Goal: Task Accomplishment & Management: Manage account settings

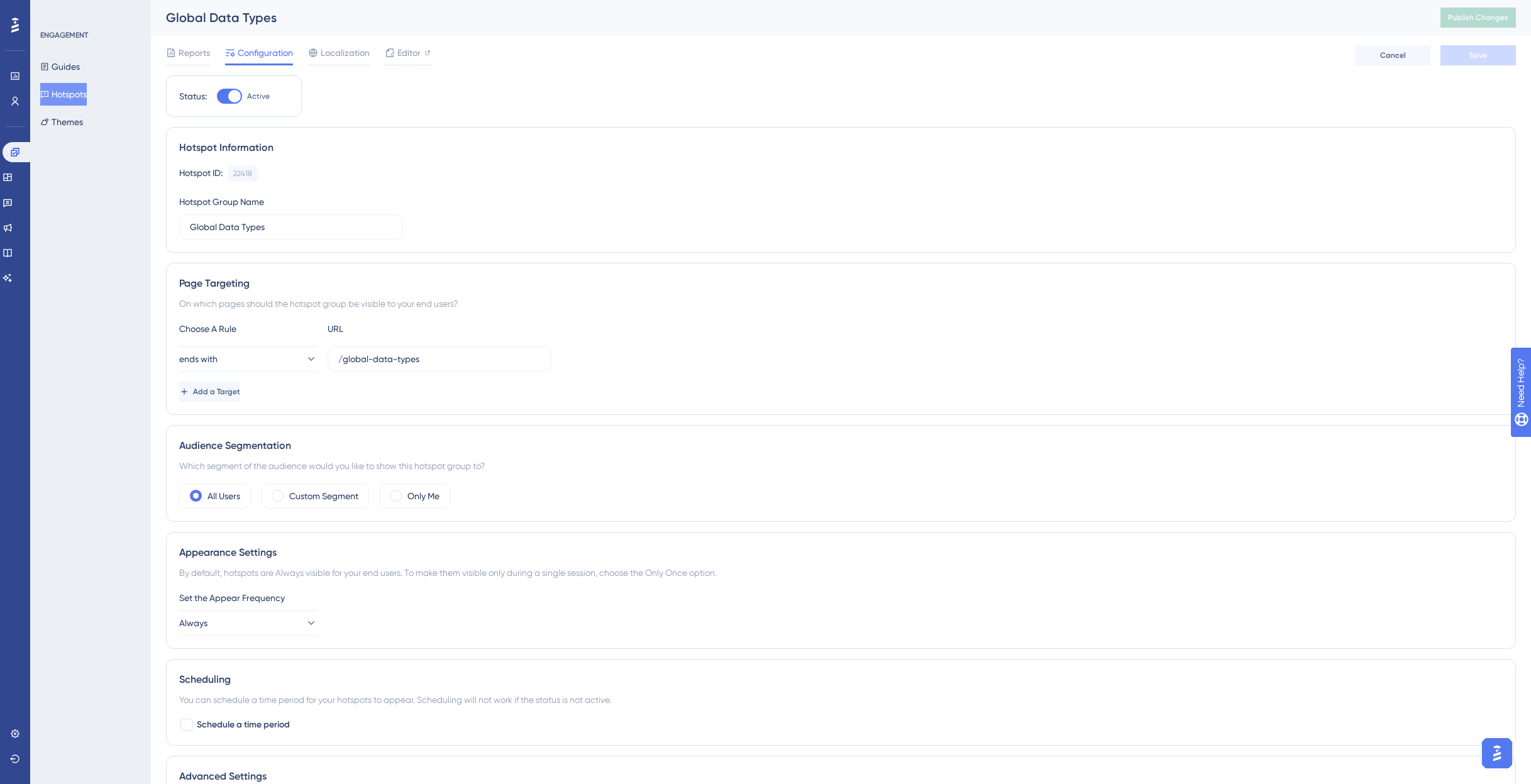
click at [76, 96] on button "Hotspots" at bounding box center [63, 94] width 47 height 23
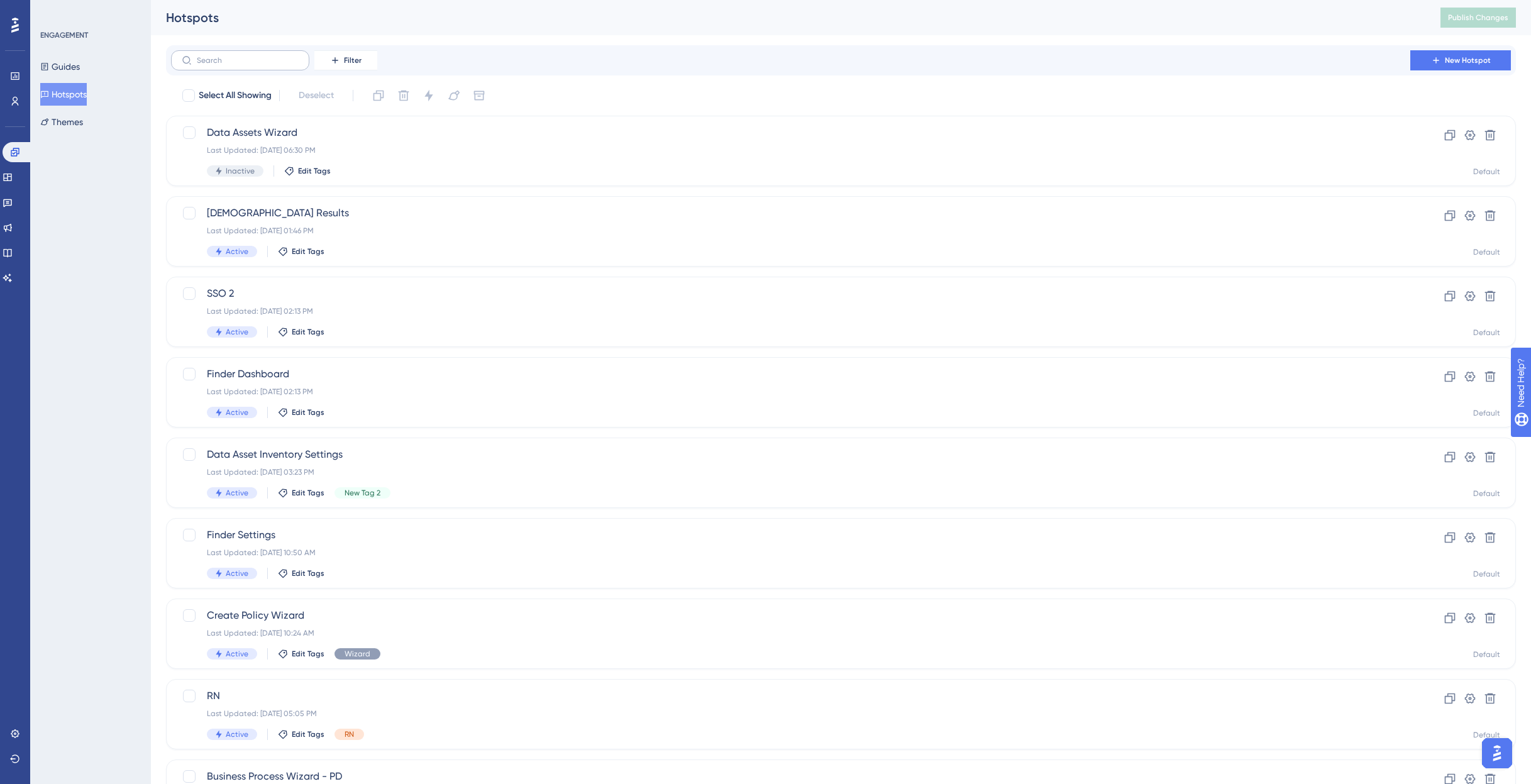
click at [271, 67] on label at bounding box center [240, 60] width 139 height 20
click at [271, 65] on input "text" at bounding box center [247, 60] width 102 height 9
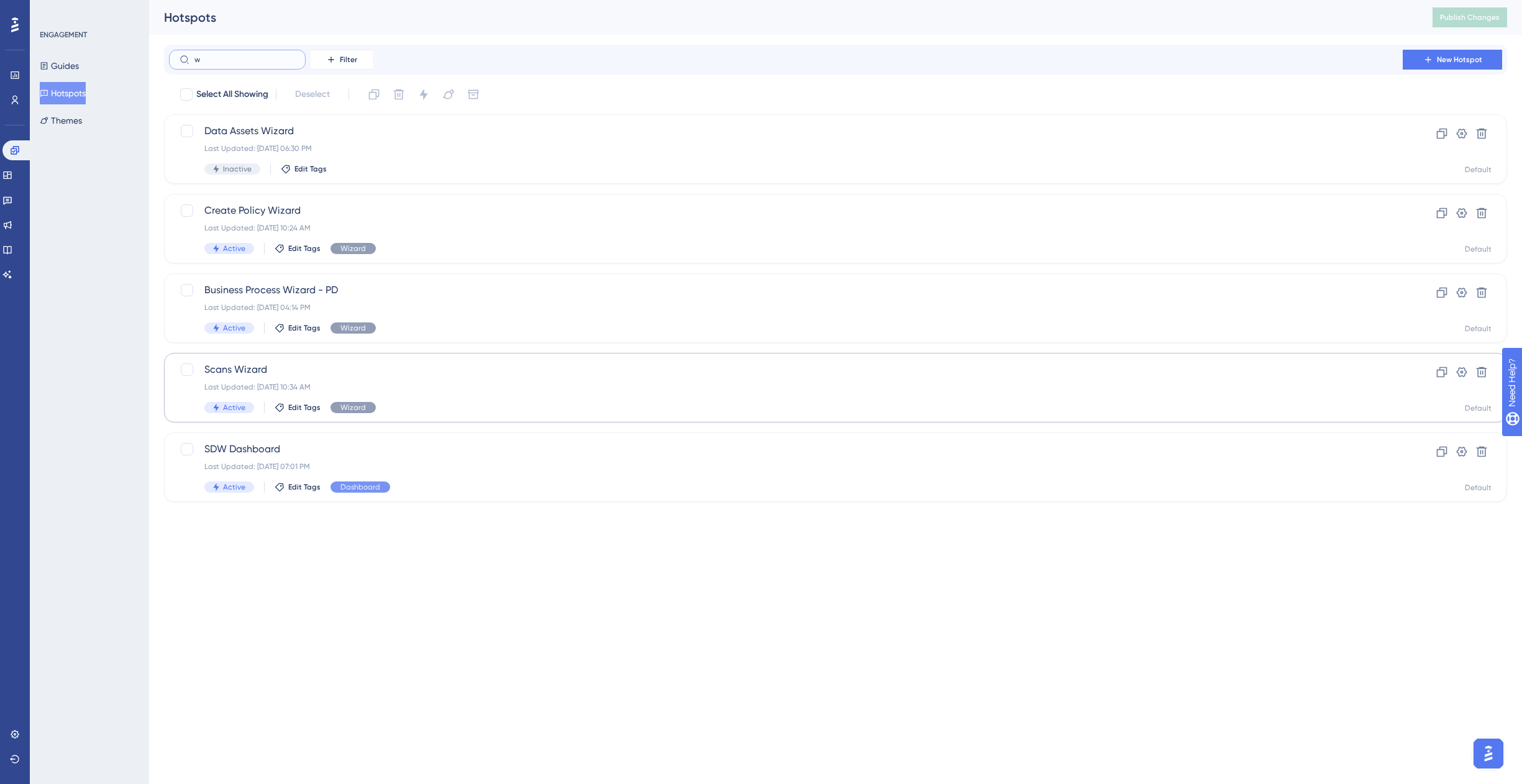
type input "w"
click at [294, 374] on span "Scans Wizard" at bounding box center [786, 370] width 1163 height 15
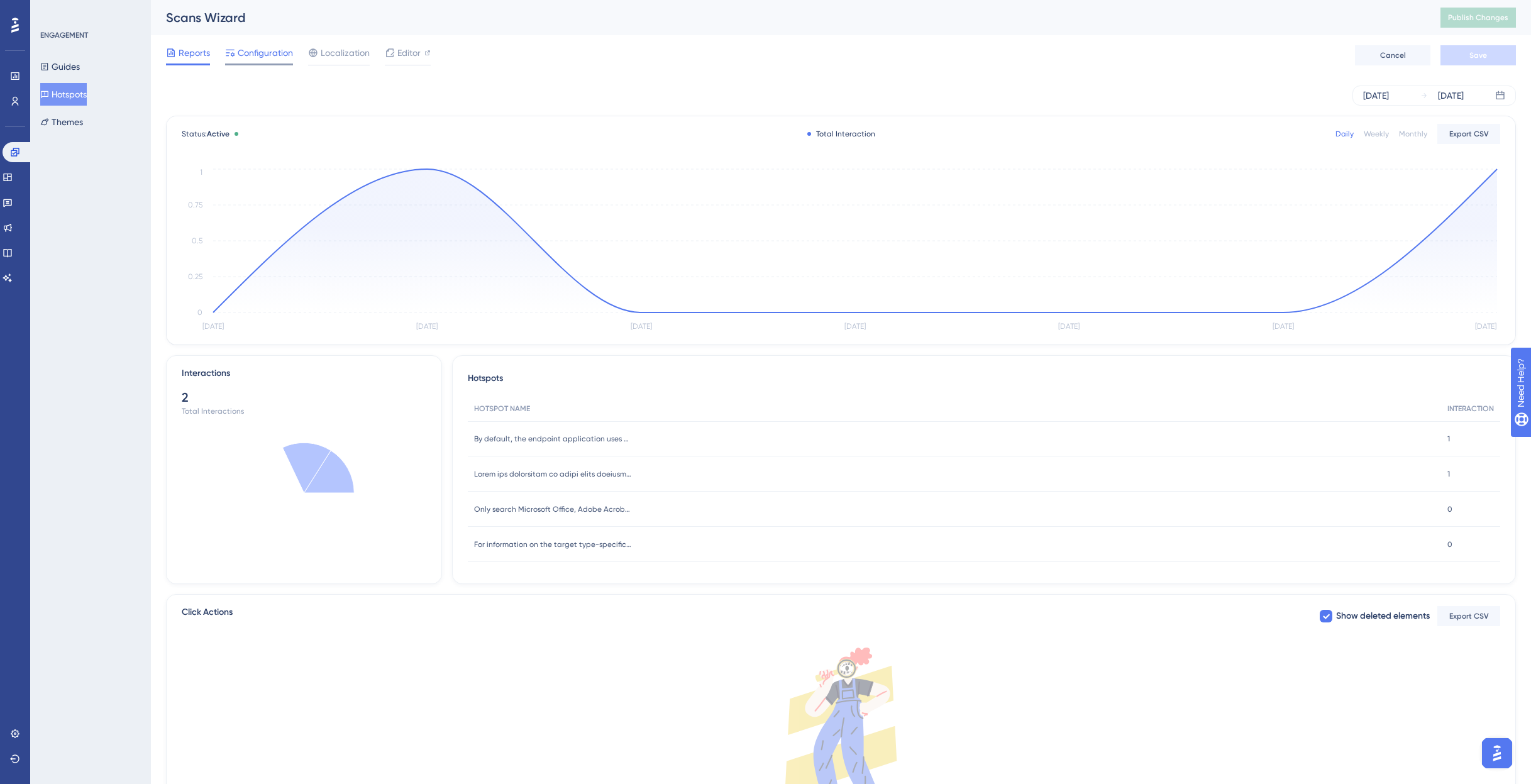
click at [270, 49] on span "Configuration" at bounding box center [265, 53] width 55 height 15
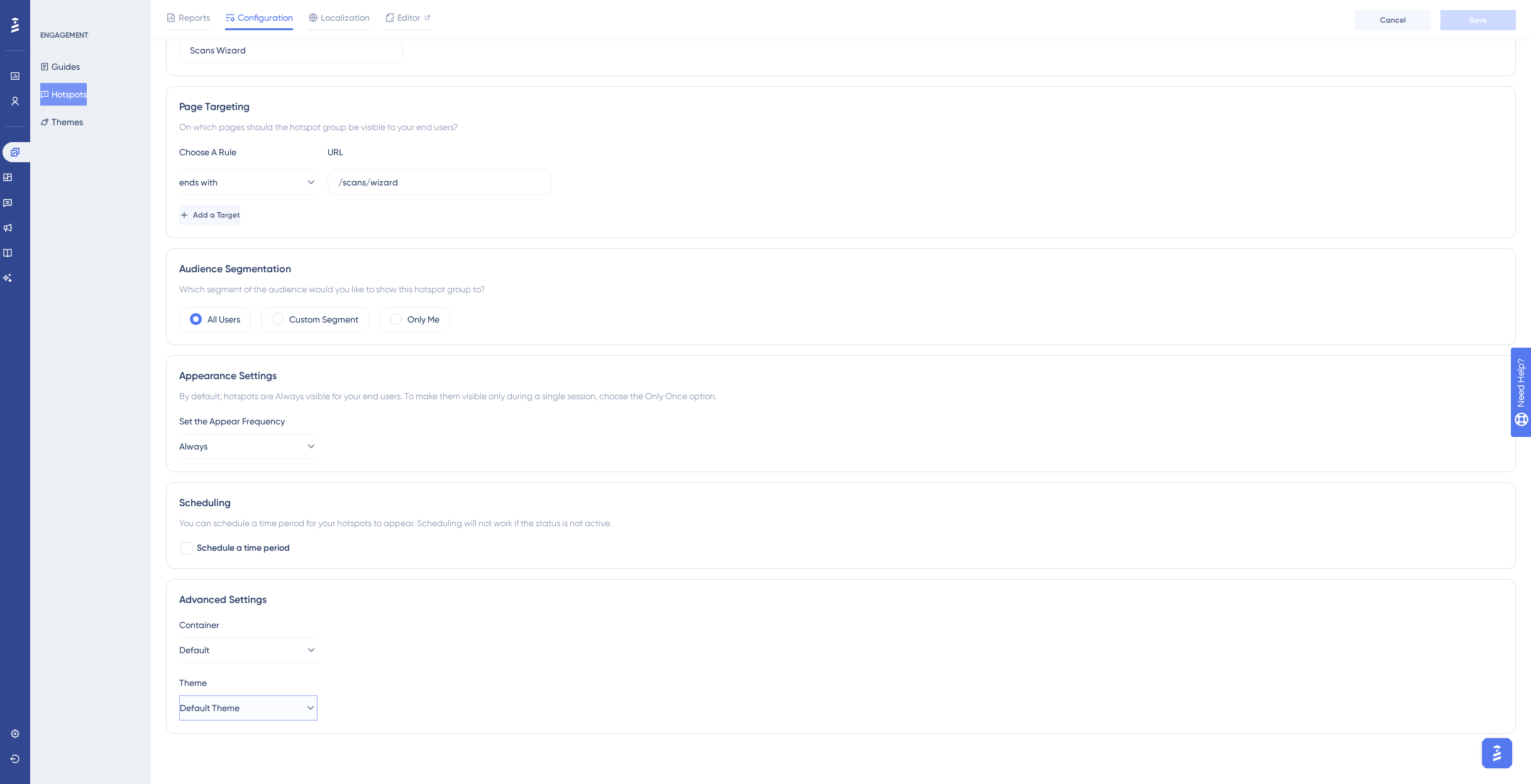
click at [239, 708] on span "Default Theme" at bounding box center [209, 708] width 60 height 15
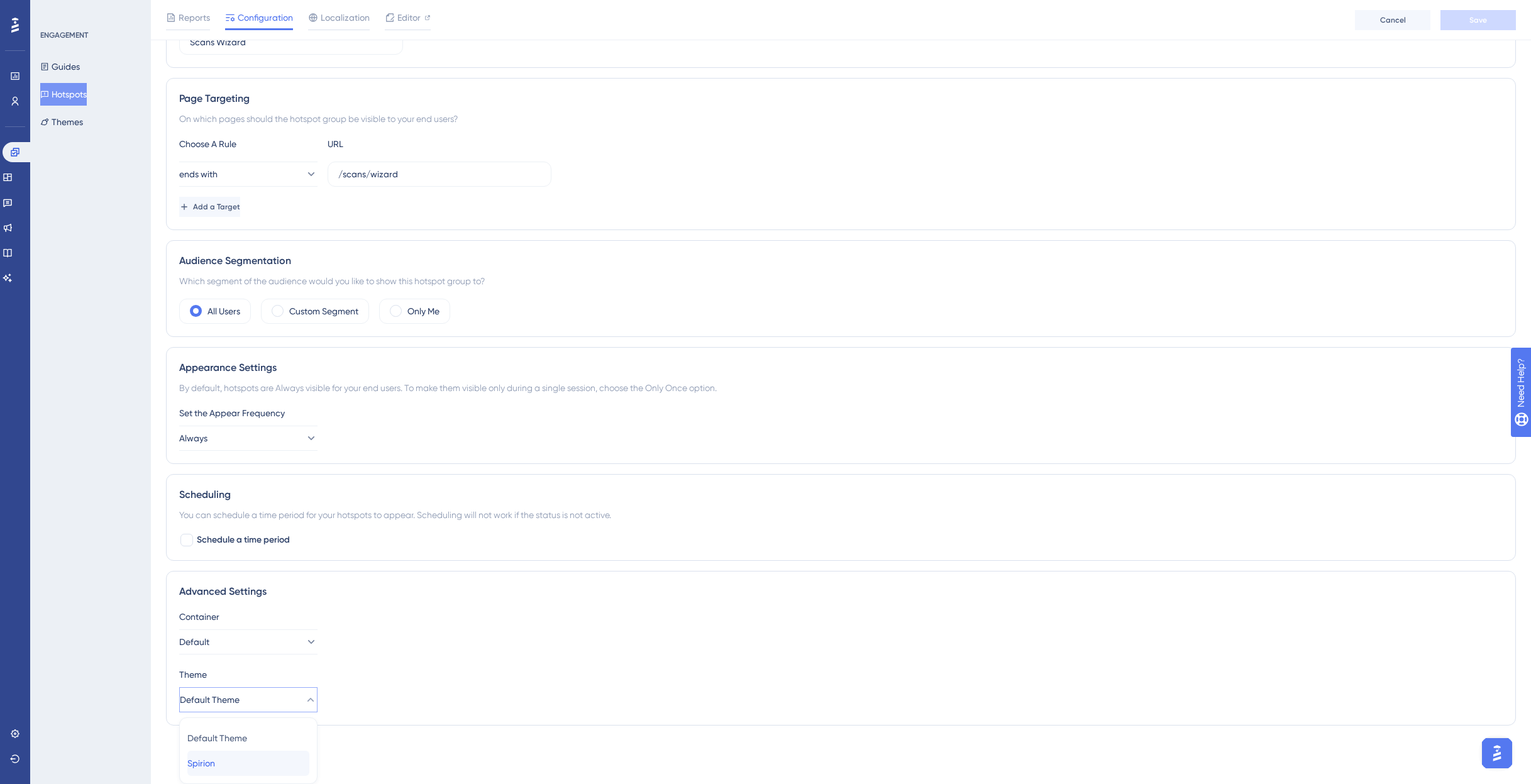
click at [230, 756] on div "Spirion Spirion" at bounding box center [248, 763] width 122 height 25
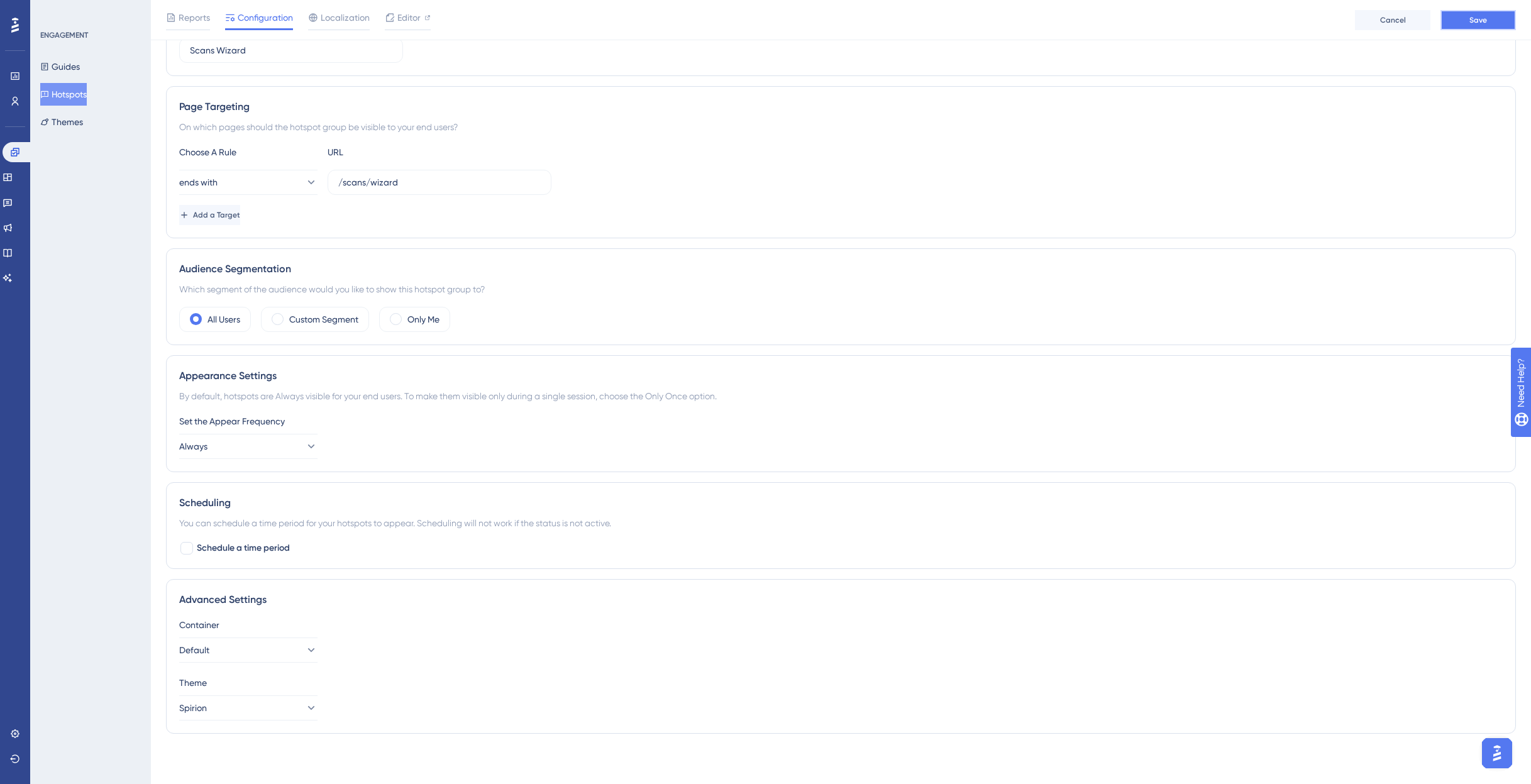
click at [1476, 25] on span "Save" at bounding box center [1479, 20] width 18 height 10
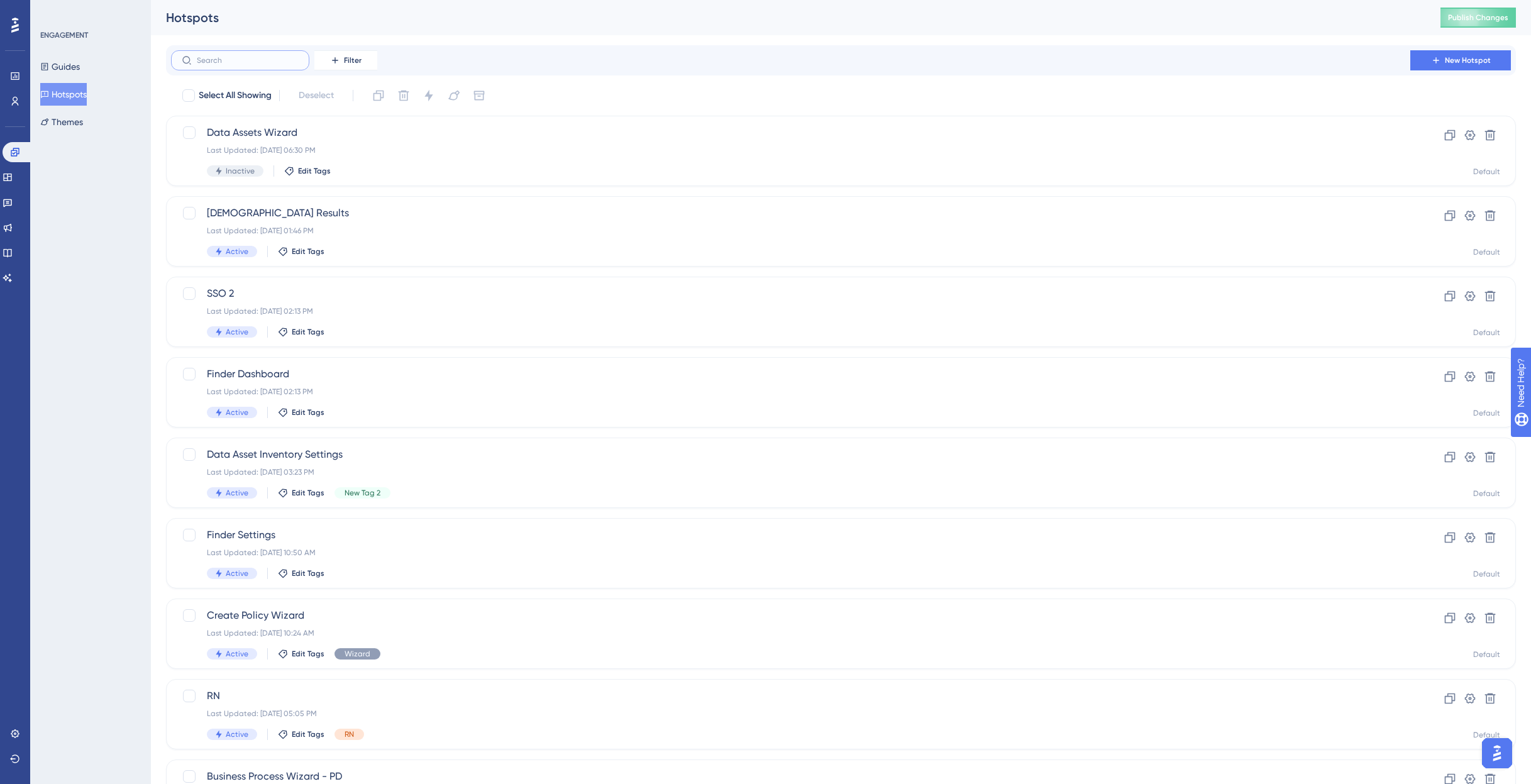
click at [213, 59] on input "text" at bounding box center [247, 60] width 102 height 9
type input "q"
checkbox input "true"
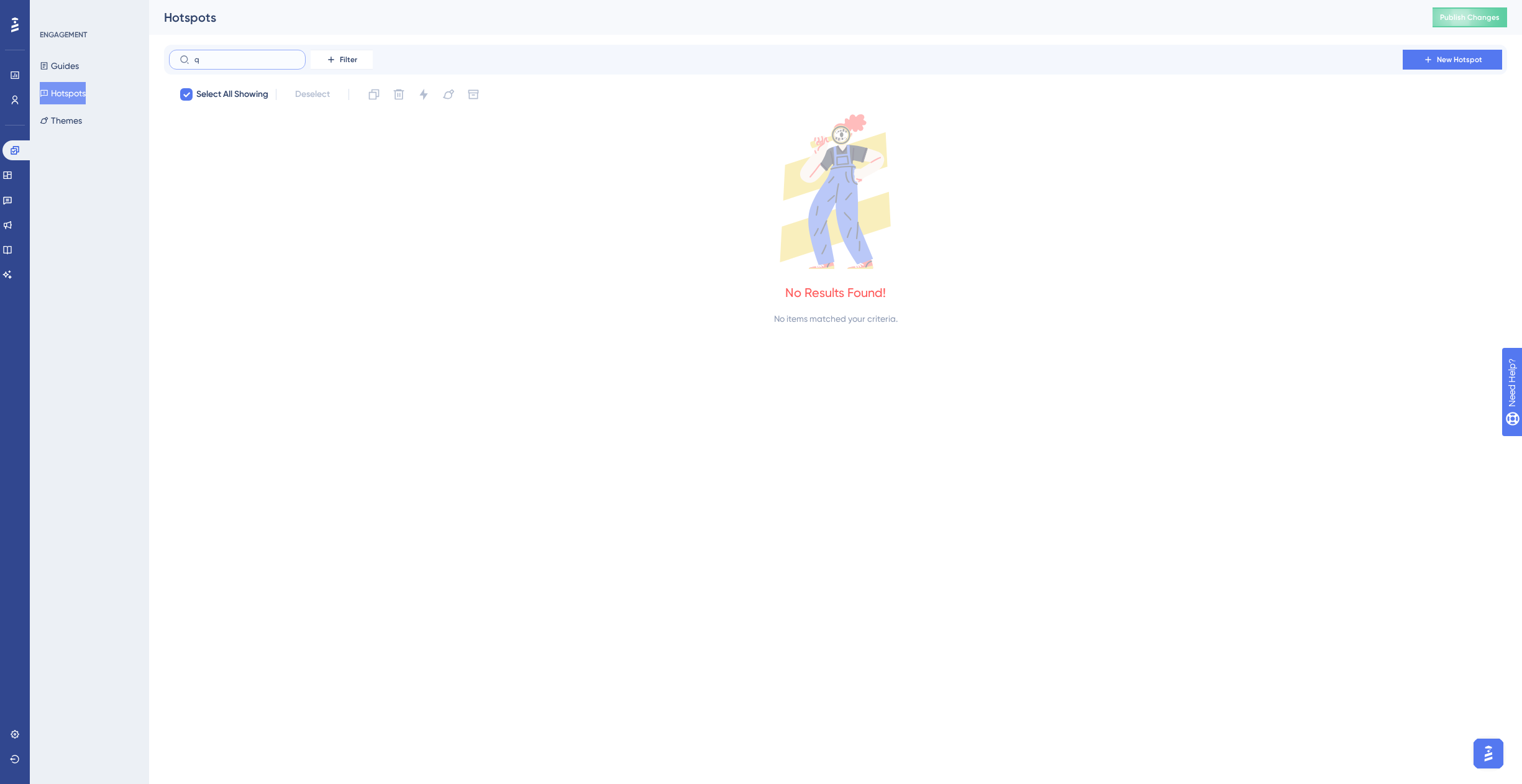
checkbox input "false"
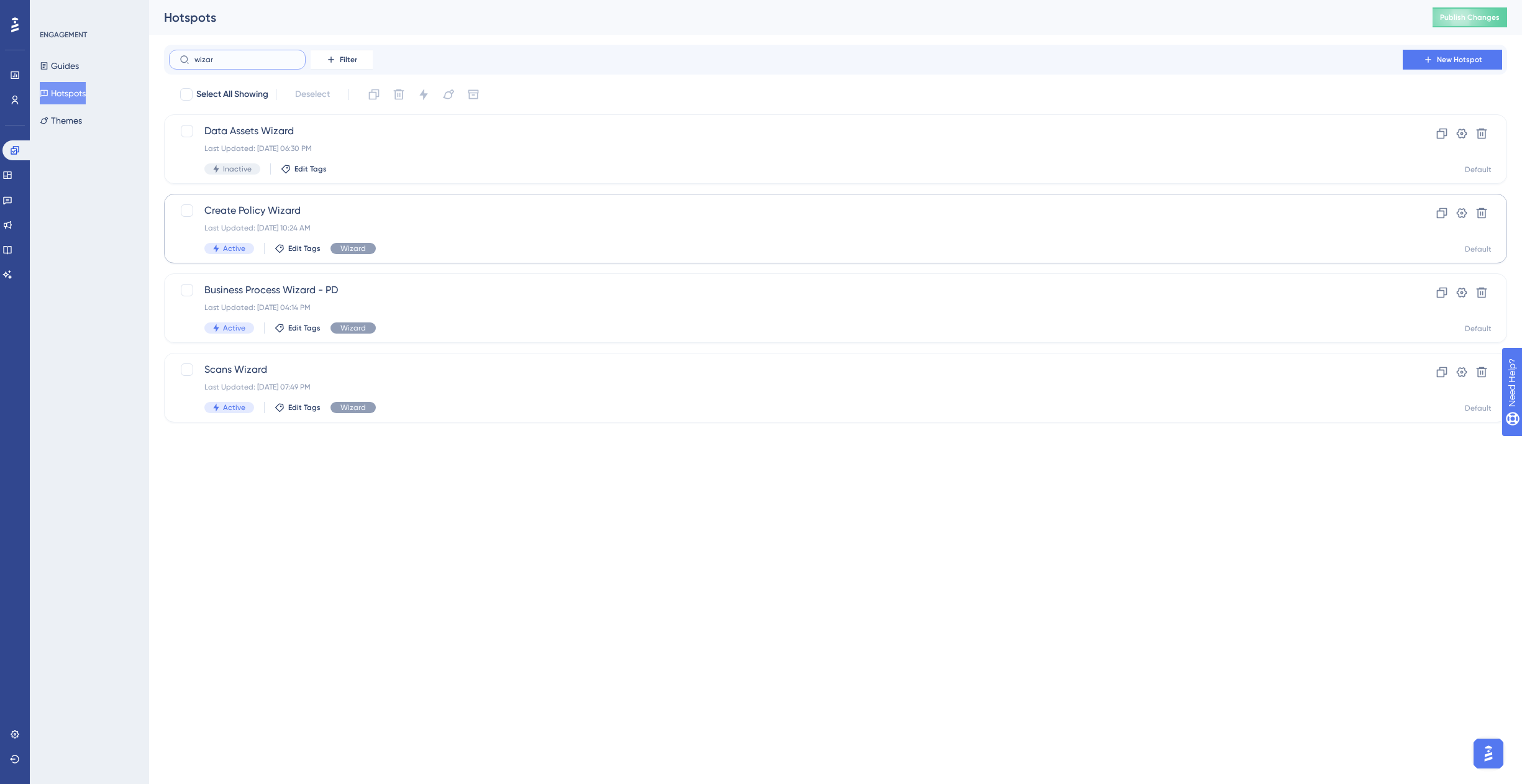
type input "wizar"
click at [341, 215] on span "Create Policy Wizard" at bounding box center [786, 210] width 1163 height 15
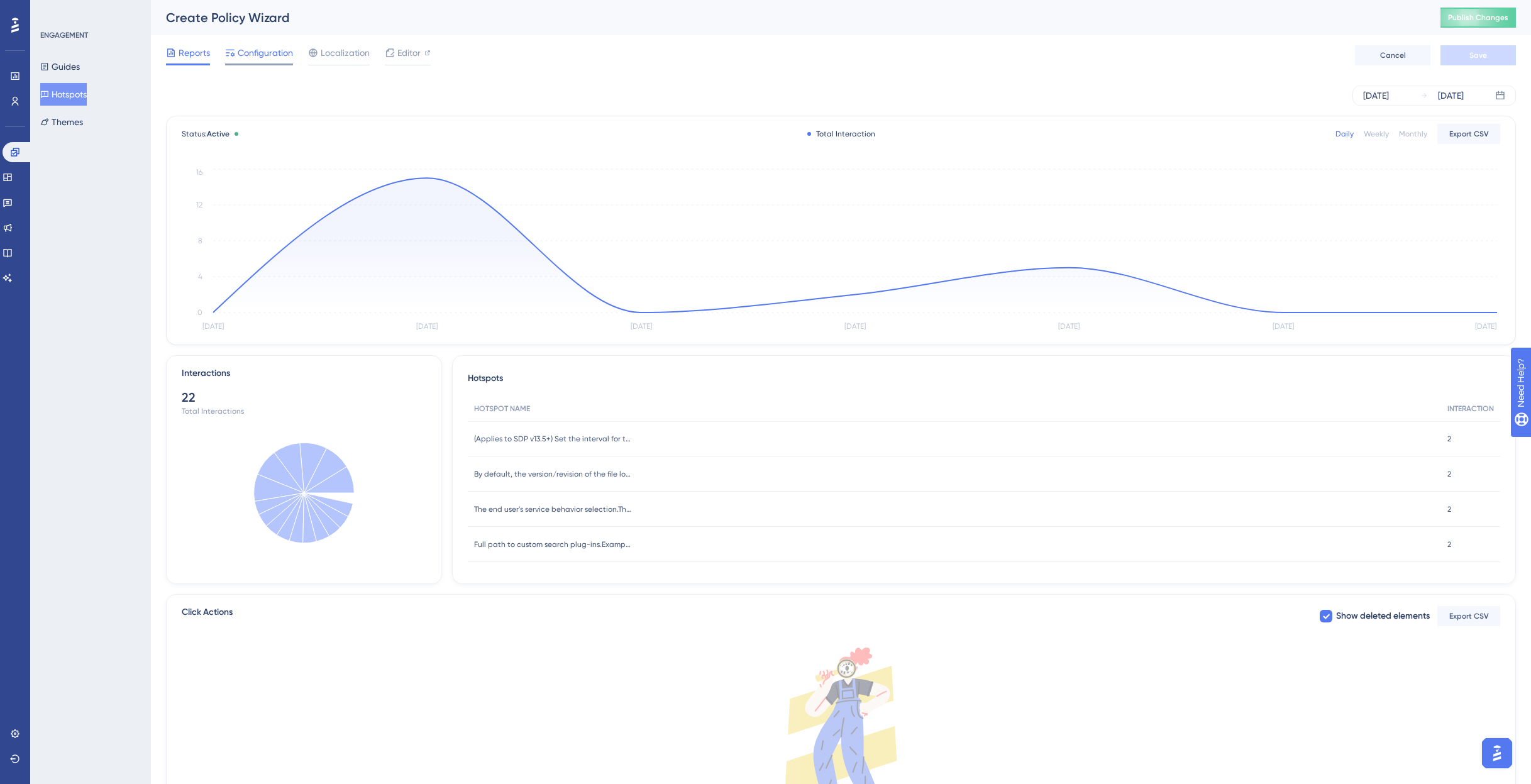
click at [254, 55] on span "Configuration" at bounding box center [265, 53] width 55 height 15
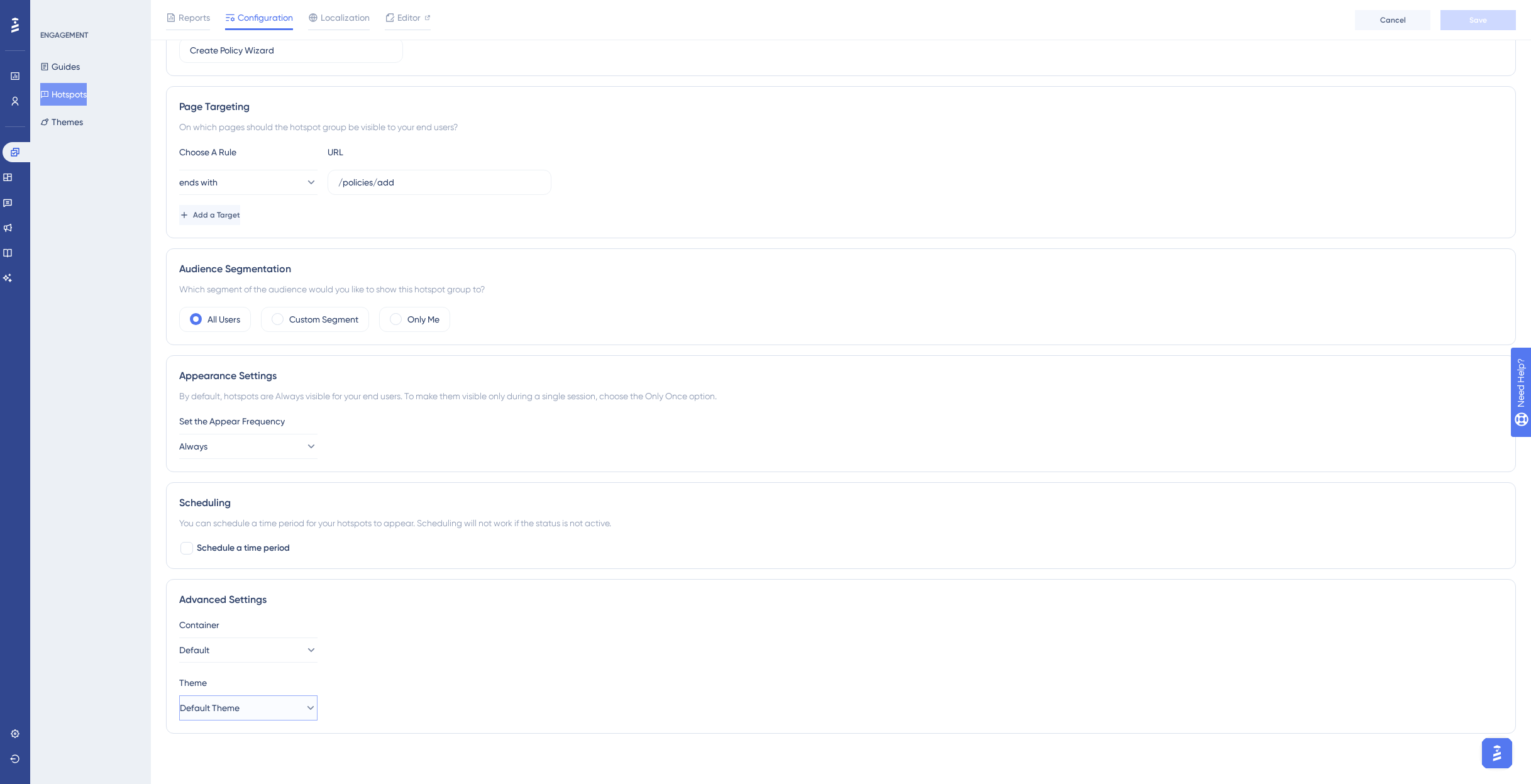
click at [221, 704] on span "Default Theme" at bounding box center [209, 708] width 60 height 15
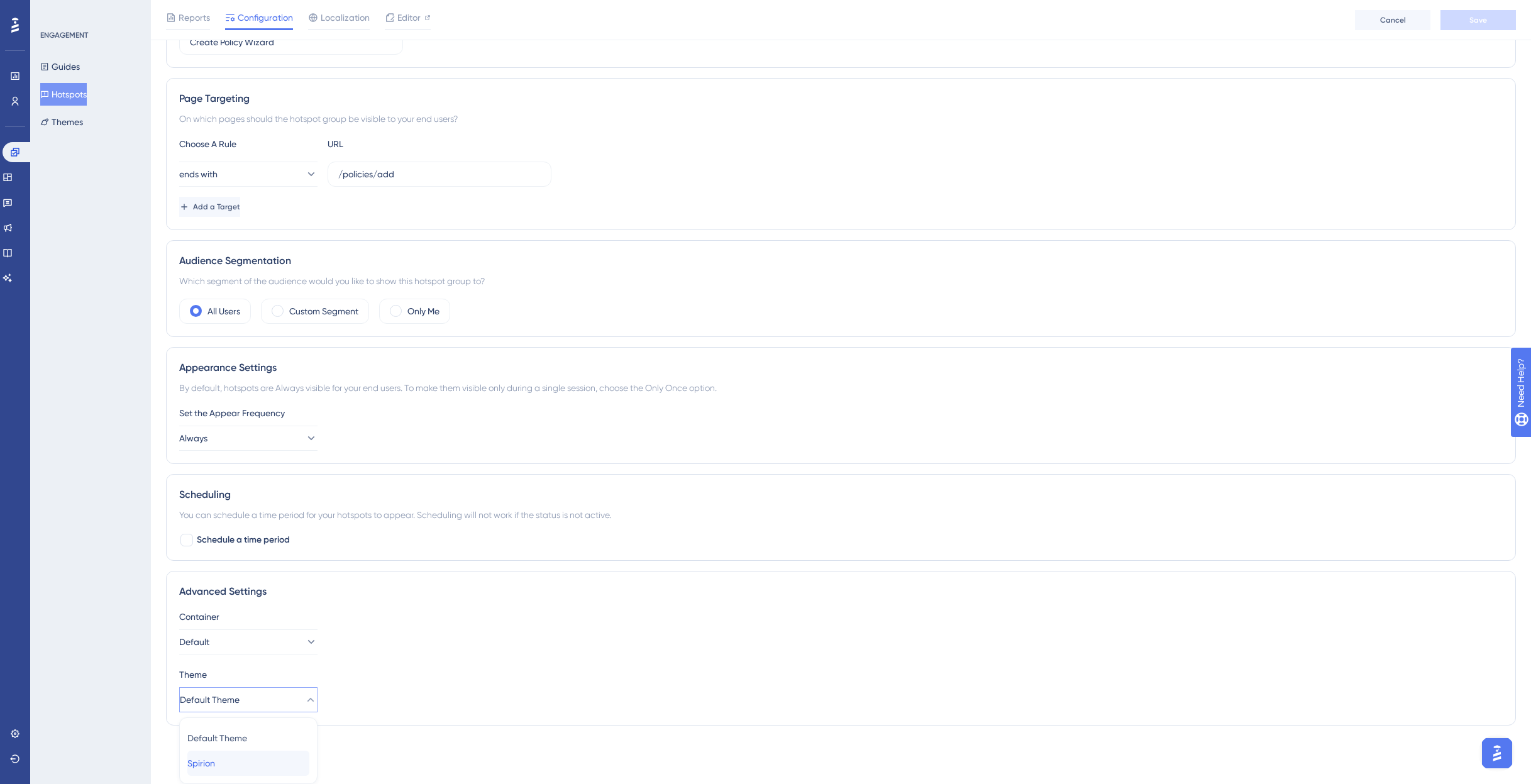
click at [215, 760] on span "Spirion" at bounding box center [201, 763] width 28 height 15
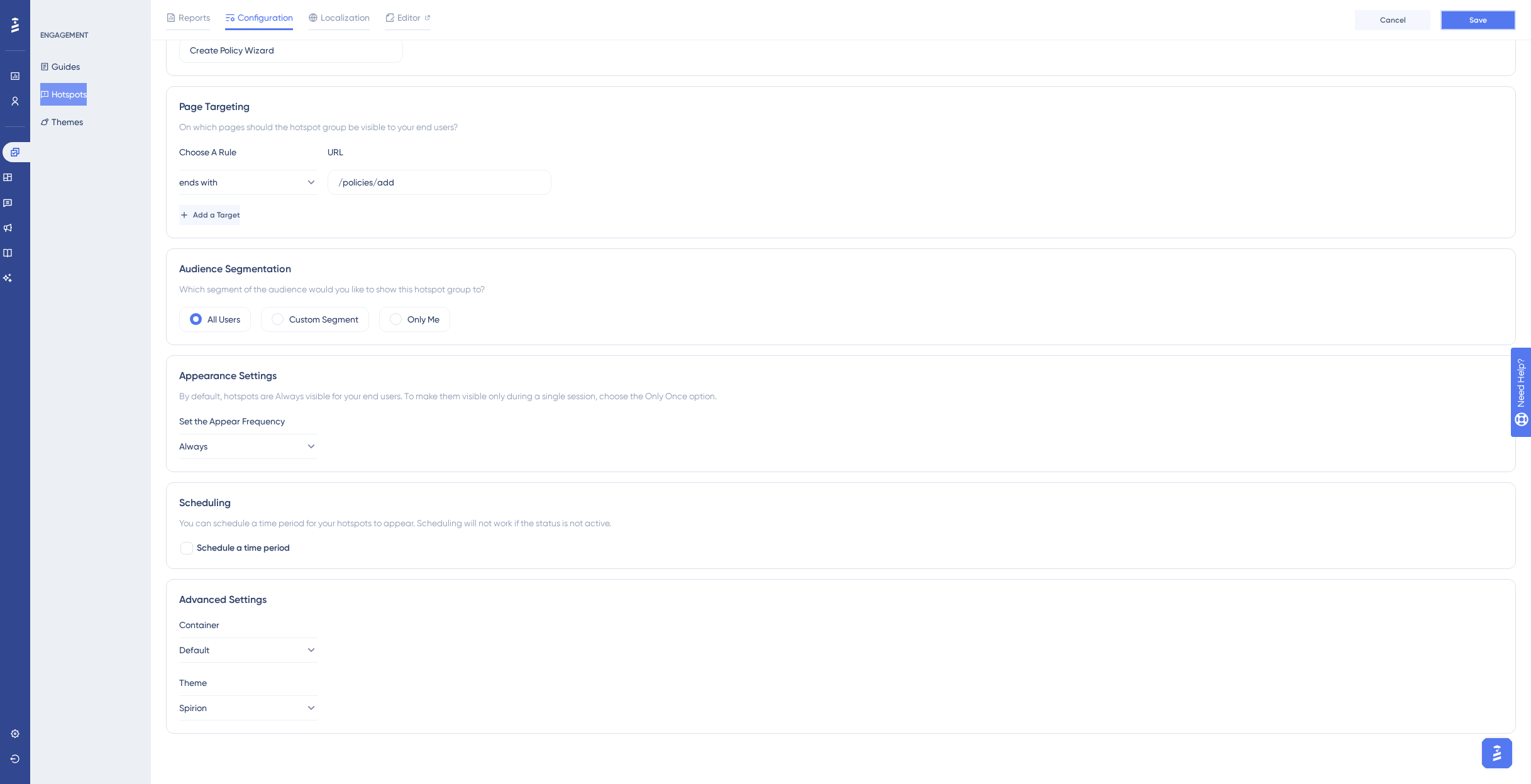
click at [1458, 23] on button "Save" at bounding box center [1478, 20] width 75 height 20
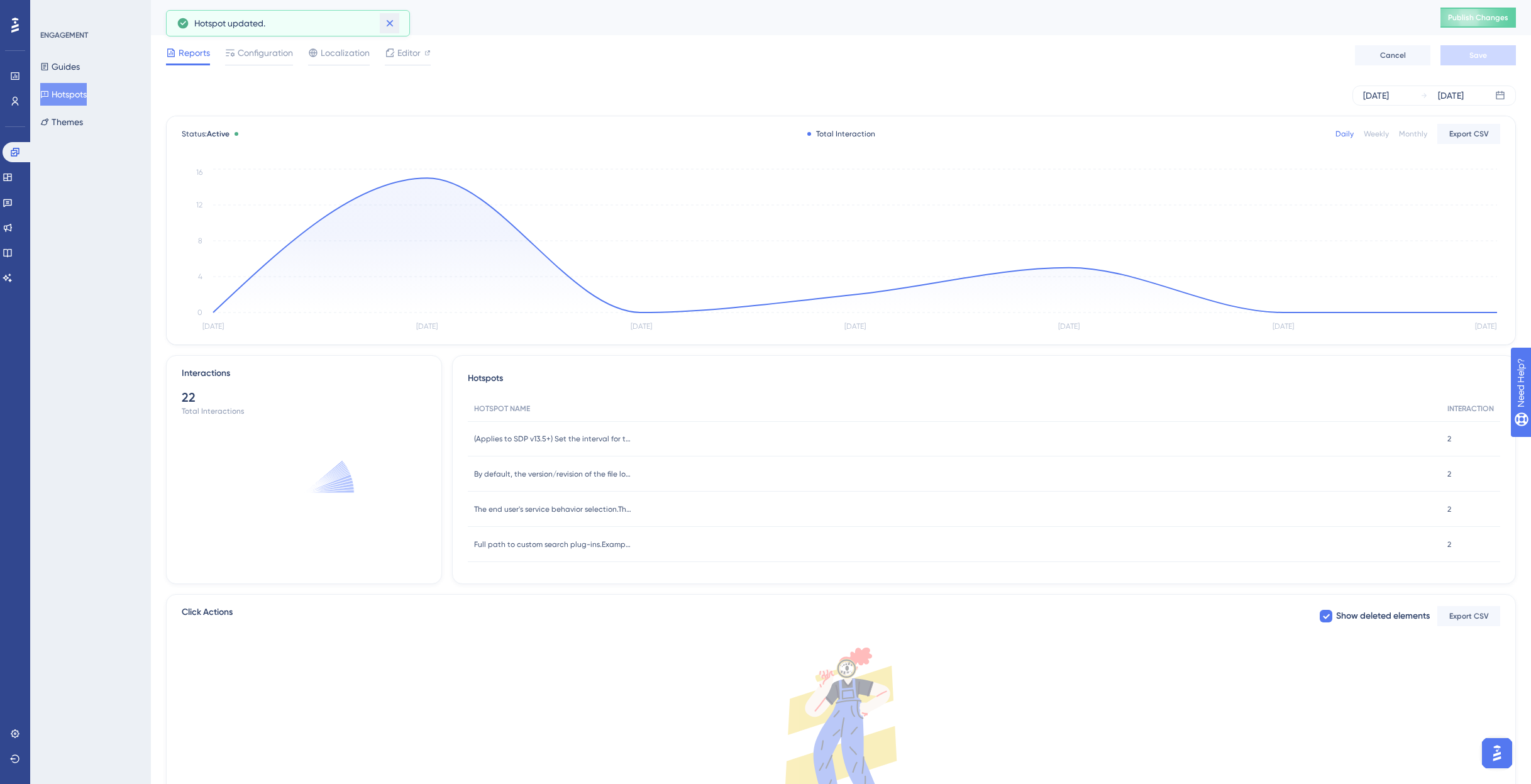
click at [396, 27] on button at bounding box center [390, 23] width 20 height 20
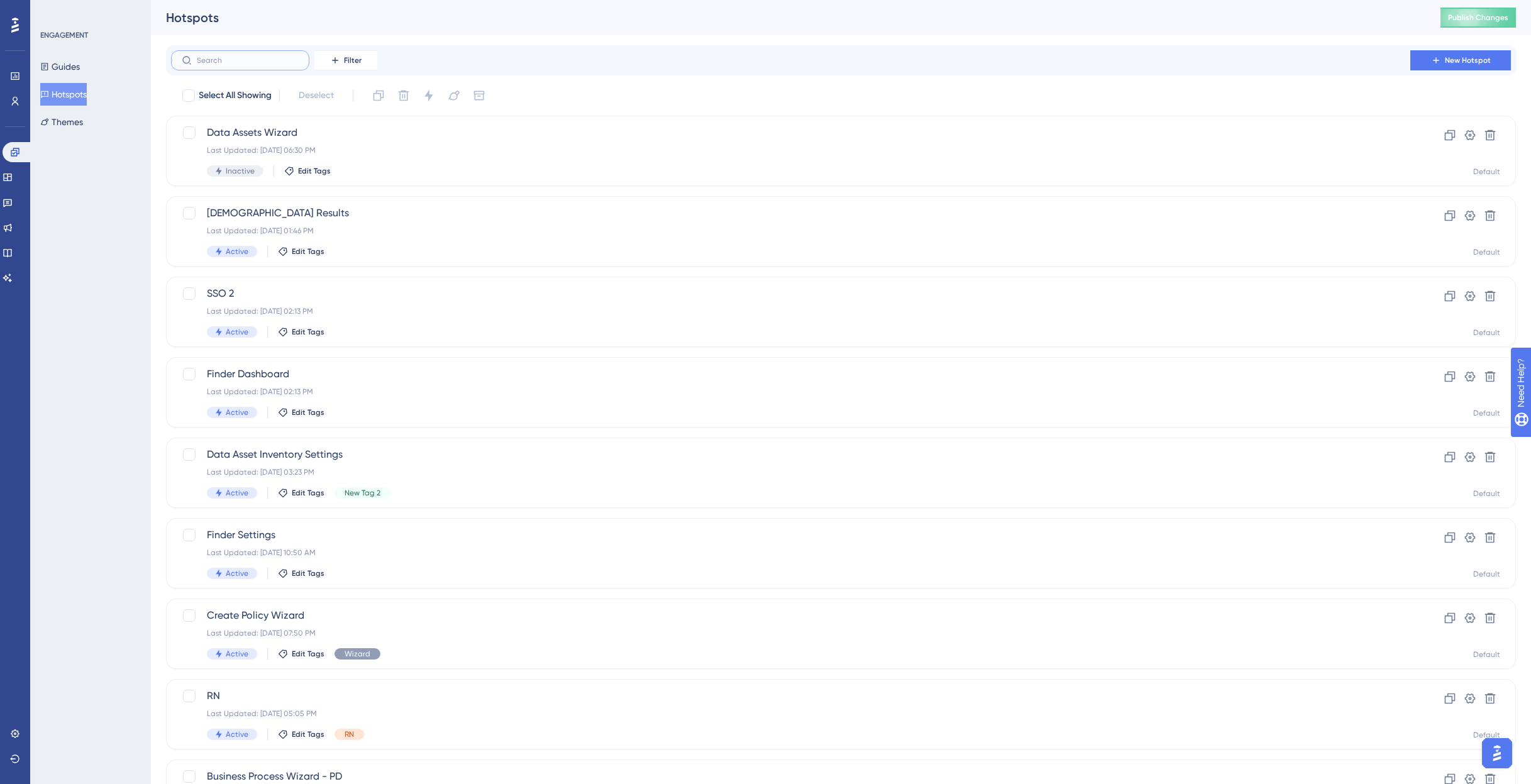
click at [244, 59] on input "text" at bounding box center [247, 60] width 102 height 9
type input "q"
checkbox input "true"
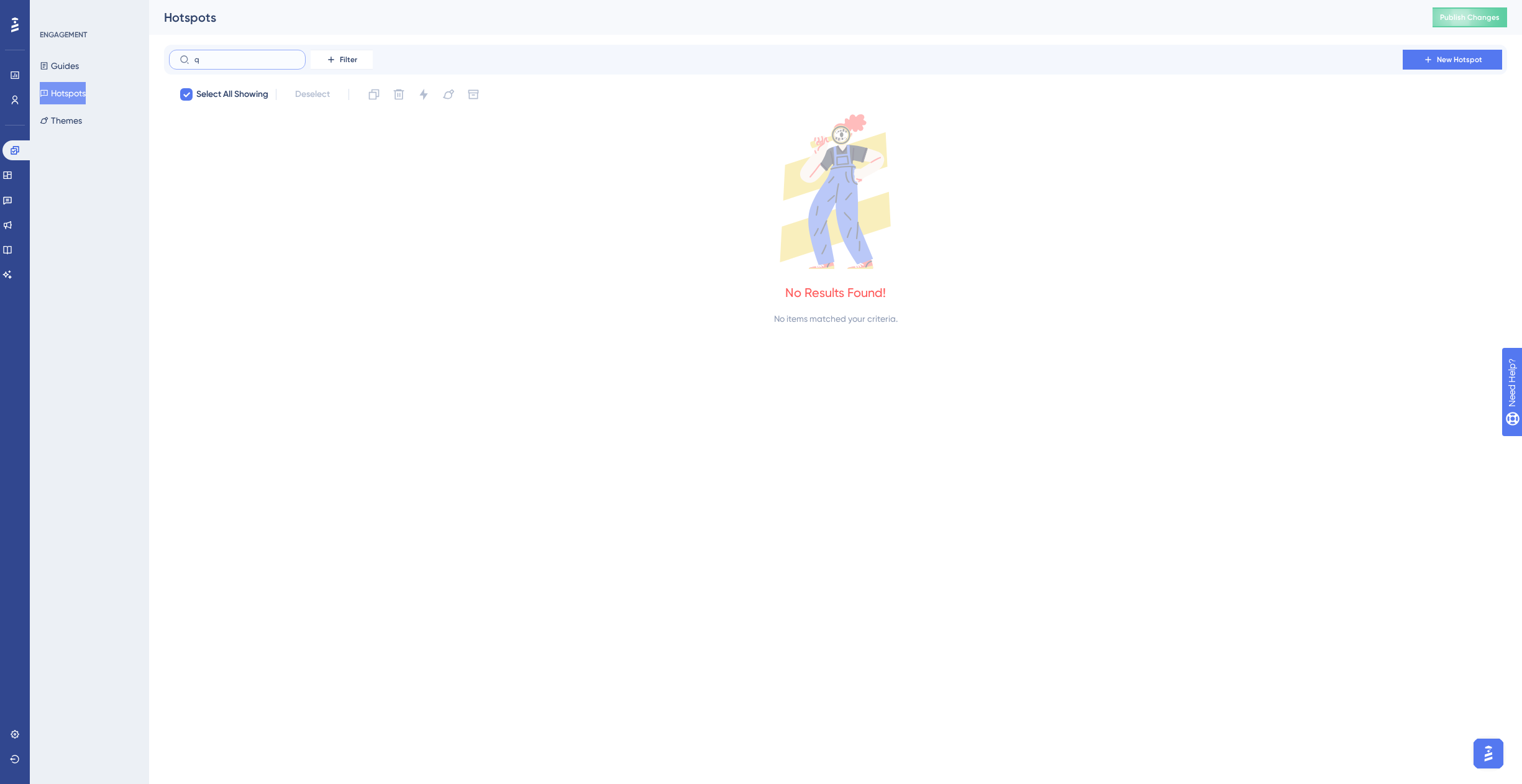
checkbox input "false"
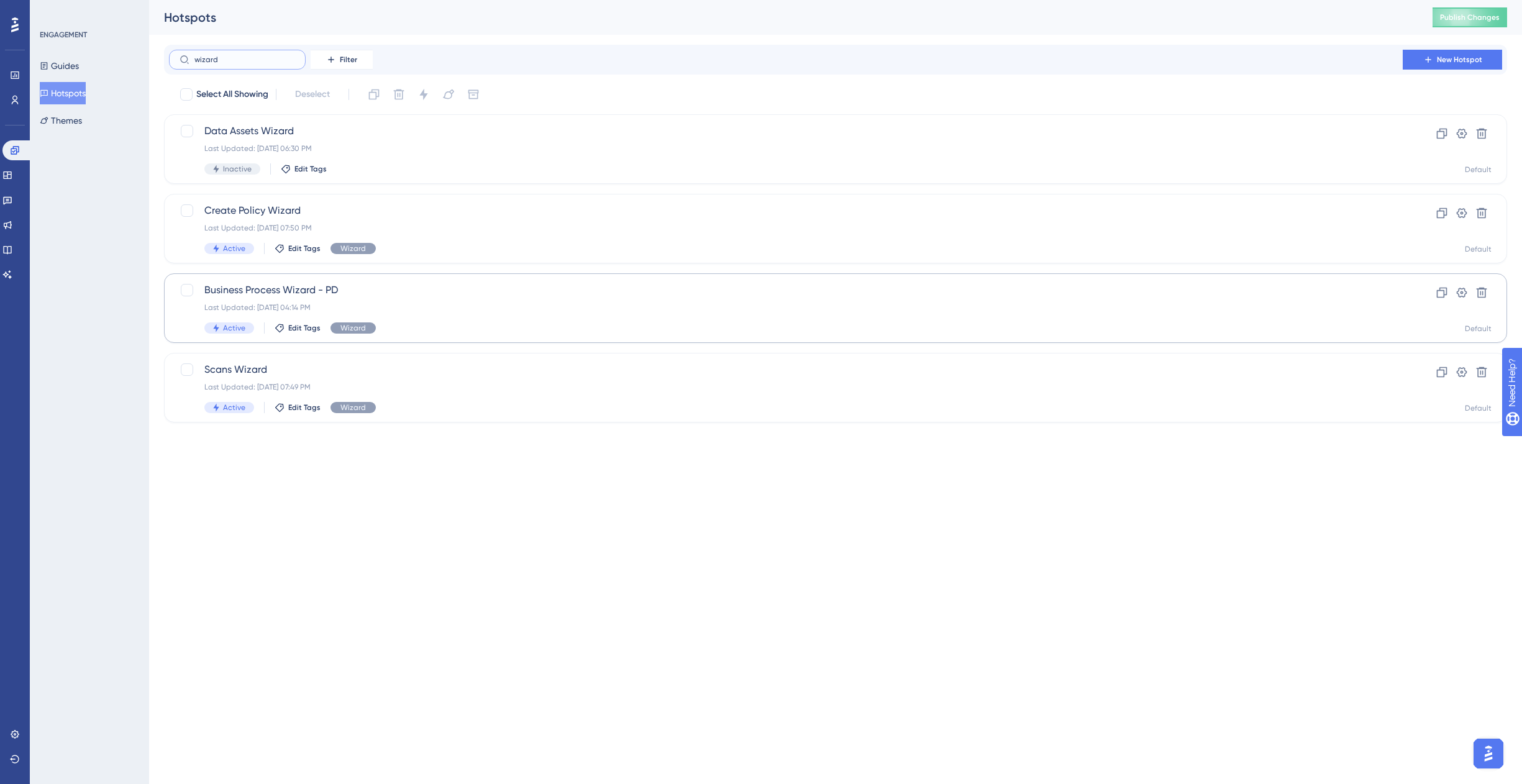
type input "wizard"
click at [379, 297] on span "Business Process Wizard - PD" at bounding box center [786, 290] width 1163 height 15
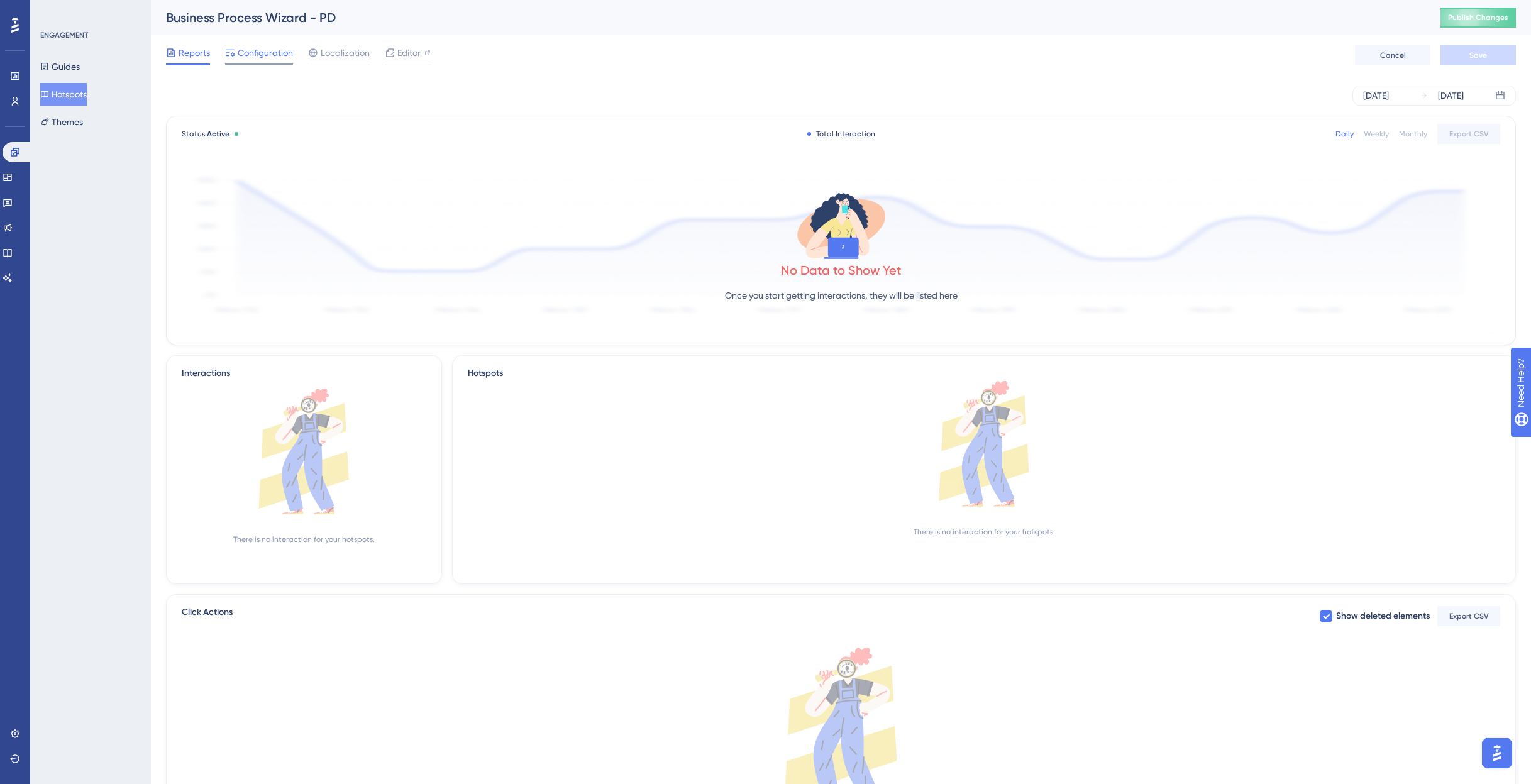
click at [261, 50] on span "Configuration" at bounding box center [265, 53] width 55 height 15
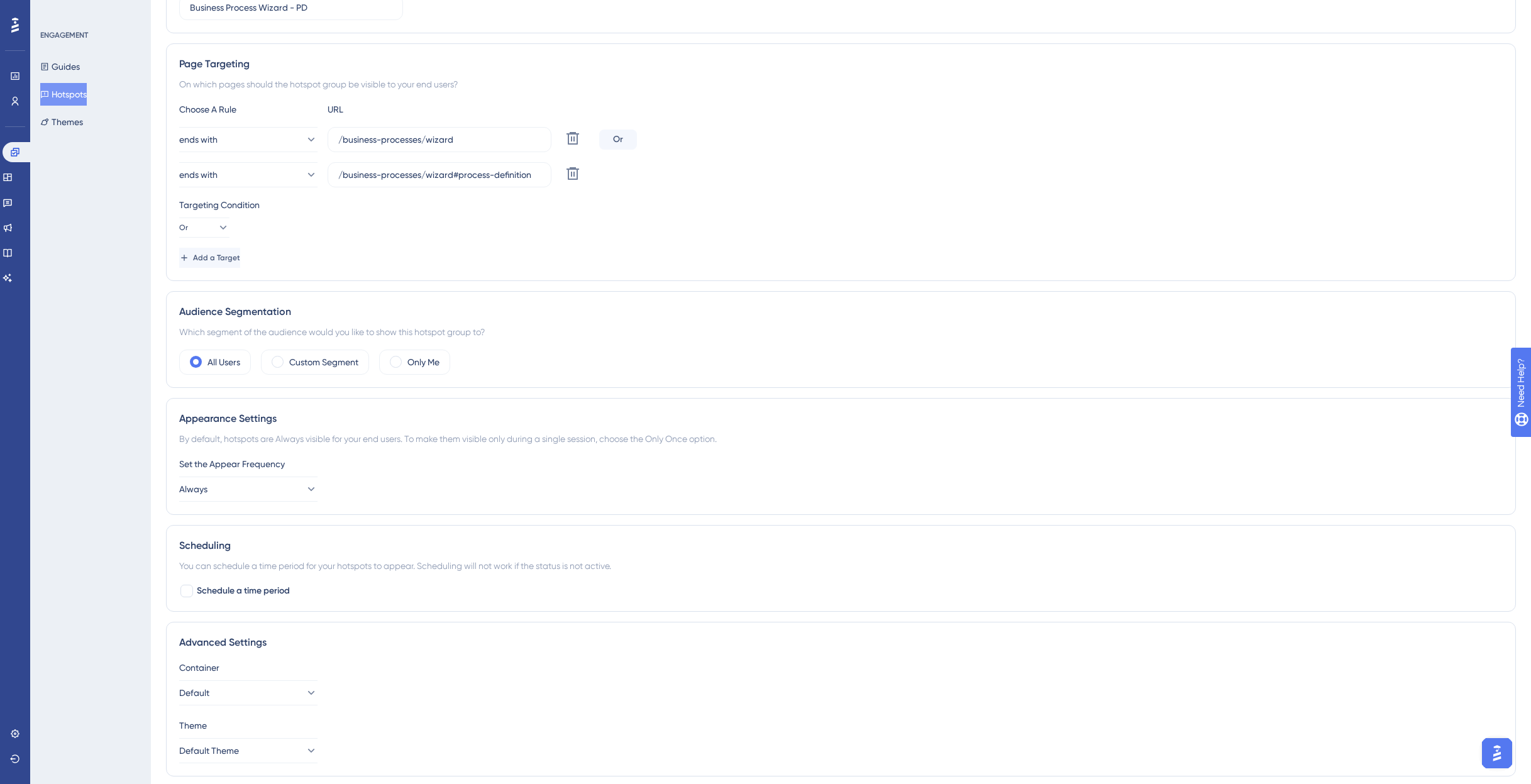
scroll to position [262, 0]
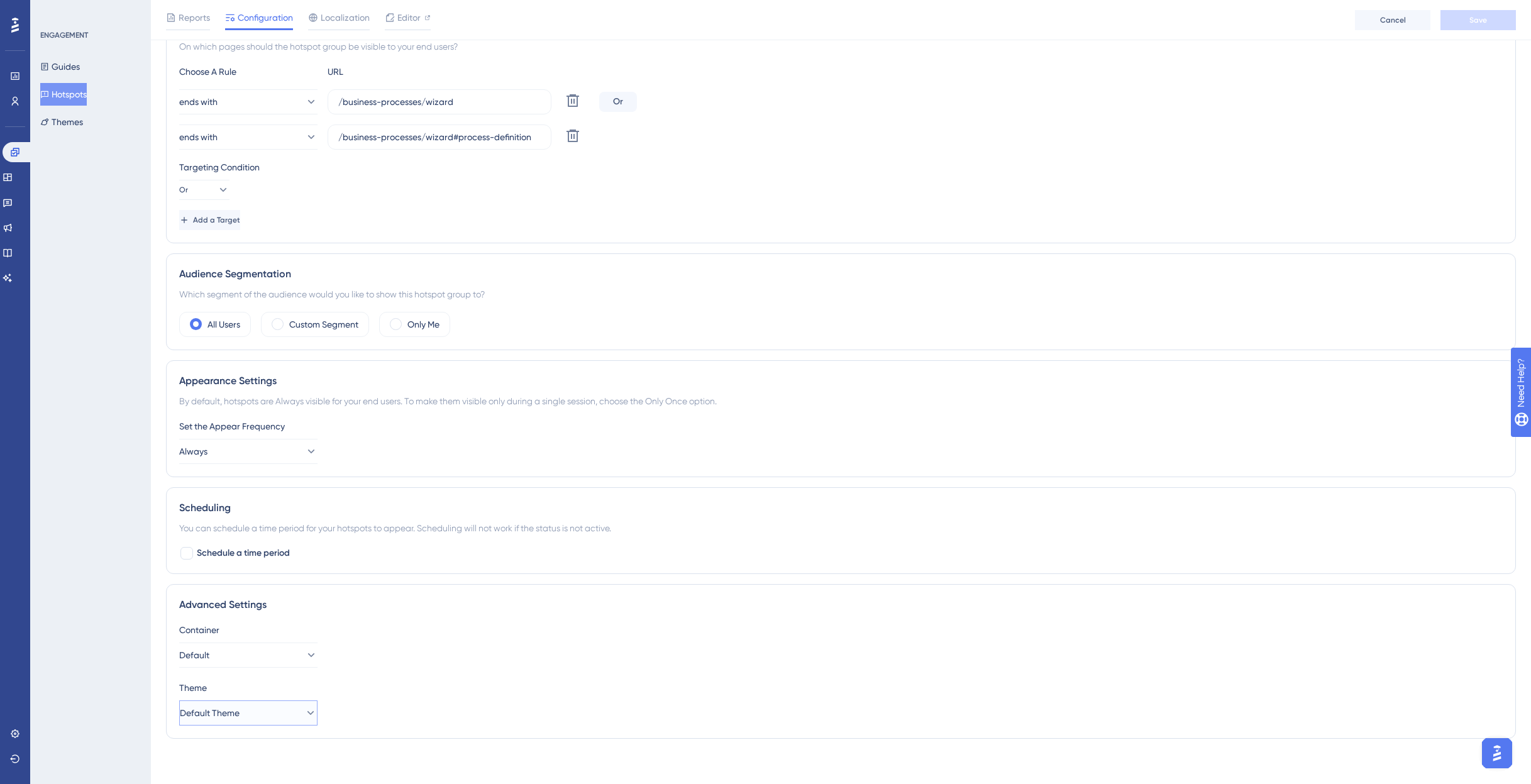
click at [279, 716] on button "Default Theme" at bounding box center [249, 713] width 139 height 25
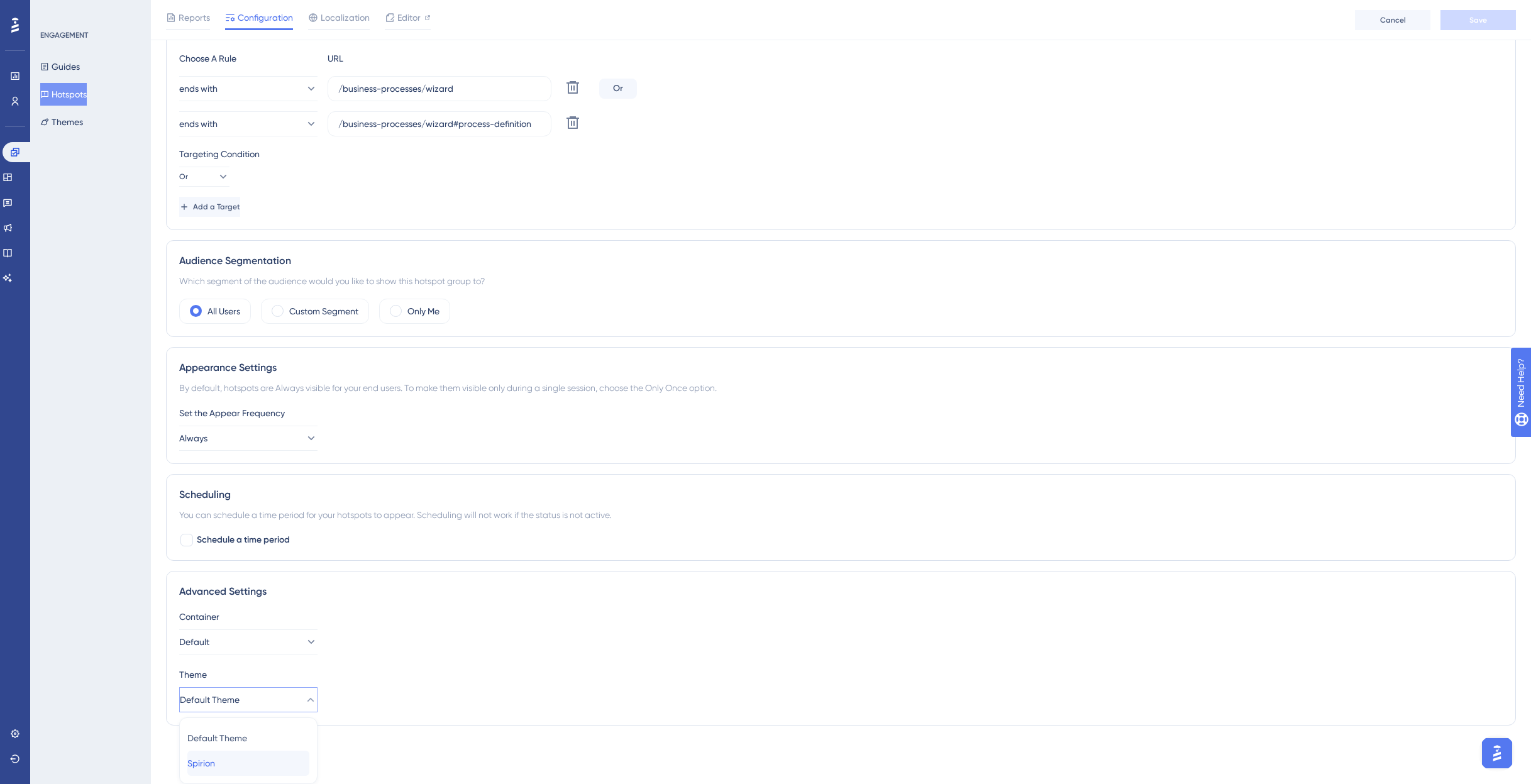
click at [267, 753] on div "Spirion Spirion" at bounding box center [248, 763] width 122 height 25
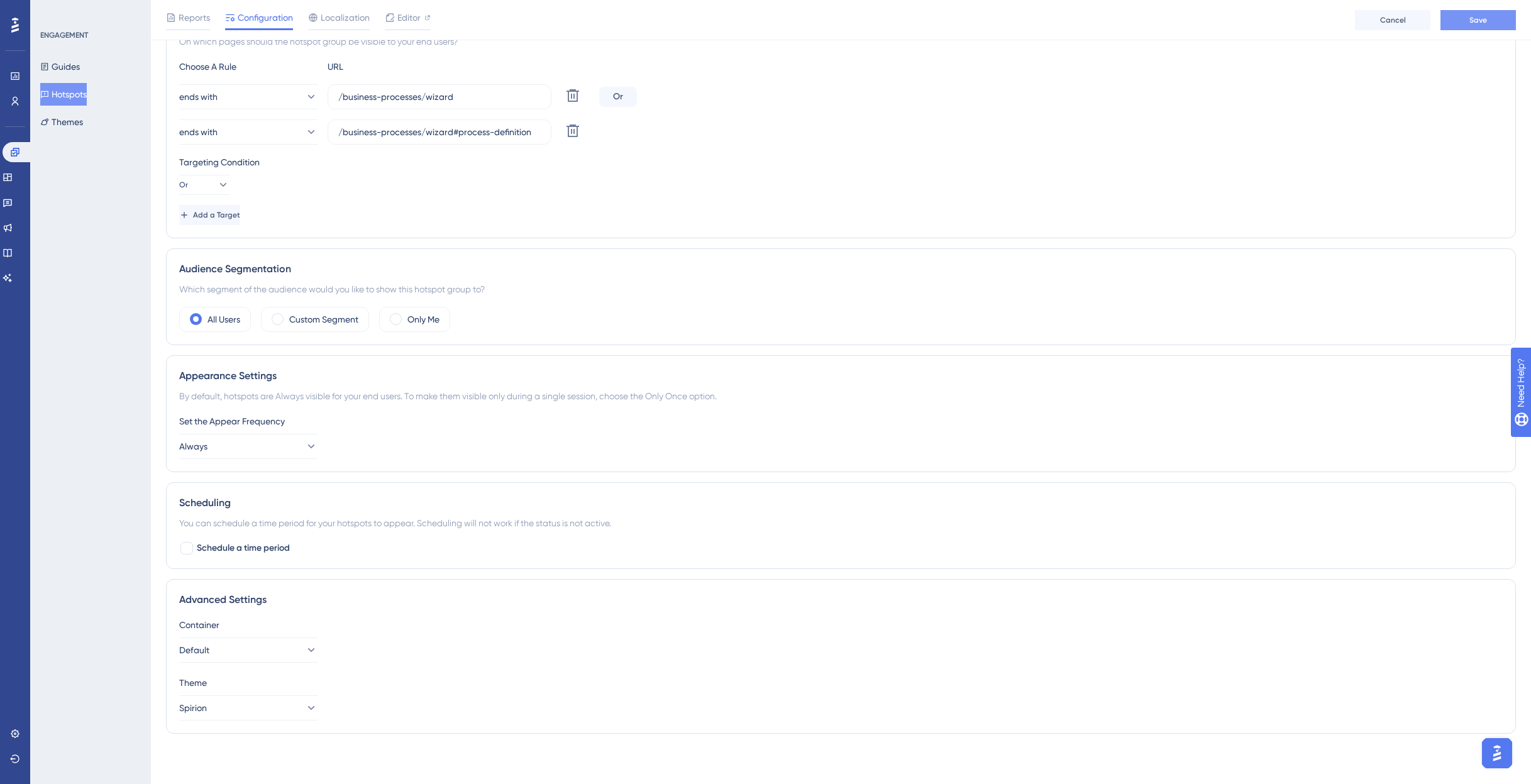
click at [1484, 27] on button "Save" at bounding box center [1478, 20] width 75 height 20
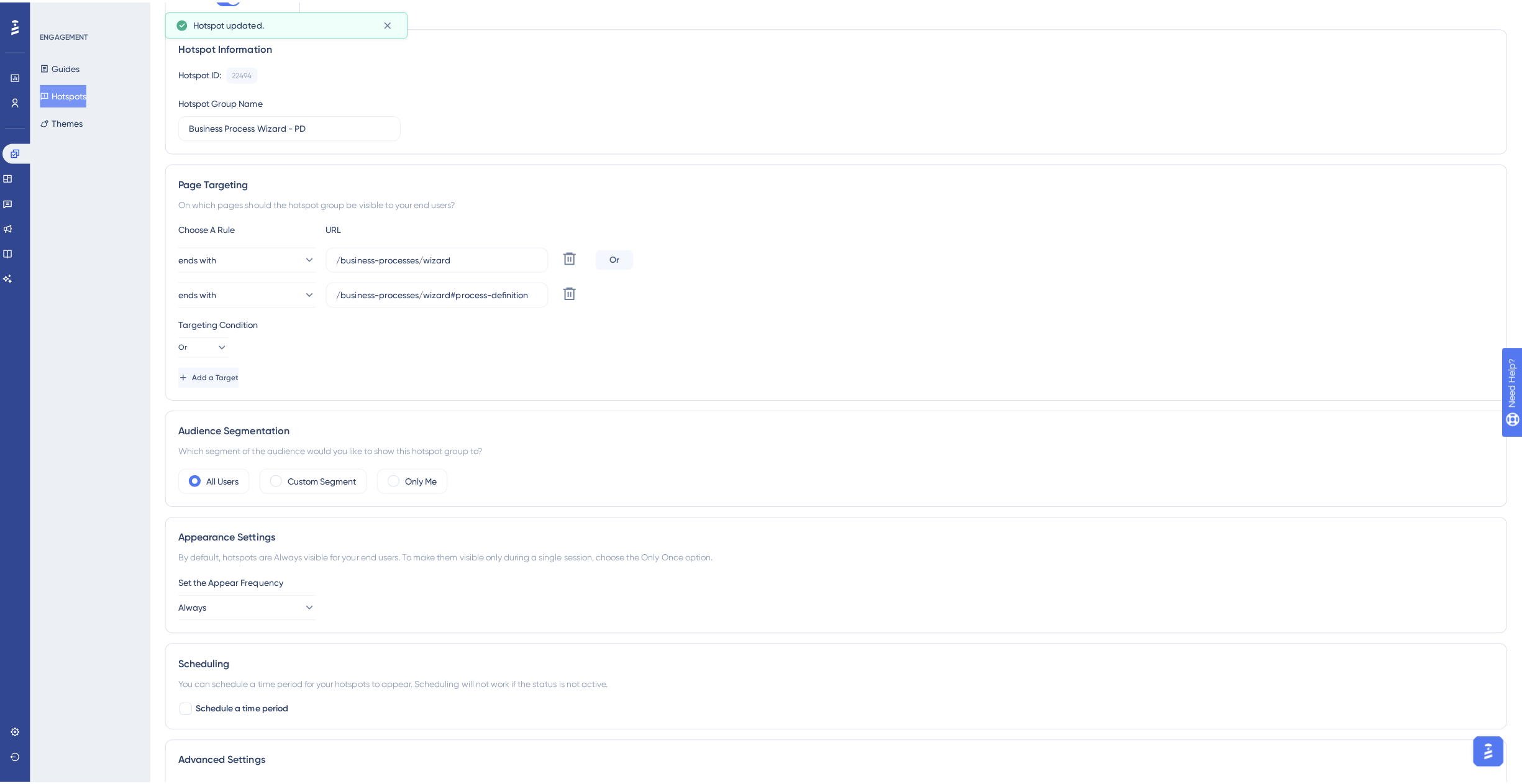
scroll to position [0, 0]
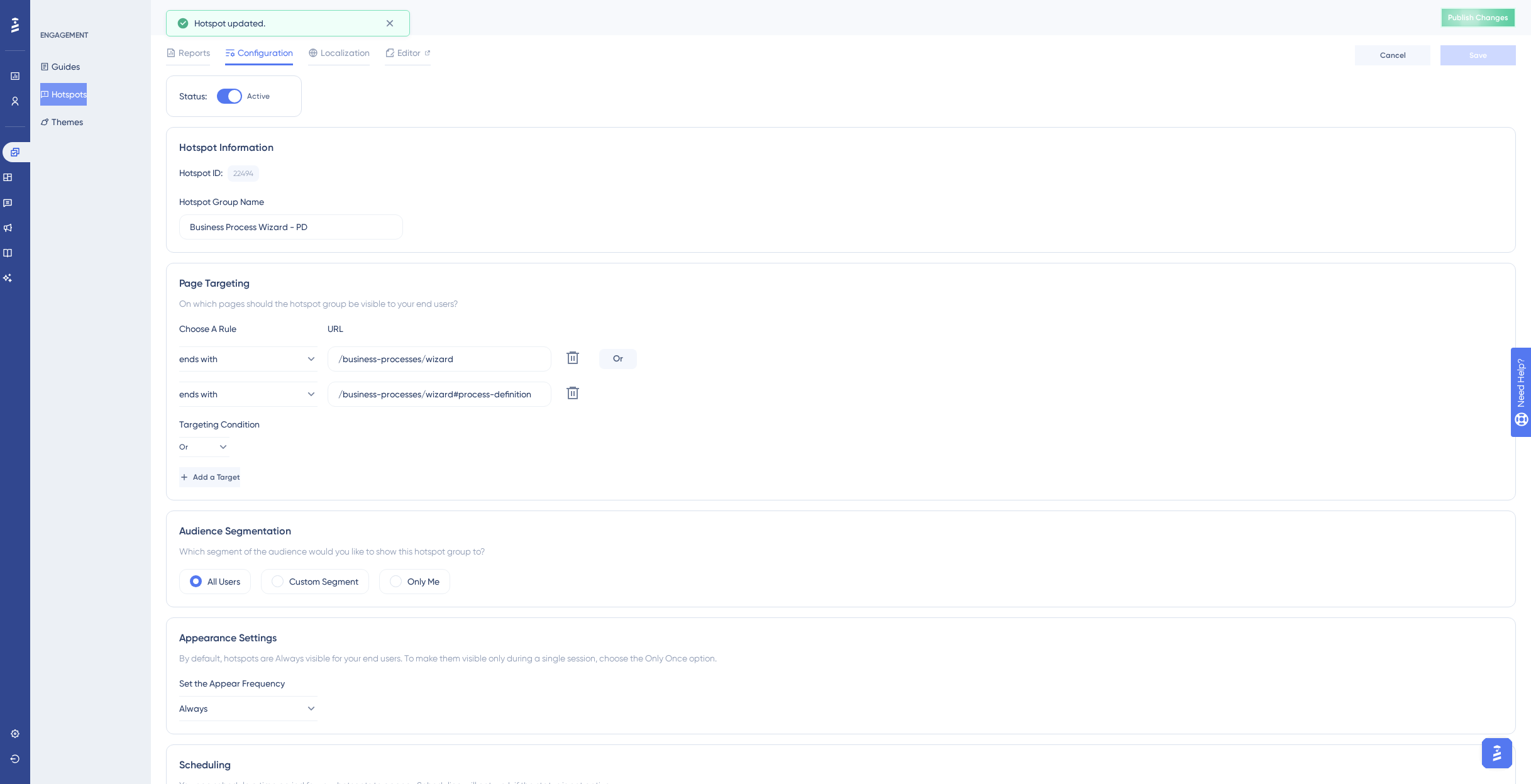
click at [1475, 14] on span "Publish Changes" at bounding box center [1479, 17] width 61 height 10
click at [15, 100] on icon at bounding box center [15, 101] width 10 height 10
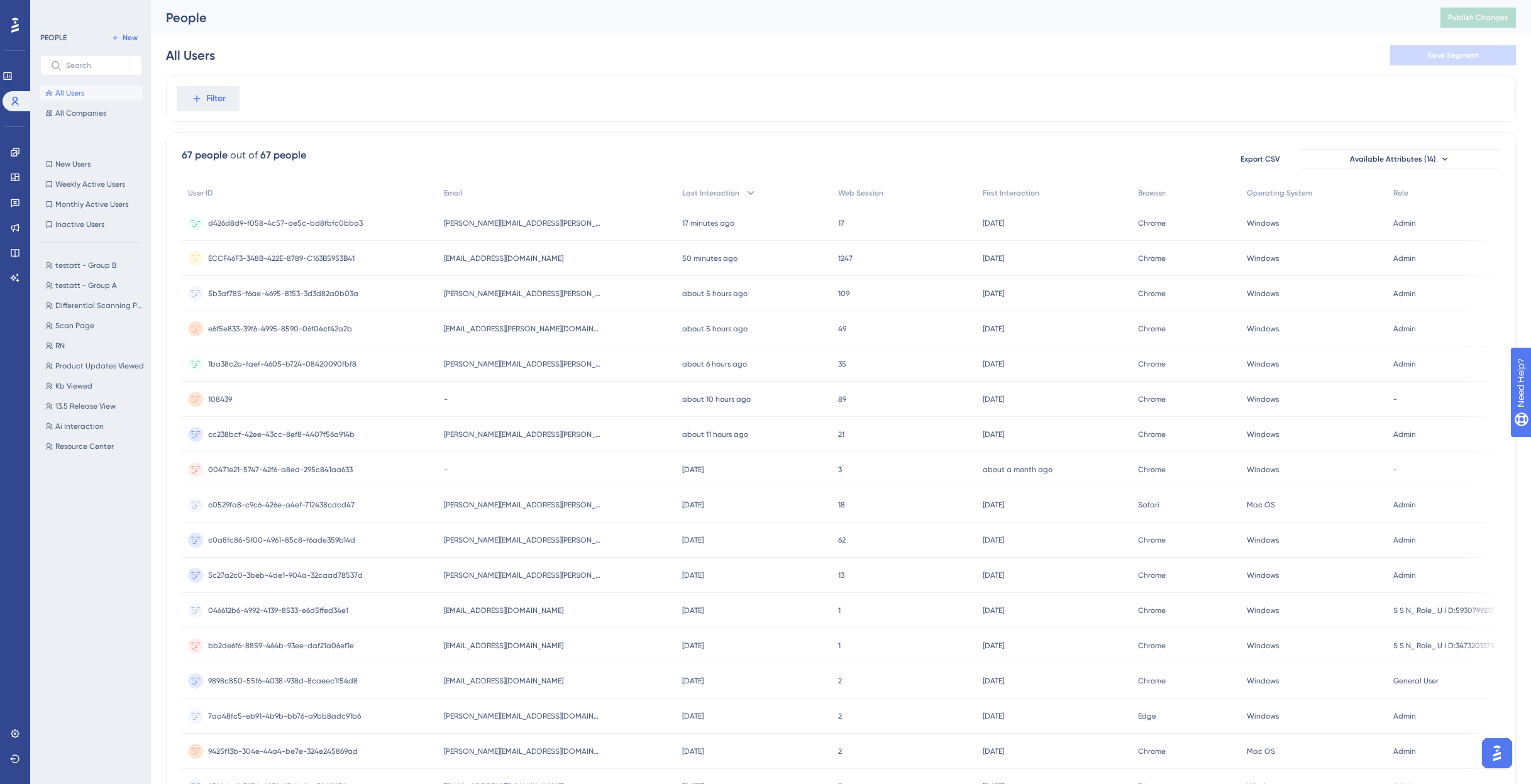
click at [321, 223] on span "d426d8d9-f058-4c57-ae5c-bd8fbfc0bba3" at bounding box center [285, 223] width 155 height 10
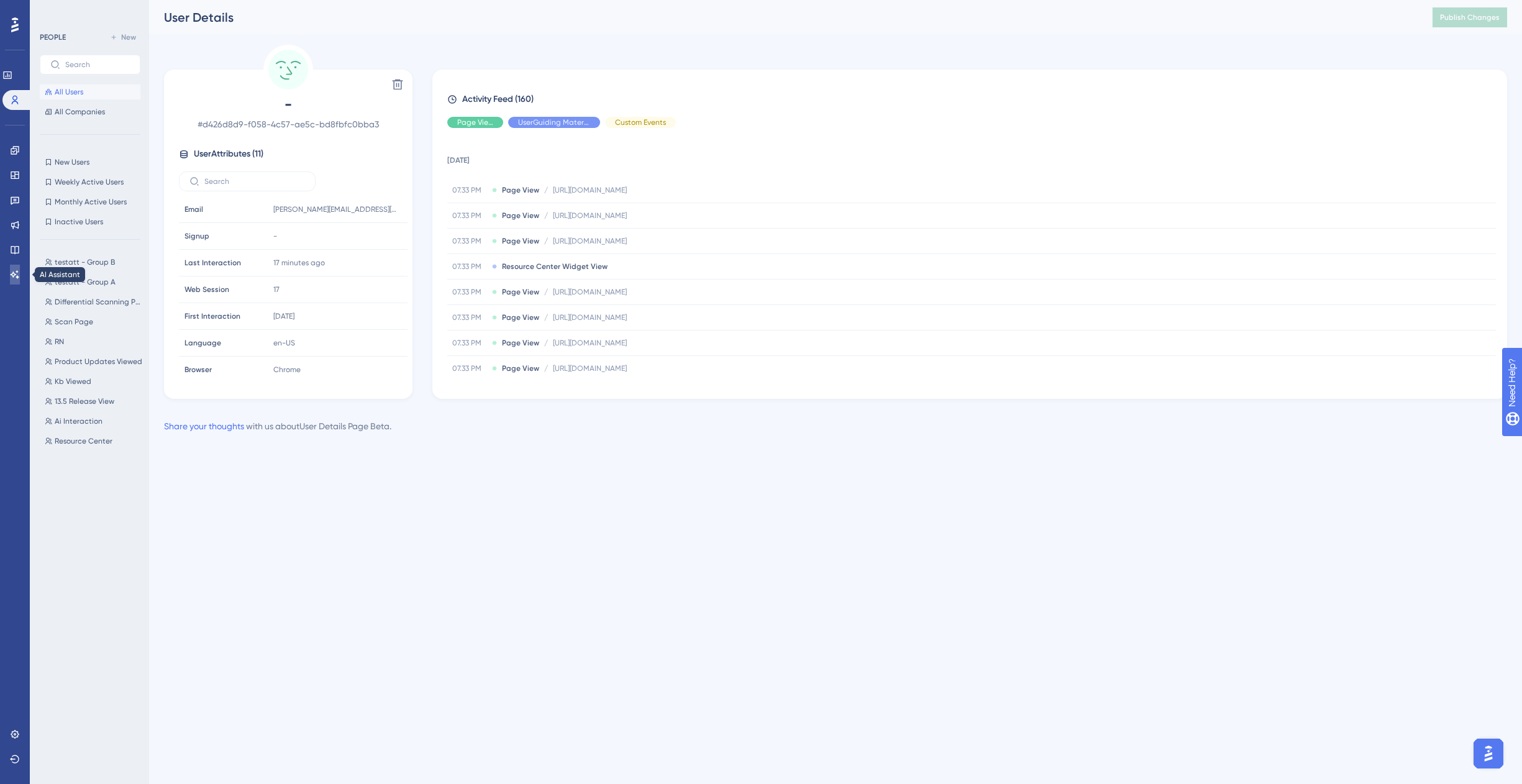
click at [14, 272] on icon at bounding box center [14, 274] width 8 height 8
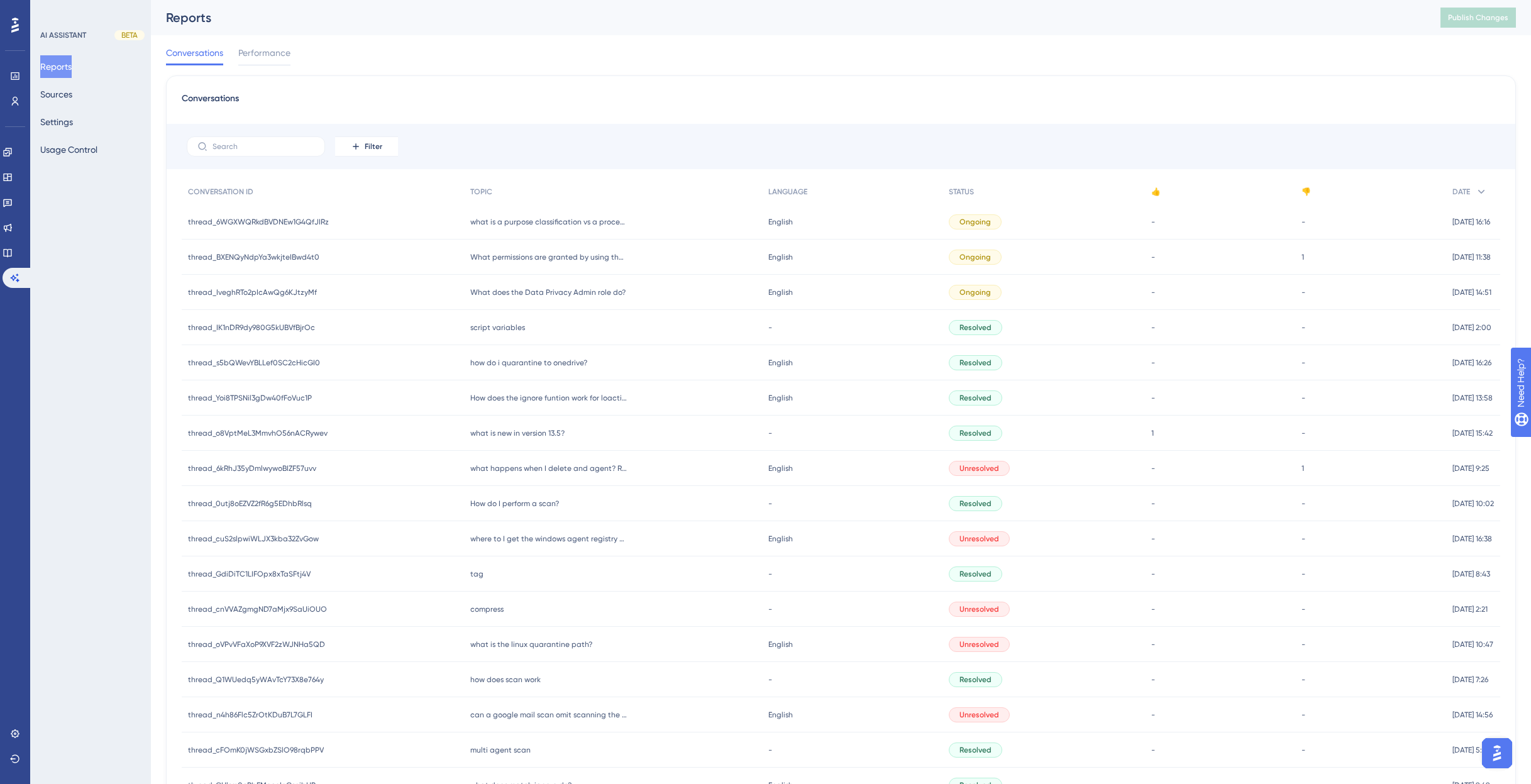
click at [450, 220] on div "thread_6WGXWQRkdBVDNEw1G4QfJIRz thread_6WGXWQRkdBVDNEw1G4QfJIRz" at bounding box center [322, 221] width 282 height 35
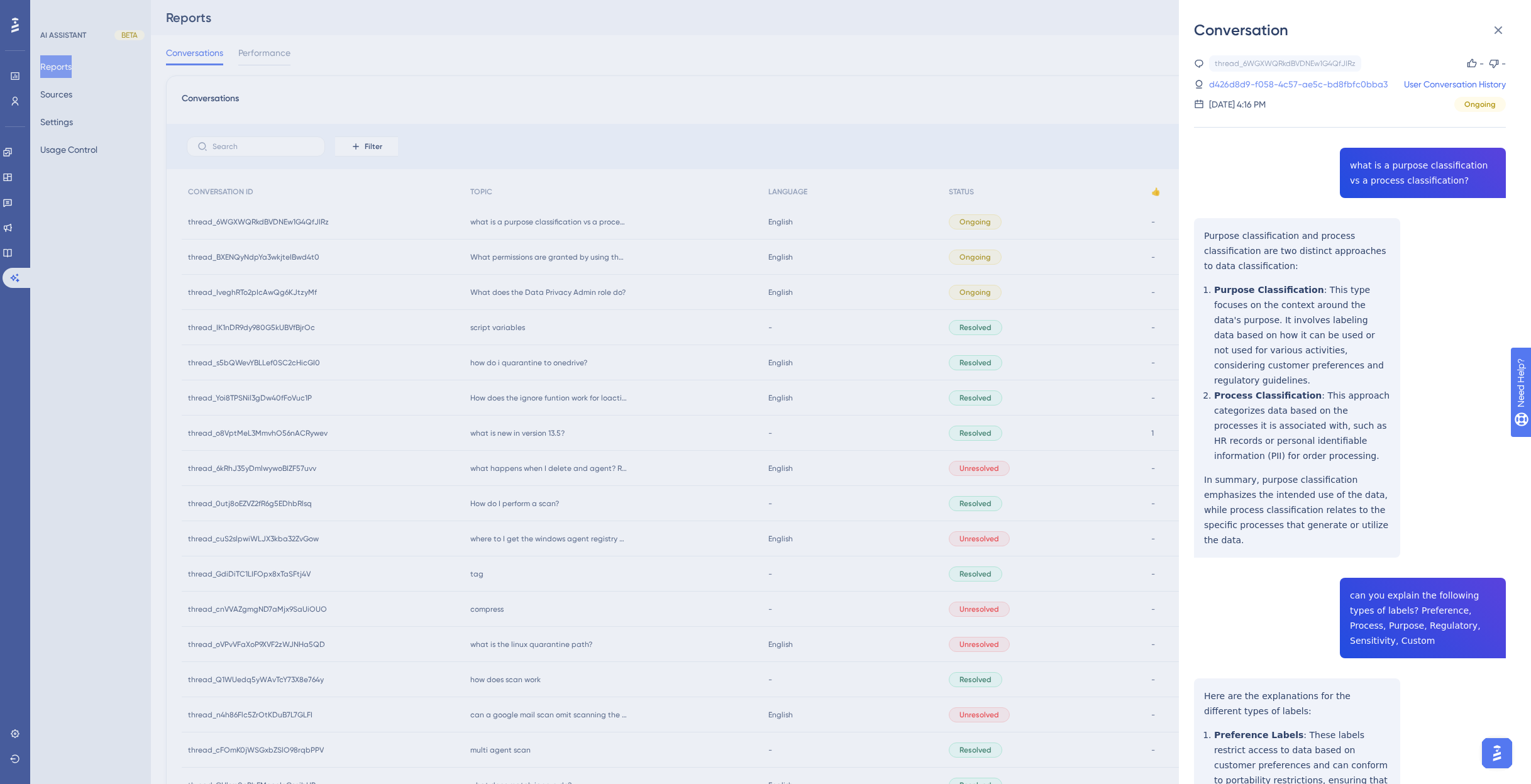
click at [1326, 85] on link "d426d8d9-f058-4c57-ae5c-bd8fbfc0bba3" at bounding box center [1299, 85] width 179 height 15
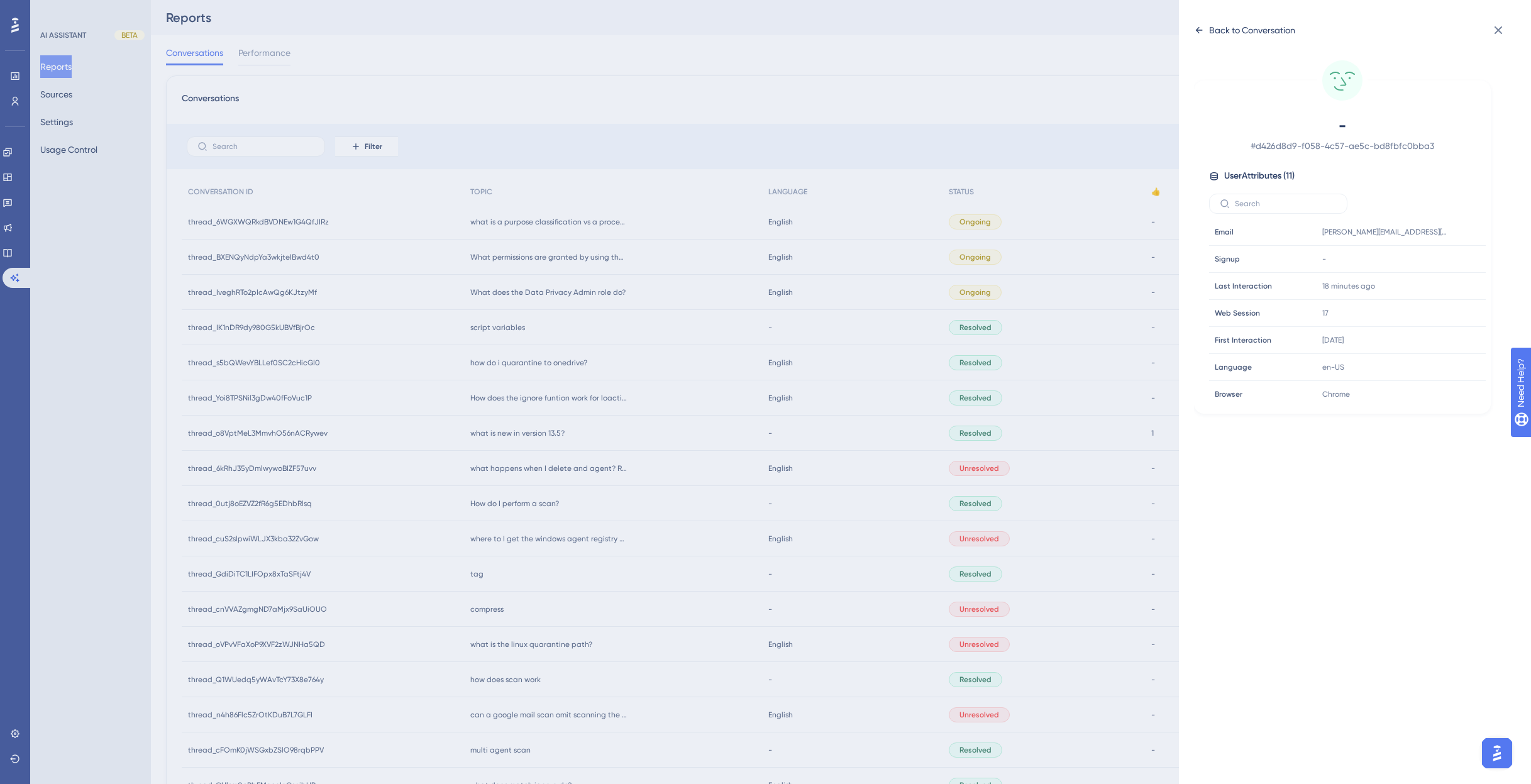
click at [1196, 27] on icon at bounding box center [1199, 29] width 10 height 10
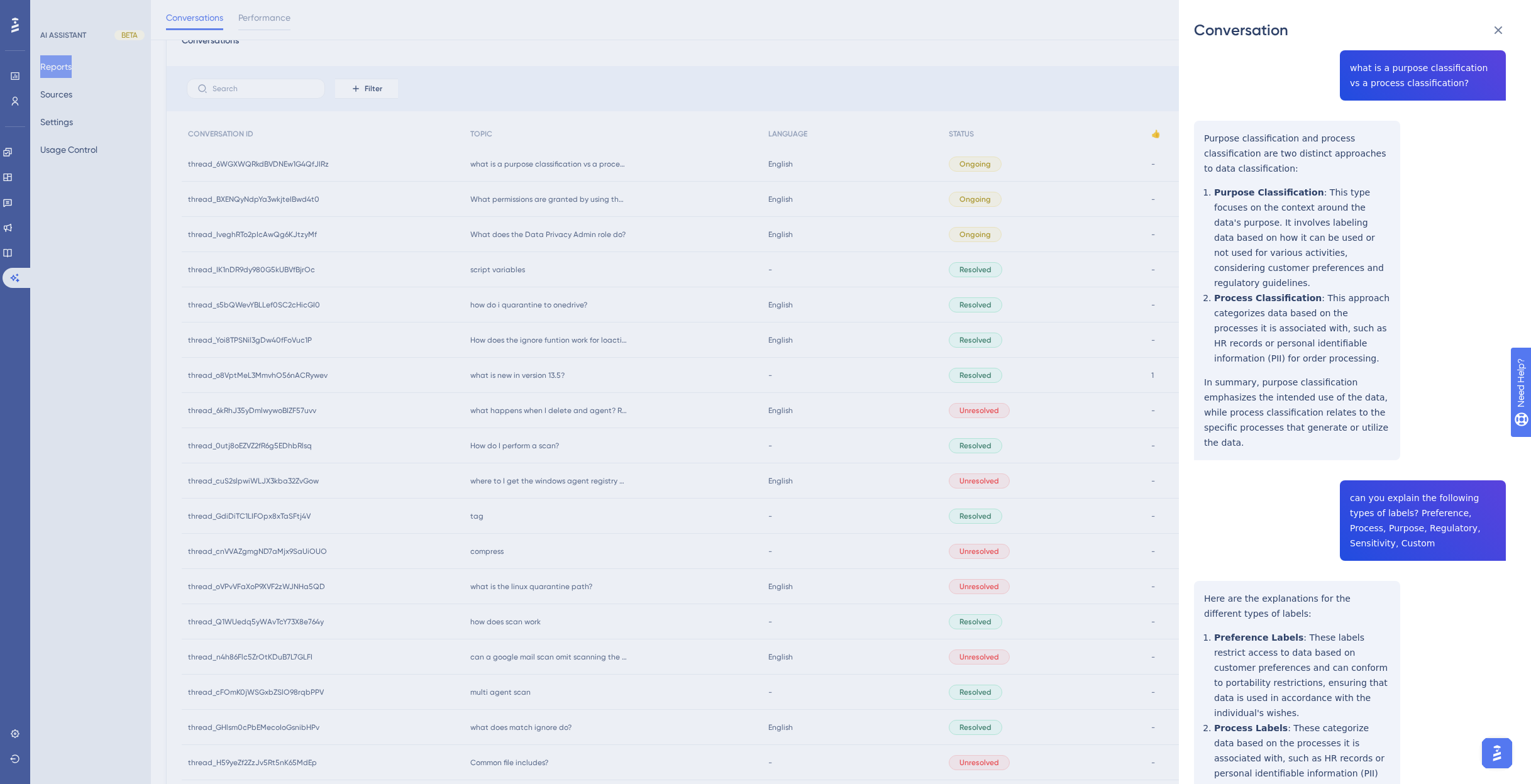
scroll to position [104, 0]
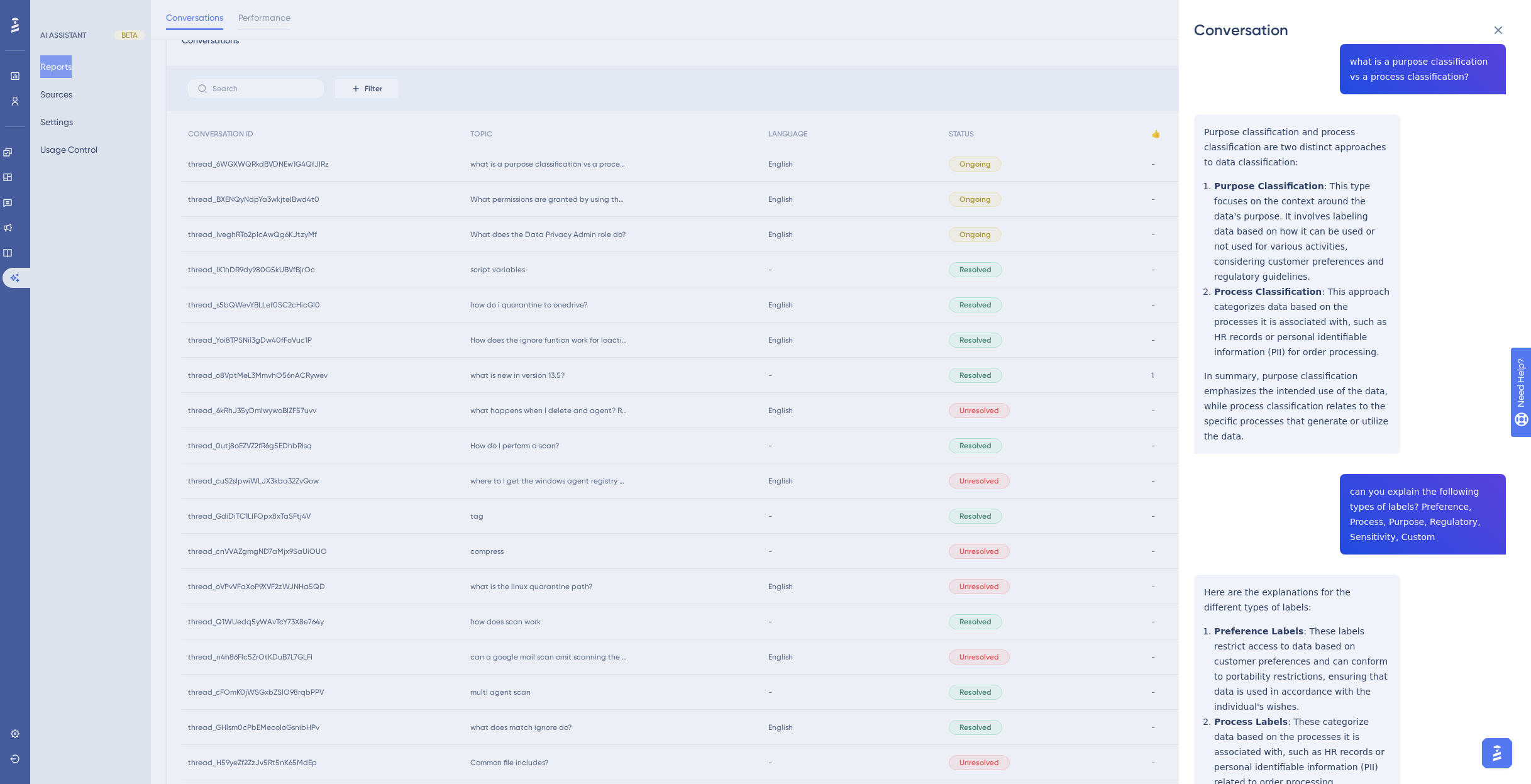
click at [548, 198] on div "Conversation thread_6WGXWQRkdBVDNEw1G4QfJIRz Copy - - d426d8d9-f058-4c57-ae5c-b…" at bounding box center [765, 392] width 1531 height 784
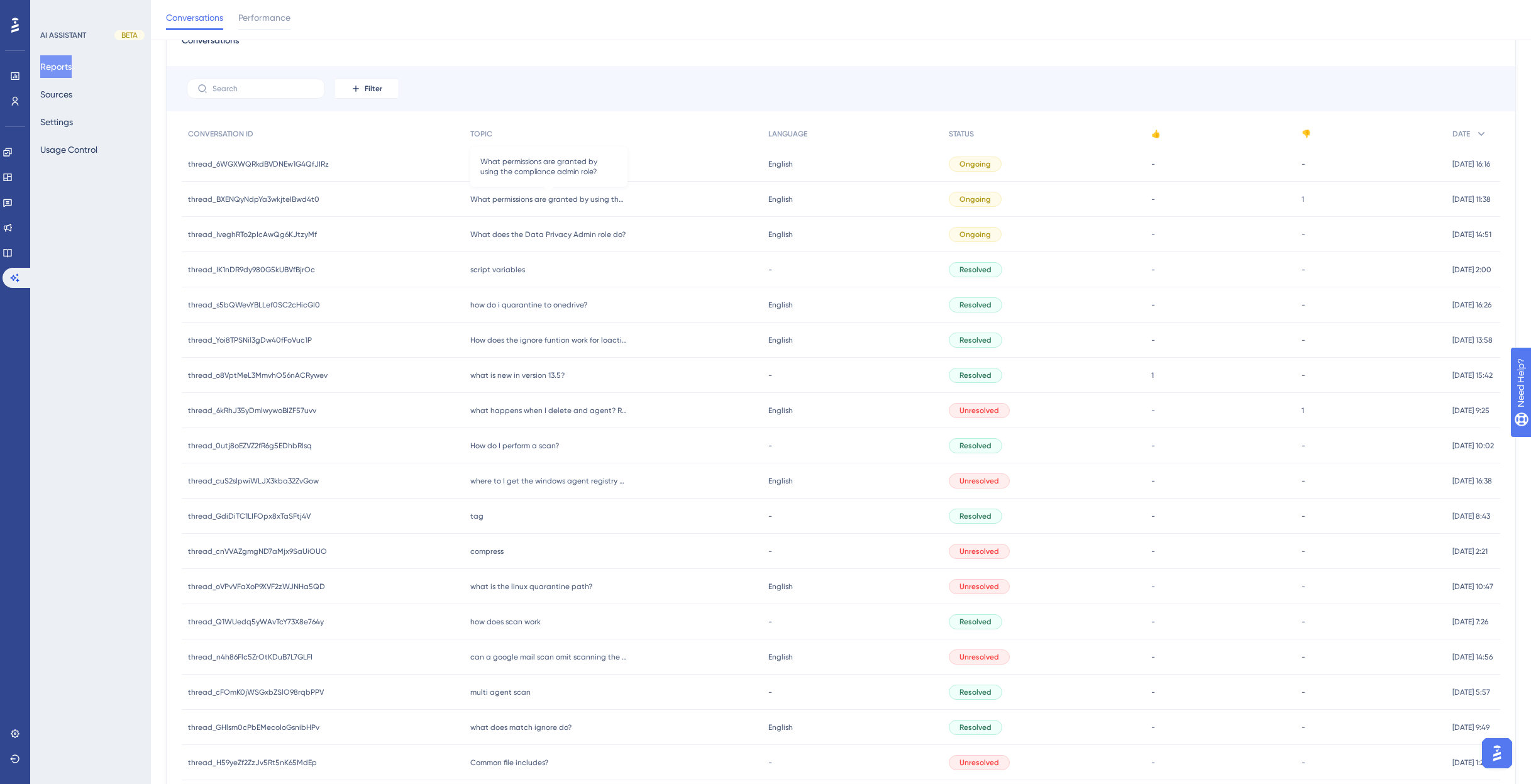
click at [553, 198] on span "What permissions are granted by using the compliance admin role?" at bounding box center [548, 199] width 157 height 10
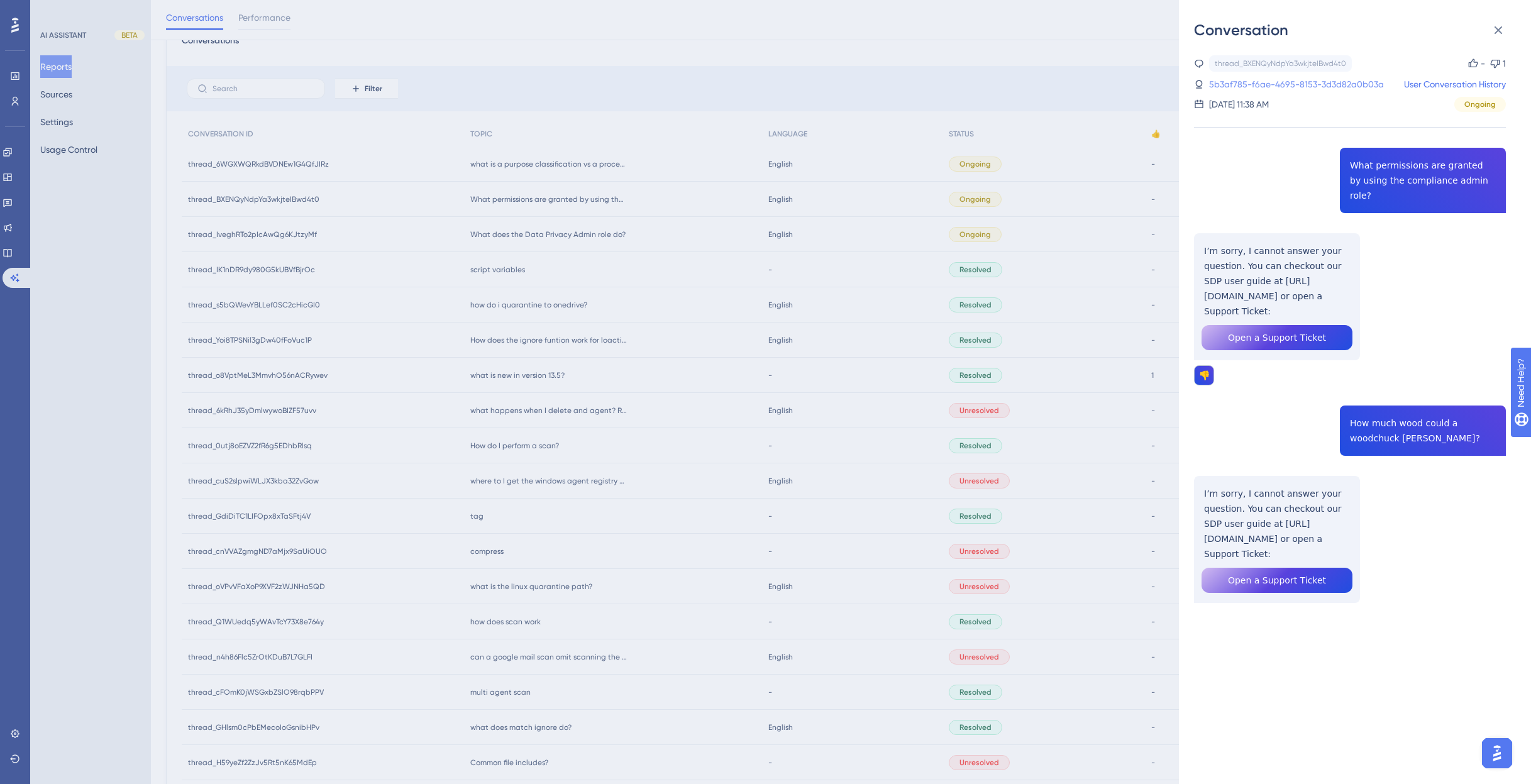
click at [1303, 81] on link "5b3af785-f6ae-4695-8153-3d3d82a0b03a" at bounding box center [1297, 85] width 175 height 15
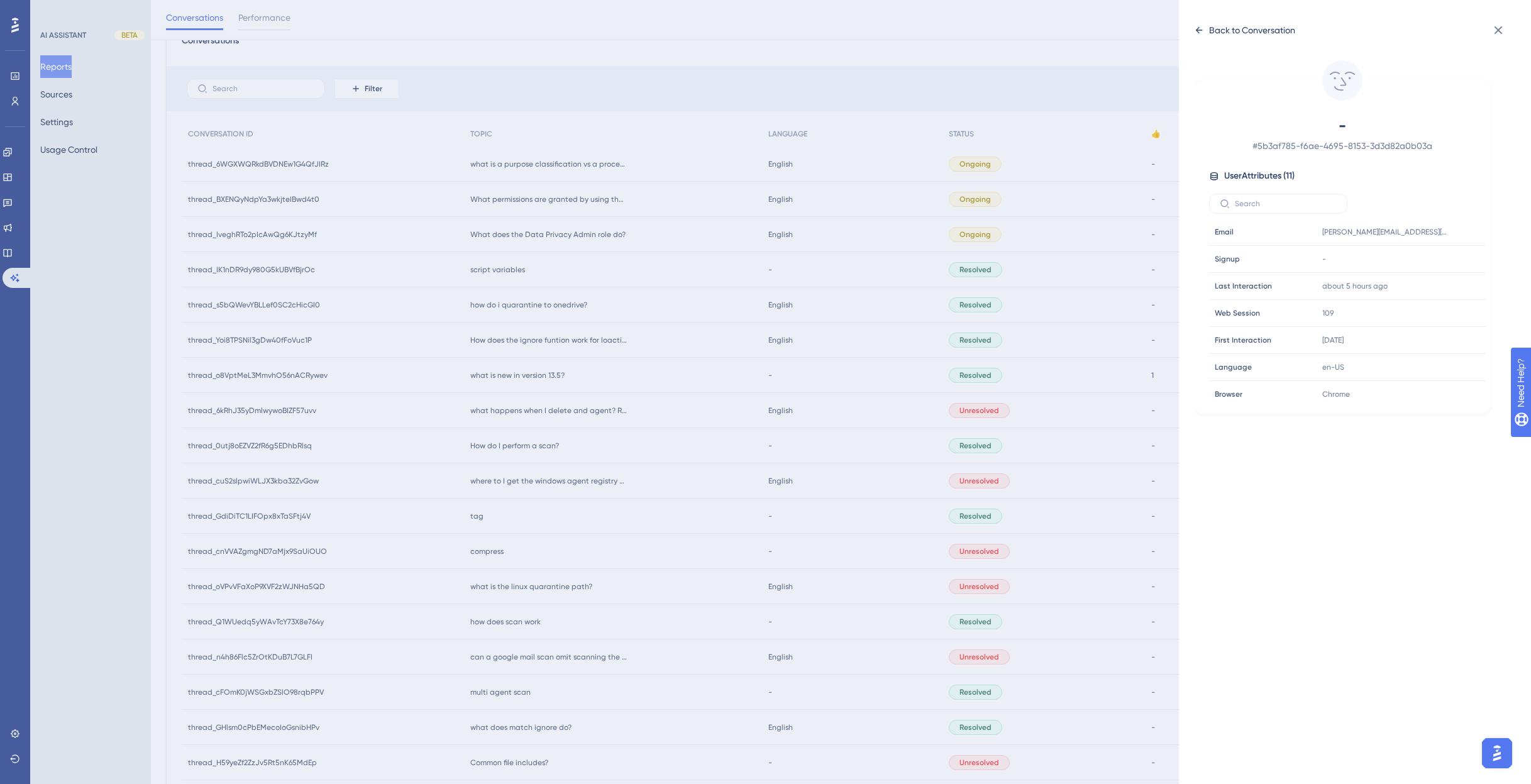
click at [1249, 27] on div "Back to Conversation" at bounding box center [1253, 30] width 86 height 15
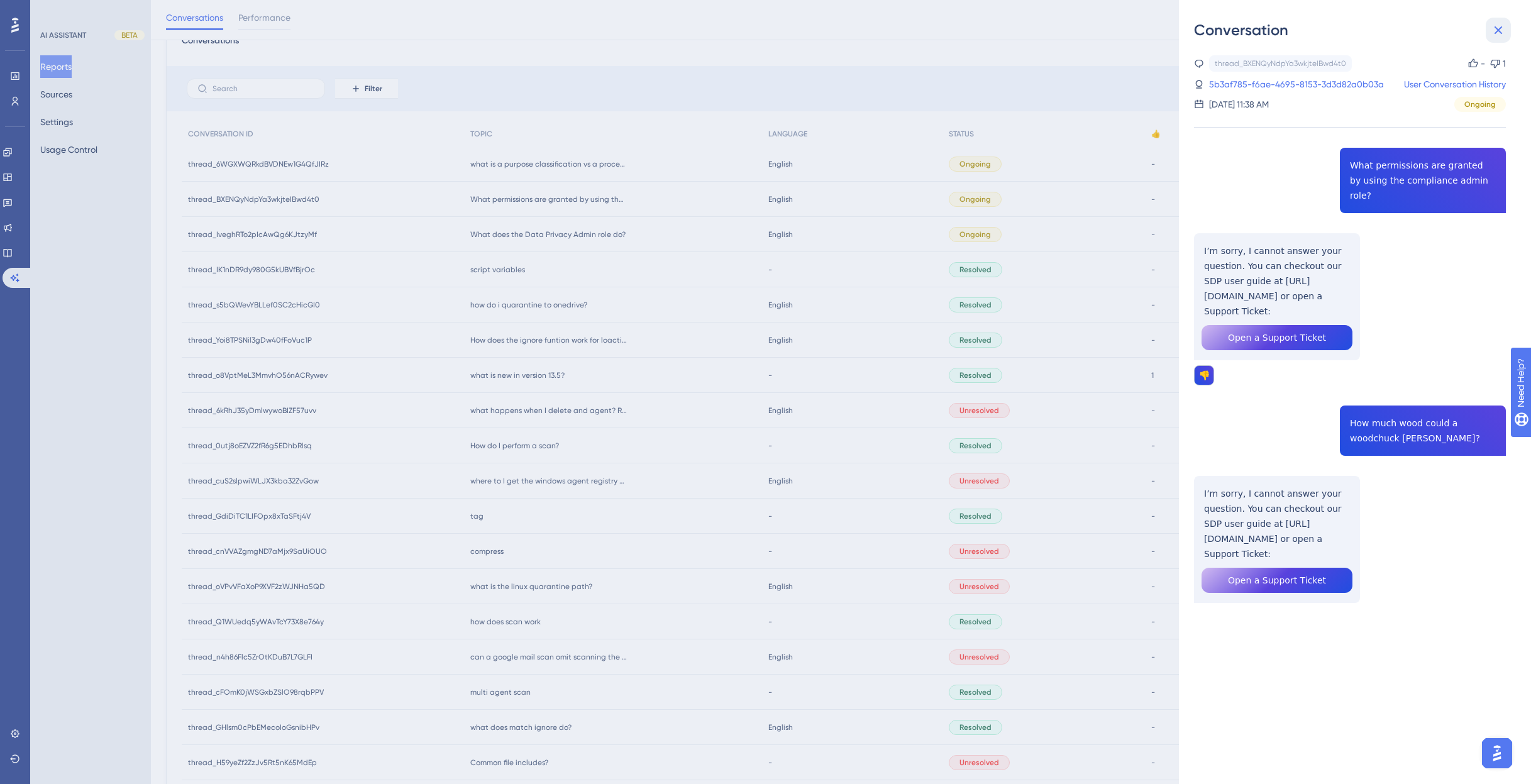
click at [1493, 29] on icon at bounding box center [1499, 30] width 15 height 15
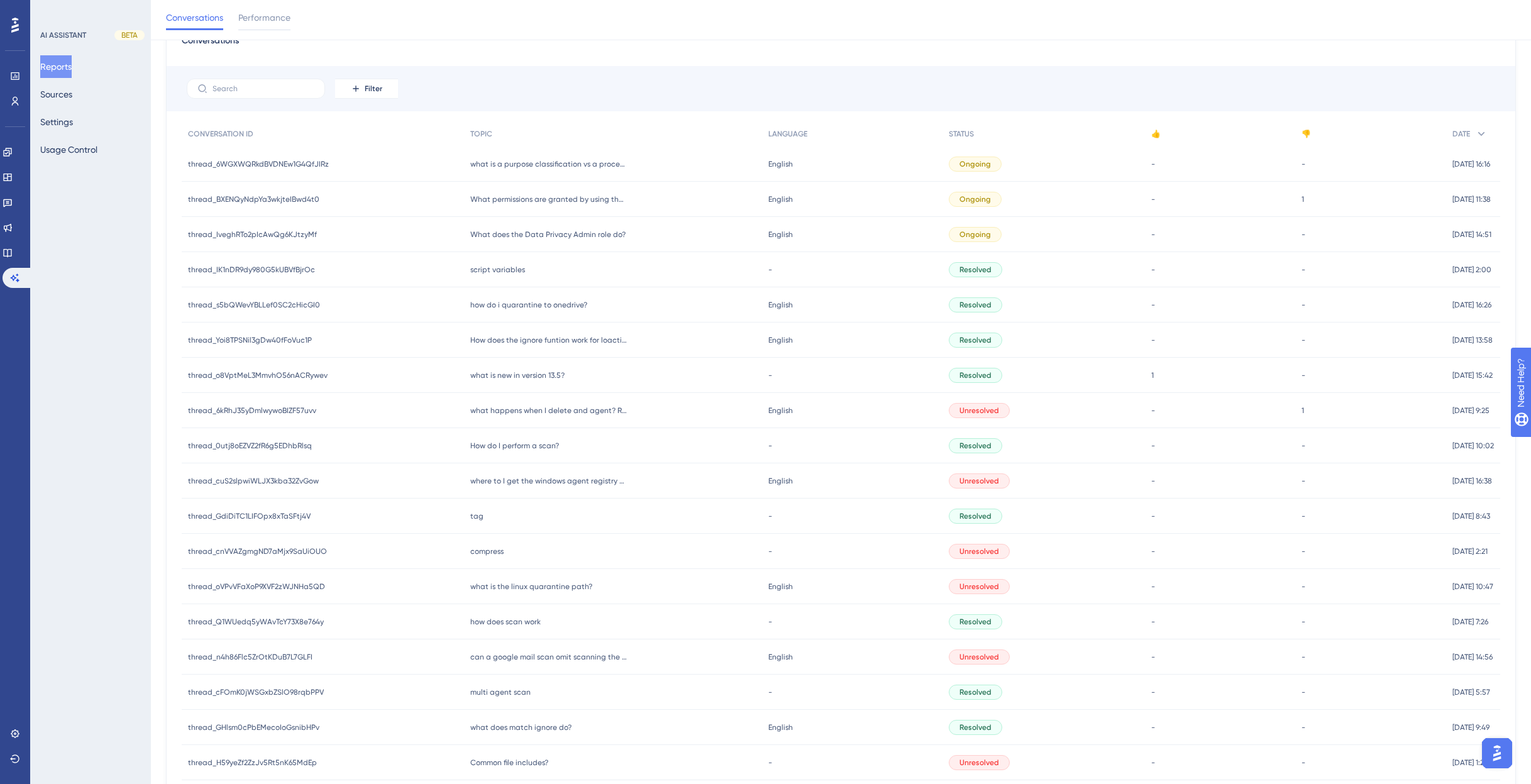
click at [522, 235] on span "What does the Data Privacy Admin role do?" at bounding box center [547, 235] width 155 height 10
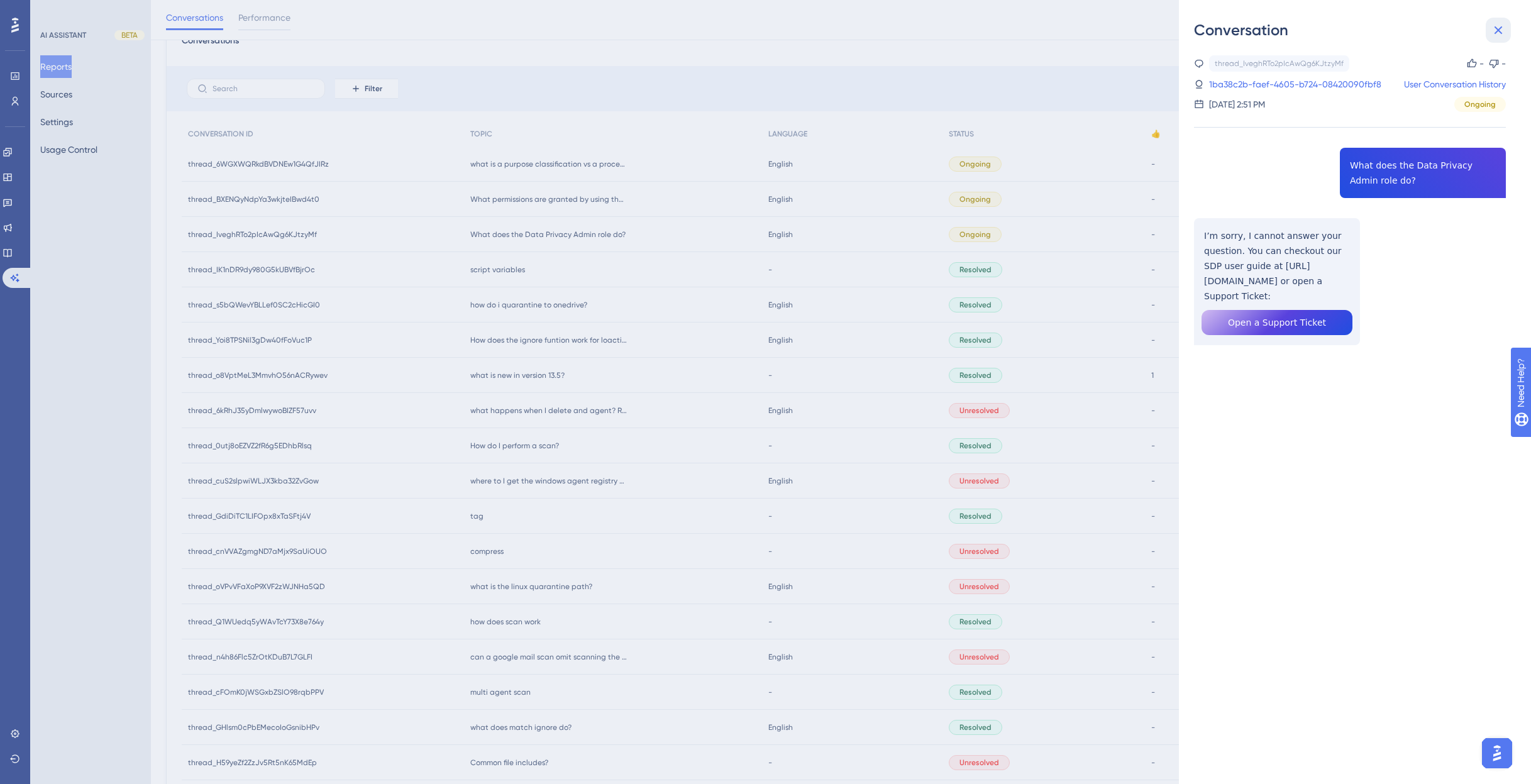
click at [1500, 29] on icon at bounding box center [1499, 30] width 15 height 15
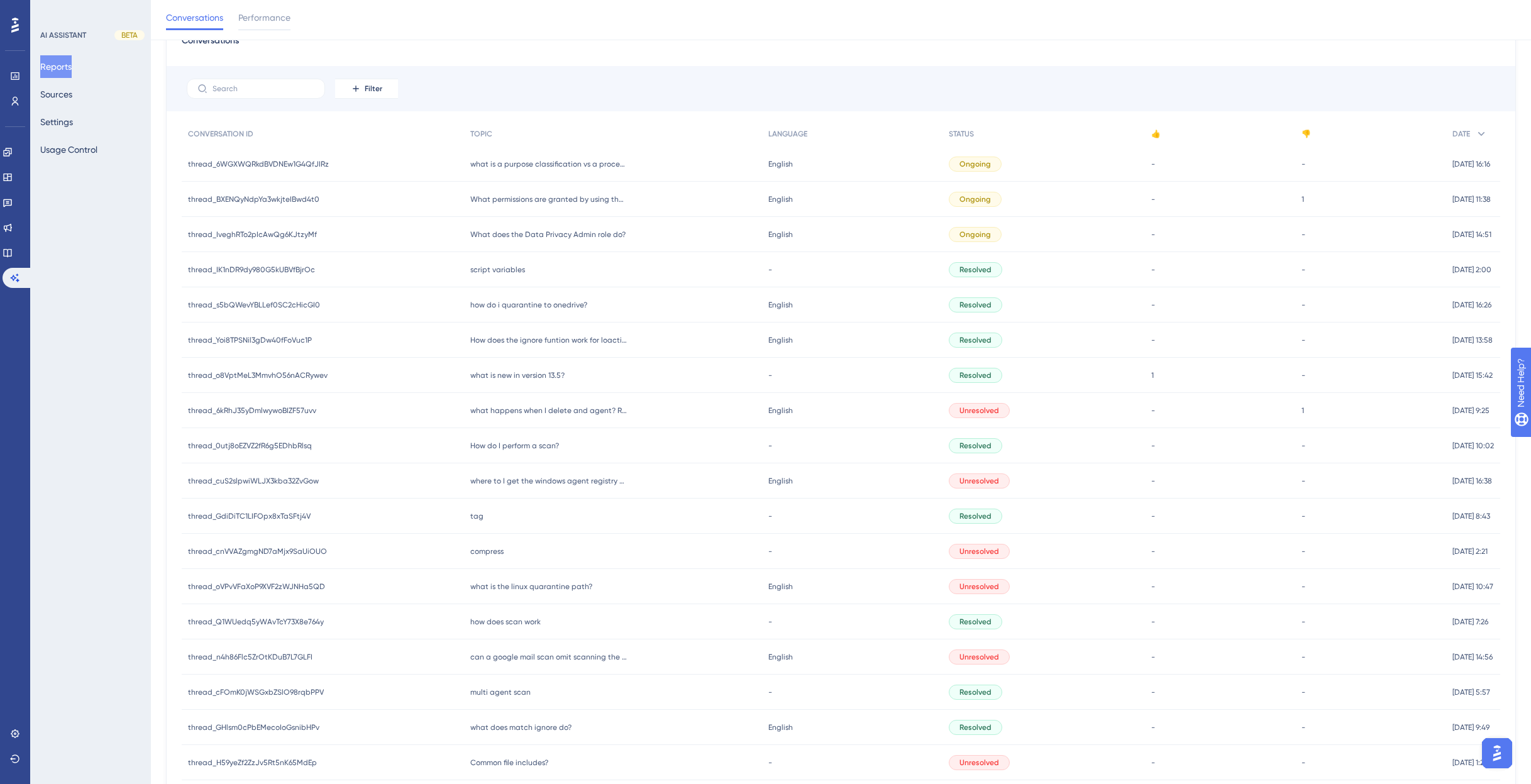
click at [582, 50] on div "Conversations" at bounding box center [841, 45] width 1319 height 23
drag, startPoint x: 11, startPoint y: 172, endPoint x: 12, endPoint y: 161, distance: 11.0
click at [11, 172] on icon at bounding box center [8, 177] width 10 height 10
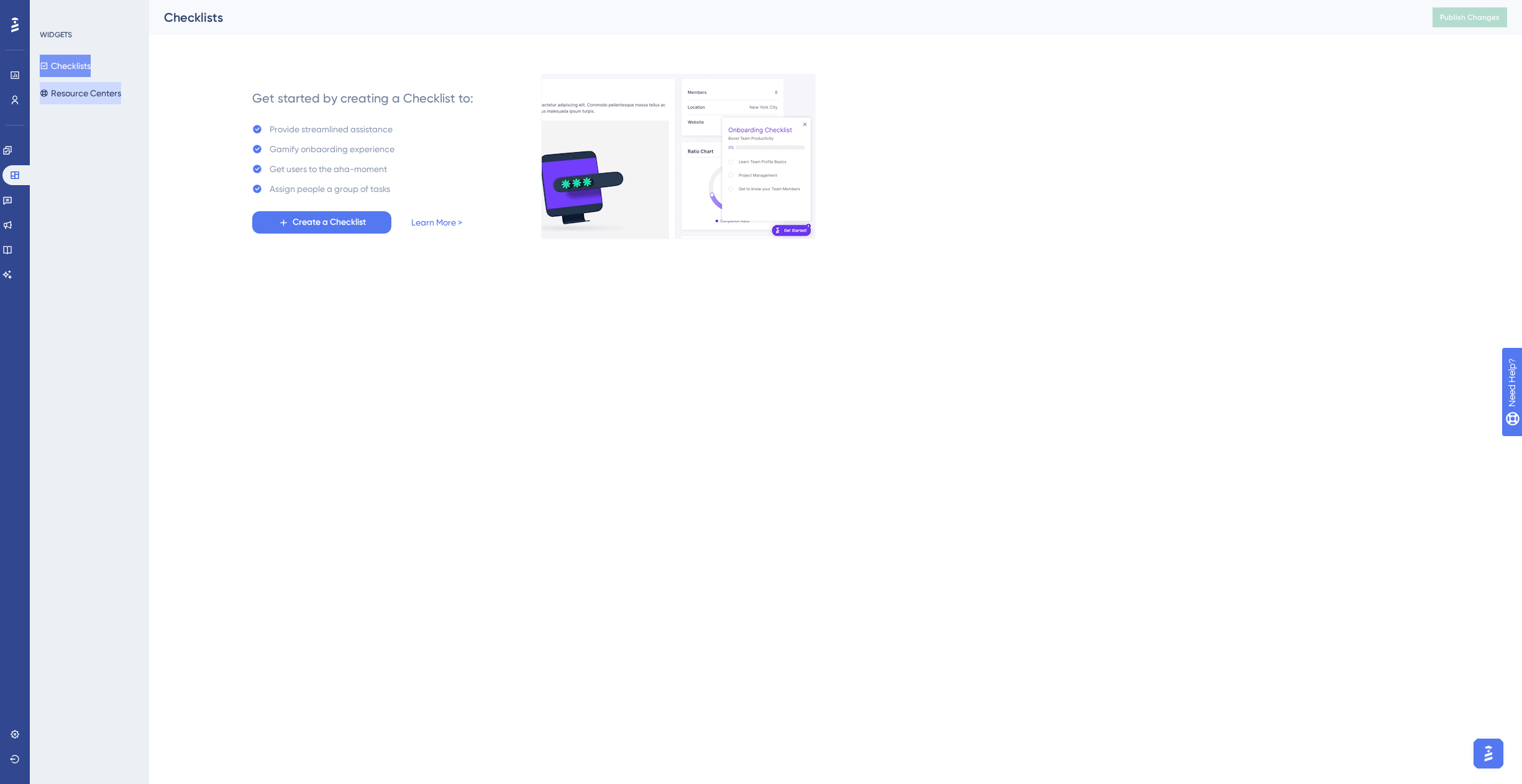
click at [77, 95] on button "Resource Centers" at bounding box center [80, 93] width 82 height 23
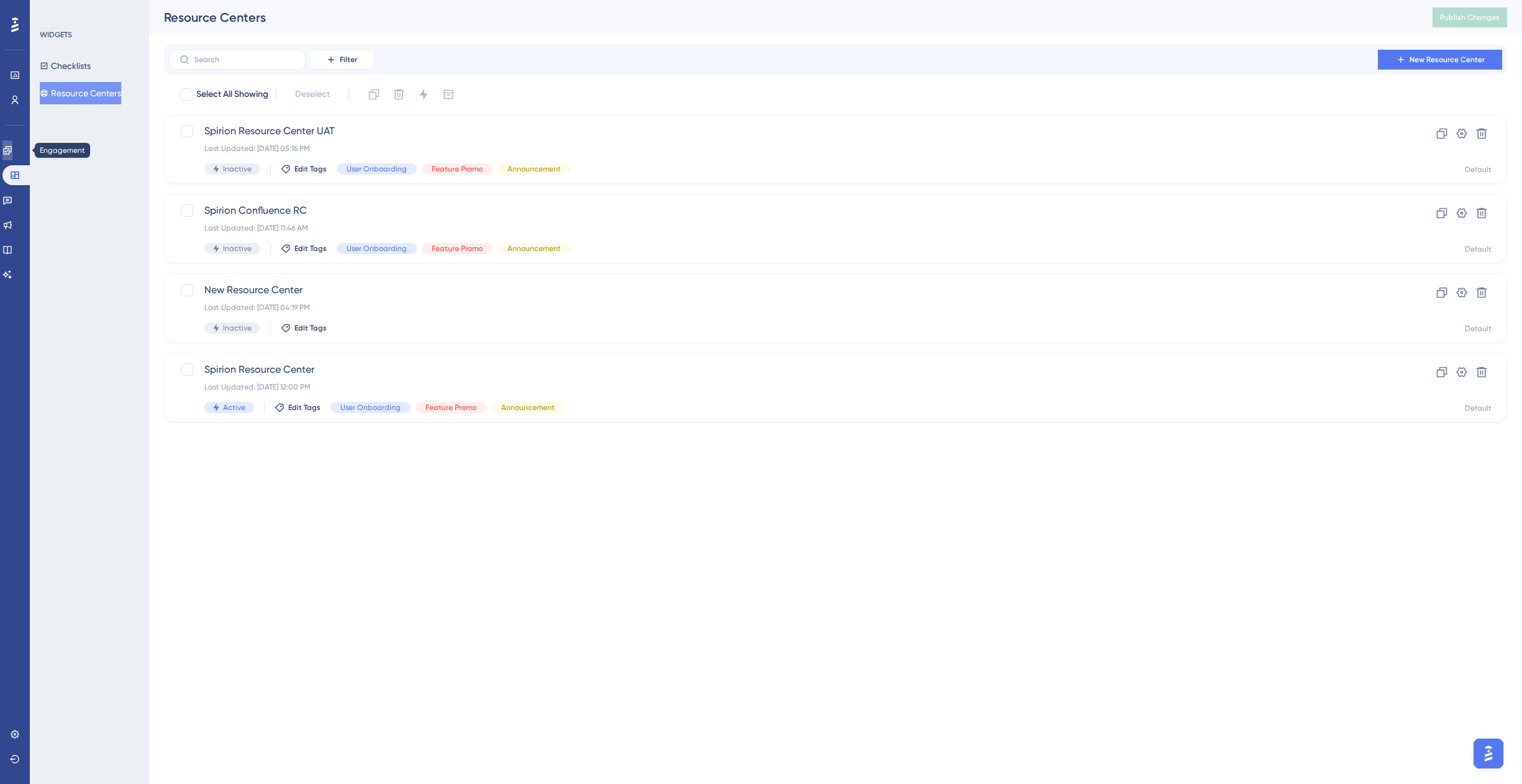
click at [12, 149] on icon at bounding box center [8, 150] width 10 height 10
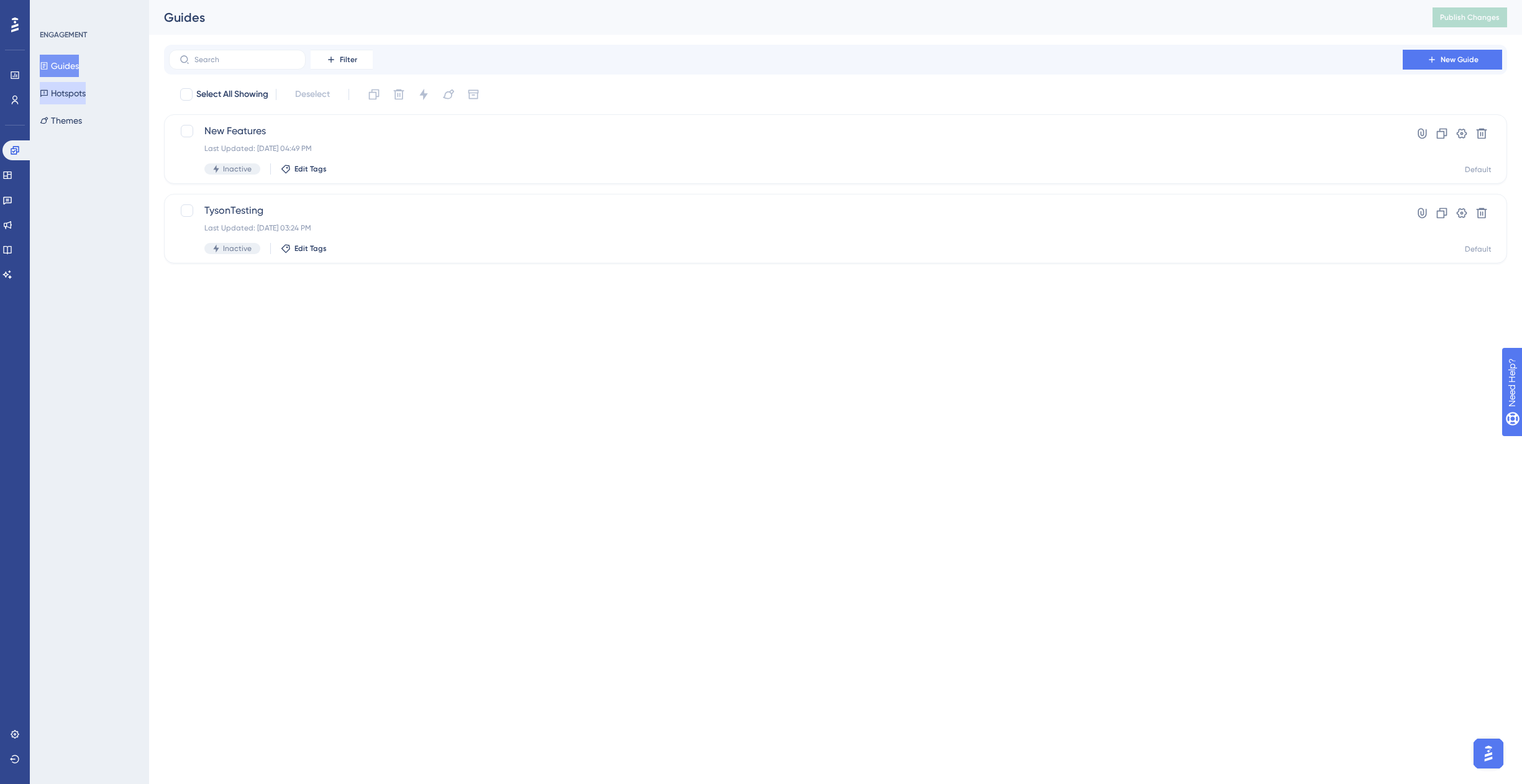
click at [84, 91] on button "Hotspots" at bounding box center [62, 93] width 46 height 23
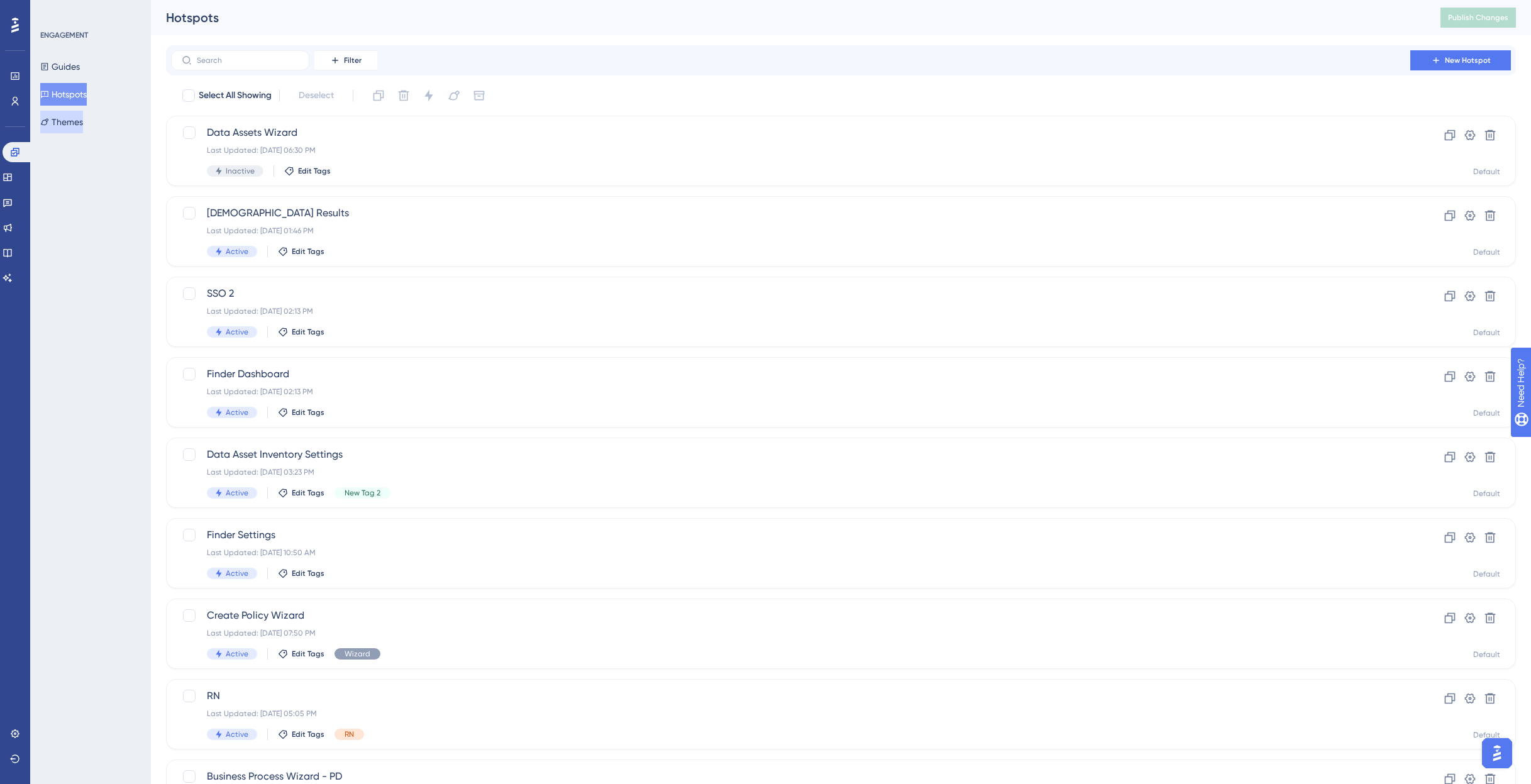
click at [73, 120] on button "Themes" at bounding box center [61, 122] width 43 height 23
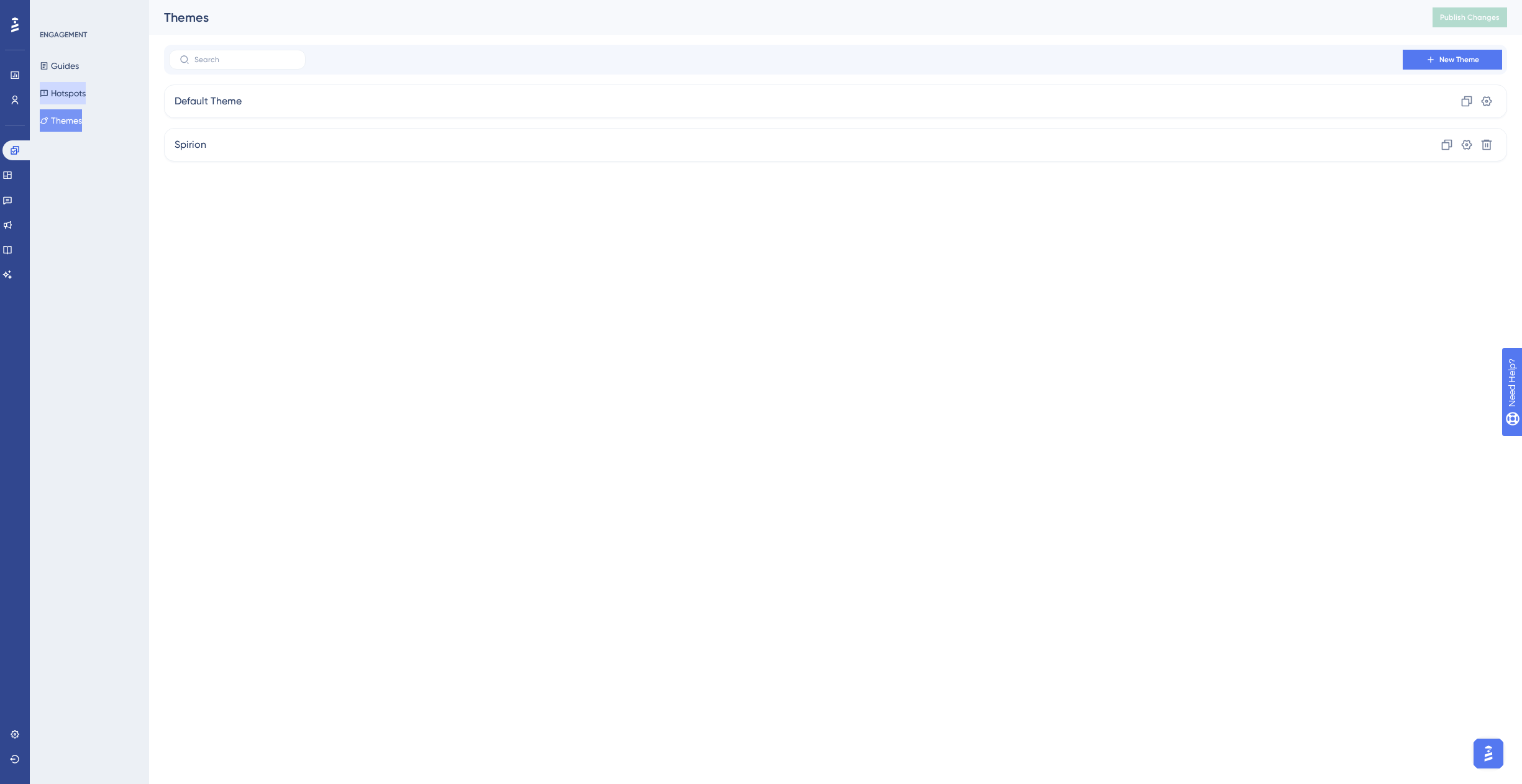
click at [78, 92] on button "Hotspots" at bounding box center [62, 93] width 46 height 23
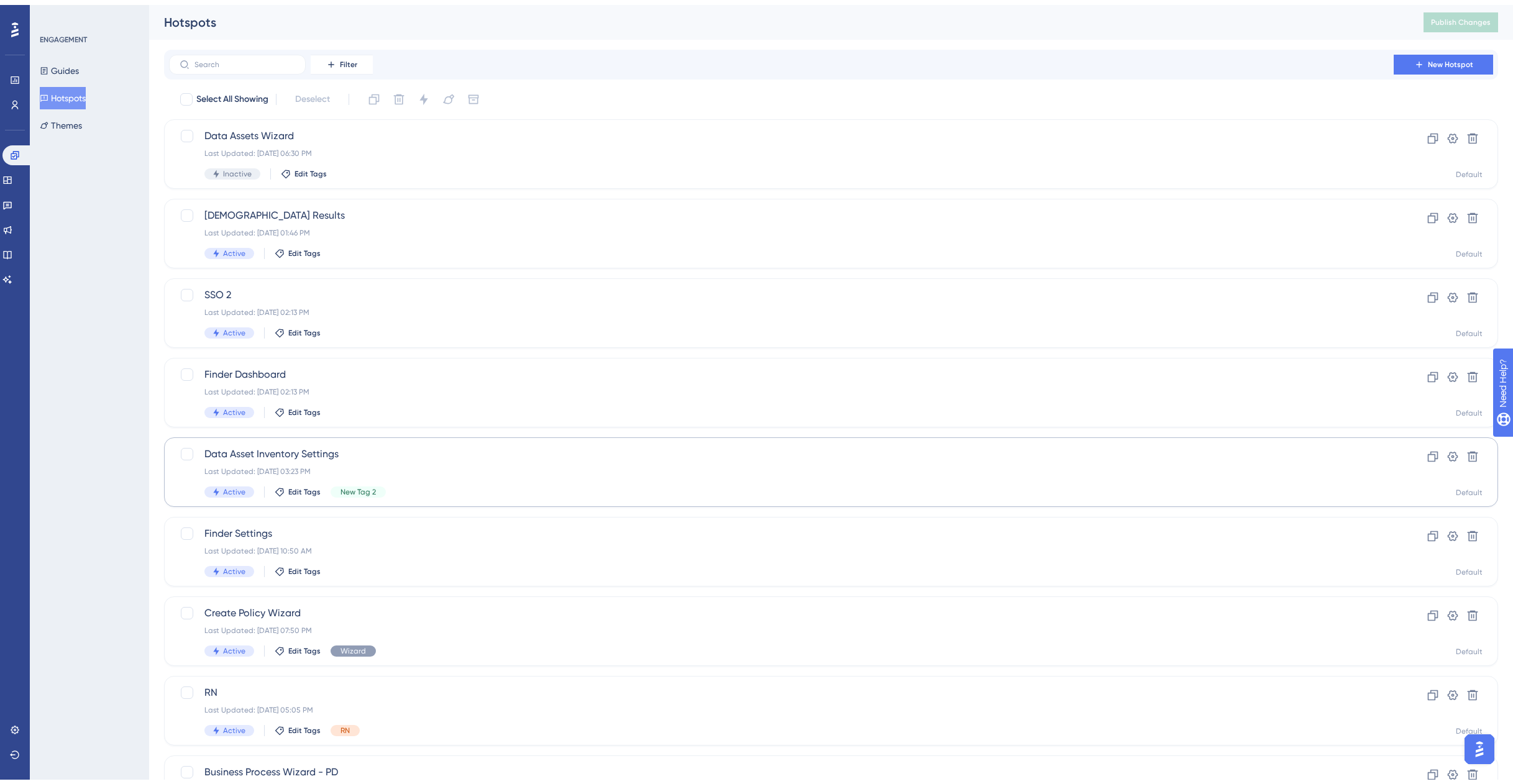
scroll to position [180, 0]
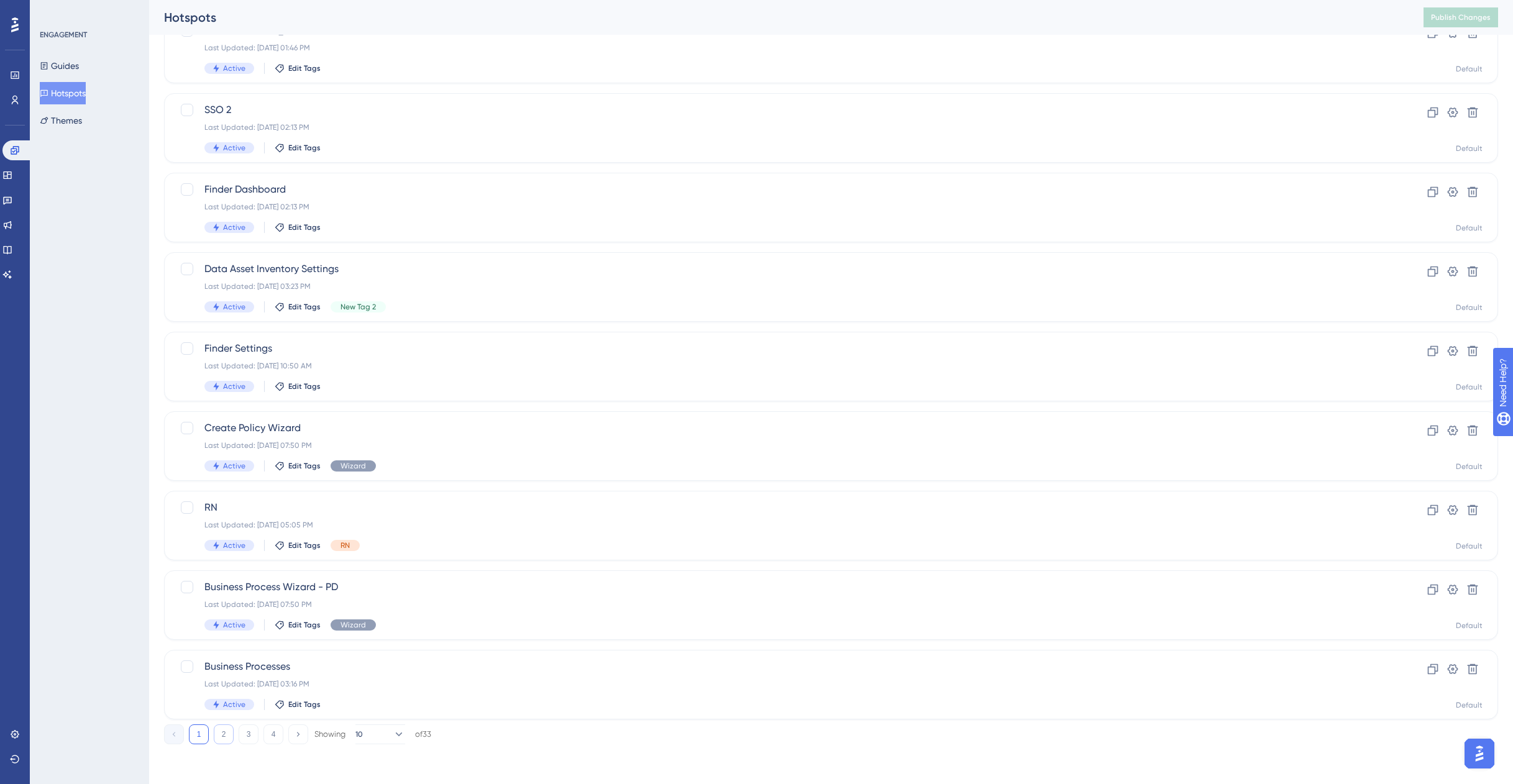
click at [218, 733] on button "2" at bounding box center [224, 734] width 20 height 20
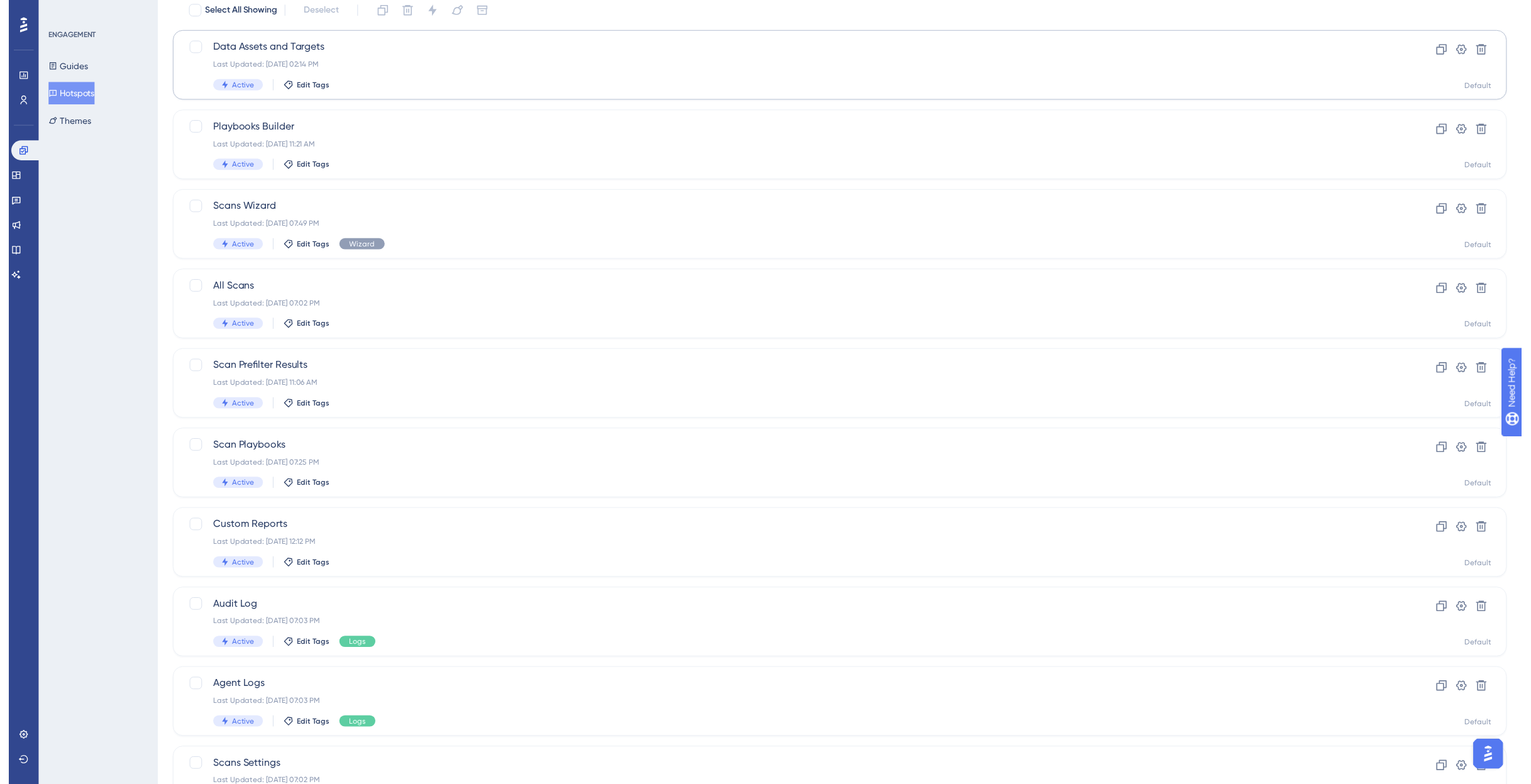
scroll to position [0, 0]
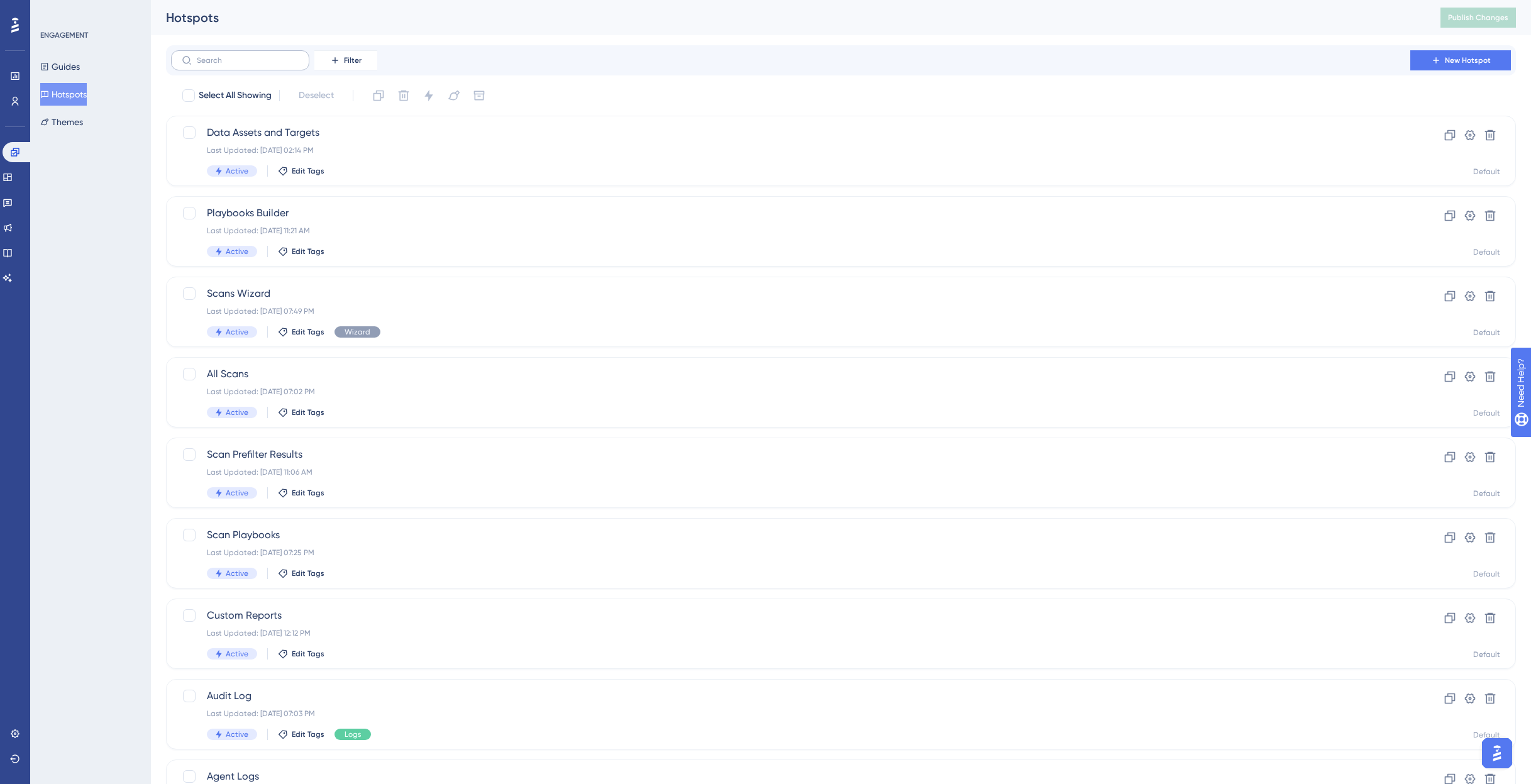
click at [258, 65] on label at bounding box center [240, 60] width 139 height 20
click at [258, 65] on input "text" at bounding box center [247, 60] width 102 height 9
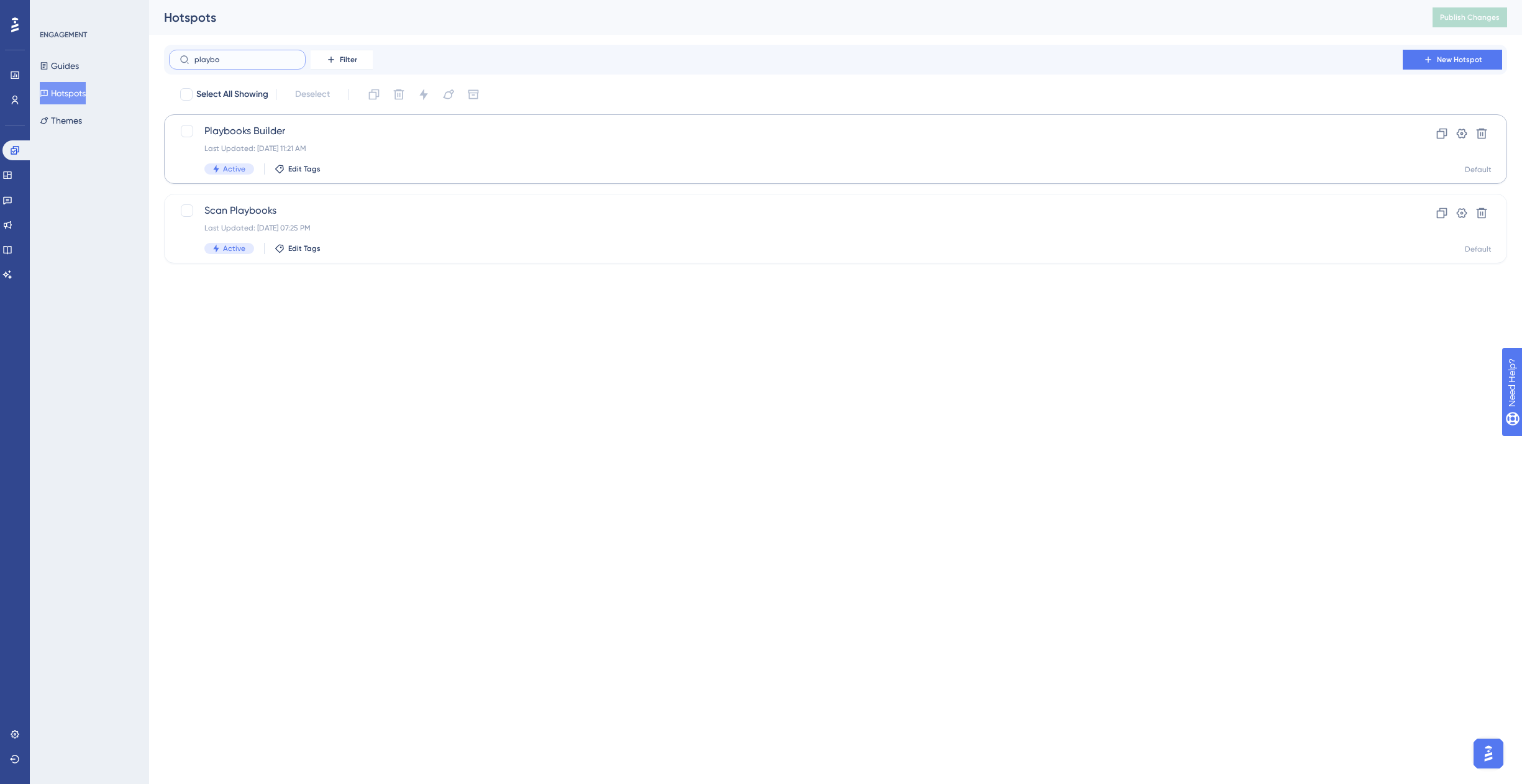
type input "playbo"
click at [345, 135] on span "Playbooks Builder" at bounding box center [786, 131] width 1163 height 15
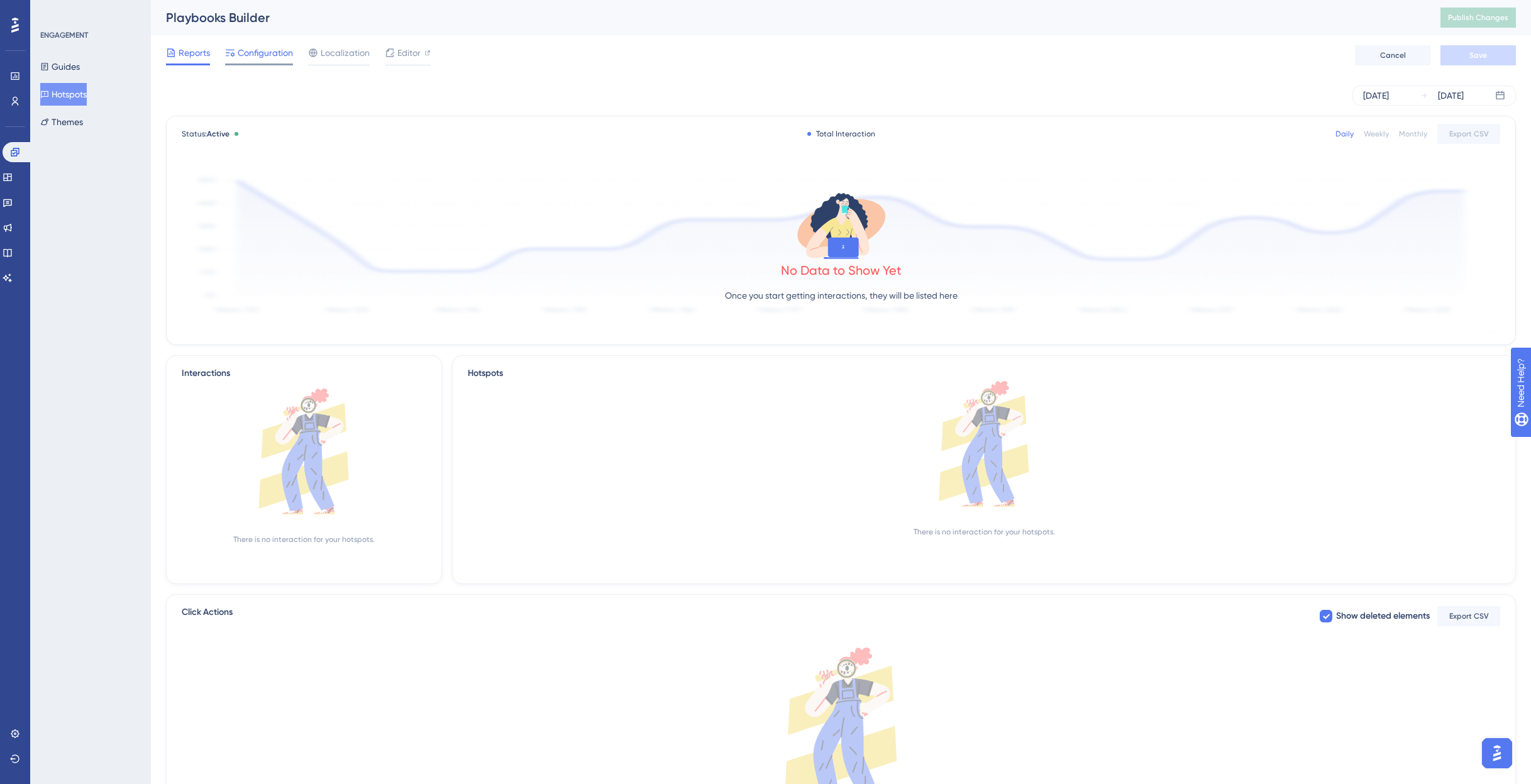
click at [254, 56] on span "Configuration" at bounding box center [265, 53] width 55 height 15
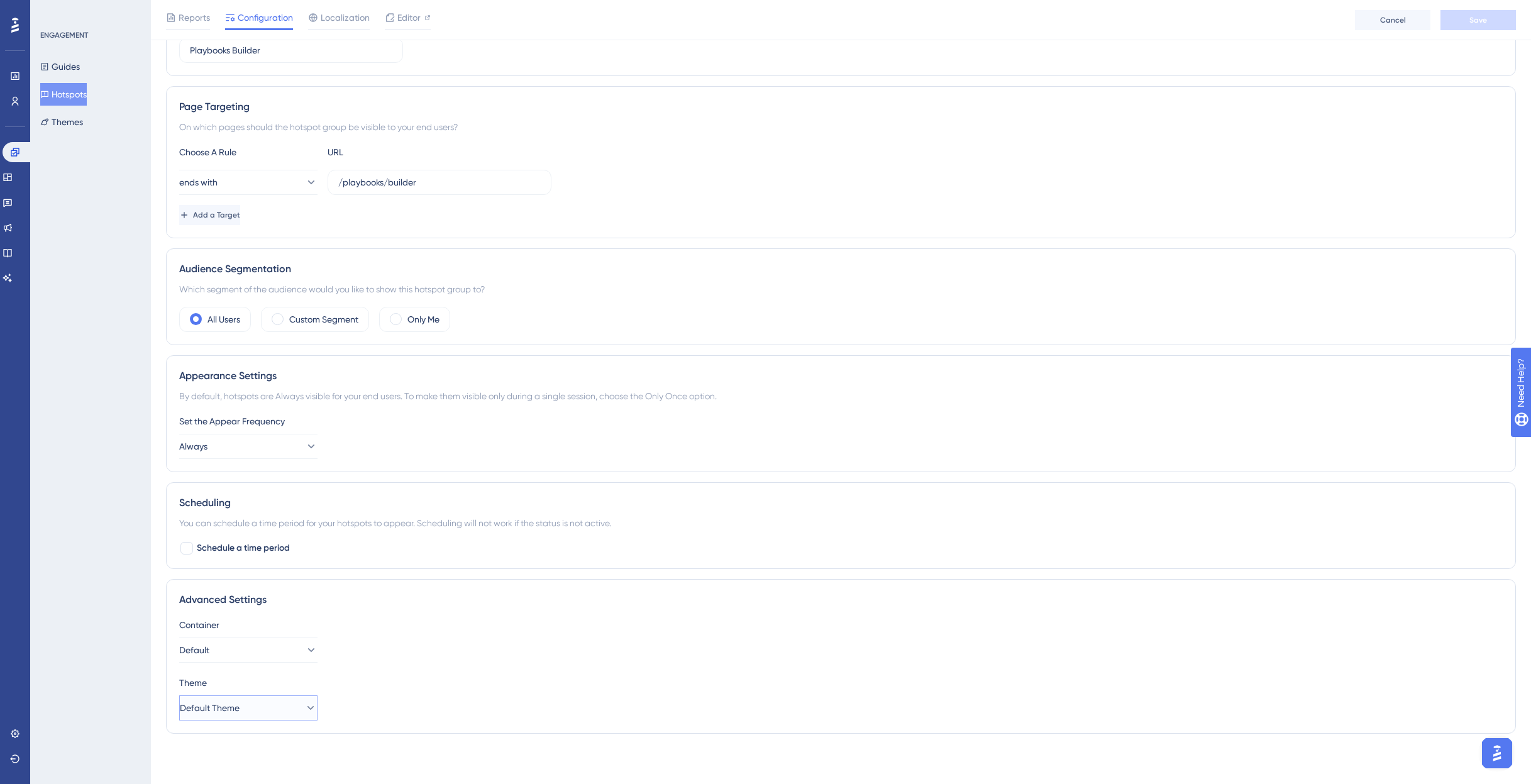
click at [265, 710] on button "Default Theme" at bounding box center [249, 708] width 139 height 25
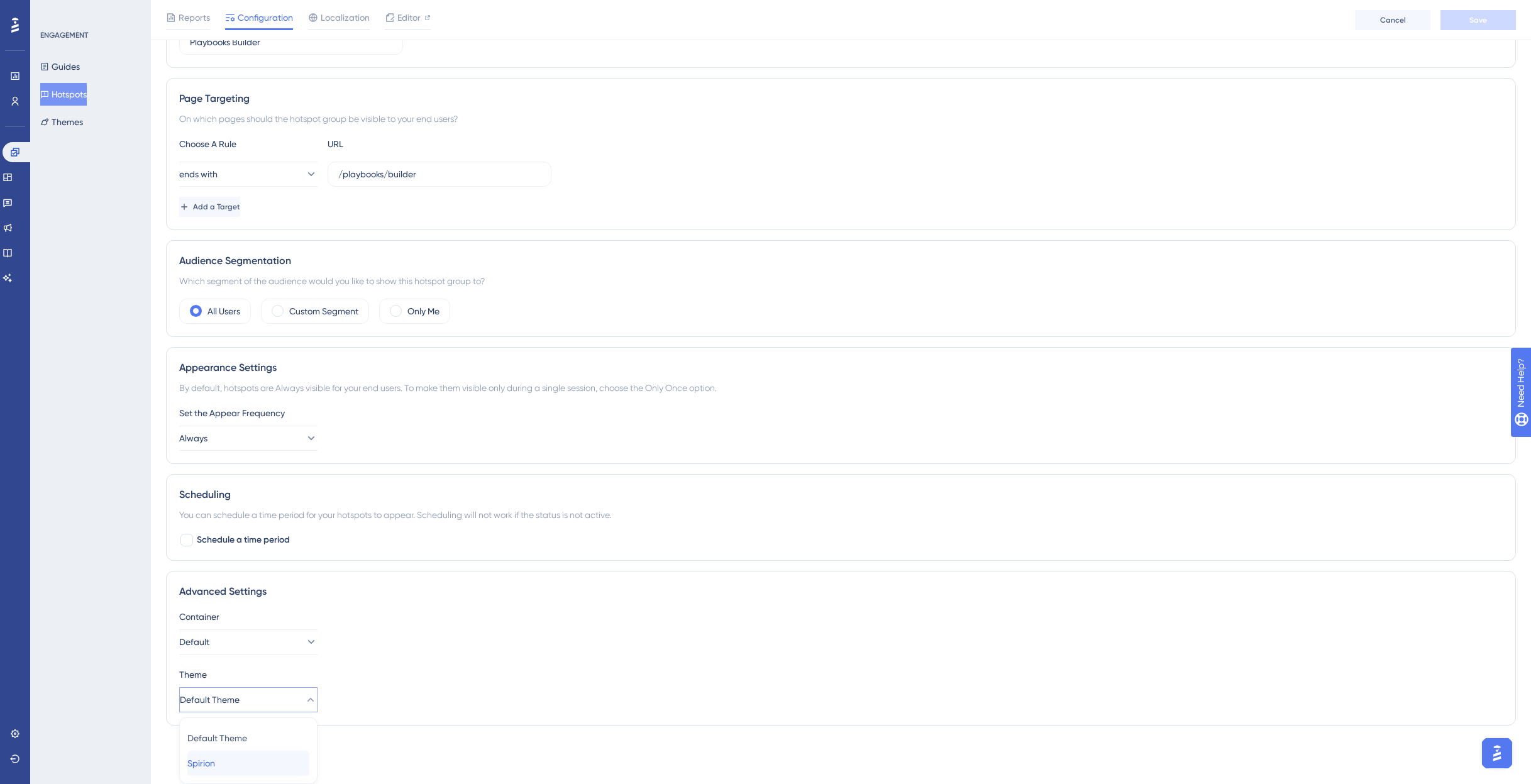
click at [246, 757] on div "Spirion Spirion" at bounding box center [248, 763] width 122 height 25
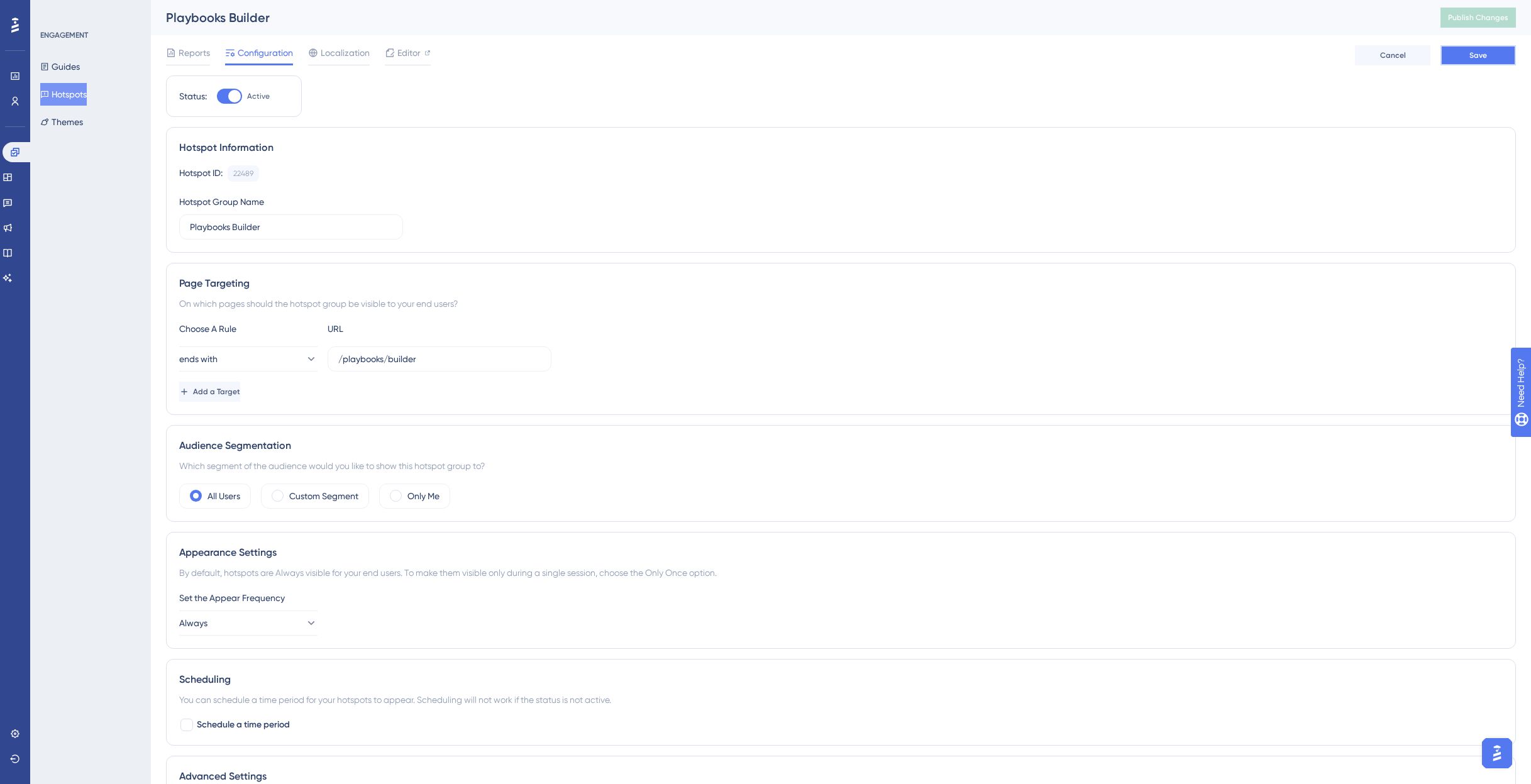
click at [1484, 52] on span "Save" at bounding box center [1479, 55] width 18 height 10
click at [73, 97] on button "Hotspots" at bounding box center [63, 94] width 47 height 23
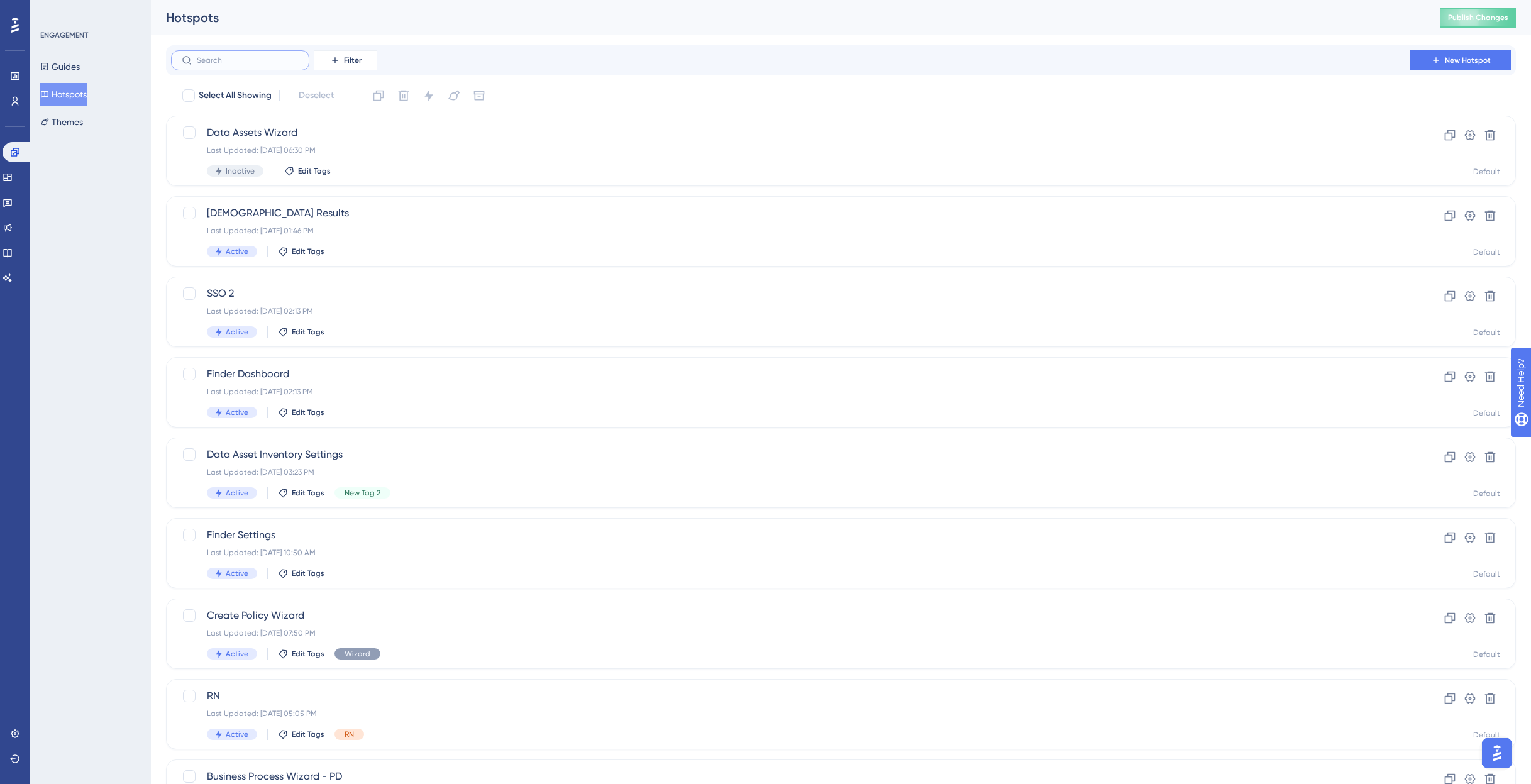
click at [259, 61] on input "text" at bounding box center [247, 60] width 102 height 9
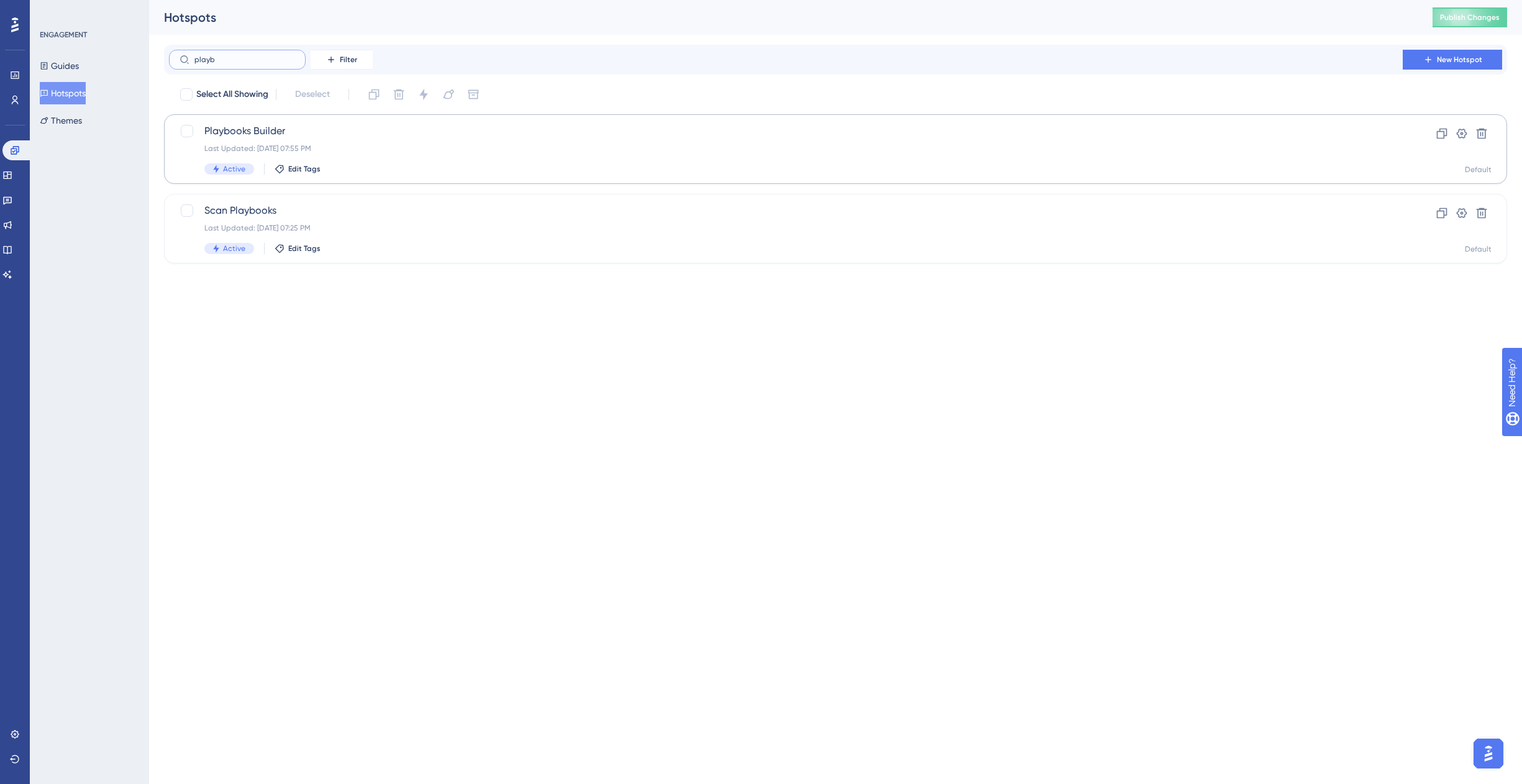
type input "playb"
click at [335, 135] on span "Playbooks Builder" at bounding box center [786, 131] width 1163 height 15
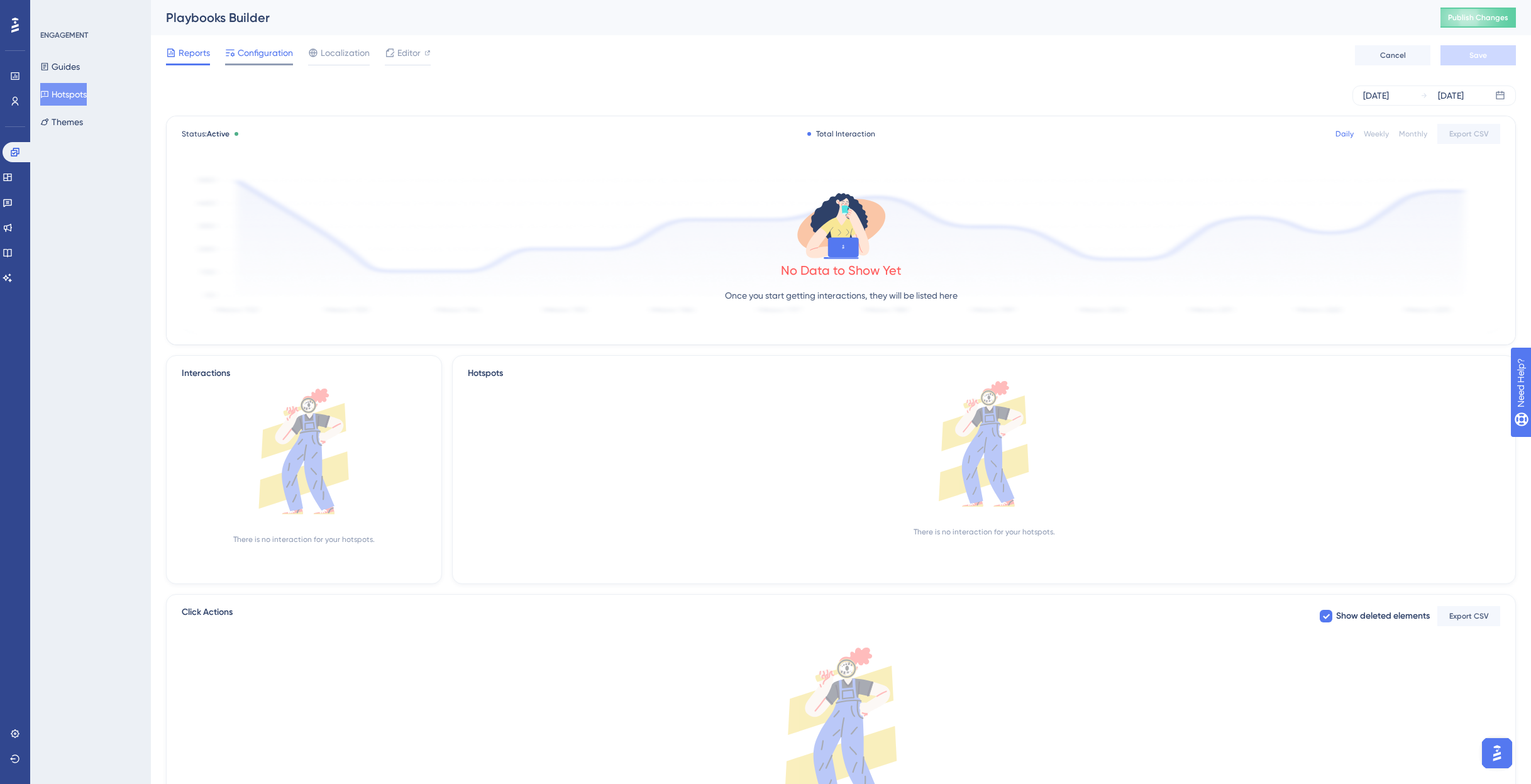
click at [255, 57] on span "Configuration" at bounding box center [265, 53] width 55 height 15
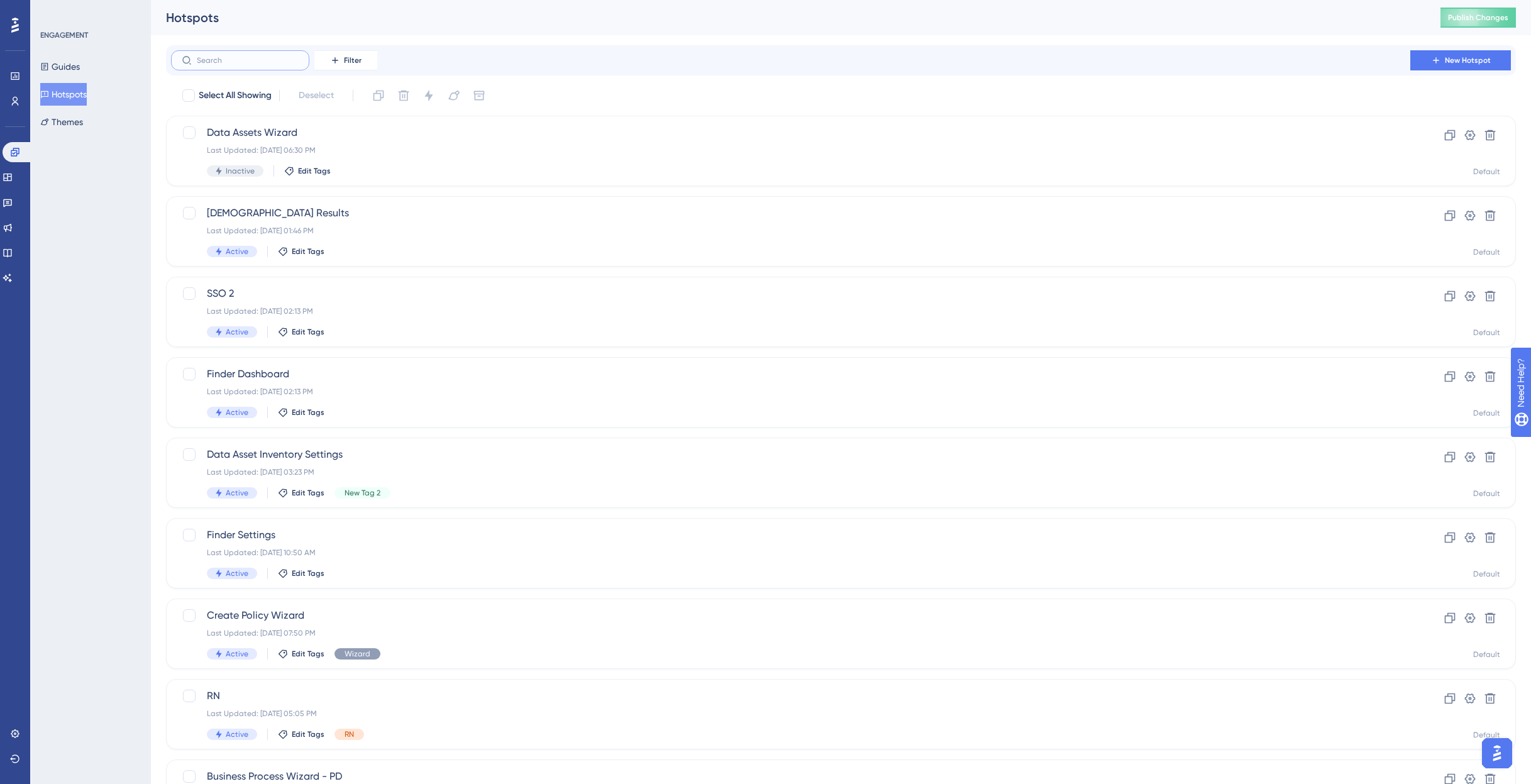
click at [266, 65] on input "text" at bounding box center [247, 60] width 102 height 9
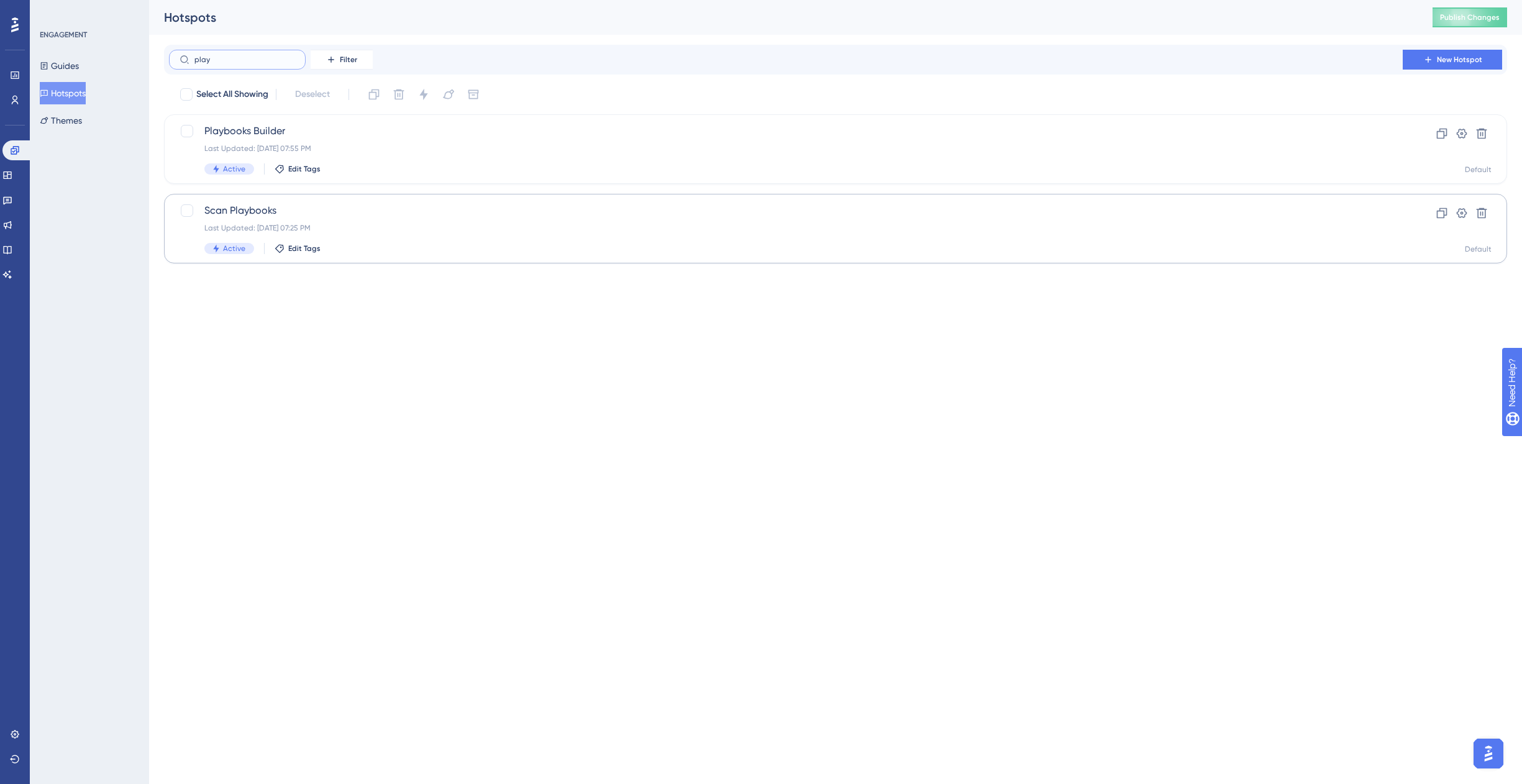
type input "play"
click at [351, 219] on div "Scan Playbooks Last Updated: [DATE] 07:25 PM Active Edit Tags" at bounding box center [786, 228] width 1163 height 51
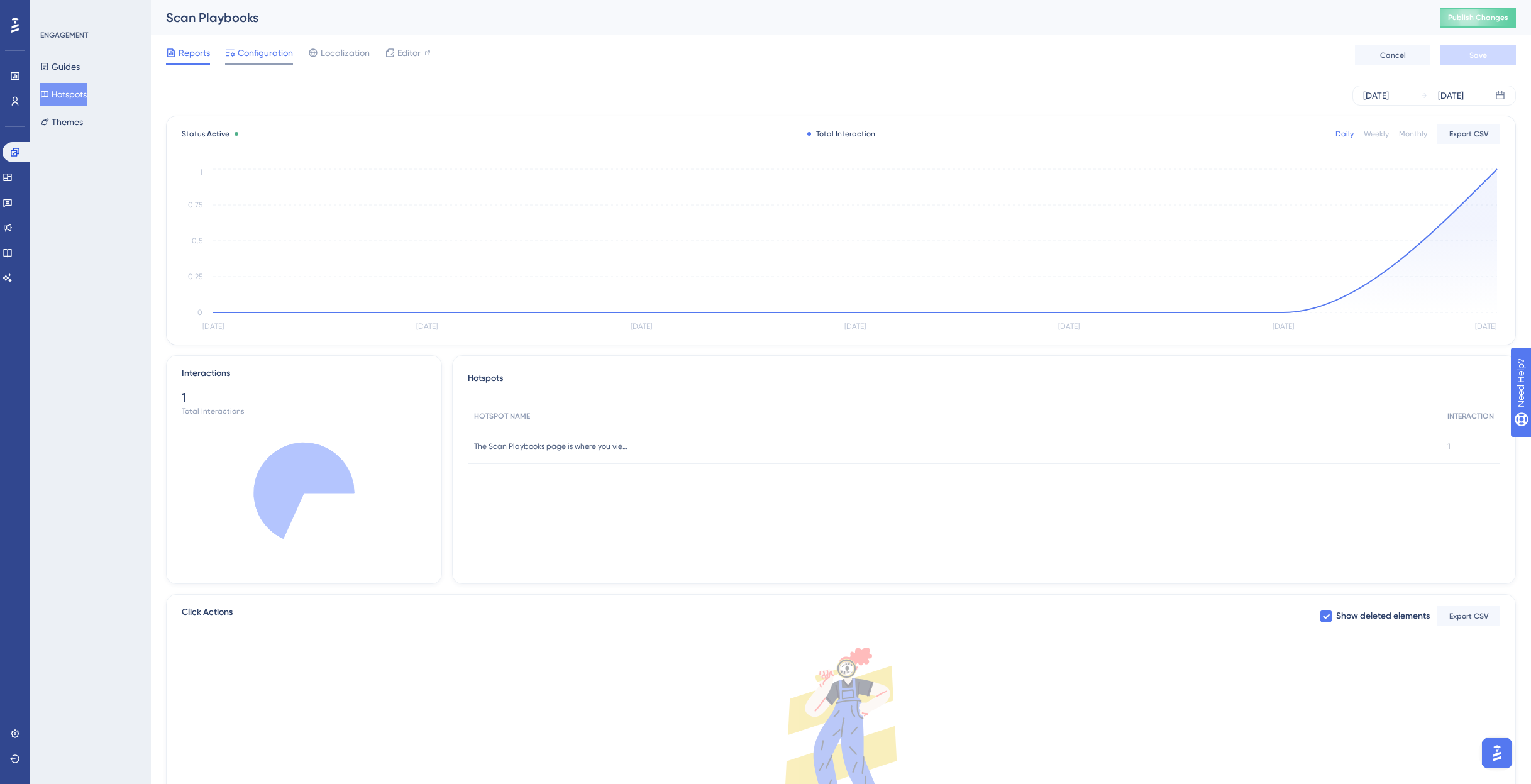
click at [244, 54] on span "Configuration" at bounding box center [265, 53] width 55 height 15
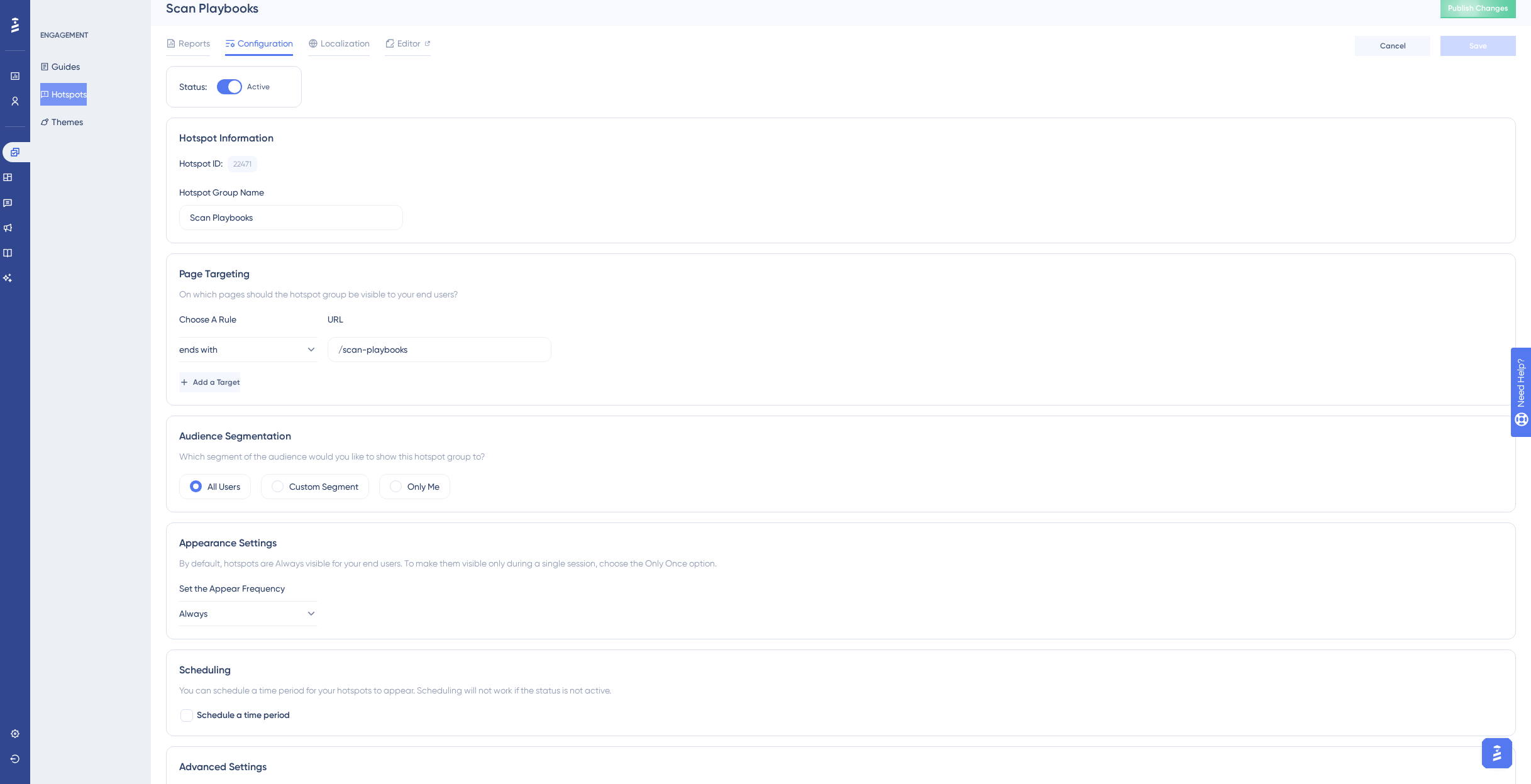
scroll to position [177, 0]
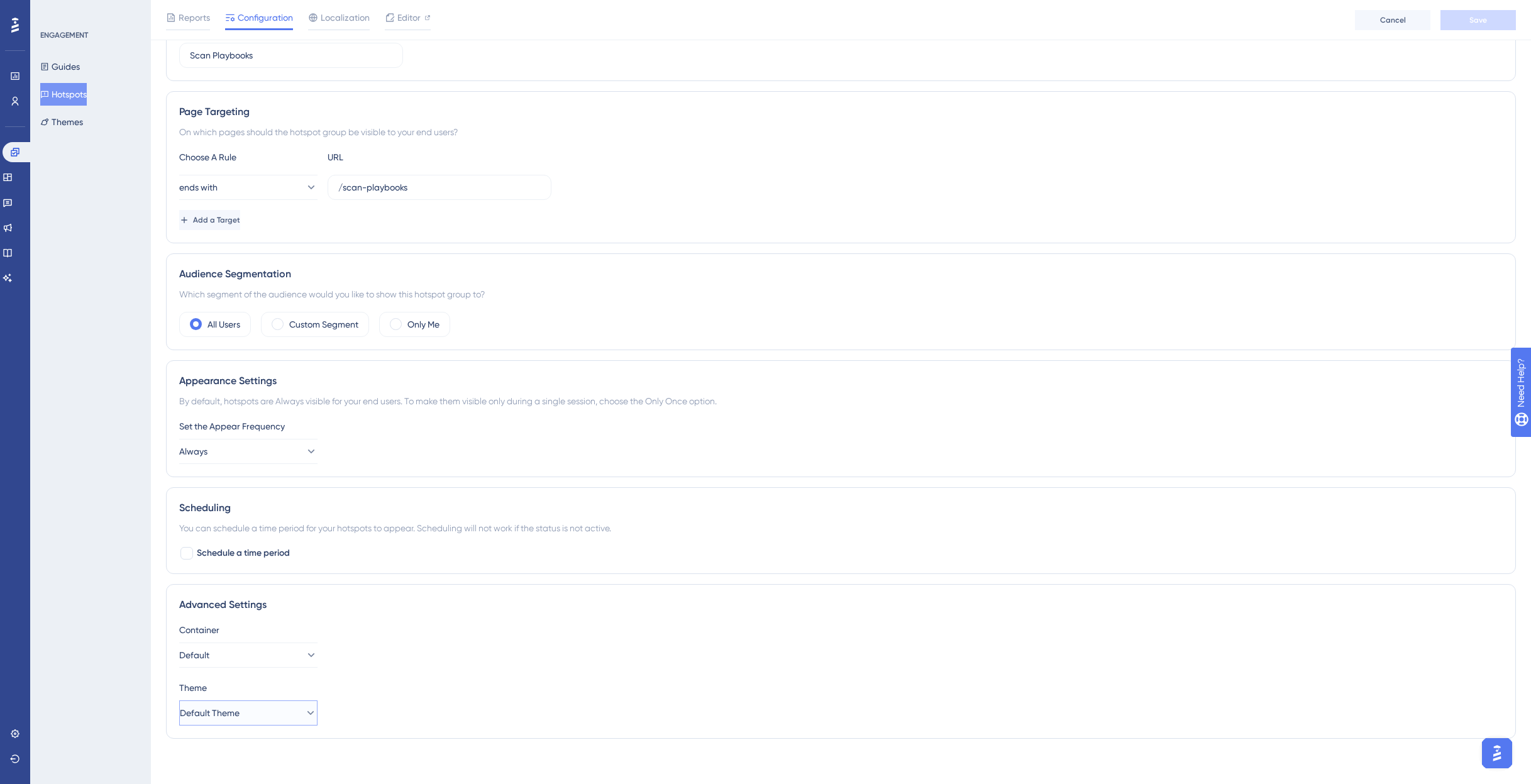
click at [259, 716] on button "Default Theme" at bounding box center [249, 713] width 139 height 25
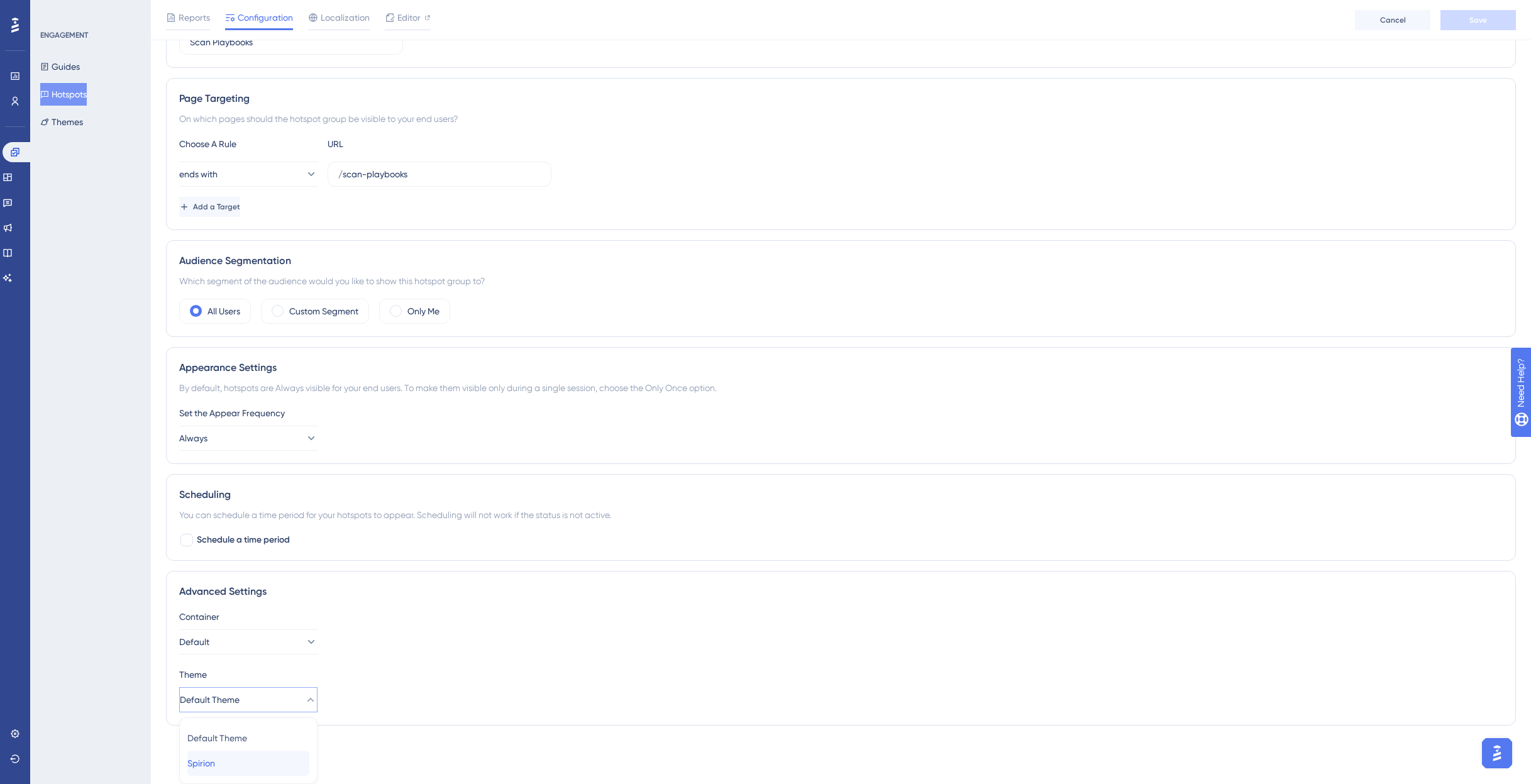
click at [247, 757] on div "Spirion Spirion" at bounding box center [248, 763] width 122 height 25
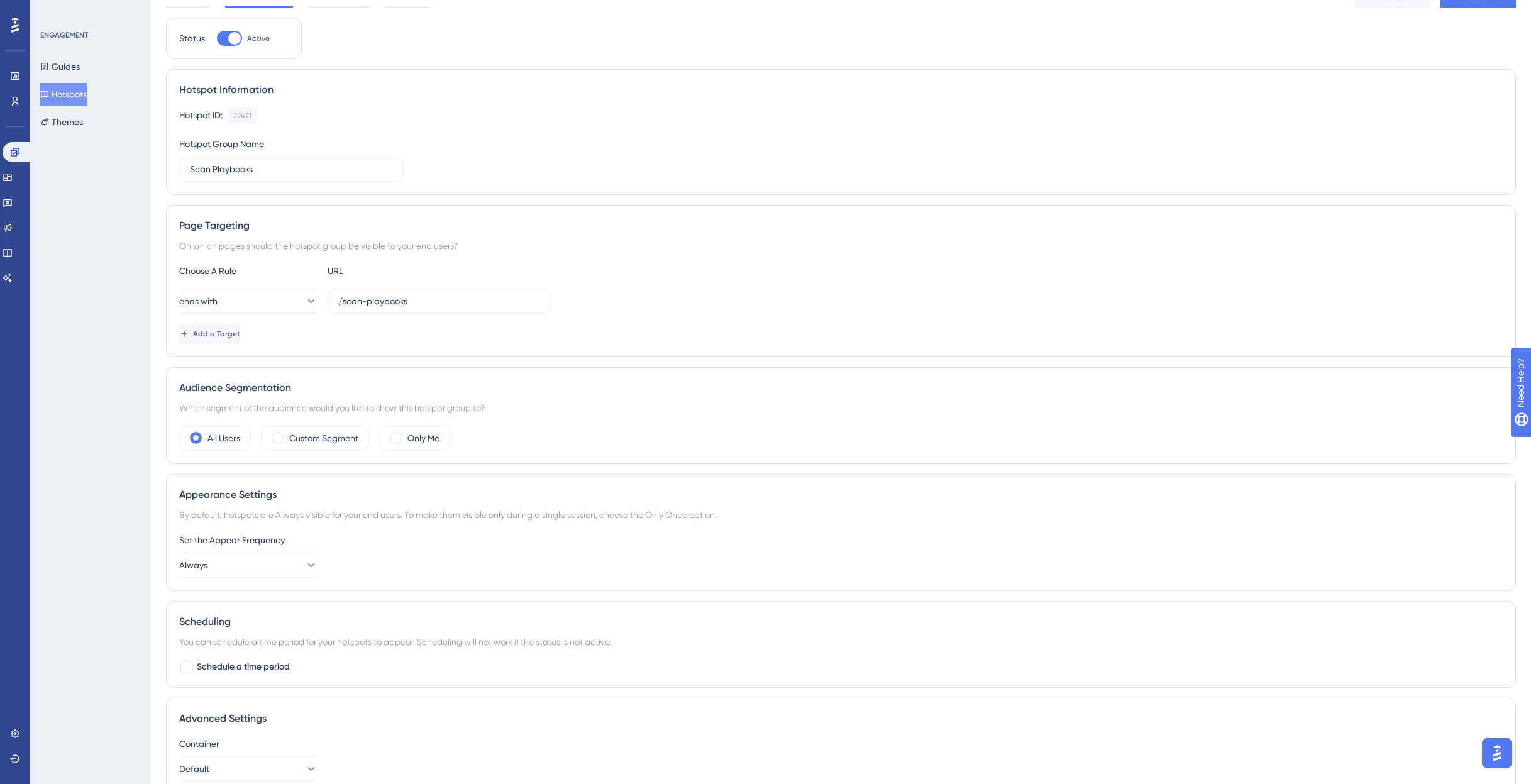
scroll to position [0, 0]
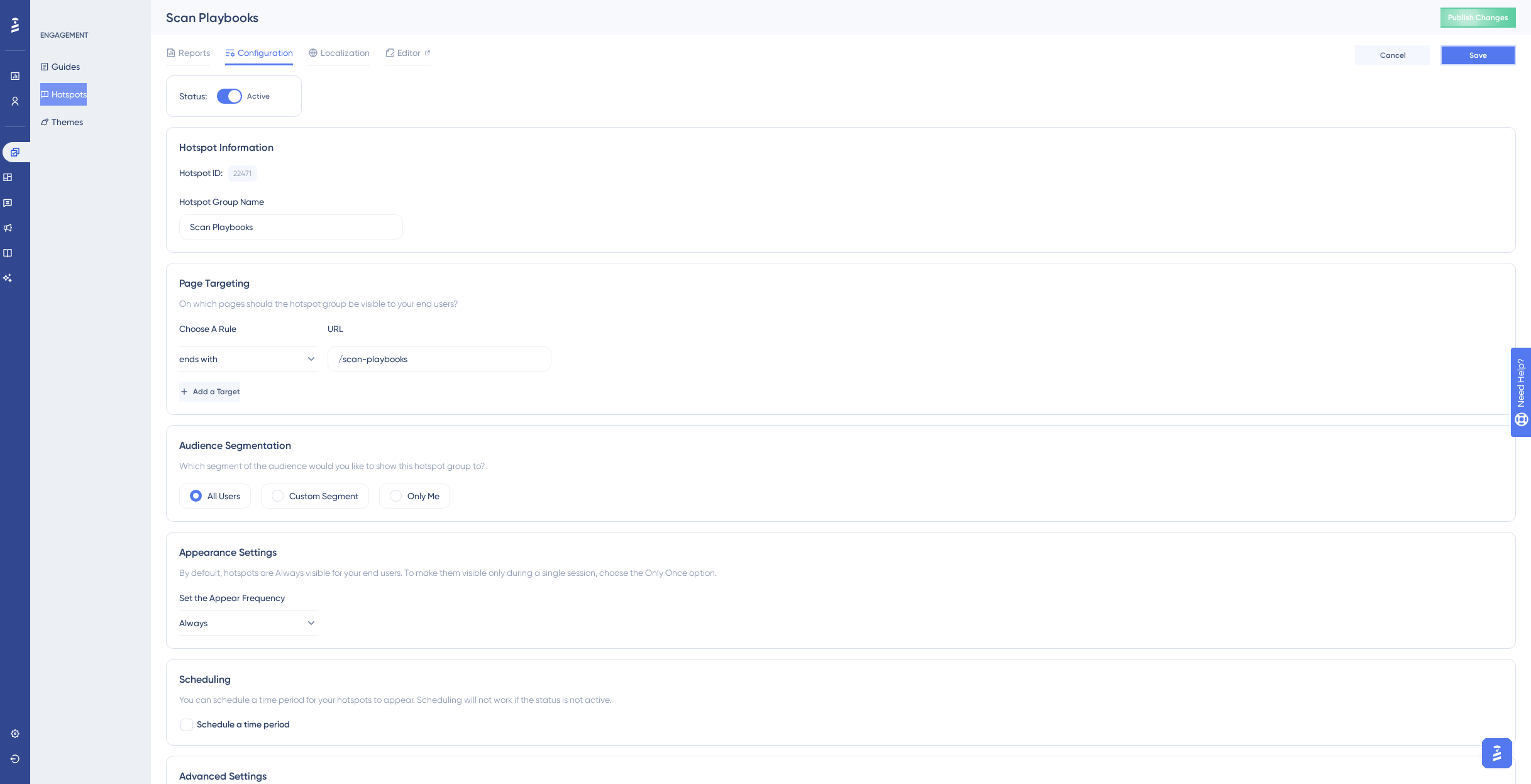
click at [1483, 48] on button "Save" at bounding box center [1478, 55] width 75 height 20
click at [1495, 15] on span "Publish Changes" at bounding box center [1479, 17] width 61 height 10
click at [392, 20] on icon at bounding box center [390, 23] width 12 height 12
click at [14, 101] on icon at bounding box center [15, 101] width 7 height 9
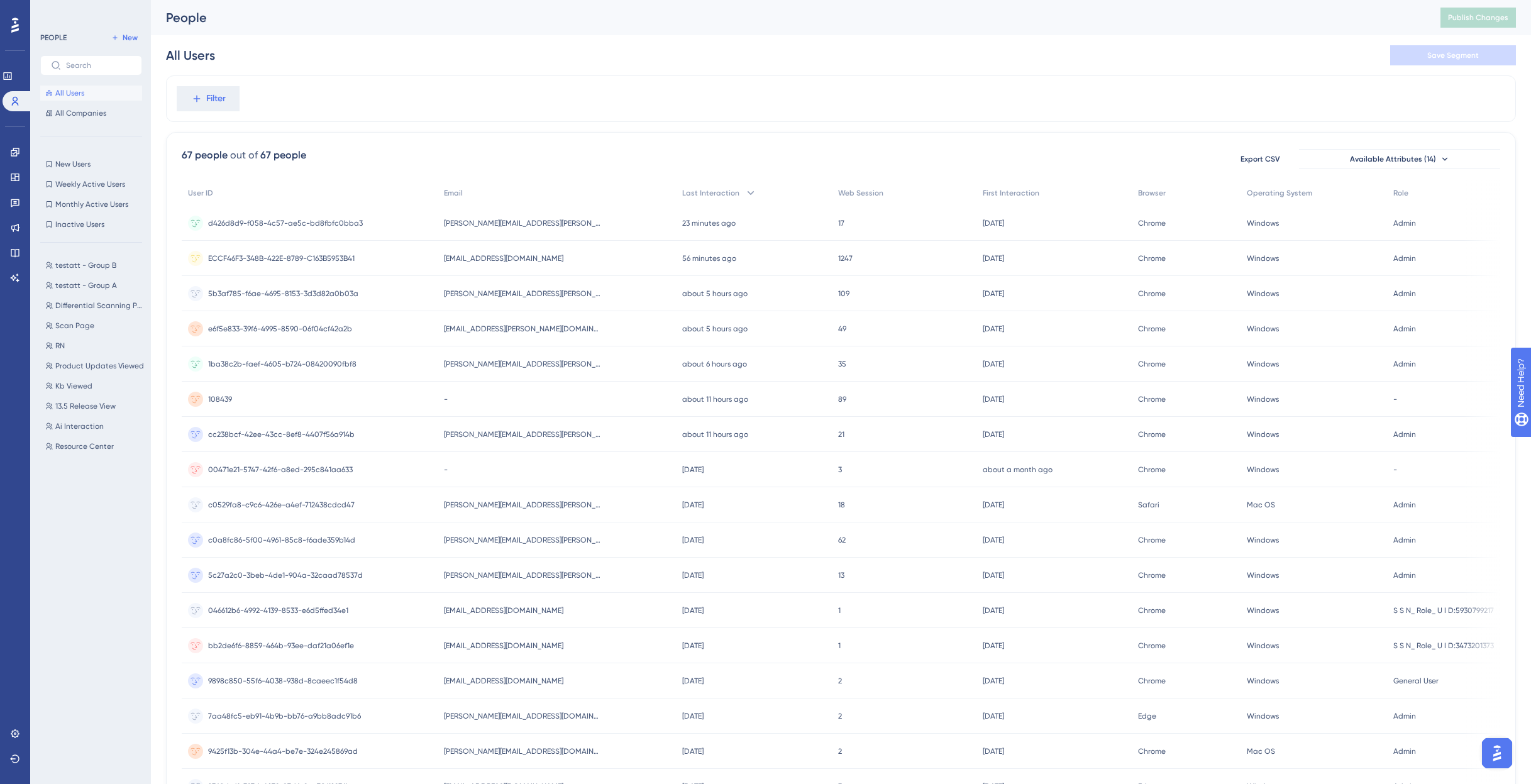
click at [488, 69] on div "All Users Save Segment" at bounding box center [841, 55] width 1350 height 40
click at [88, 301] on span "Differential Scanning Post" at bounding box center [100, 305] width 89 height 10
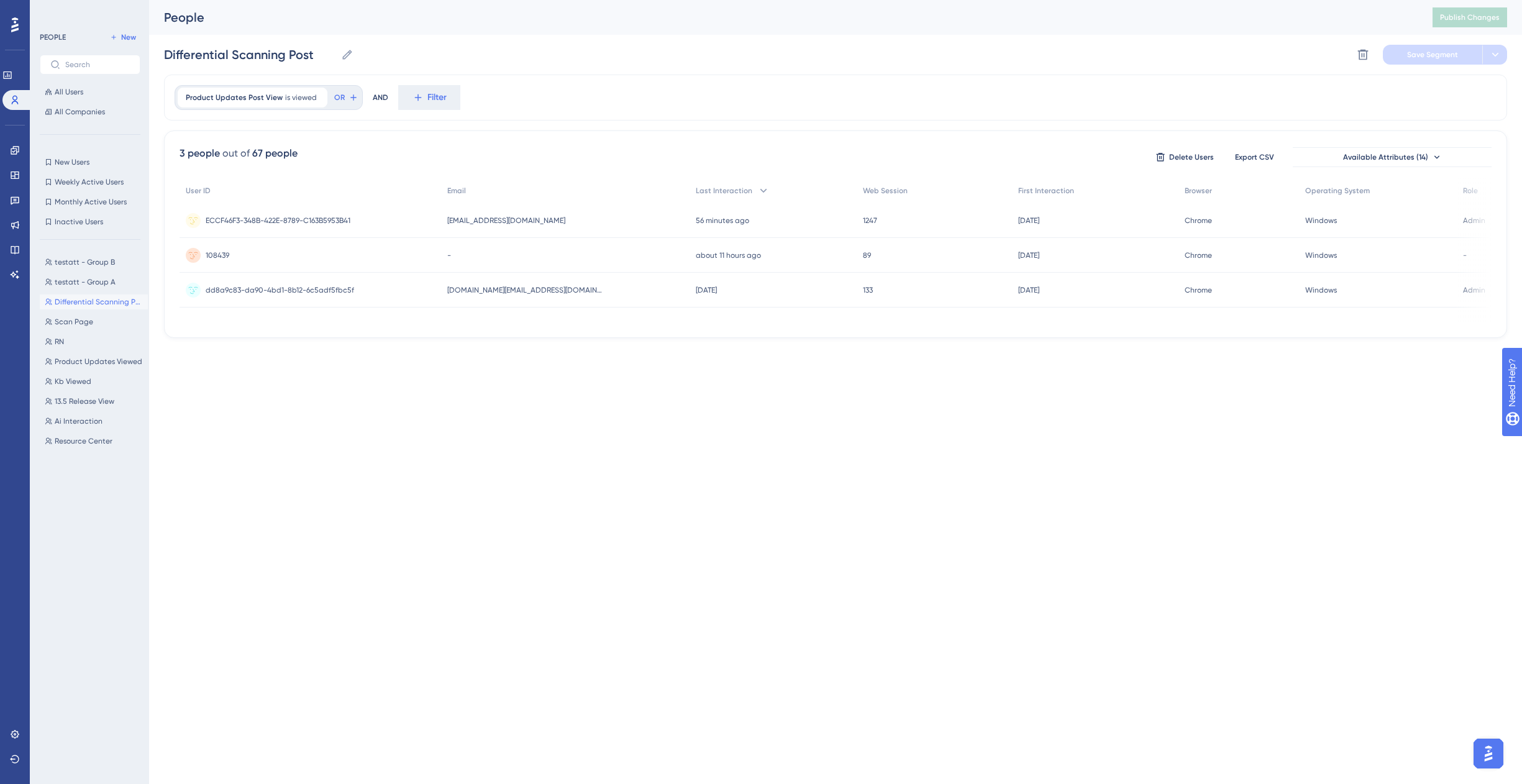
click at [361, 374] on div "Performance Users Engagement Widgets Feedback Product Updates Knowledge Base AI…" at bounding box center [761, 189] width 1522 height 377
click at [71, 320] on span "Scan Page" at bounding box center [73, 322] width 38 height 10
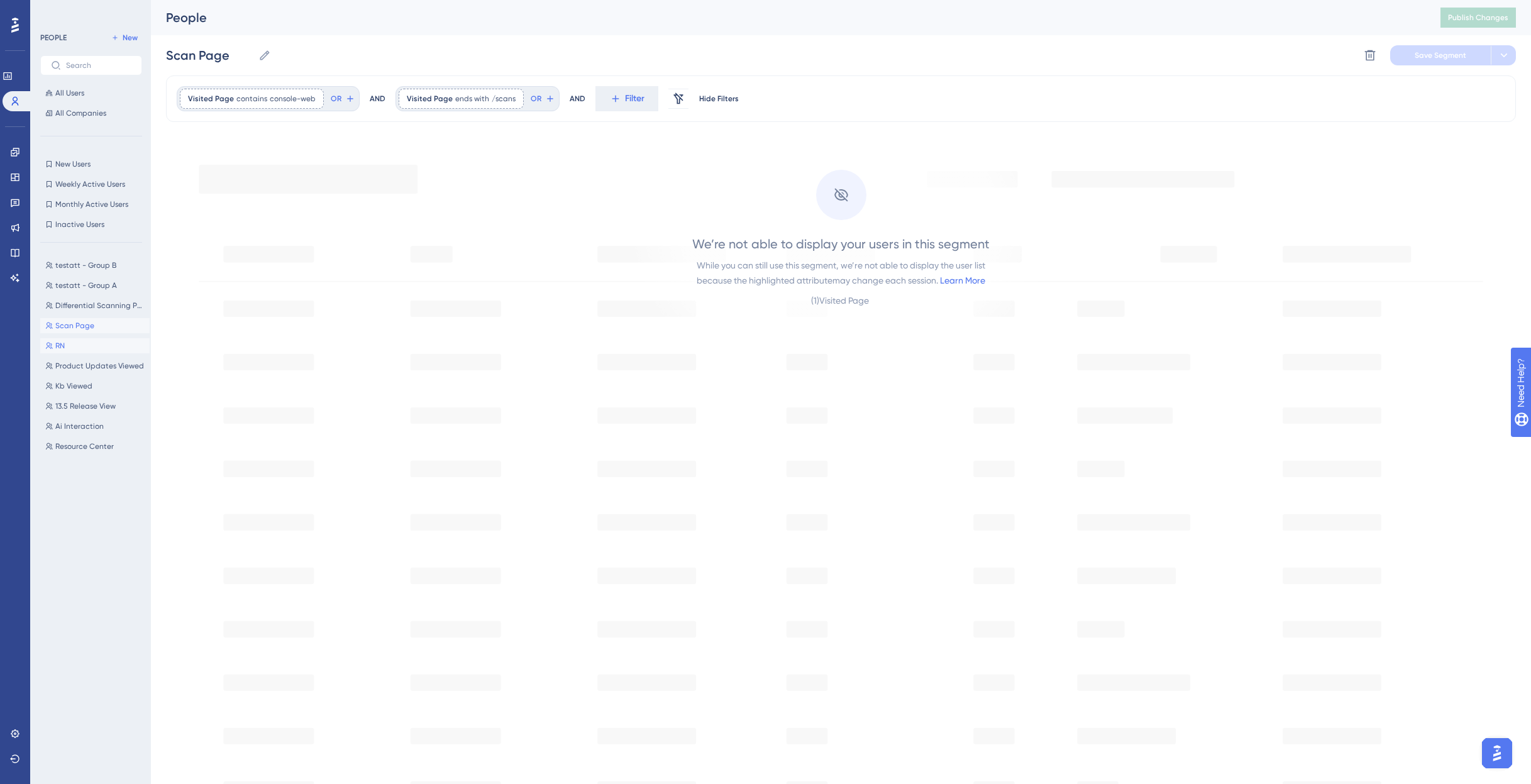
click at [65, 344] on span "RN" at bounding box center [60, 346] width 10 height 10
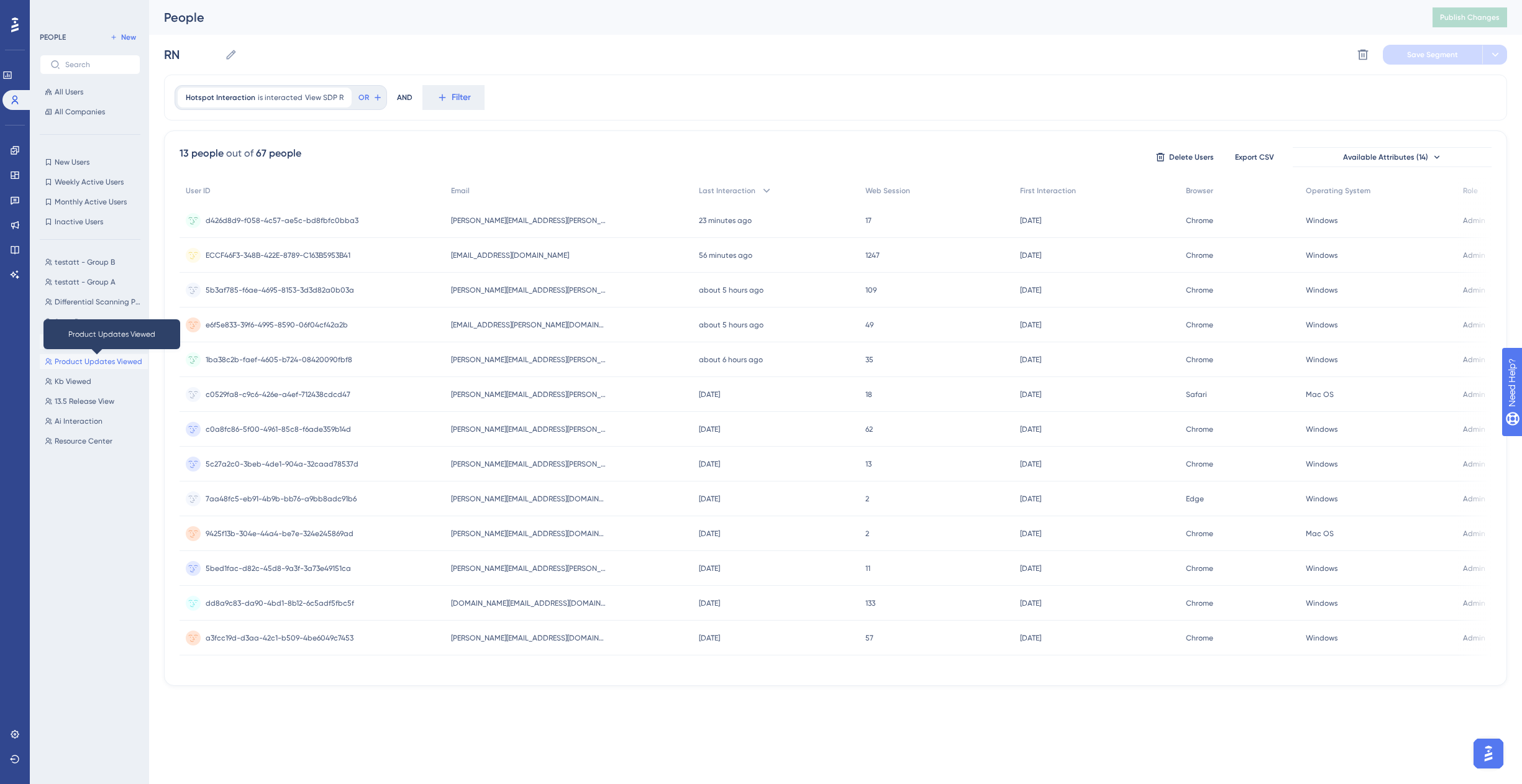
click at [65, 362] on span "Product Updates Viewed" at bounding box center [98, 361] width 87 height 10
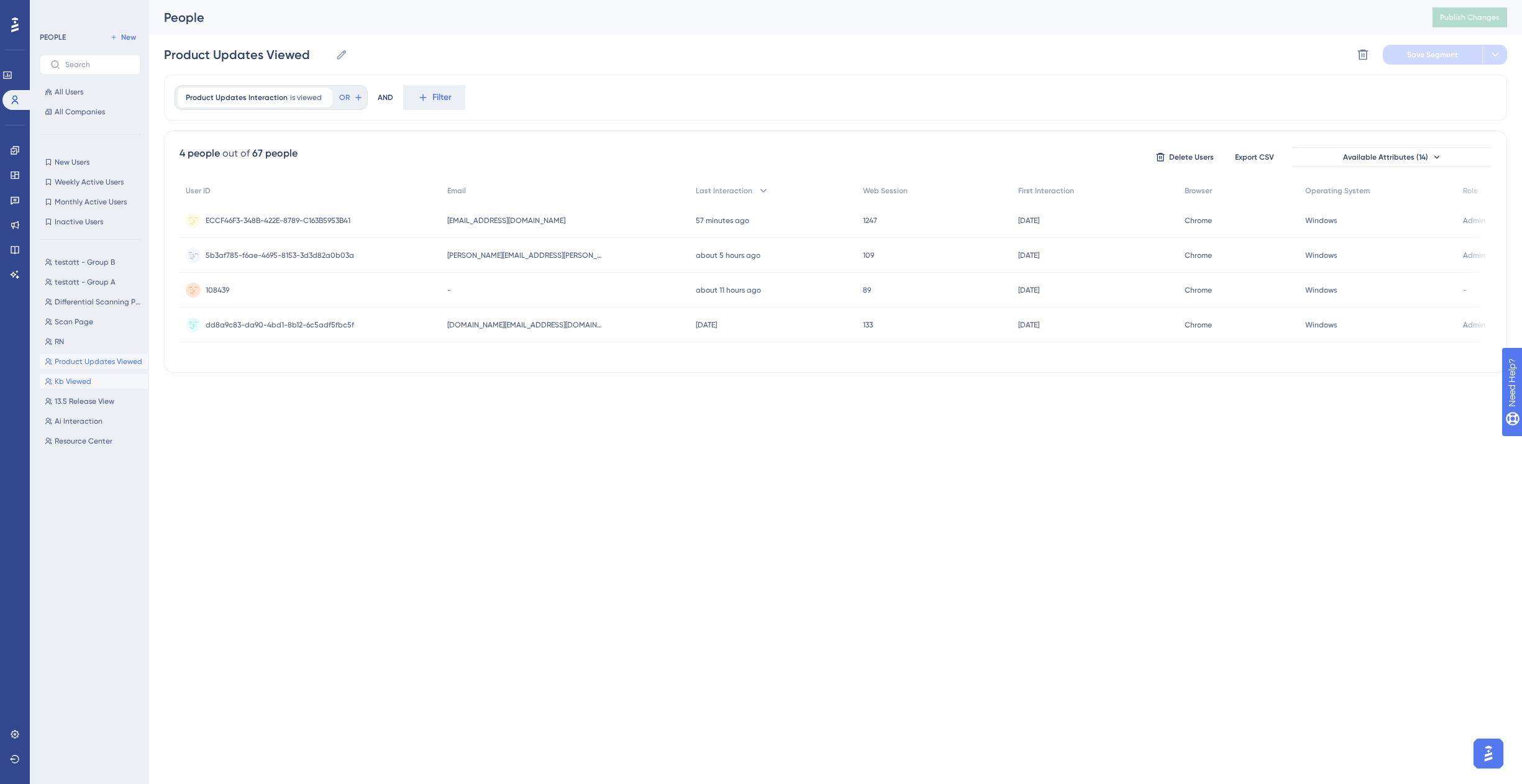
click at [72, 382] on span "Kb Viewed" at bounding box center [72, 381] width 37 height 10
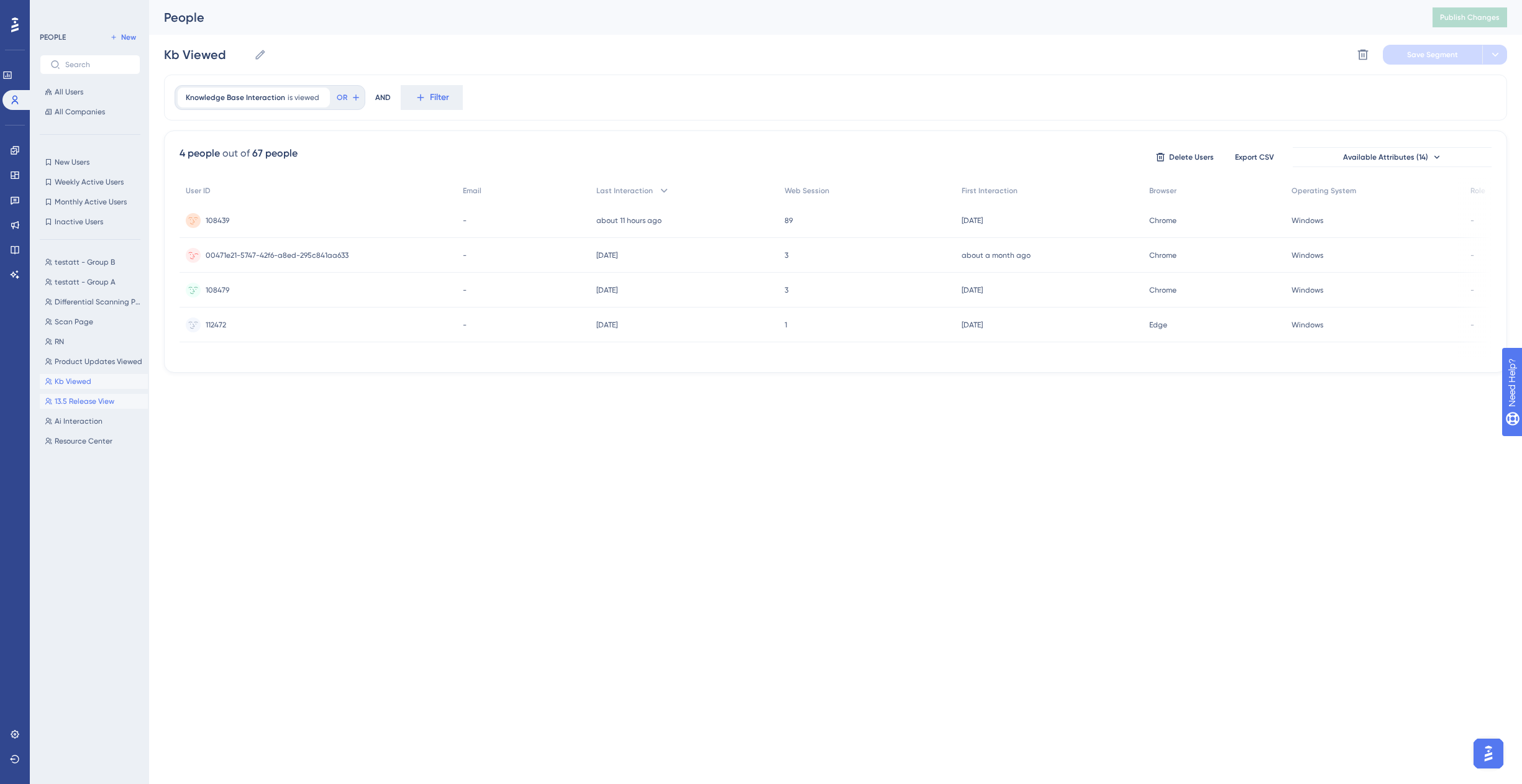
click at [73, 400] on span "13.5 Release View" at bounding box center [85, 401] width 60 height 10
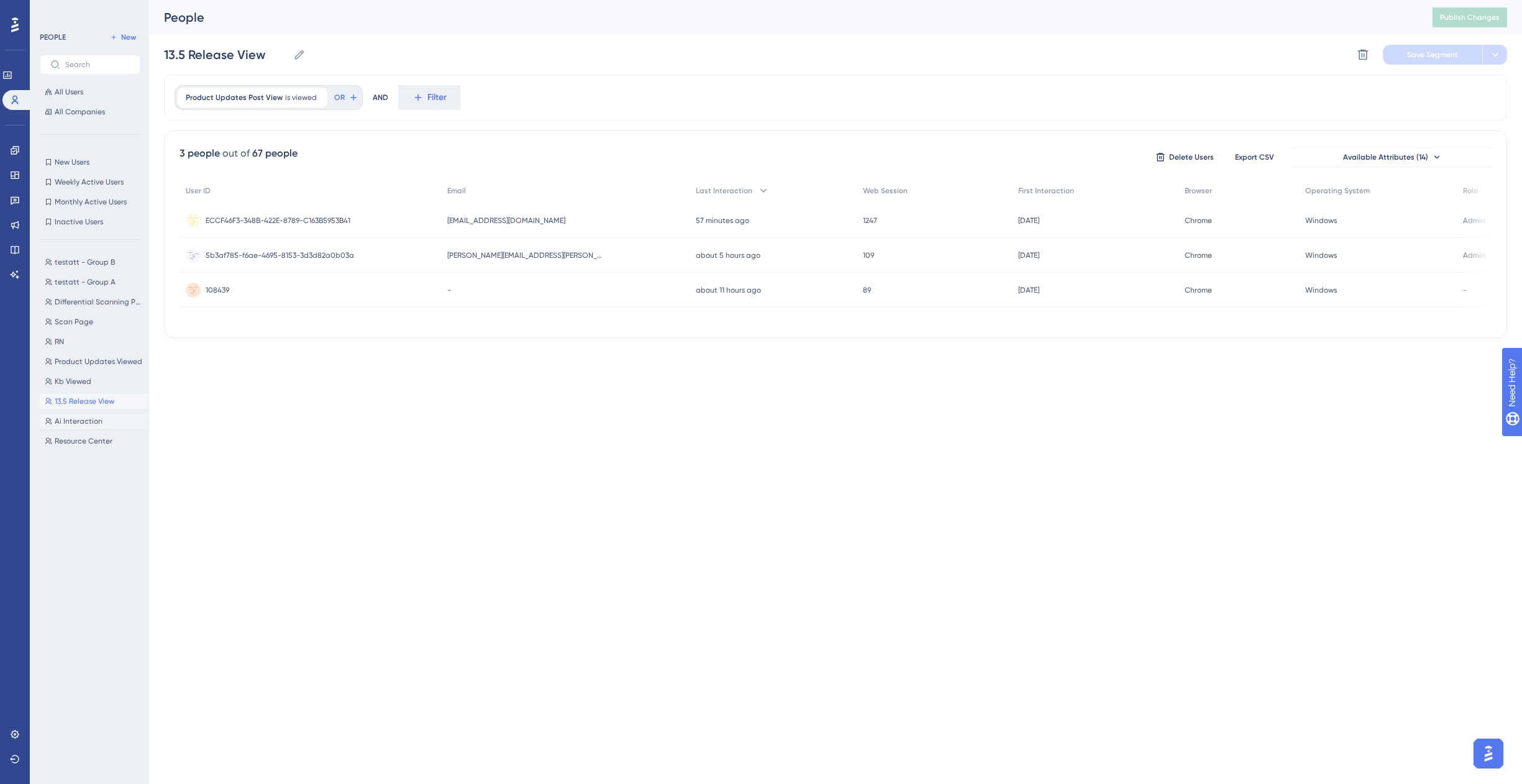
click at [83, 415] on button "Ai Interaction Ai Interaction" at bounding box center [93, 422] width 108 height 15
click at [80, 437] on span "Resource Center" at bounding box center [84, 441] width 58 height 10
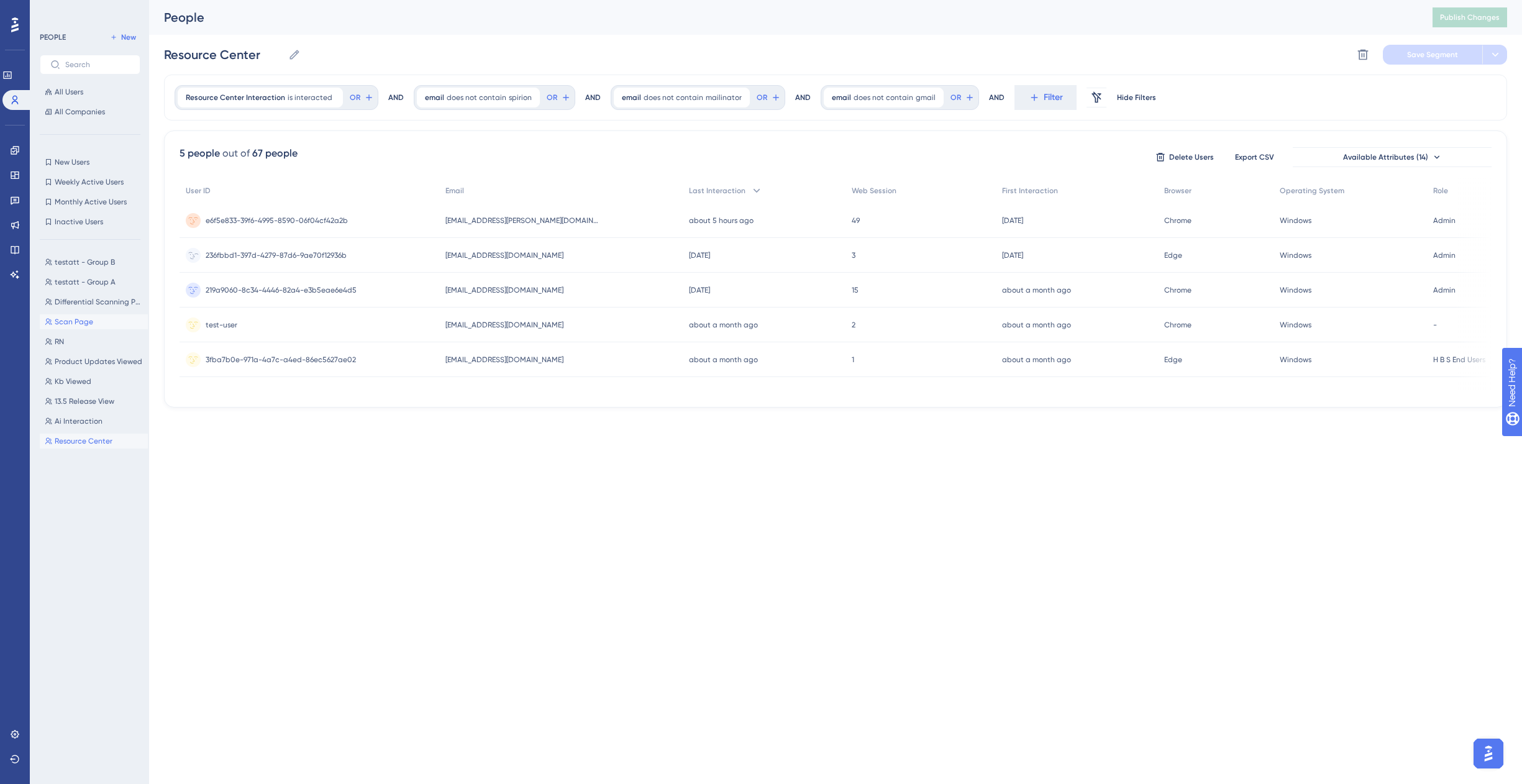
click at [82, 321] on span "Scan Page" at bounding box center [73, 322] width 38 height 10
type input "Scan Page"
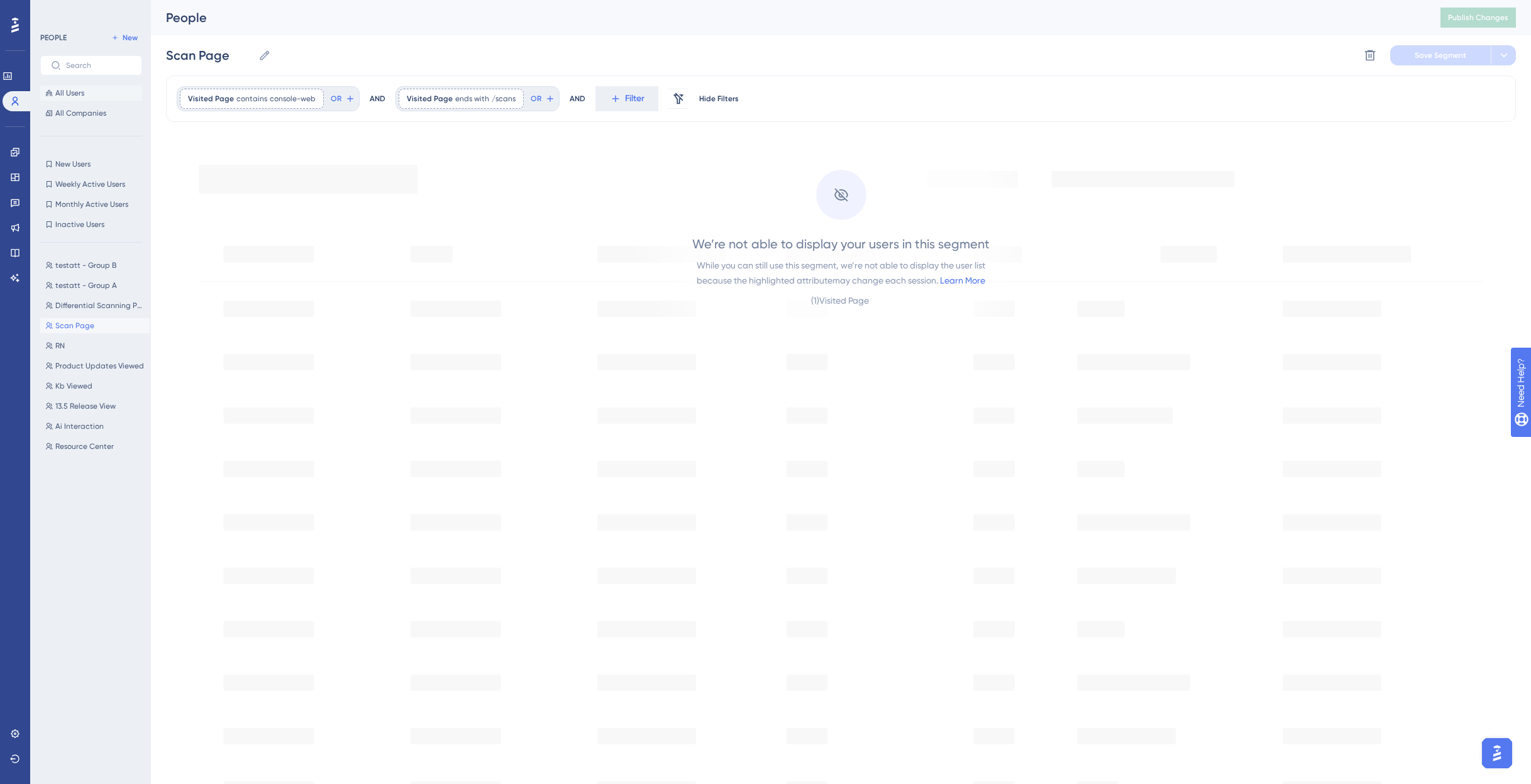
click at [73, 91] on span "All Users" at bounding box center [69, 93] width 29 height 10
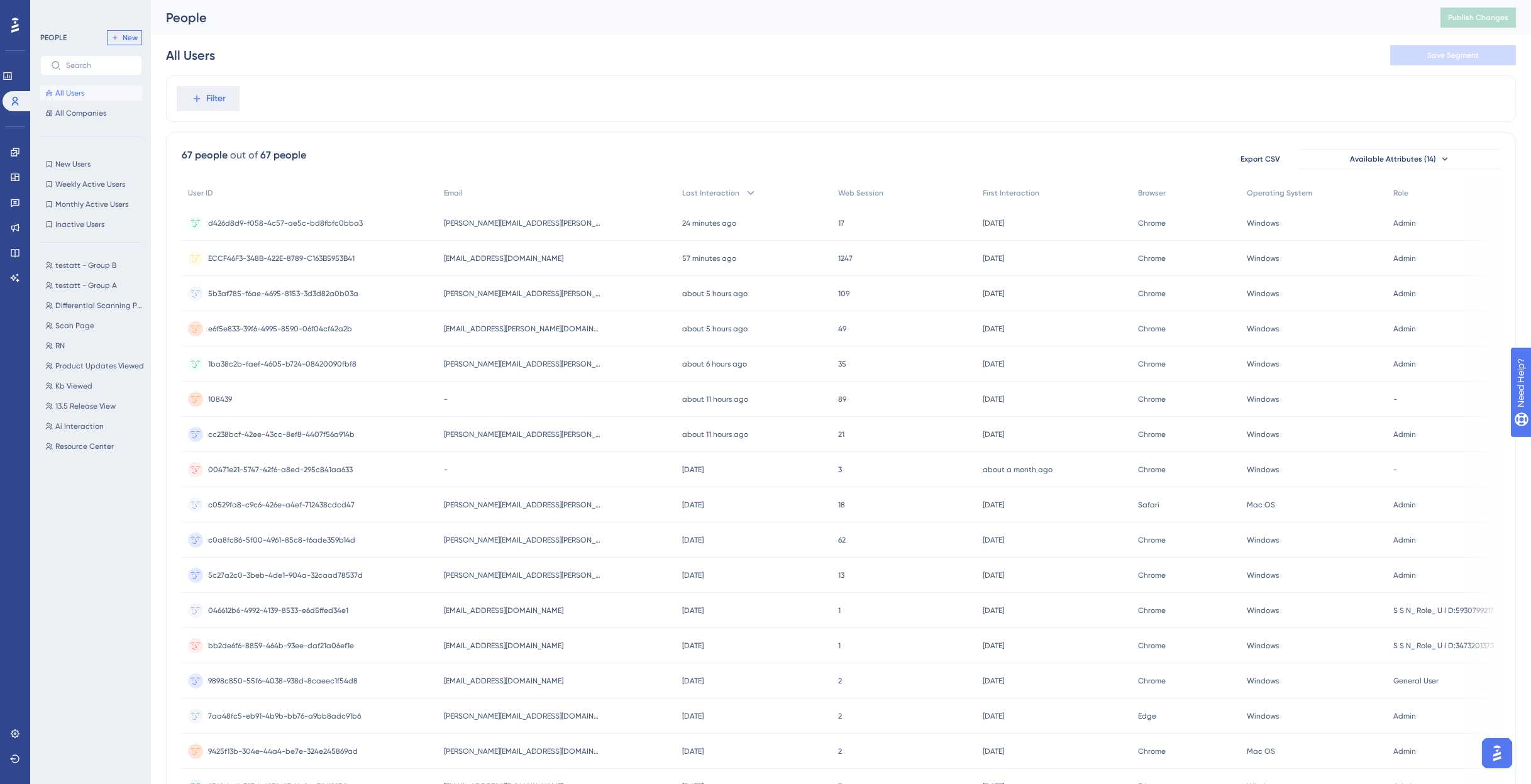
click at [125, 34] on span "New" at bounding box center [130, 37] width 15 height 10
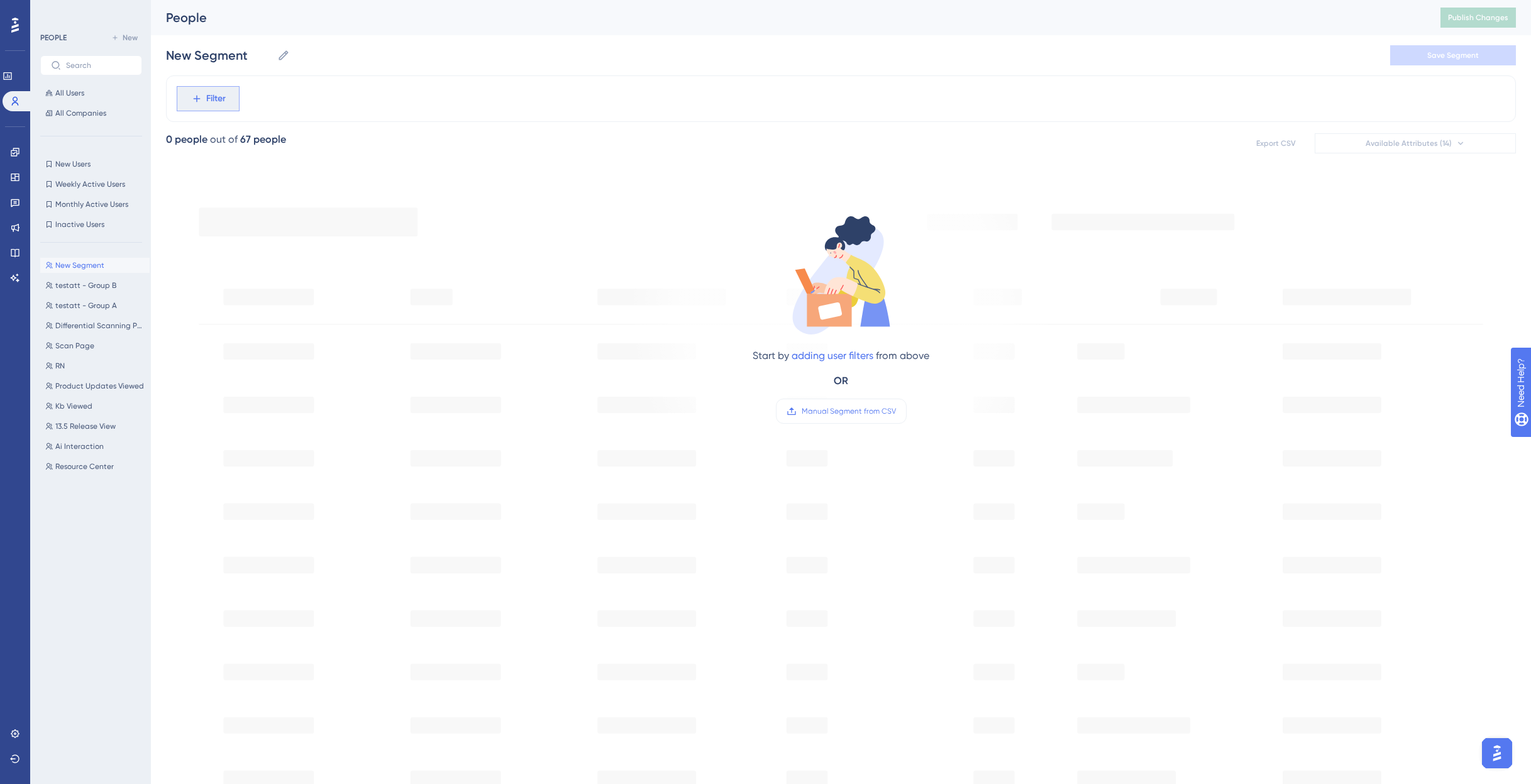
click at [215, 99] on span "Filter" at bounding box center [216, 99] width 20 height 15
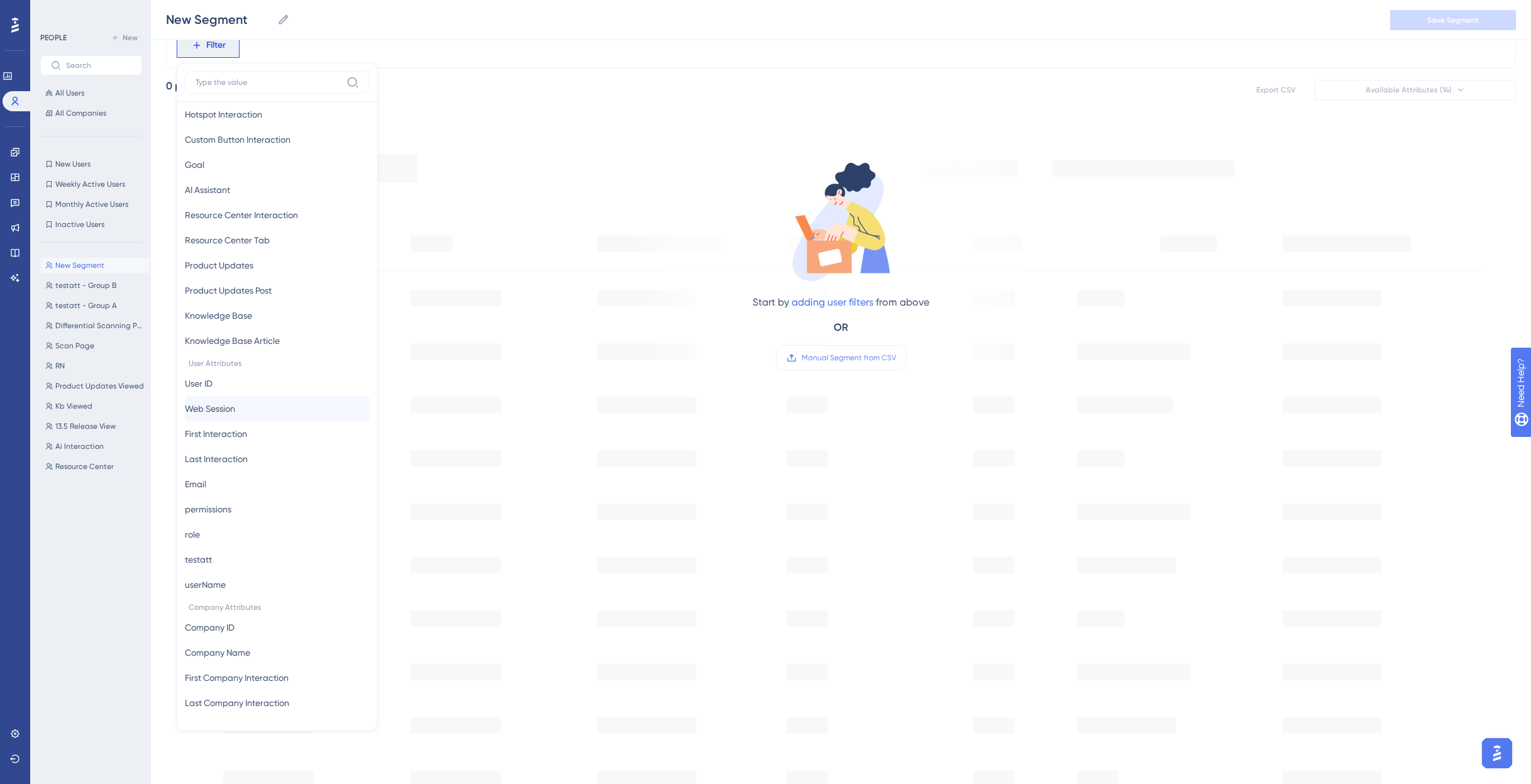
scroll to position [257, 0]
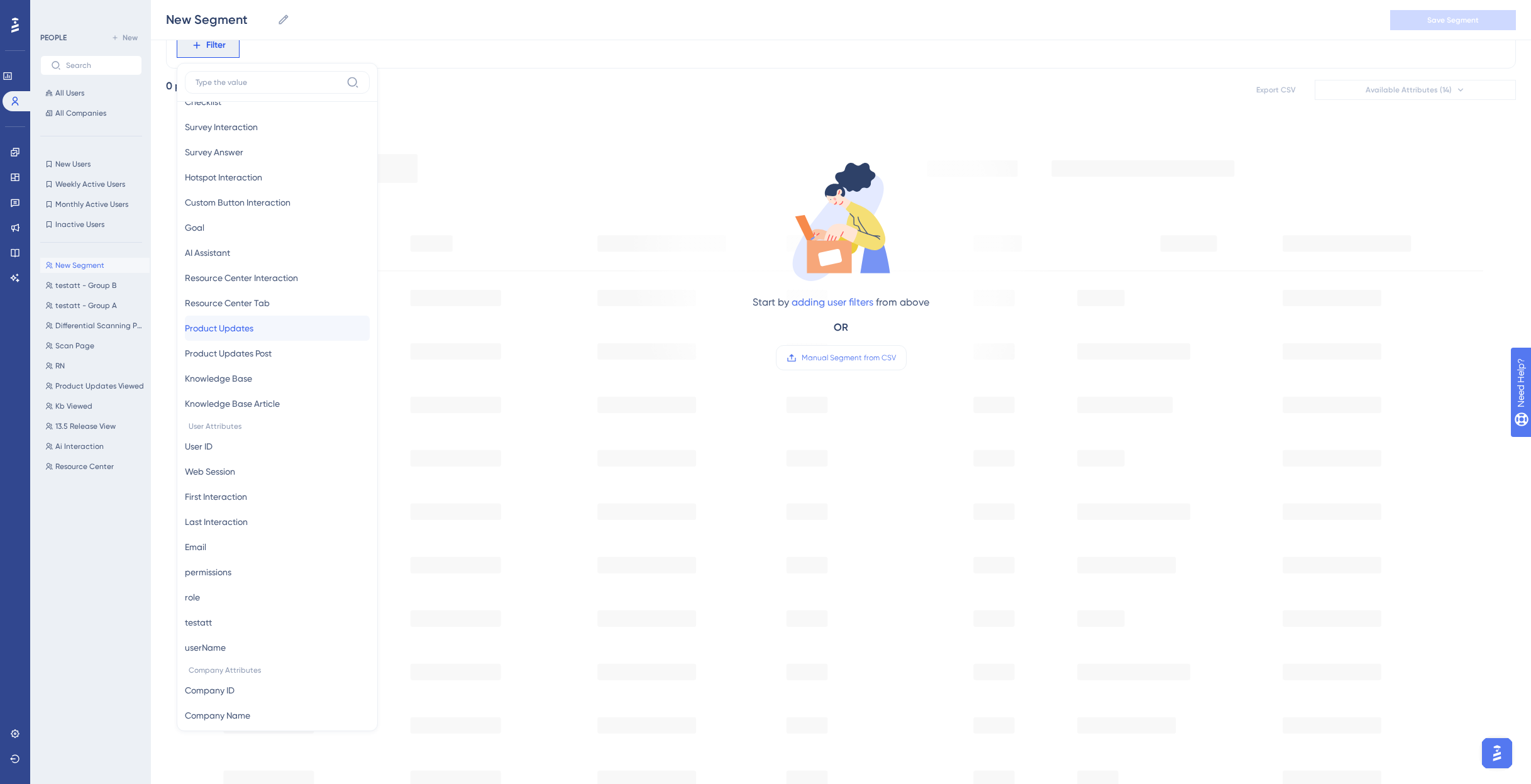
click at [265, 335] on button "Product Updates Product Updates" at bounding box center [277, 328] width 185 height 25
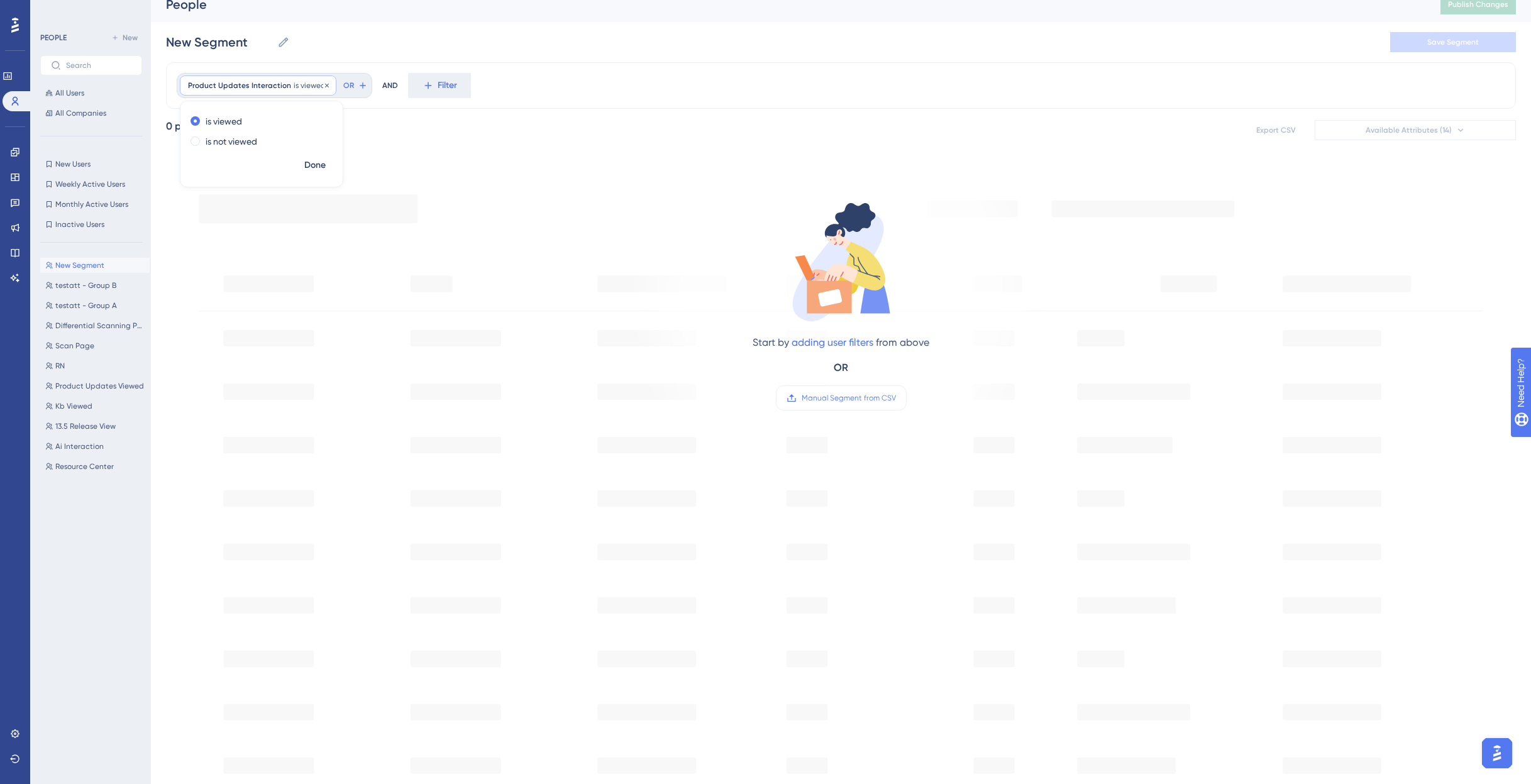
scroll to position [0, 0]
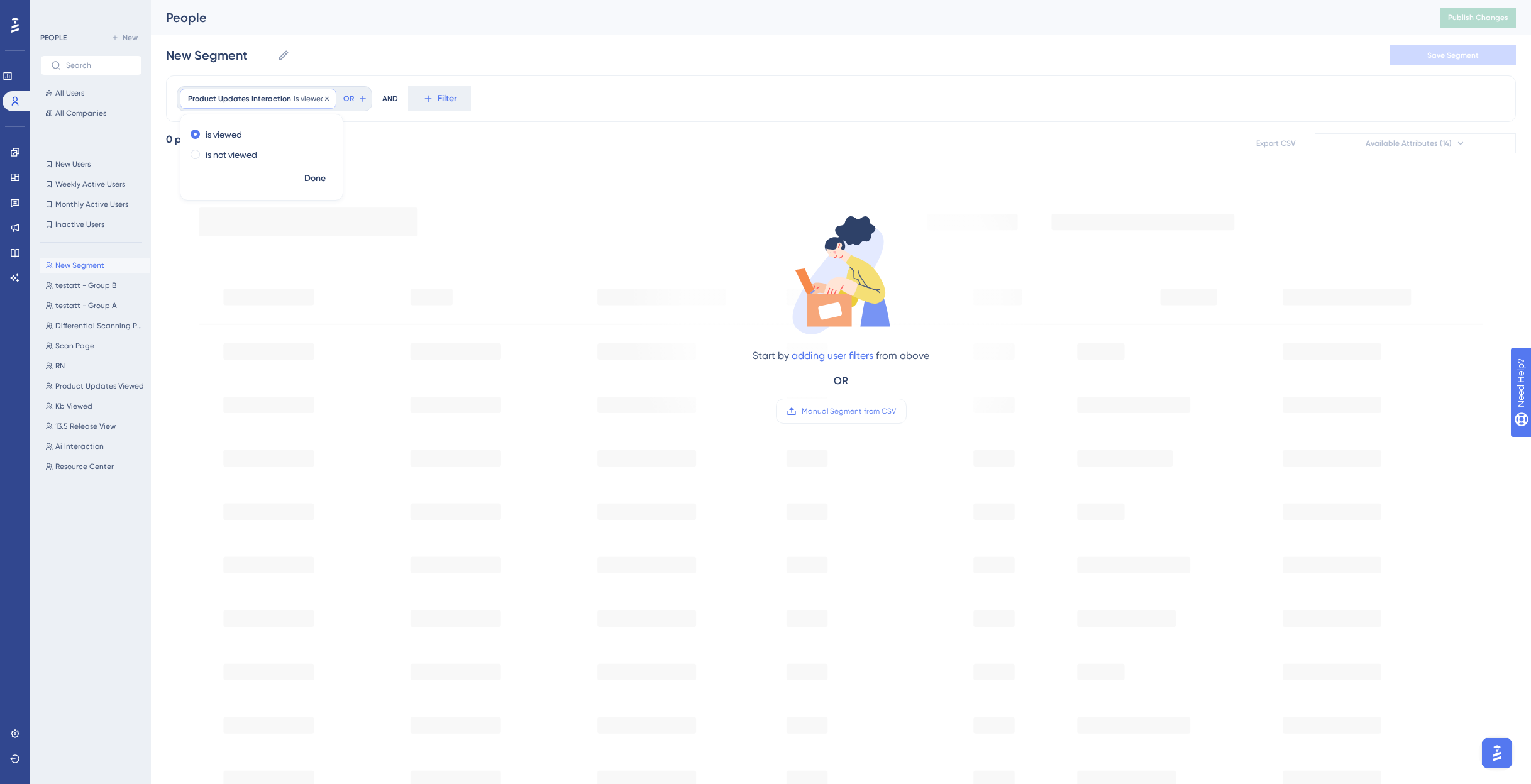
click at [245, 104] on div "Product Updates Interaction is viewed Remove" at bounding box center [258, 98] width 157 height 20
click at [216, 102] on span "Filter" at bounding box center [216, 99] width 20 height 15
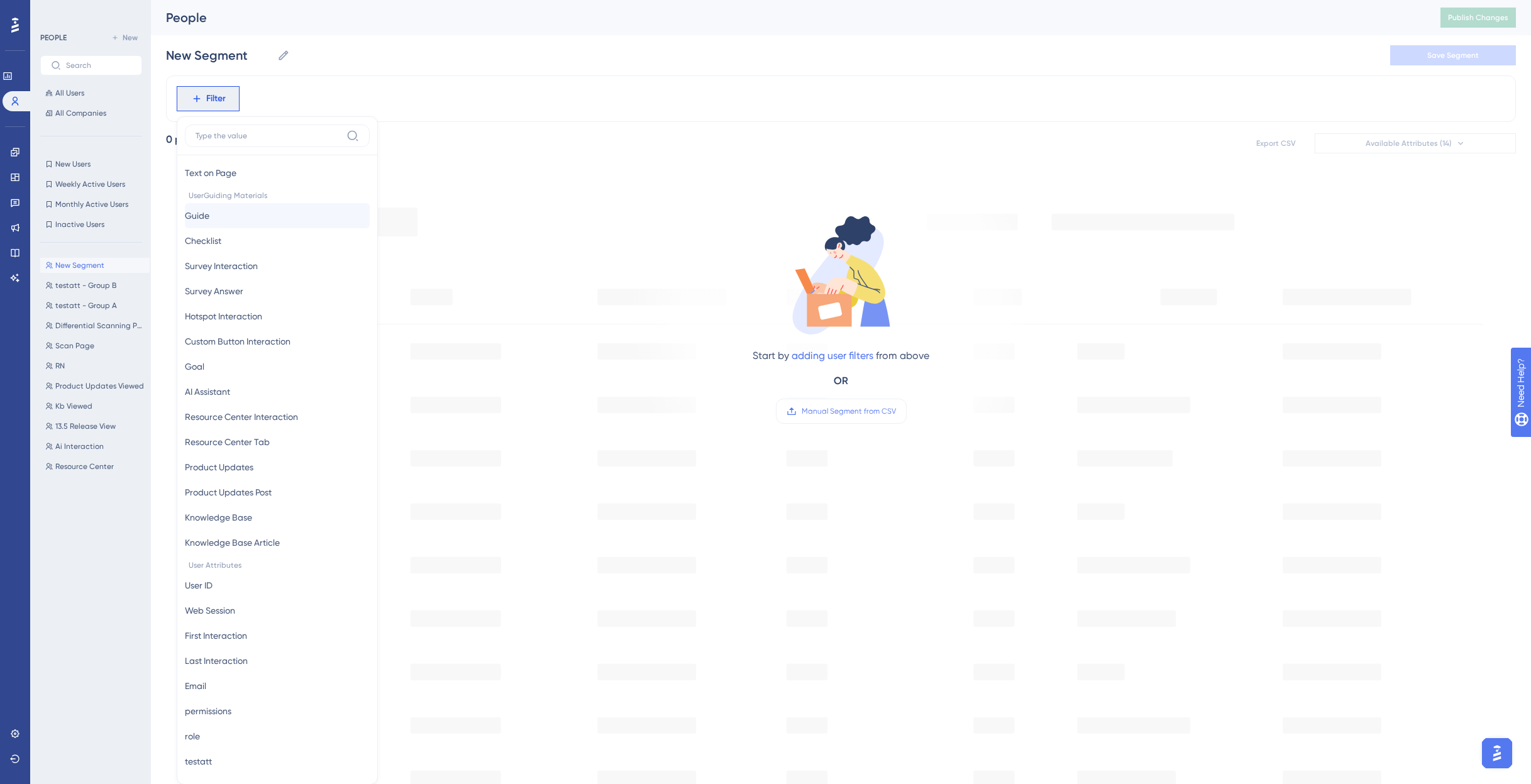
scroll to position [189, 0]
click at [270, 425] on span "Resource Center Tab" at bounding box center [227, 425] width 85 height 15
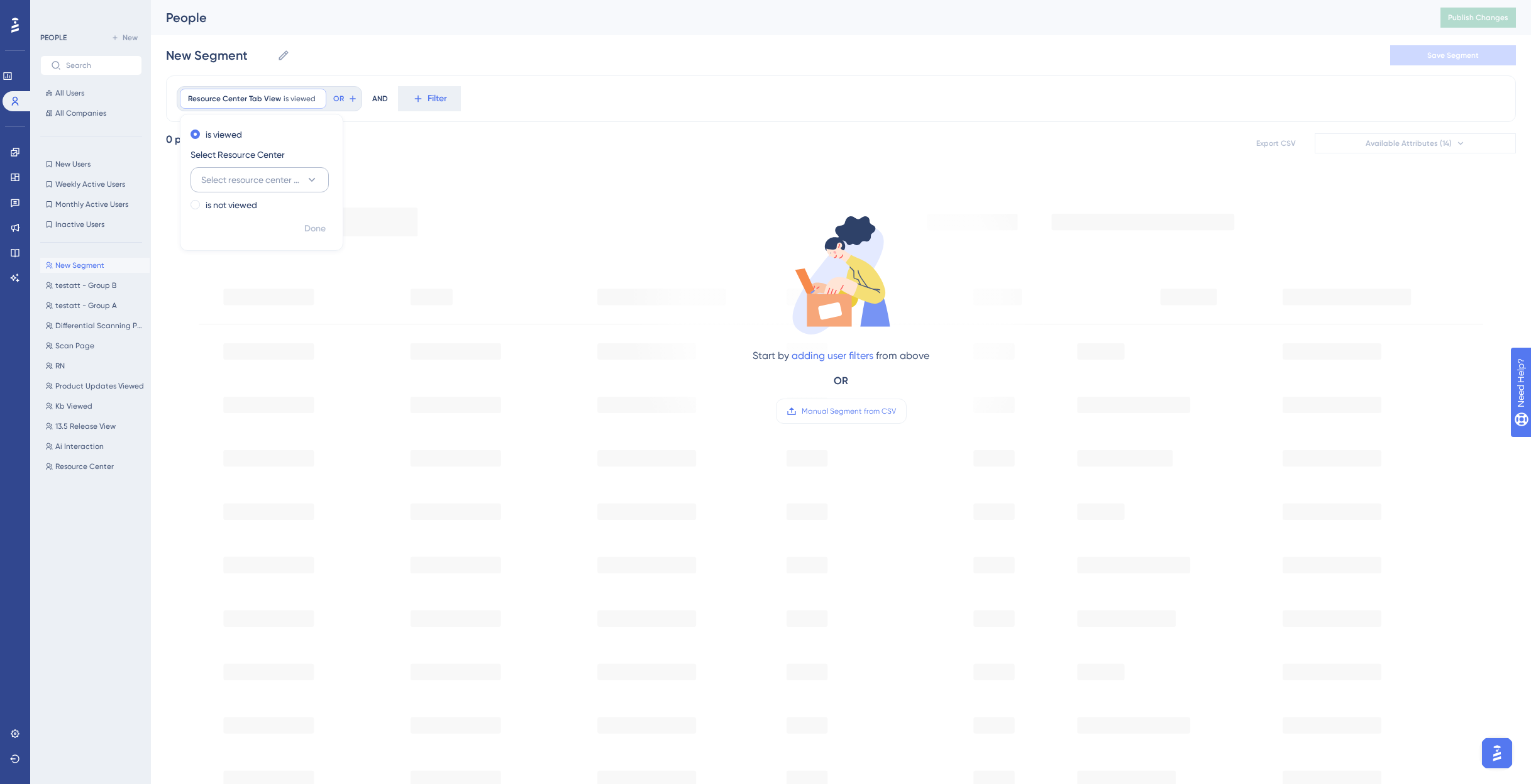
click at [258, 174] on span "Select resource center to filter" at bounding box center [251, 180] width 100 height 15
click at [271, 254] on span "Spirion Resource Center UAT" at bounding box center [256, 257] width 114 height 15
click at [269, 236] on button "Select tab" at bounding box center [260, 230] width 139 height 25
click at [253, 262] on div "Home Home" at bounding box center [259, 268] width 122 height 25
click at [314, 275] on span "Done" at bounding box center [315, 279] width 22 height 15
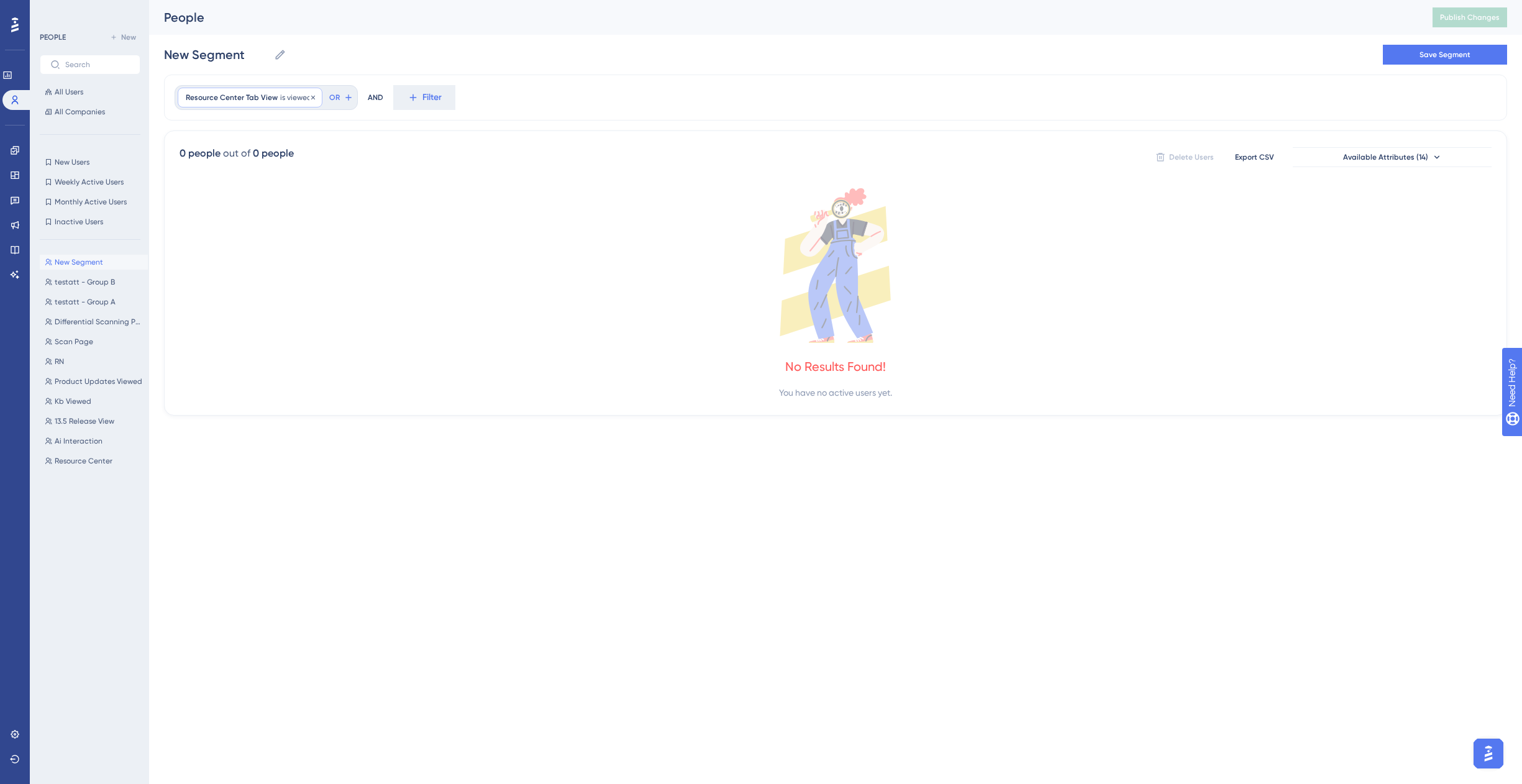
click at [251, 93] on span "Resource Center Tab View" at bounding box center [232, 98] width 92 height 10
click at [248, 227] on button "Home" at bounding box center [257, 227] width 137 height 24
click at [243, 309] on span "Knowledge Base" at bounding box center [229, 315] width 67 height 15
click at [311, 271] on span "Done" at bounding box center [311, 276] width 22 height 15
click at [280, 100] on span "is viewed" at bounding box center [296, 98] width 32 height 10
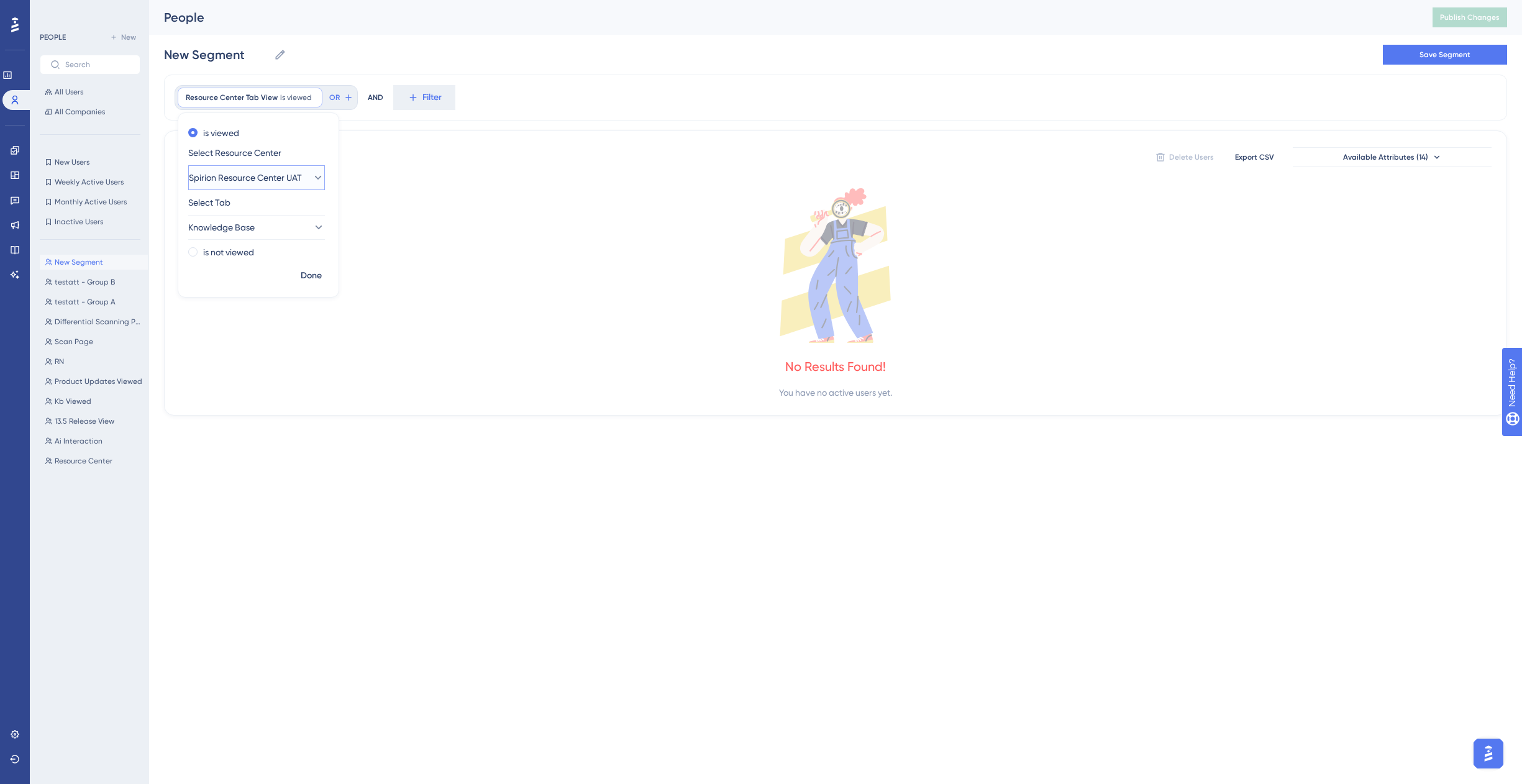
click at [284, 183] on span "Spirion Resource Center UAT" at bounding box center [245, 177] width 113 height 15
click at [241, 328] on span "Spirion Resource Center" at bounding box center [244, 328] width 96 height 15
click at [307, 274] on span "Done" at bounding box center [311, 276] width 22 height 15
click at [266, 99] on span "Resource Center Tab View" at bounding box center [232, 98] width 92 height 10
click at [276, 177] on span "Spirion Resource Center" at bounding box center [237, 177] width 96 height 15
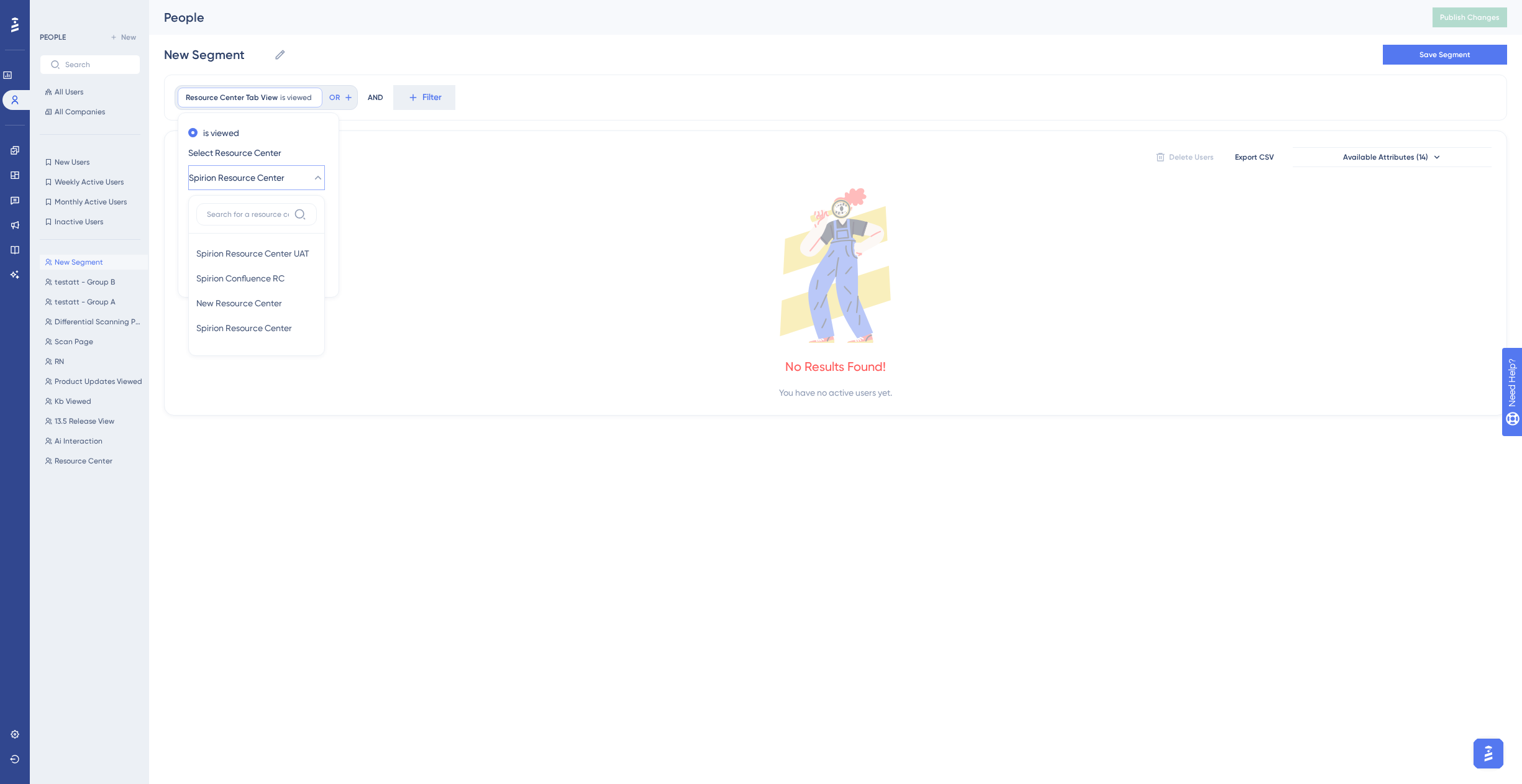
click at [581, 83] on div "Resource Center Tab View is viewed Remove is viewed Select Resource Center Spir…" at bounding box center [836, 97] width 1344 height 46
click at [313, 97] on icon at bounding box center [314, 98] width 8 height 8
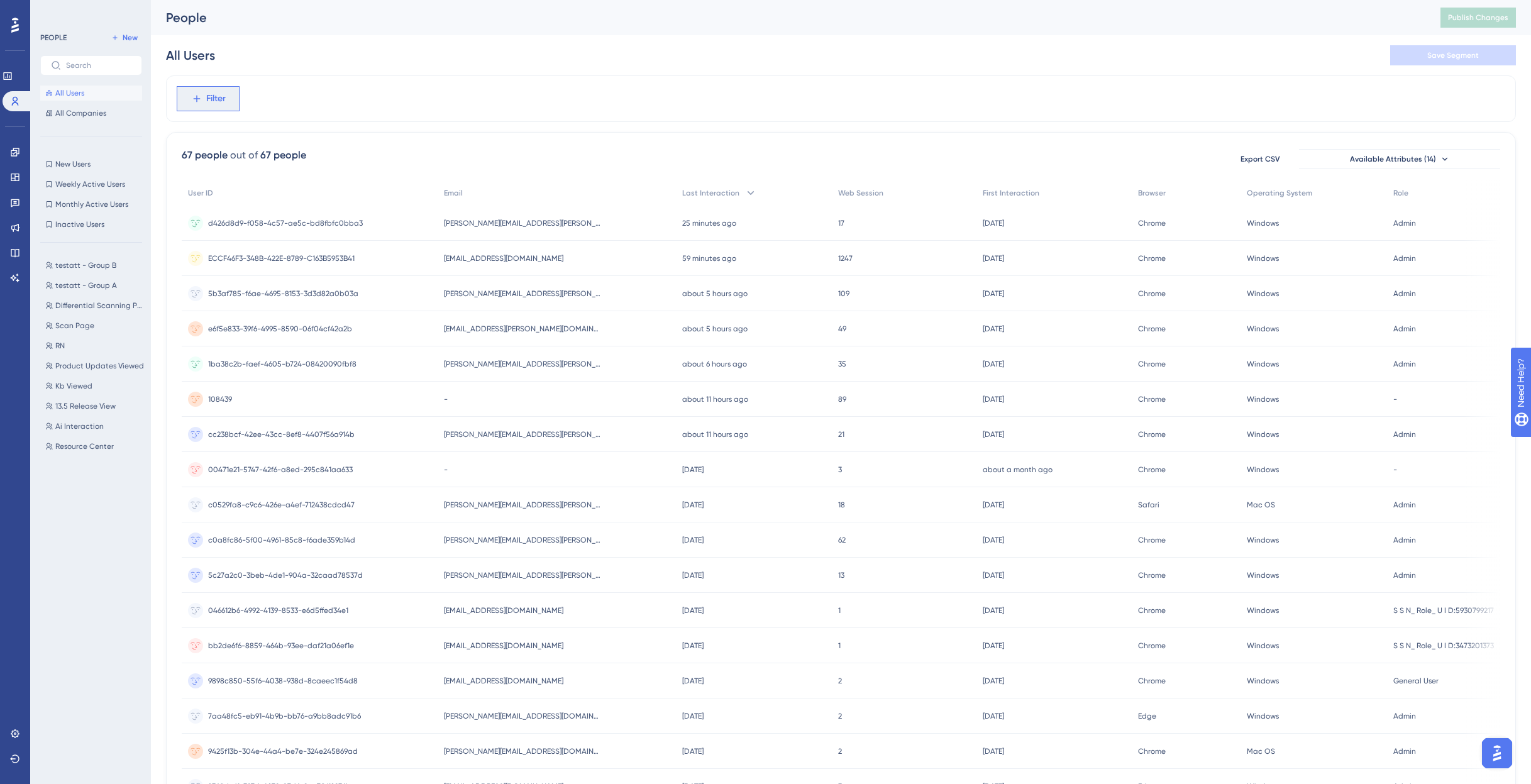
click at [220, 98] on span "Filter" at bounding box center [216, 99] width 20 height 15
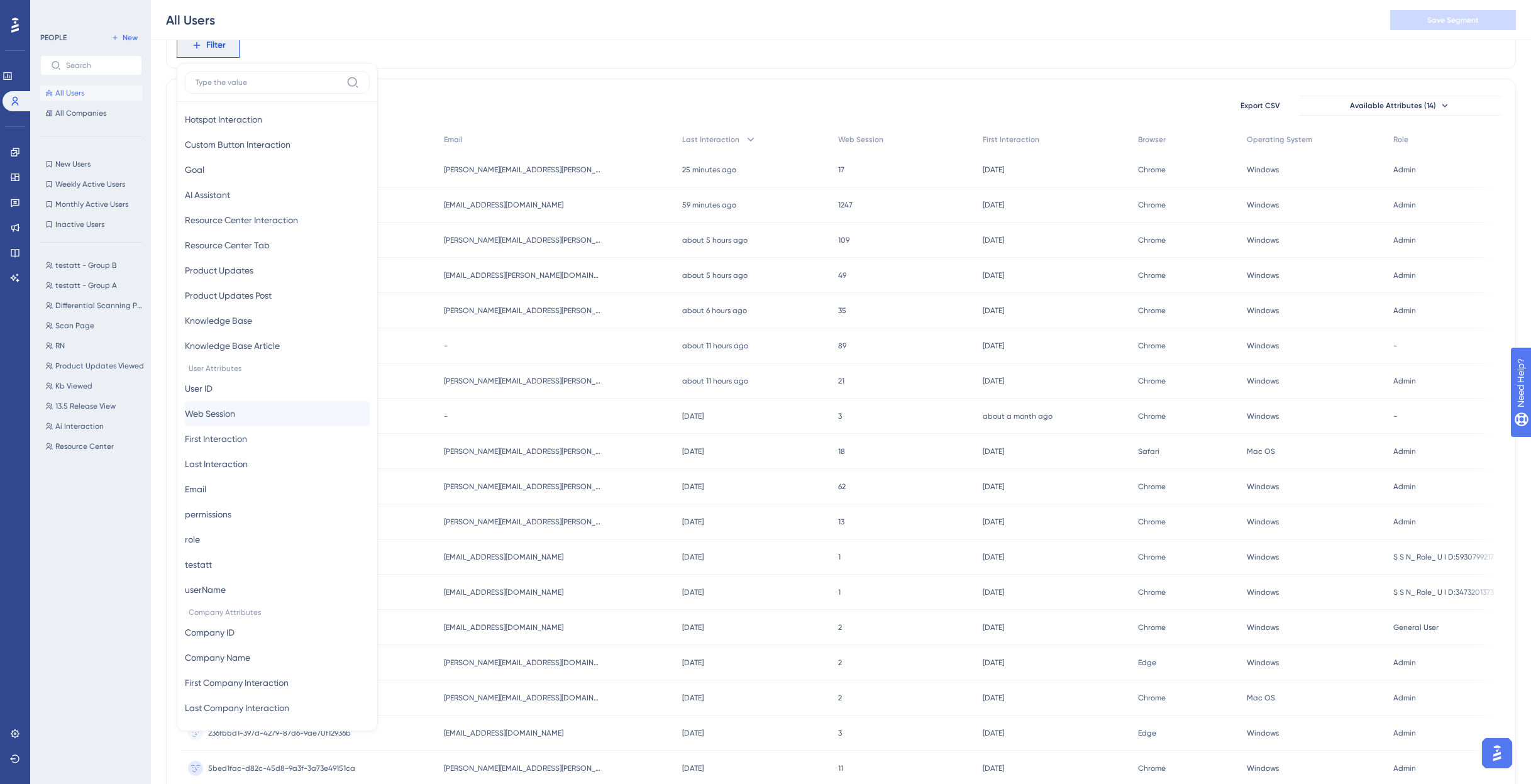
scroll to position [319, 0]
click at [236, 406] on span "Web Session" at bounding box center [210, 409] width 50 height 15
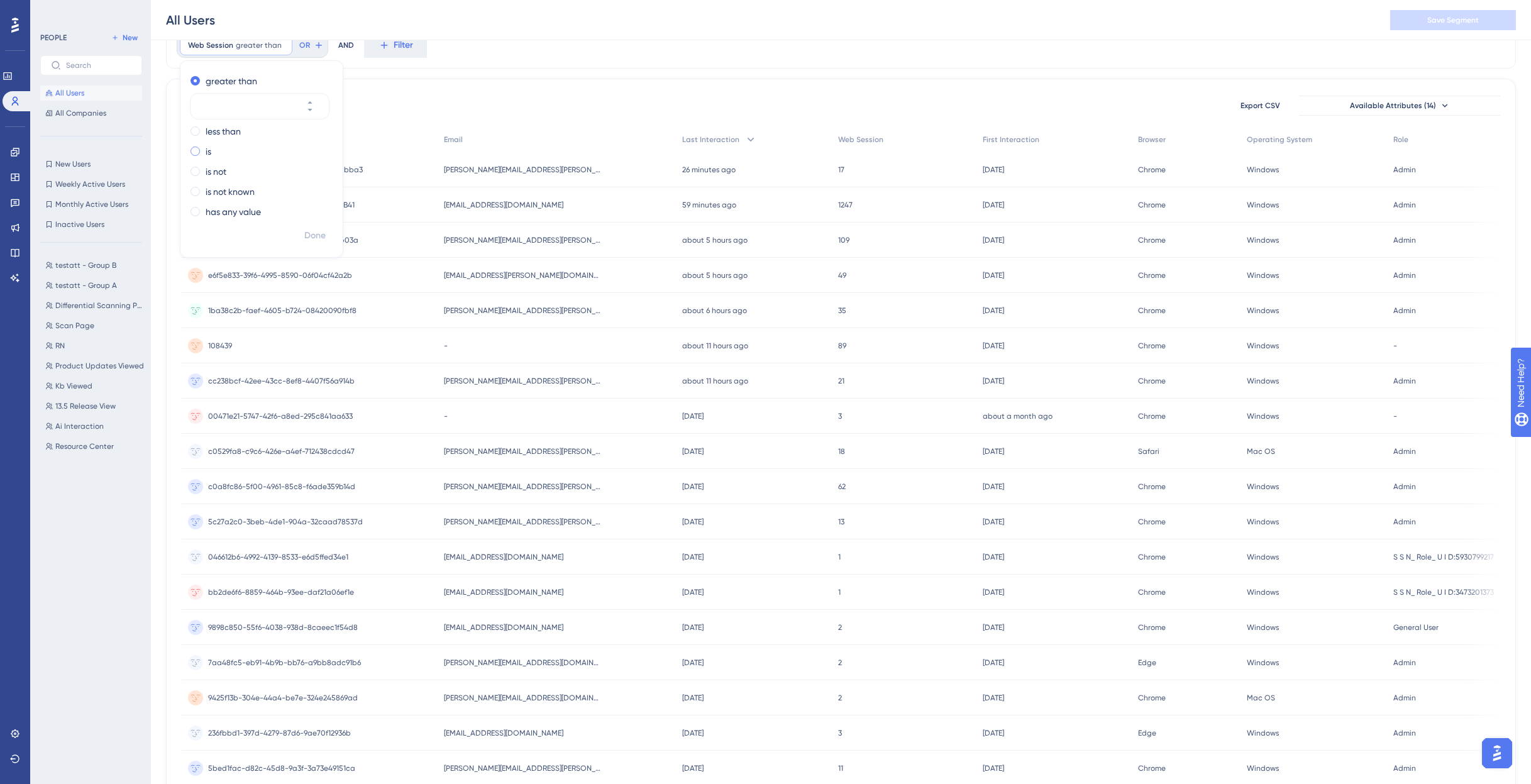
click at [203, 151] on div "is" at bounding box center [259, 152] width 137 height 15
click at [248, 148] on input "number" at bounding box center [254, 146] width 101 height 15
click at [314, 142] on icon at bounding box center [310, 143] width 8 height 8
type input "1"
click at [316, 239] on span "Done" at bounding box center [315, 236] width 22 height 15
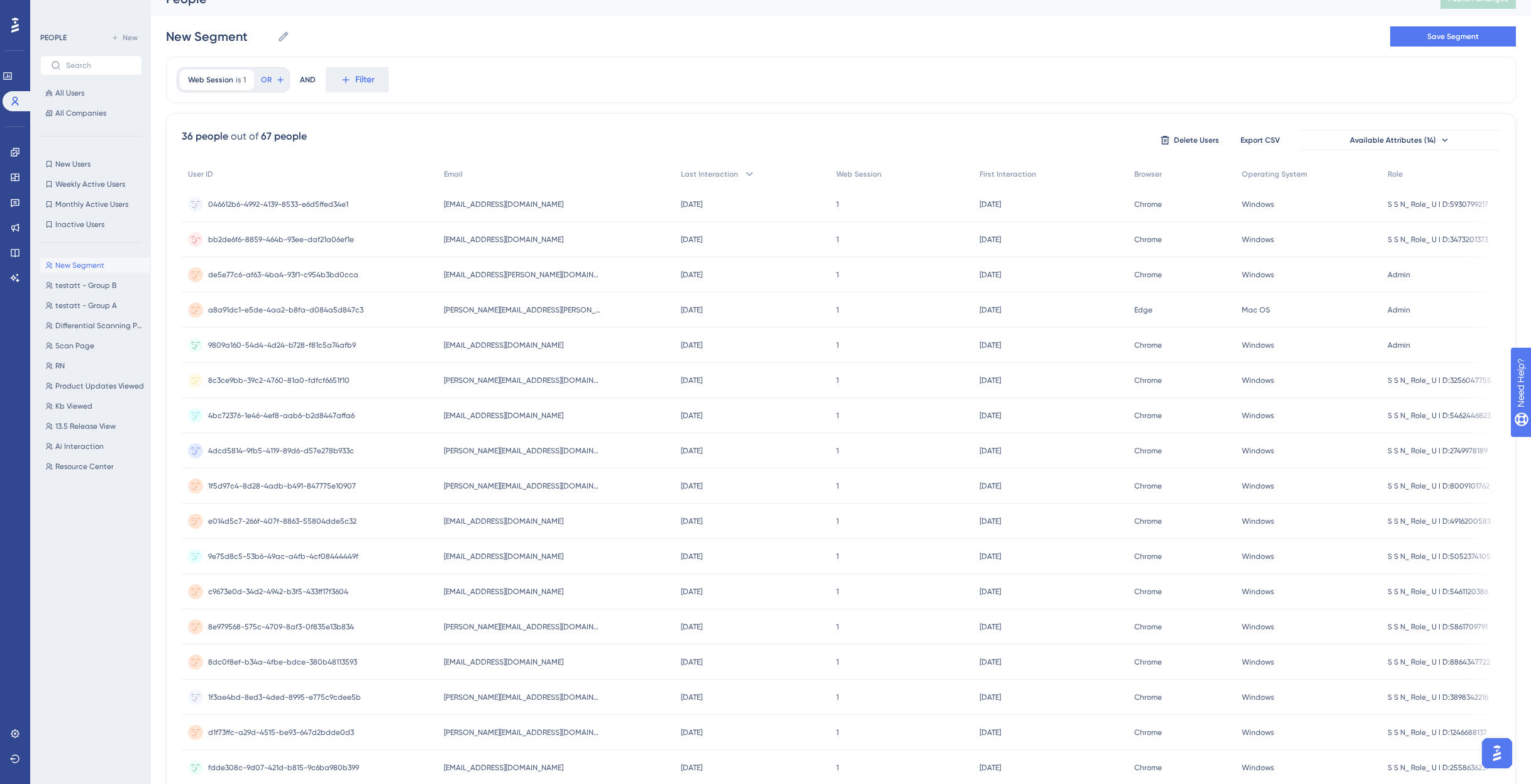
scroll to position [0, 0]
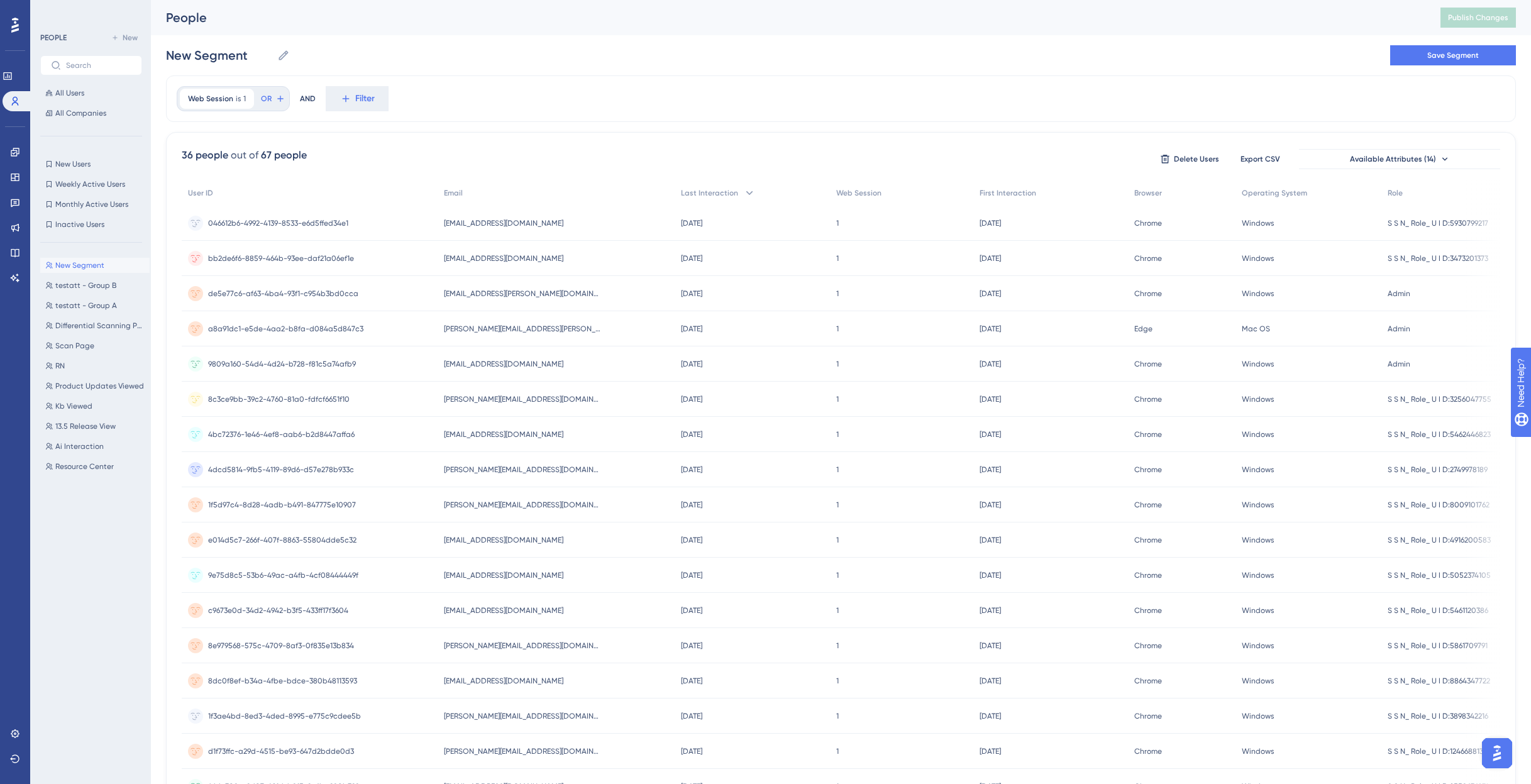
click at [1500, 755] on img "Open AI Assistant Launcher" at bounding box center [1498, 754] width 23 height 23
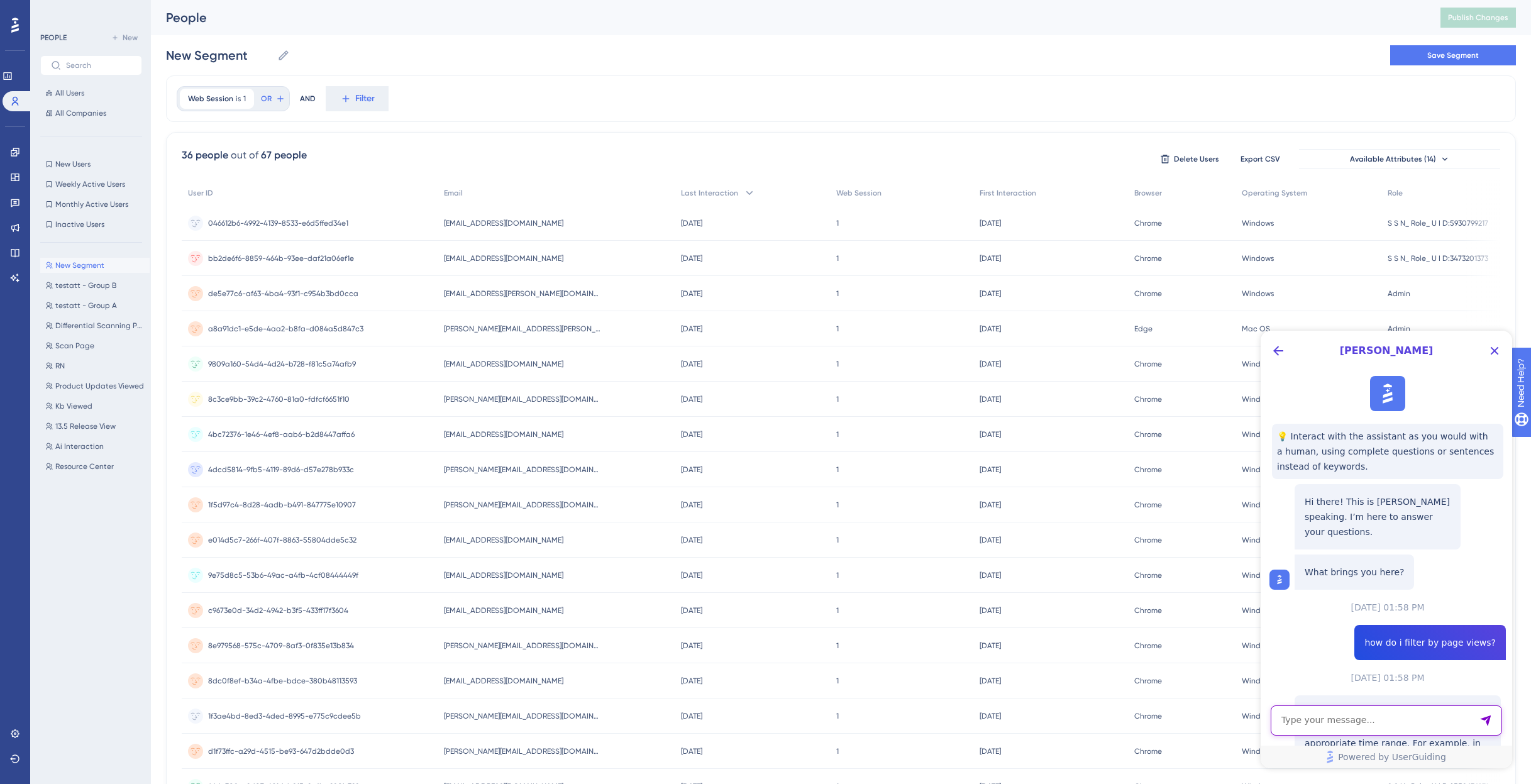
click at [1454, 730] on textarea "AI Assistant Text Input" at bounding box center [1387, 721] width 232 height 30
type textarea "what is a web session?"
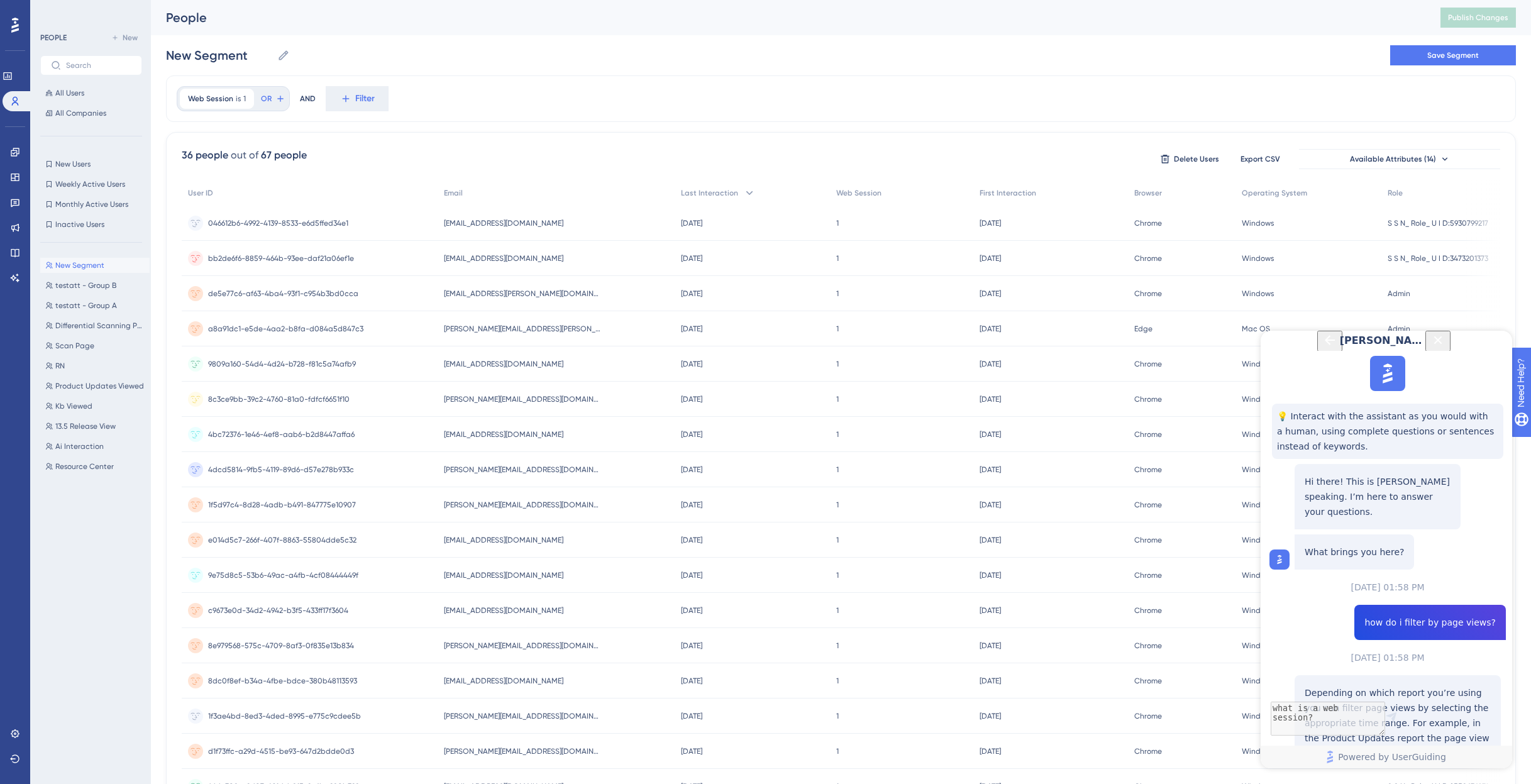
scroll to position [629, 0]
click at [222, 97] on span "Web Session" at bounding box center [211, 99] width 46 height 10
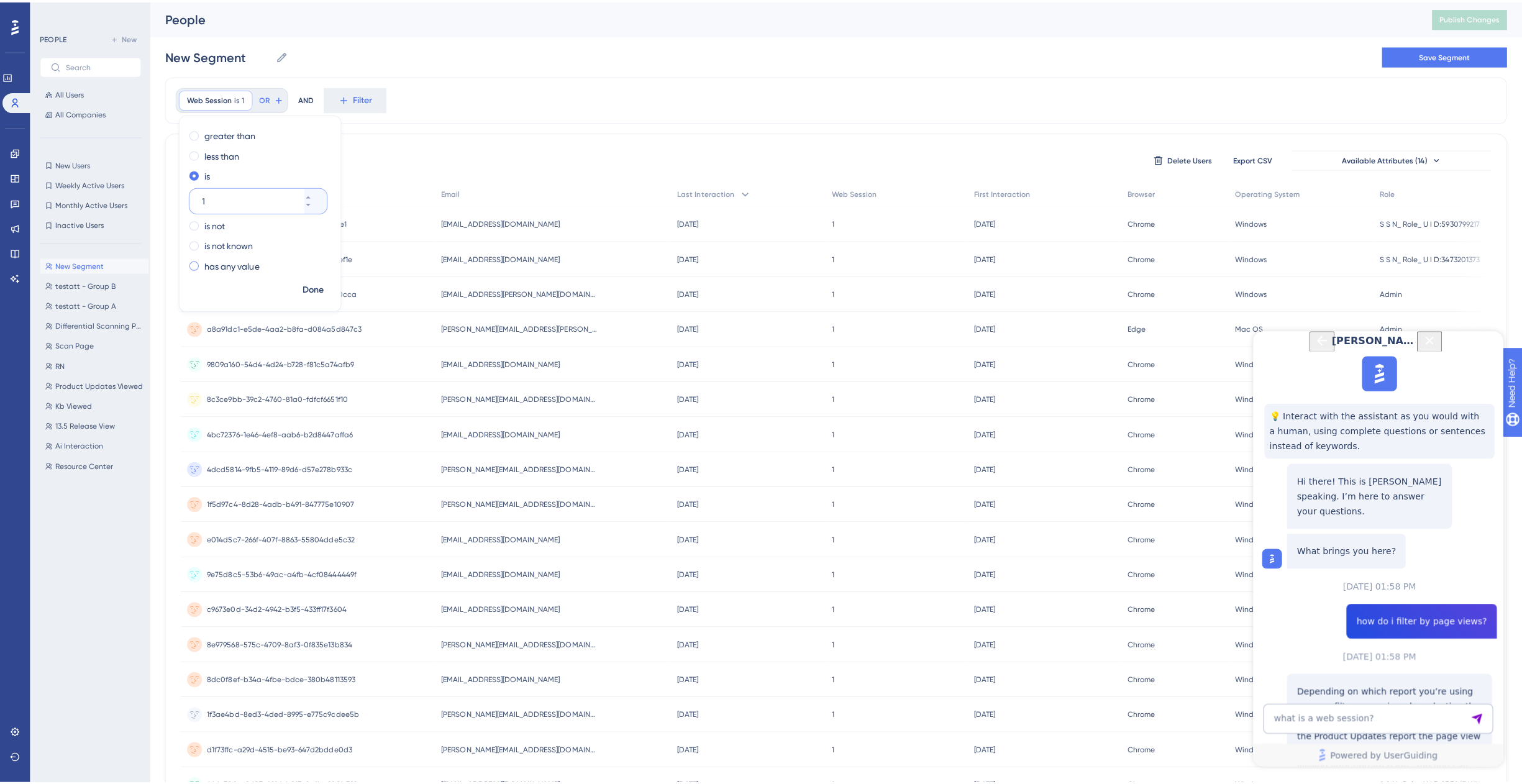
scroll to position [809, 0]
click at [225, 133] on label "greater than" at bounding box center [228, 133] width 51 height 15
drag, startPoint x: 227, startPoint y: 160, endPoint x: 193, endPoint y: 160, distance: 34.0
click at [193, 160] on div "1" at bounding box center [246, 158] width 115 height 24
type input "20"
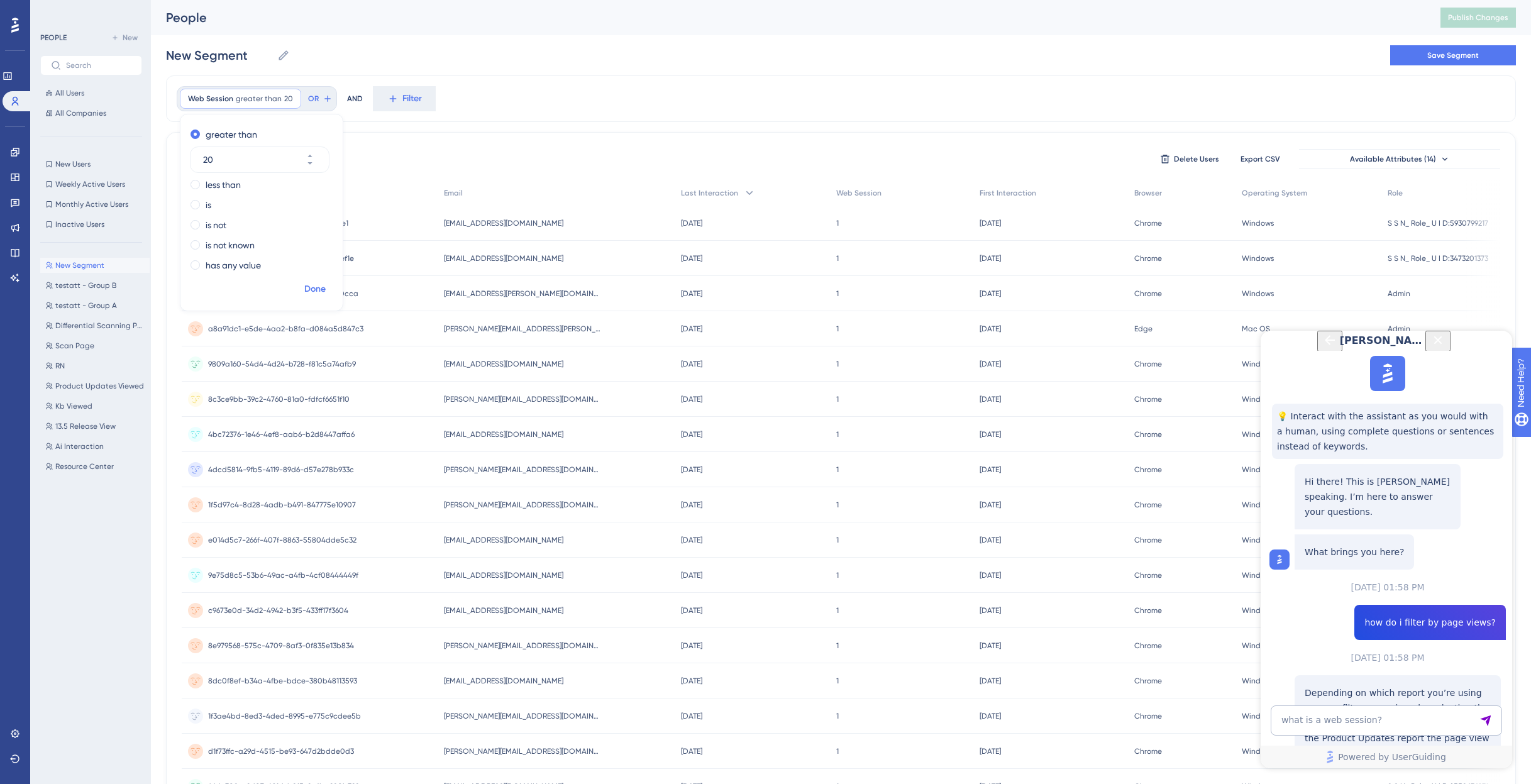
click at [316, 290] on span "Done" at bounding box center [315, 289] width 22 height 15
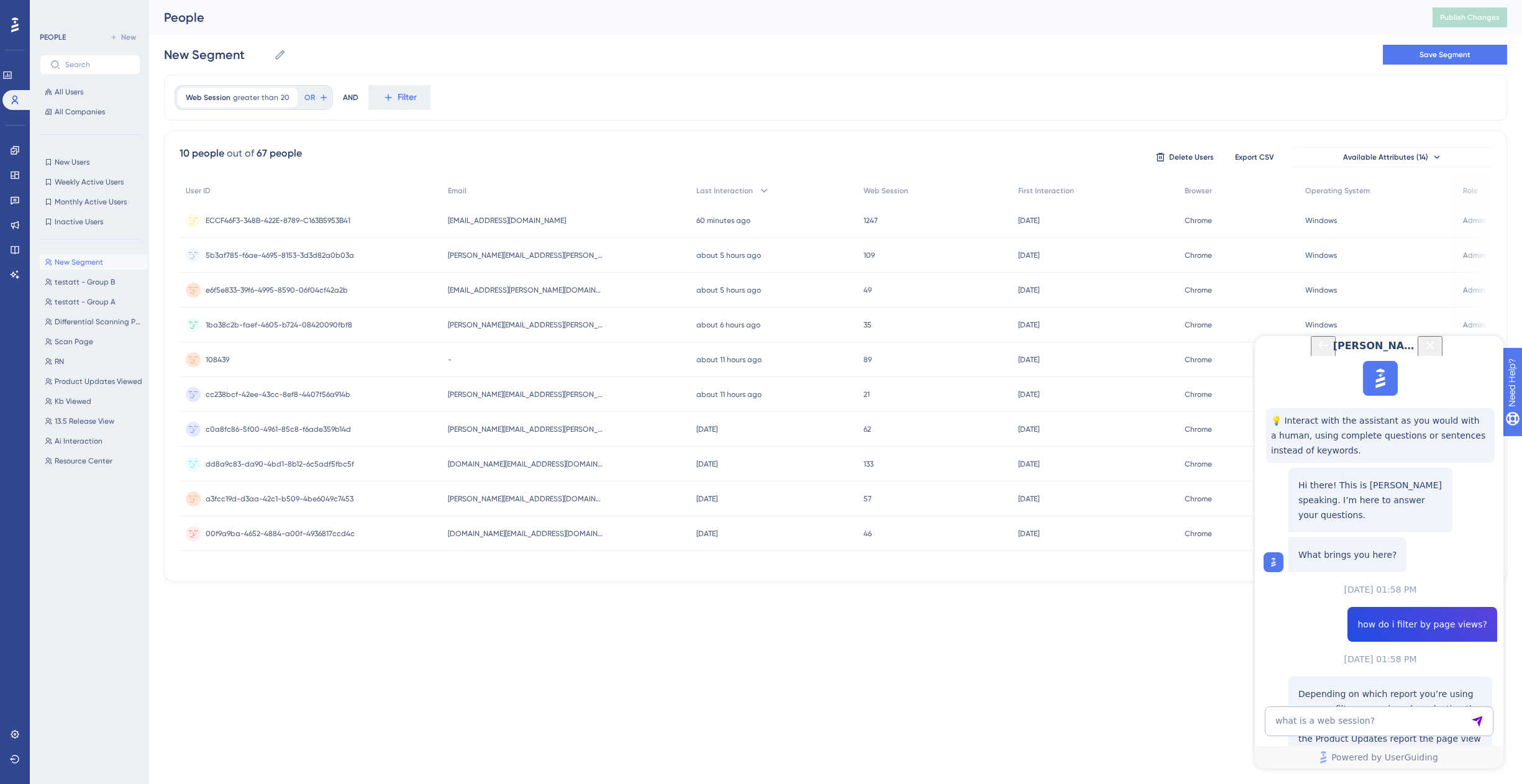
click at [1437, 351] on icon "Close Button" at bounding box center [1431, 346] width 15 height 15
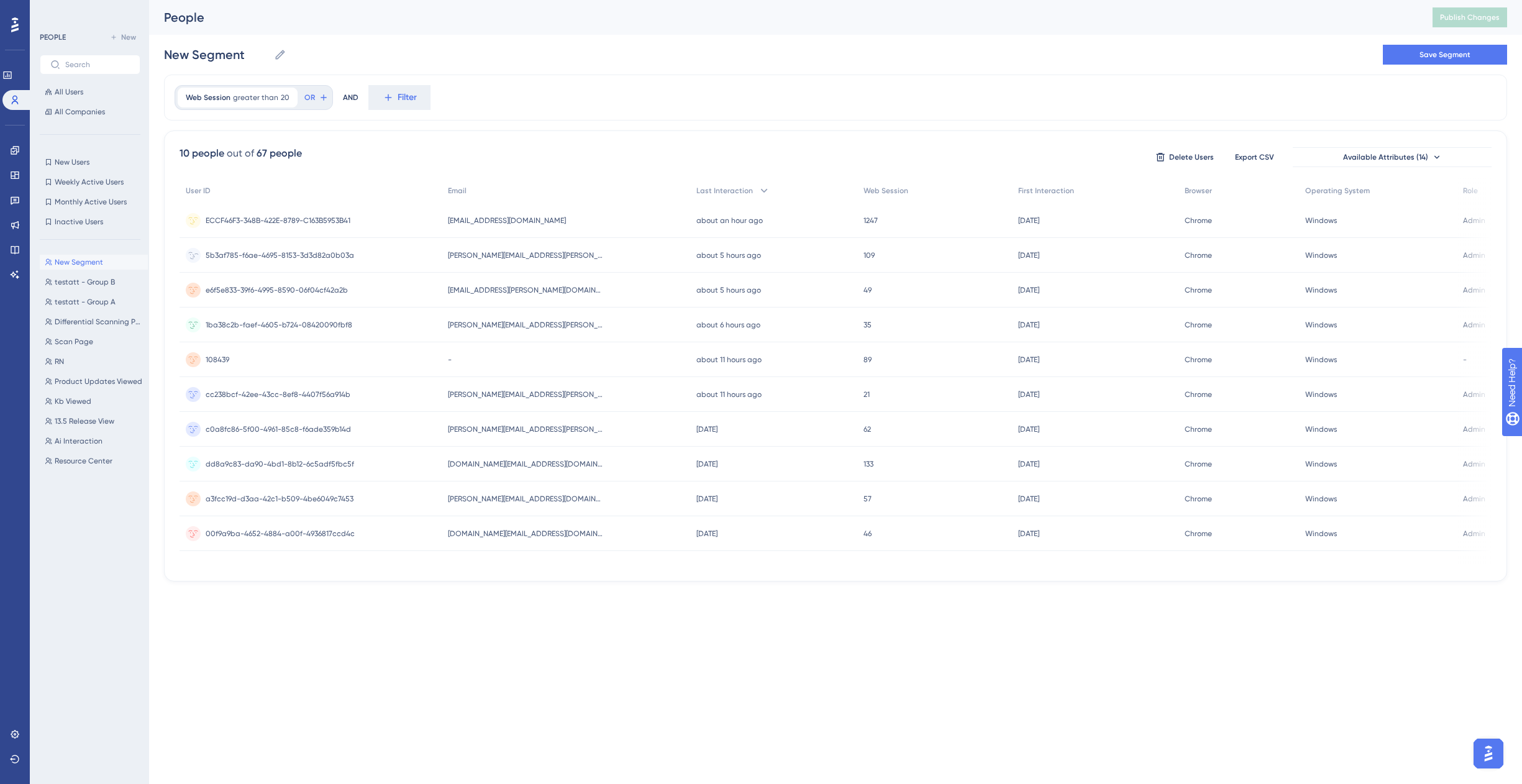
scroll to position [0, 0]
click at [1463, 10] on button "Publish Changes" at bounding box center [1469, 17] width 74 height 20
click at [220, 53] on input "New Segment" at bounding box center [217, 54] width 105 height 18
drag, startPoint x: 234, startPoint y: 55, endPoint x: 142, endPoint y: 53, distance: 92.0
click at [149, 53] on div "Performance Users Engagement Widgets Feedback Product Updates Knowledge Base AI…" at bounding box center [836, 300] width 1374 height 602
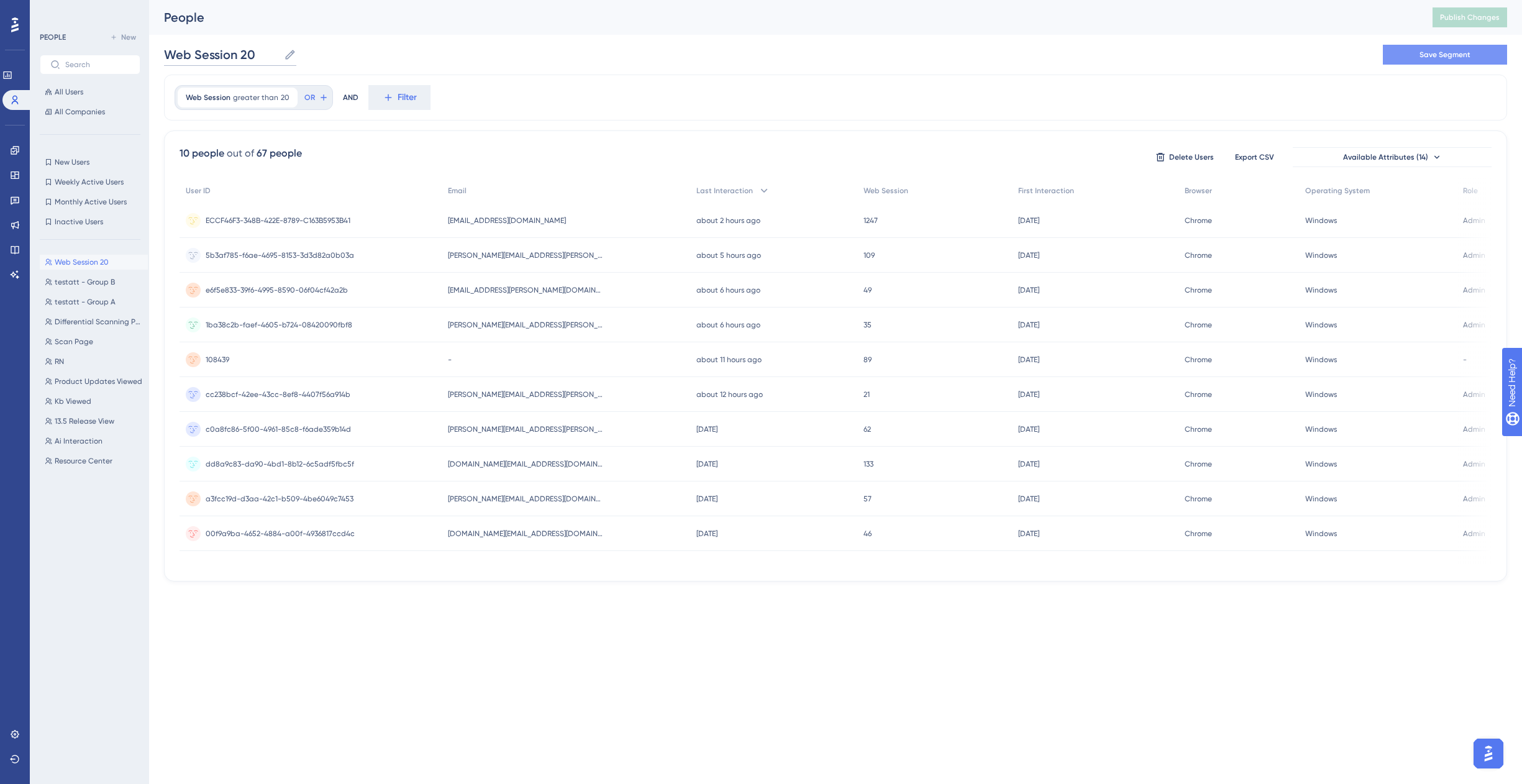
type input "Web Session 20"
click at [1436, 53] on span "Save Segment" at bounding box center [1445, 54] width 51 height 10
click at [1468, 16] on span "Publish Changes" at bounding box center [1470, 17] width 60 height 10
click at [220, 358] on span "108439" at bounding box center [217, 360] width 23 height 10
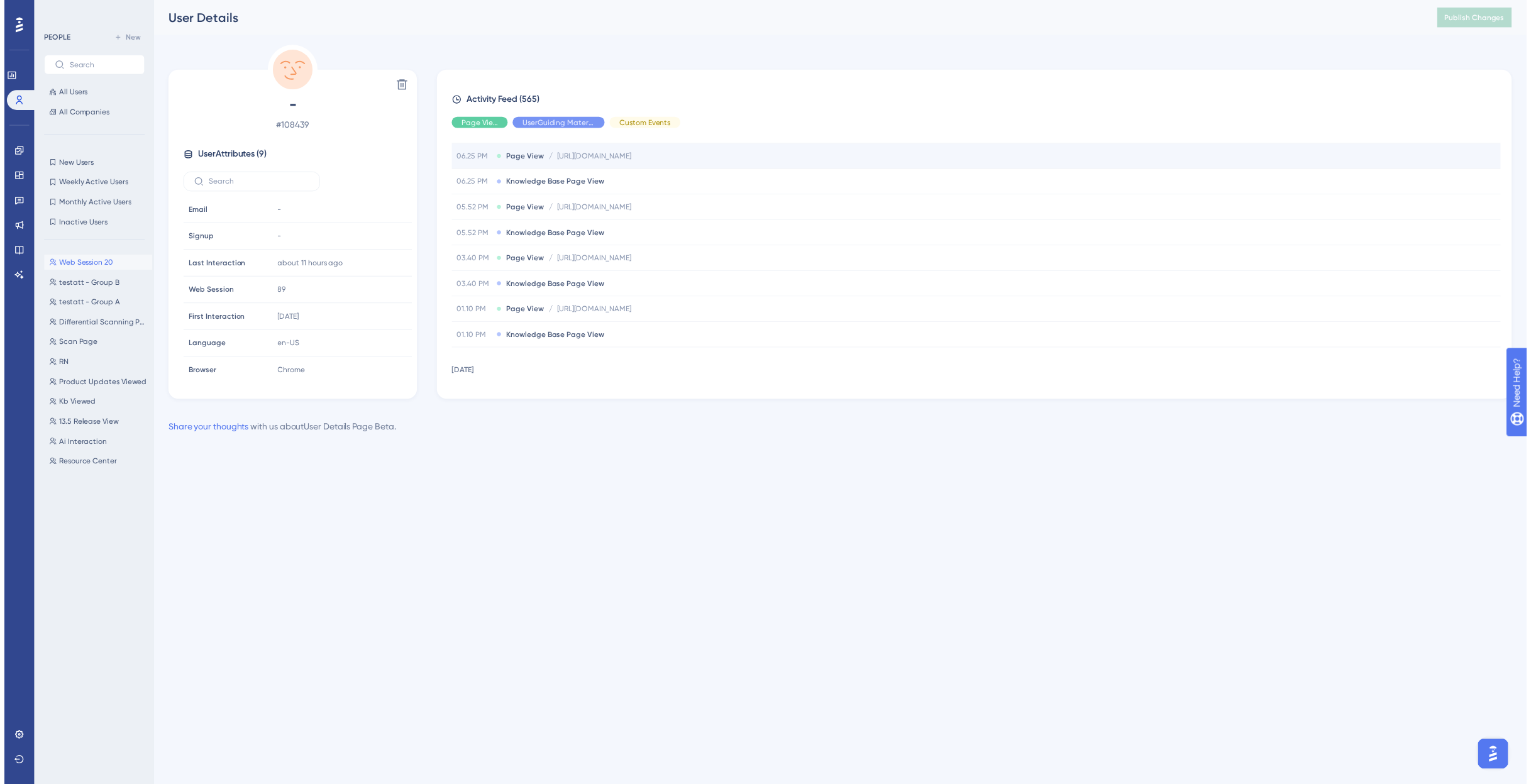
scroll to position [2216, 0]
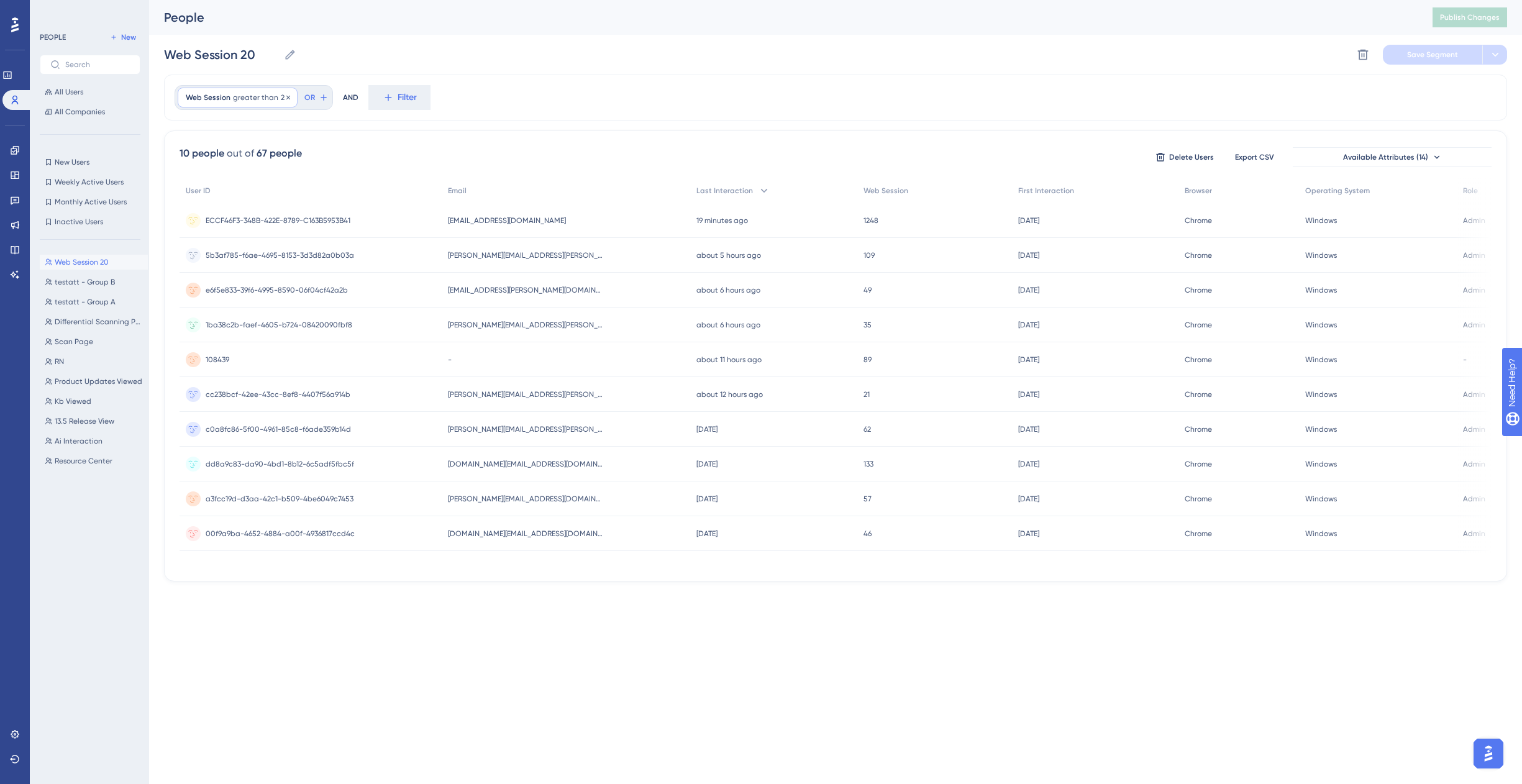
click at [275, 97] on span "greater than" at bounding box center [255, 98] width 45 height 10
type input "12"
click at [317, 285] on span "Done" at bounding box center [311, 285] width 22 height 15
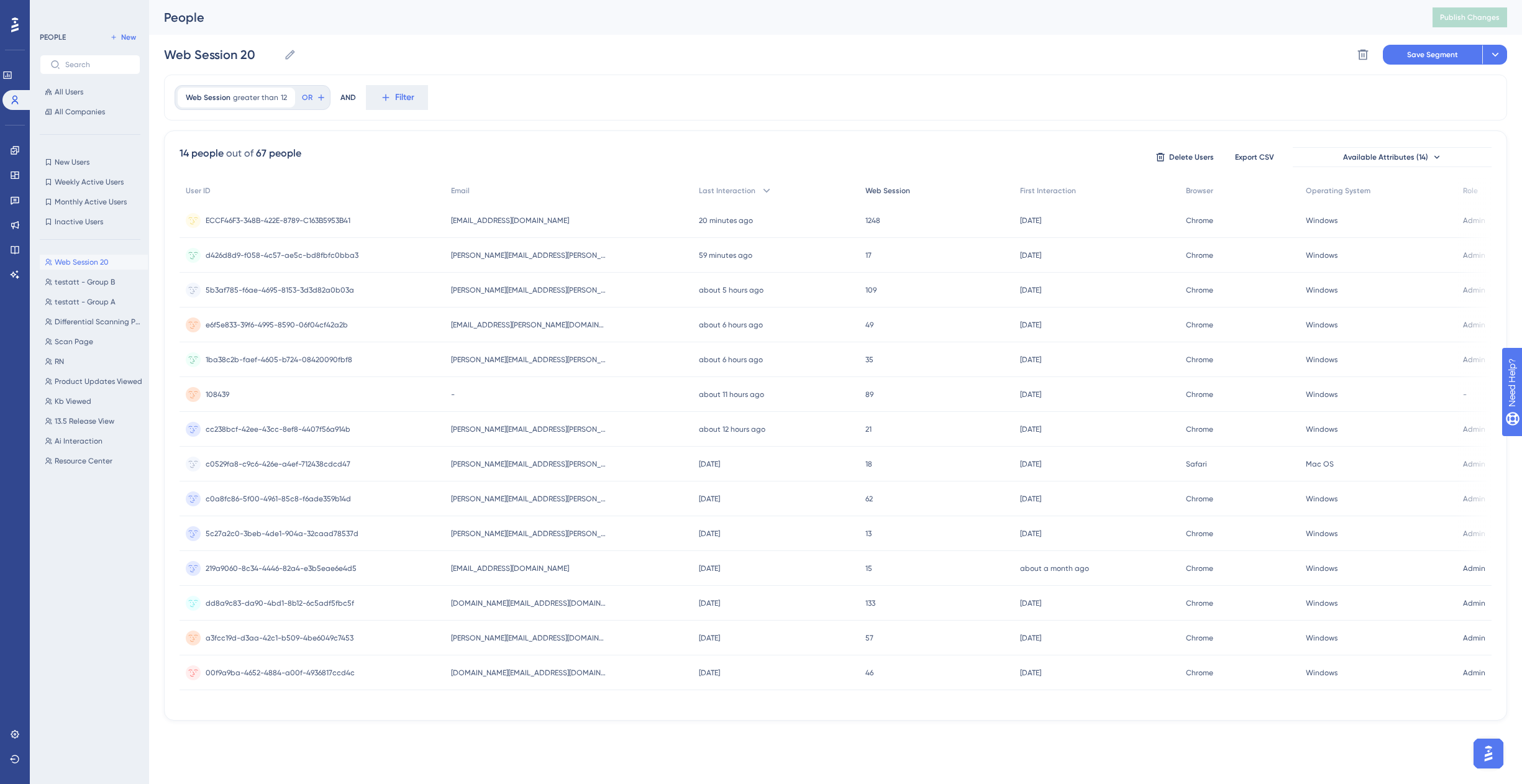
click at [866, 192] on span "Web Session" at bounding box center [888, 191] width 45 height 10
click at [790, 85] on div "Web Session greater than 12 12 Remove OR AND Filter" at bounding box center [836, 97] width 1344 height 46
click at [253, 52] on input "Web Session 20" at bounding box center [222, 54] width 115 height 18
type input "Web Session 12"
click at [1414, 58] on span "Save Segment" at bounding box center [1434, 54] width 51 height 10
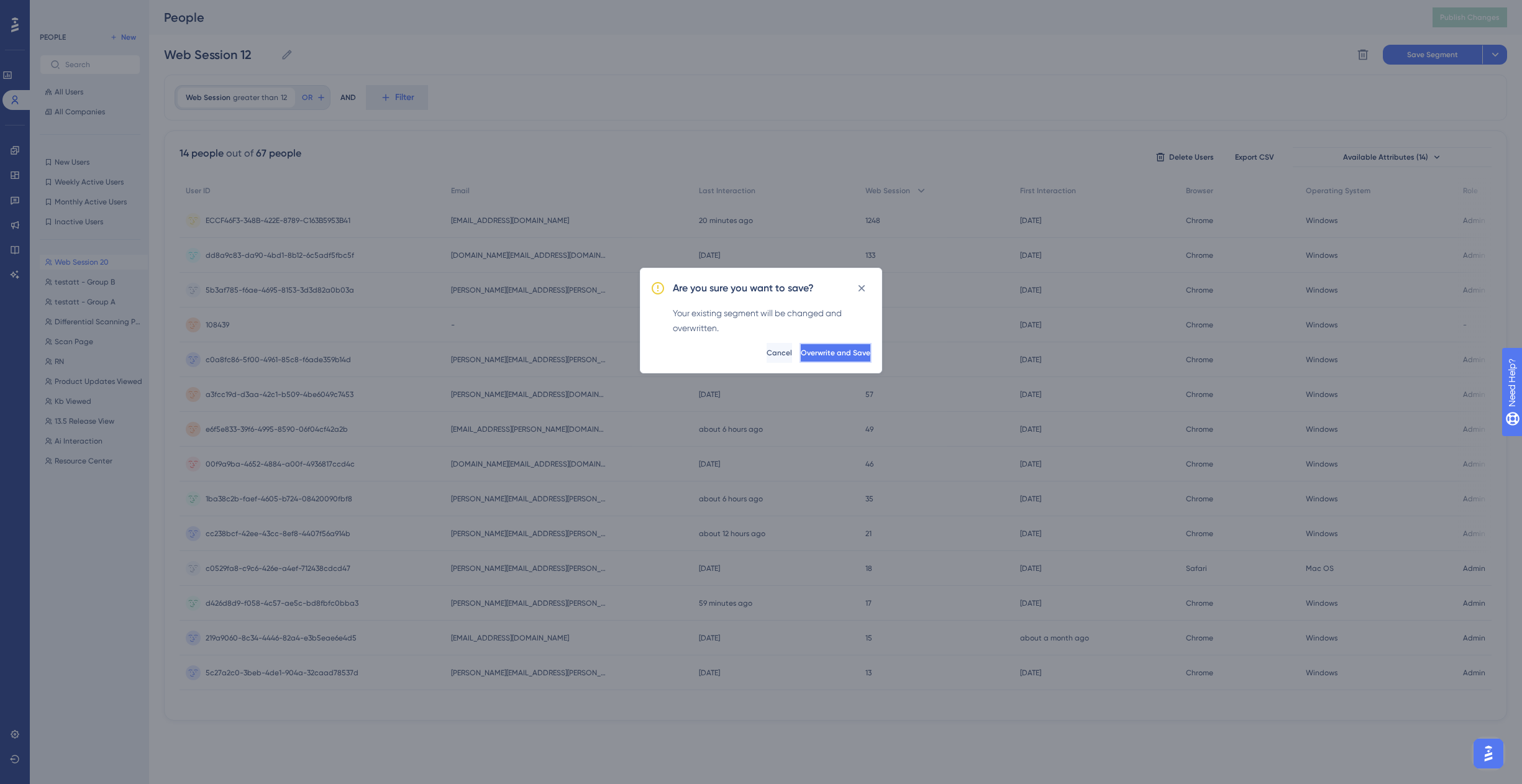
click at [829, 353] on span "Overwrite and Save" at bounding box center [836, 353] width 69 height 10
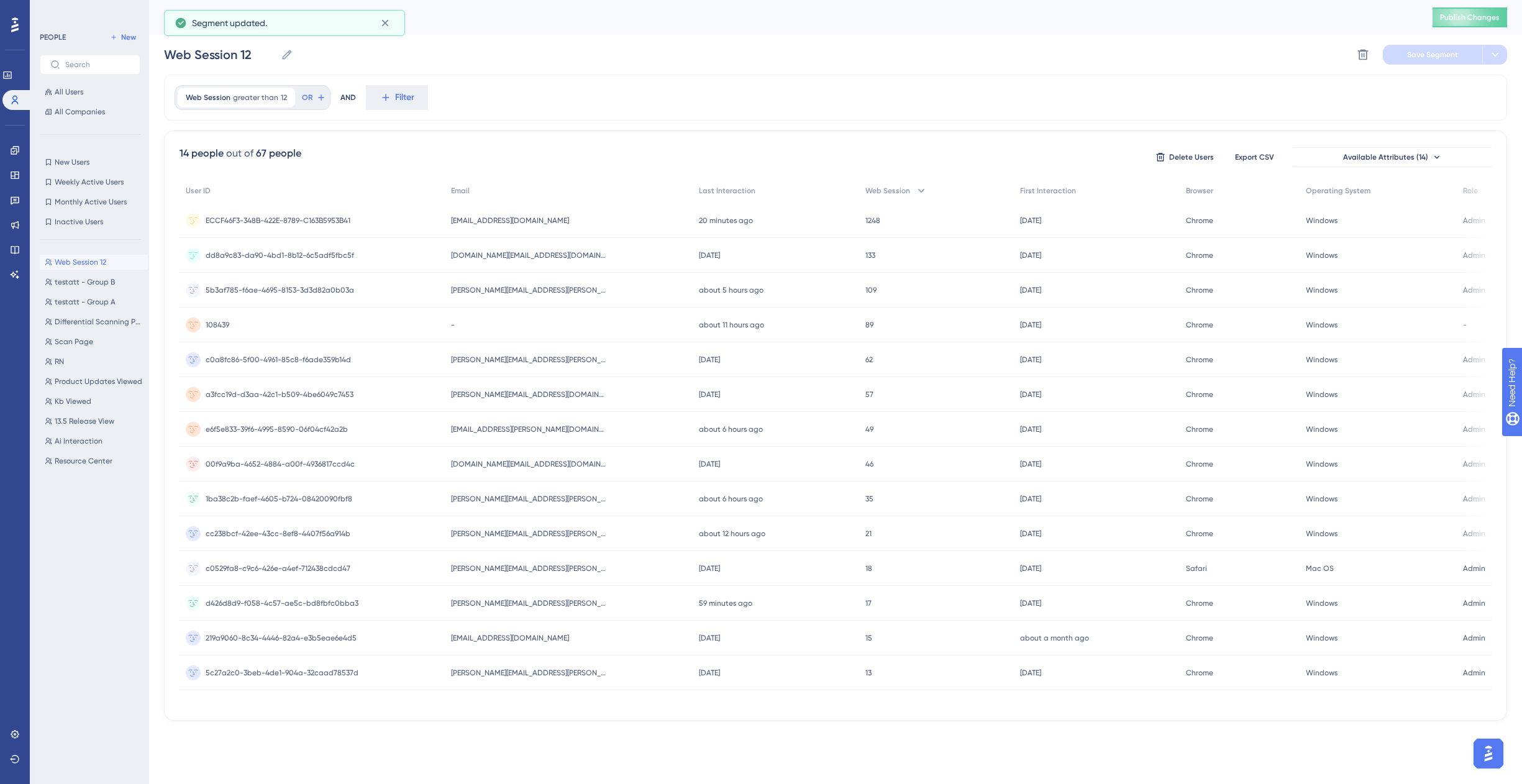
click at [817, 56] on div "Web Session 12 Web Session 12 Delete Segment Save Segment" at bounding box center [836, 54] width 1344 height 39
click at [1452, 20] on span "Publish Changes" at bounding box center [1470, 17] width 60 height 10
click at [1455, 12] on span "Publish Changes" at bounding box center [1470, 17] width 60 height 10
click at [269, 95] on span "greater than" at bounding box center [255, 98] width 45 height 10
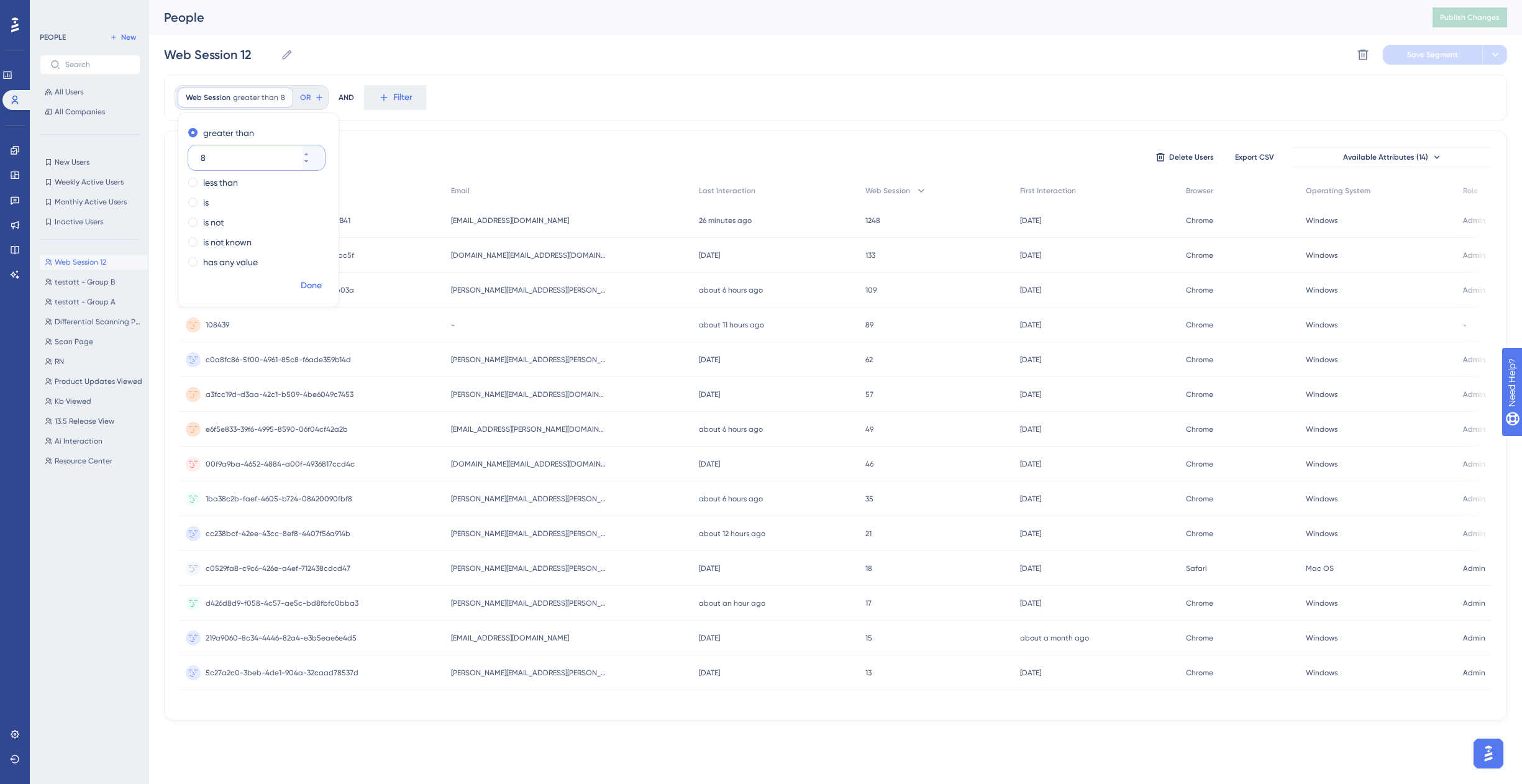
type input "8"
click at [308, 283] on span "Done" at bounding box center [311, 285] width 22 height 15
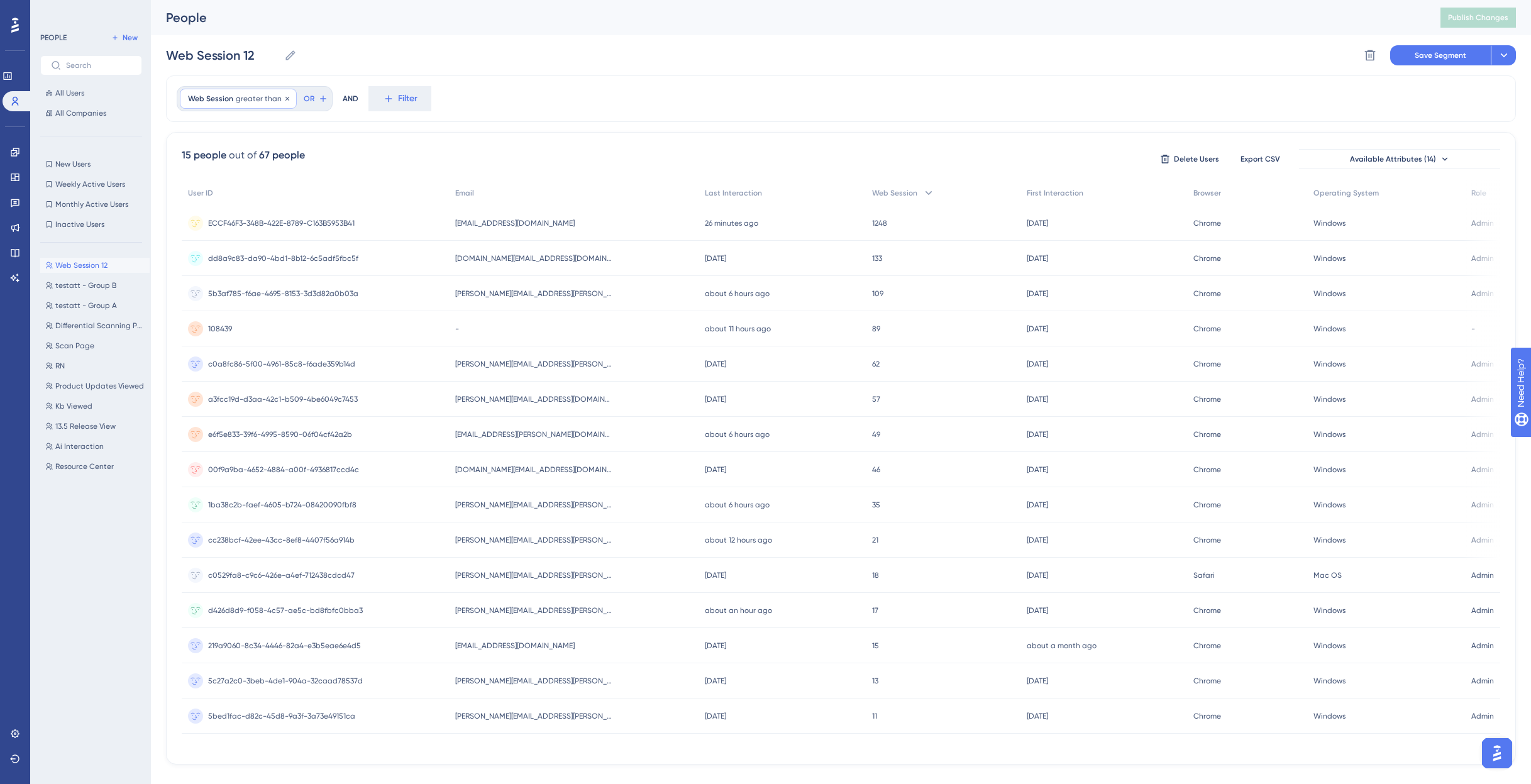
click at [275, 97] on span "greater than" at bounding box center [258, 99] width 46 height 10
type input "10"
click at [314, 288] on span "Done" at bounding box center [315, 289] width 22 height 15
click at [258, 57] on input "Web Session 12" at bounding box center [222, 55] width 113 height 18
type input "Web Session 10"
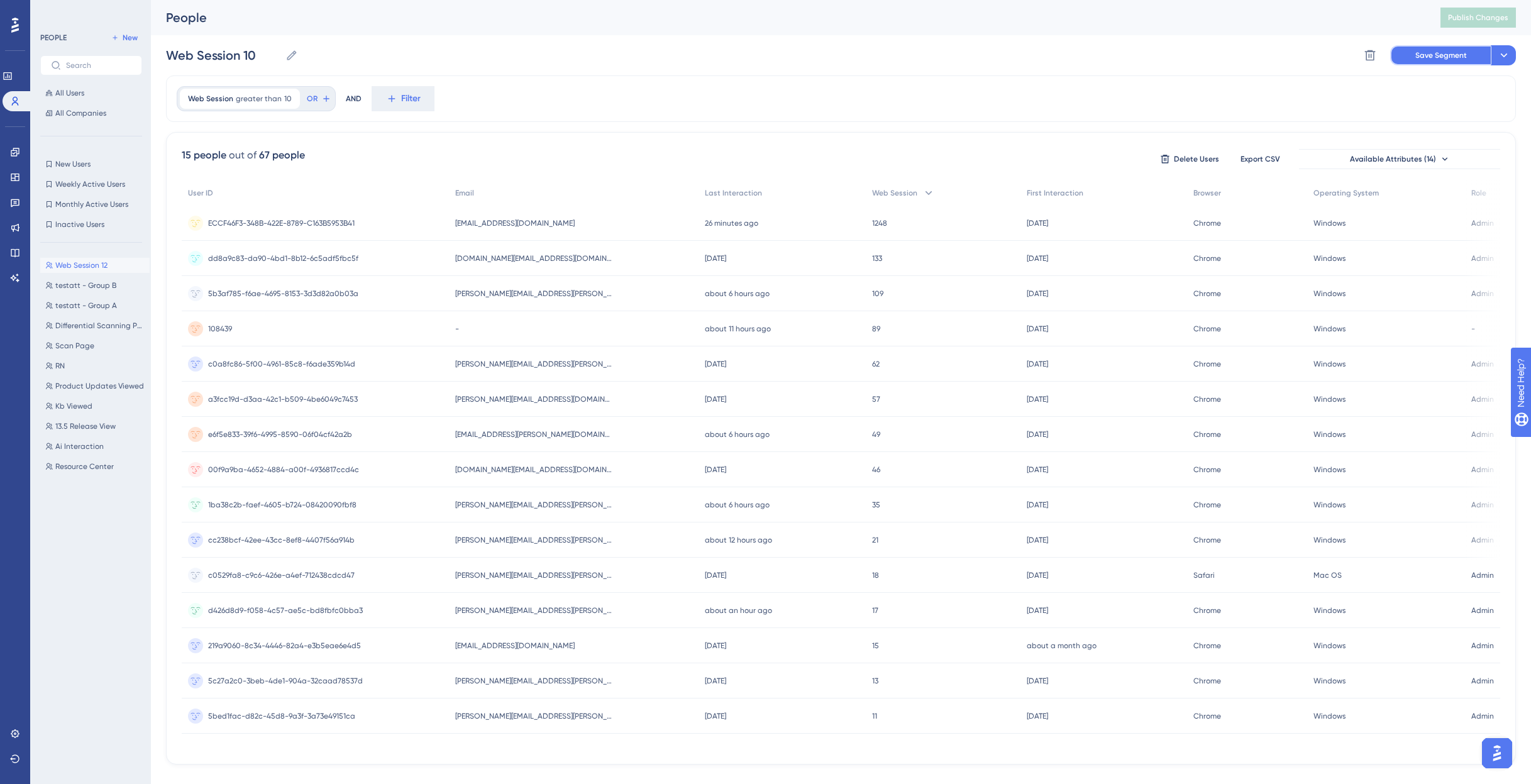
click at [1427, 53] on span "Save Segment" at bounding box center [1442, 55] width 51 height 10
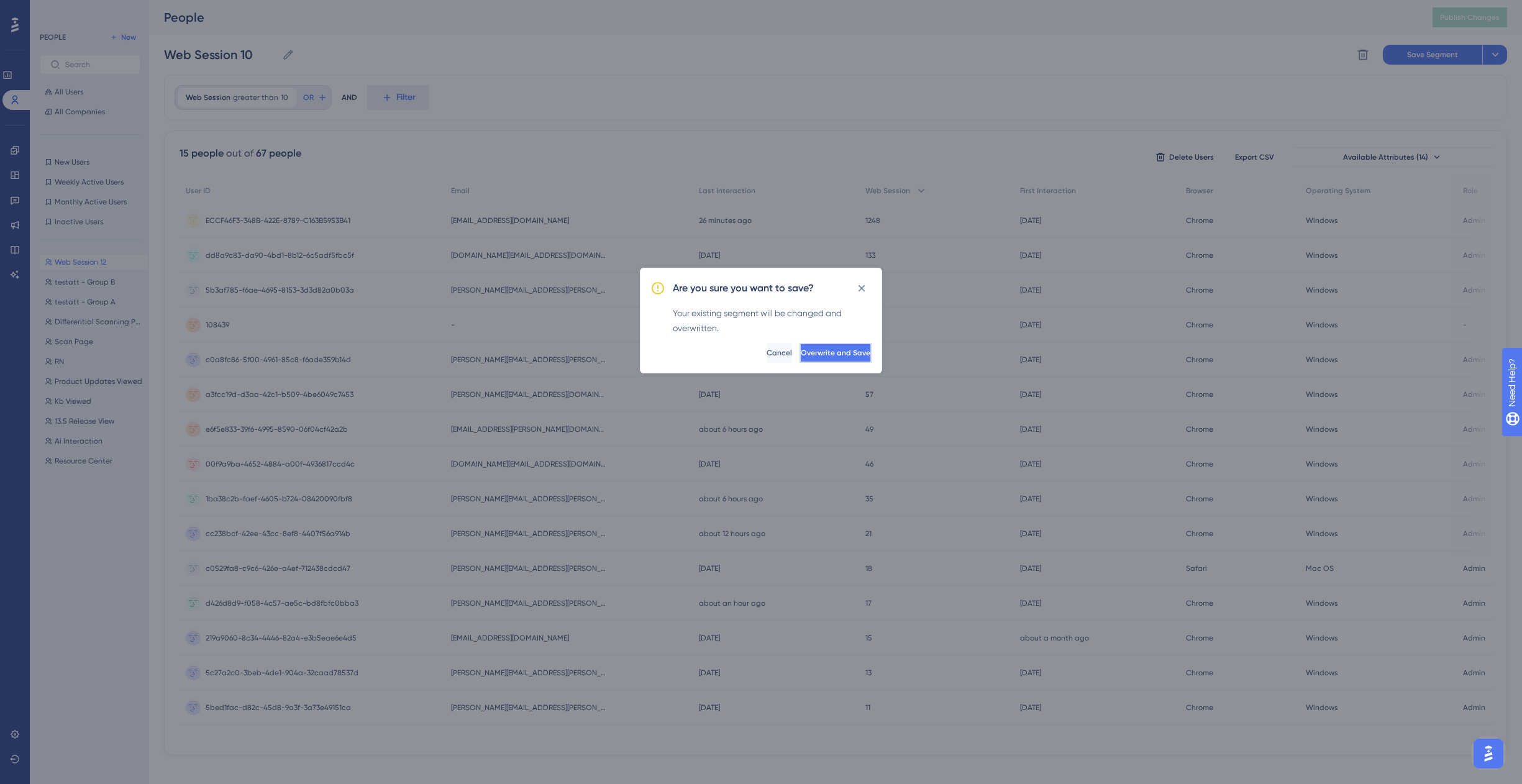
click at [806, 352] on span "Overwrite and Save" at bounding box center [836, 353] width 69 height 10
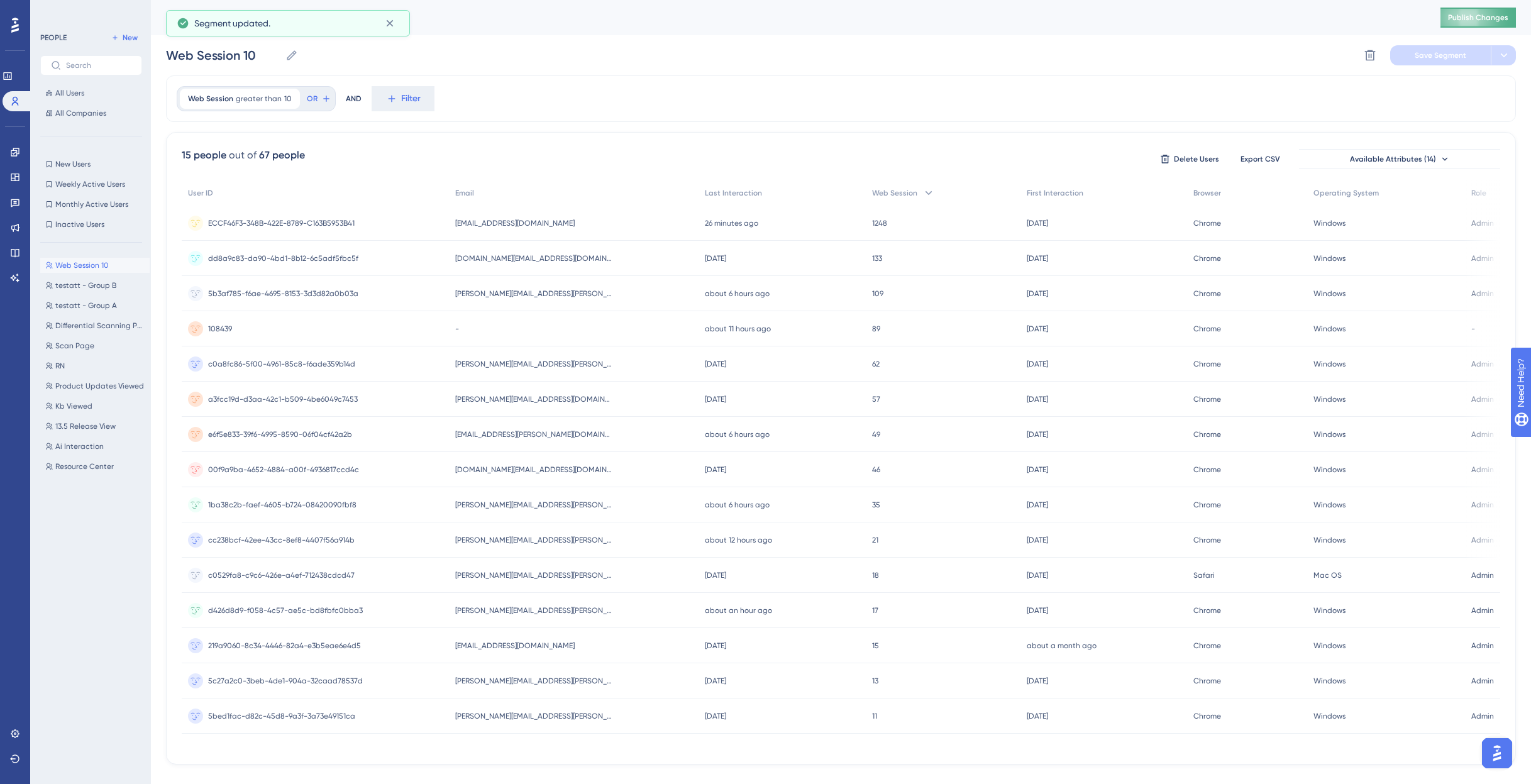
click at [1491, 8] on button "Publish Changes" at bounding box center [1478, 17] width 75 height 20
click at [14, 277] on icon at bounding box center [14, 277] width 9 height 9
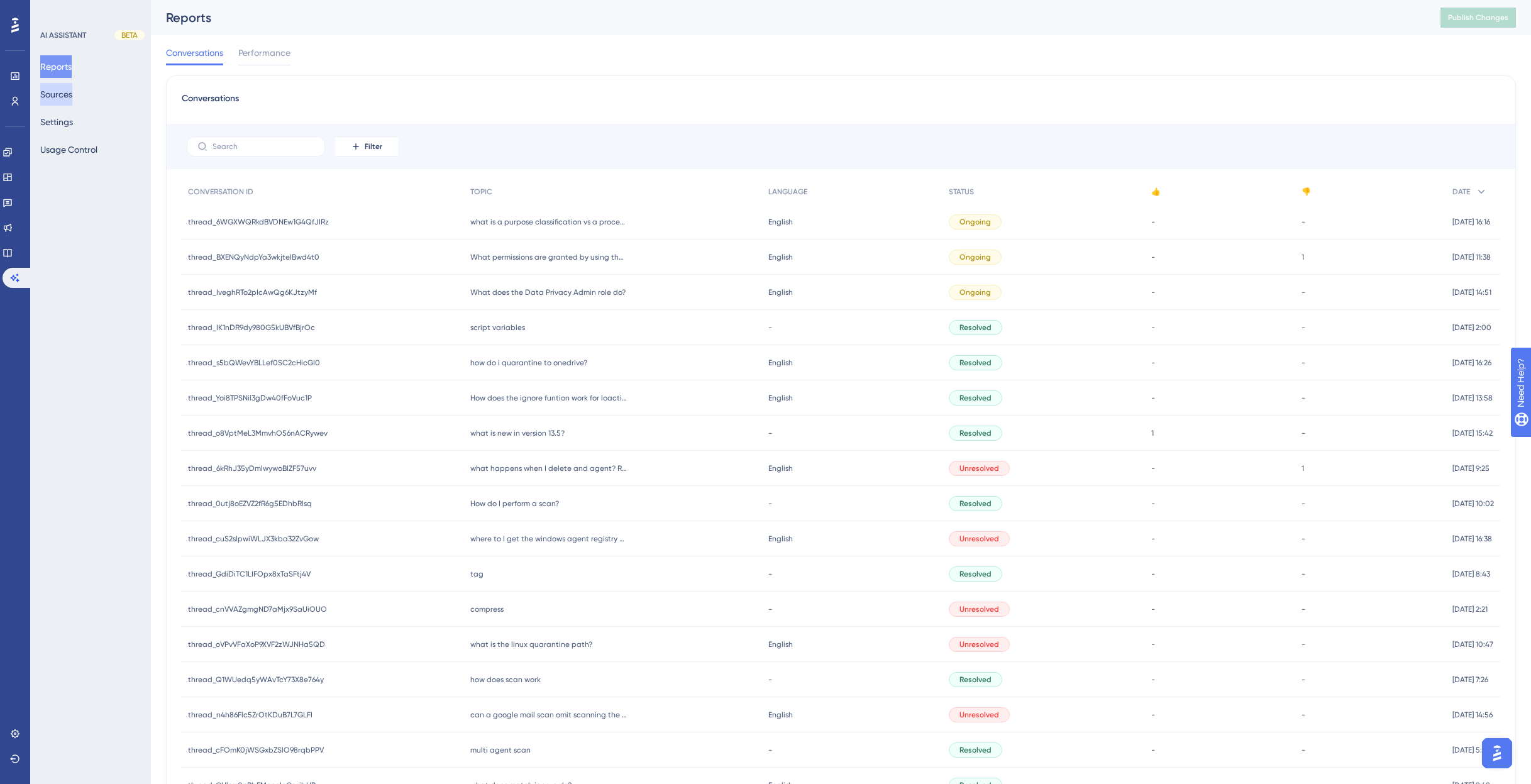
click at [65, 90] on button "Sources" at bounding box center [56, 94] width 32 height 23
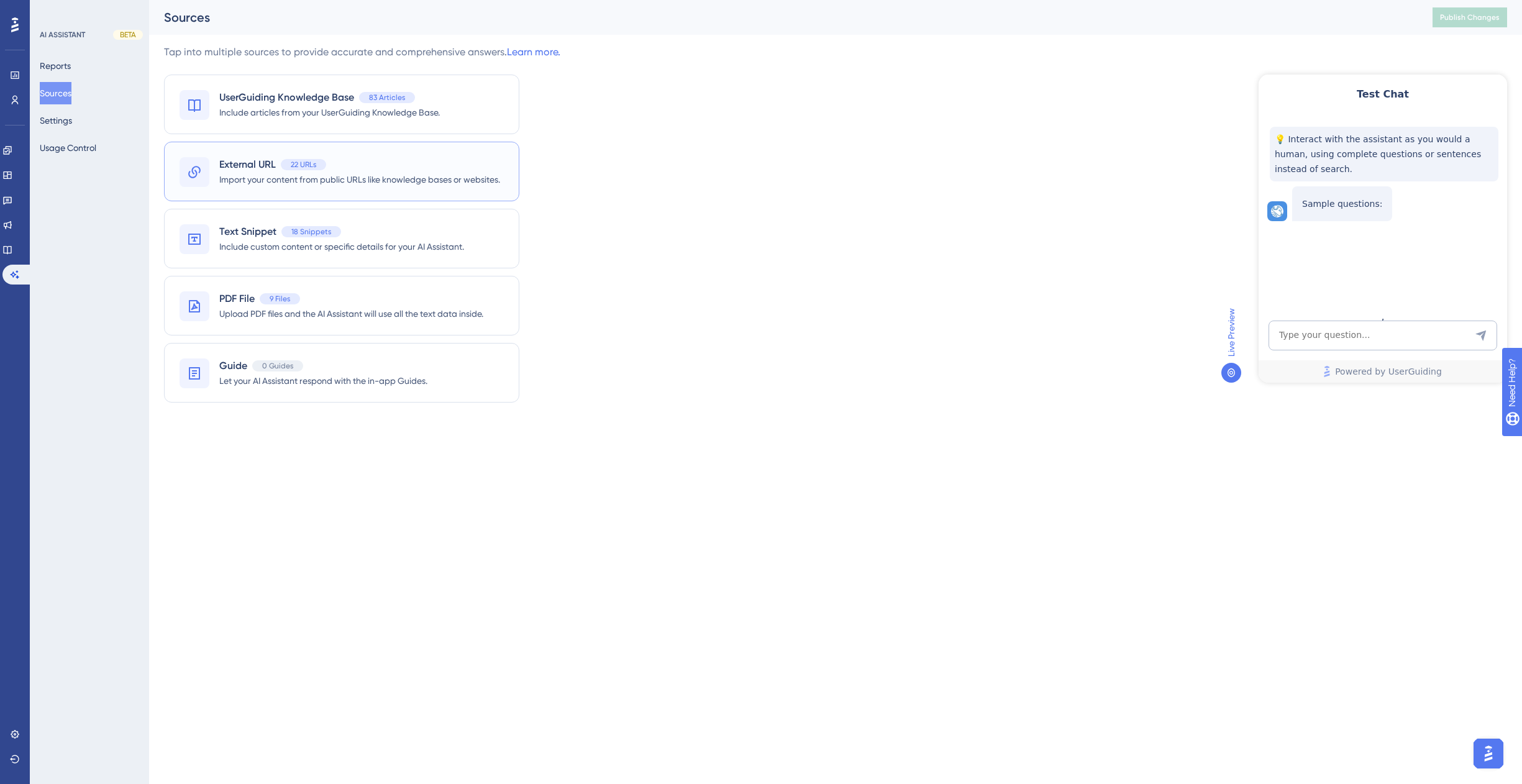
click at [243, 161] on span "External URL" at bounding box center [248, 164] width 56 height 15
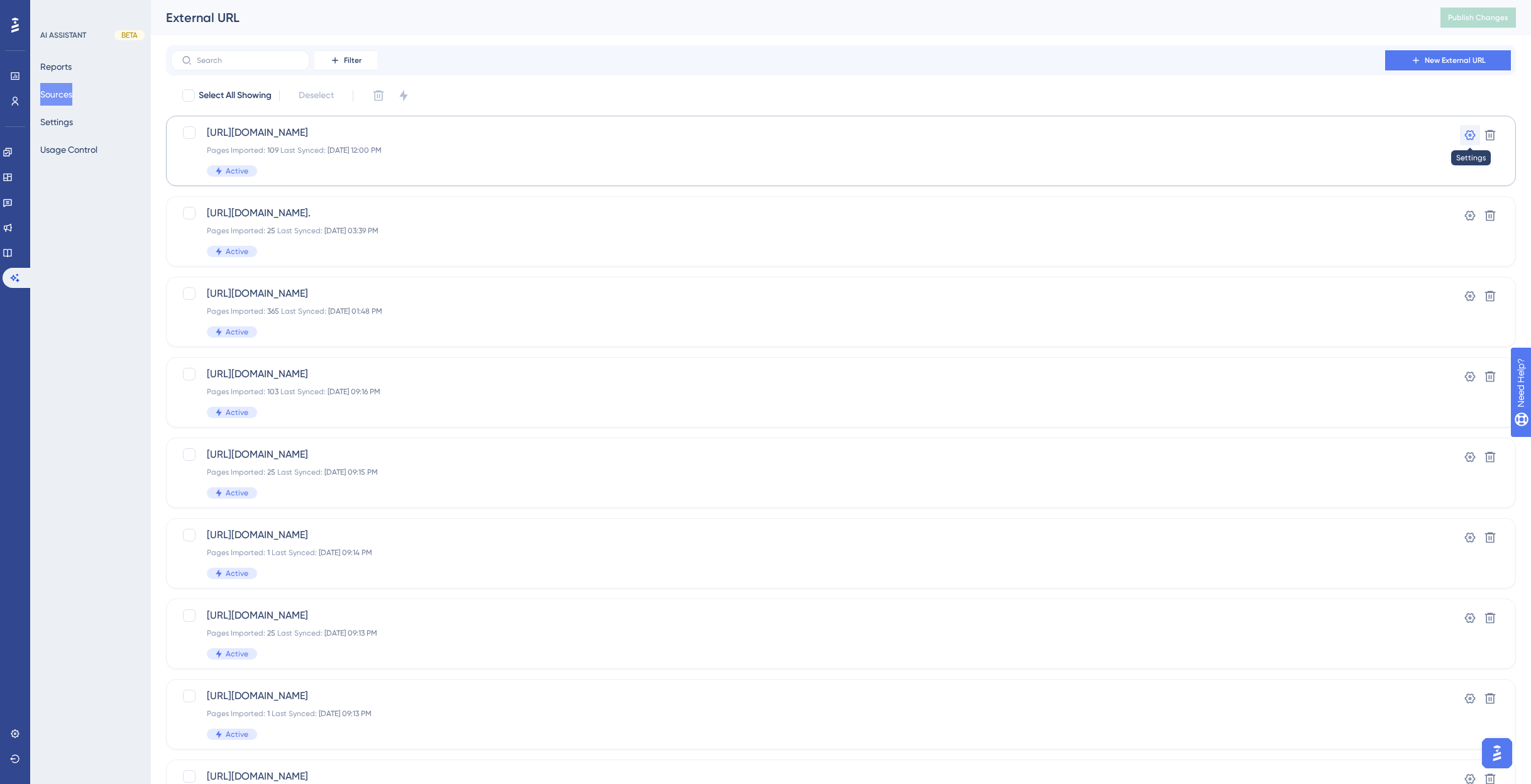
click at [1469, 134] on icon at bounding box center [1470, 135] width 12 height 12
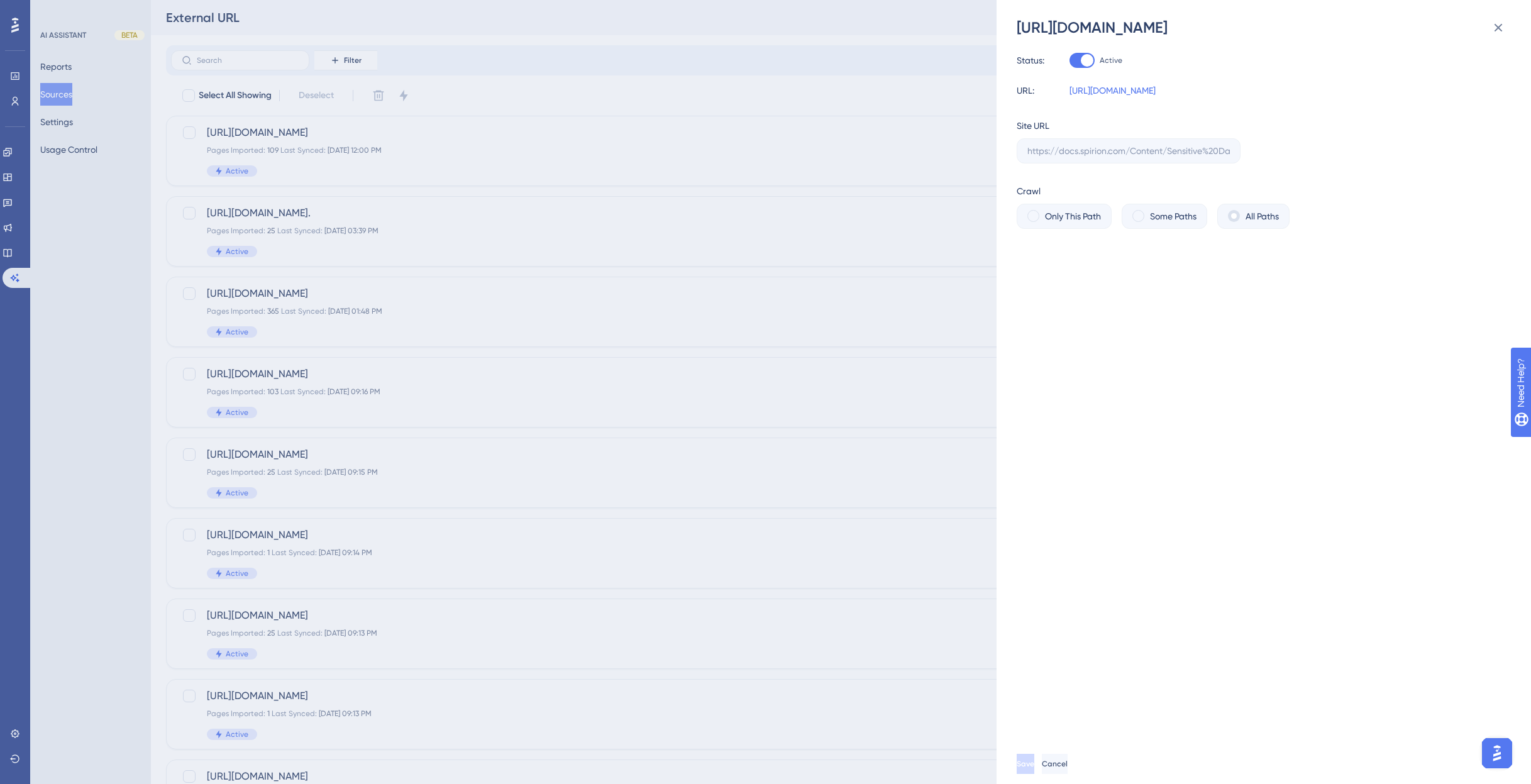
click at [782, 44] on div "[URL][DOMAIN_NAME] Status: Active URL: [URL][DOMAIN_NAME] Site URL Crawl Only T…" at bounding box center [765, 392] width 1531 height 784
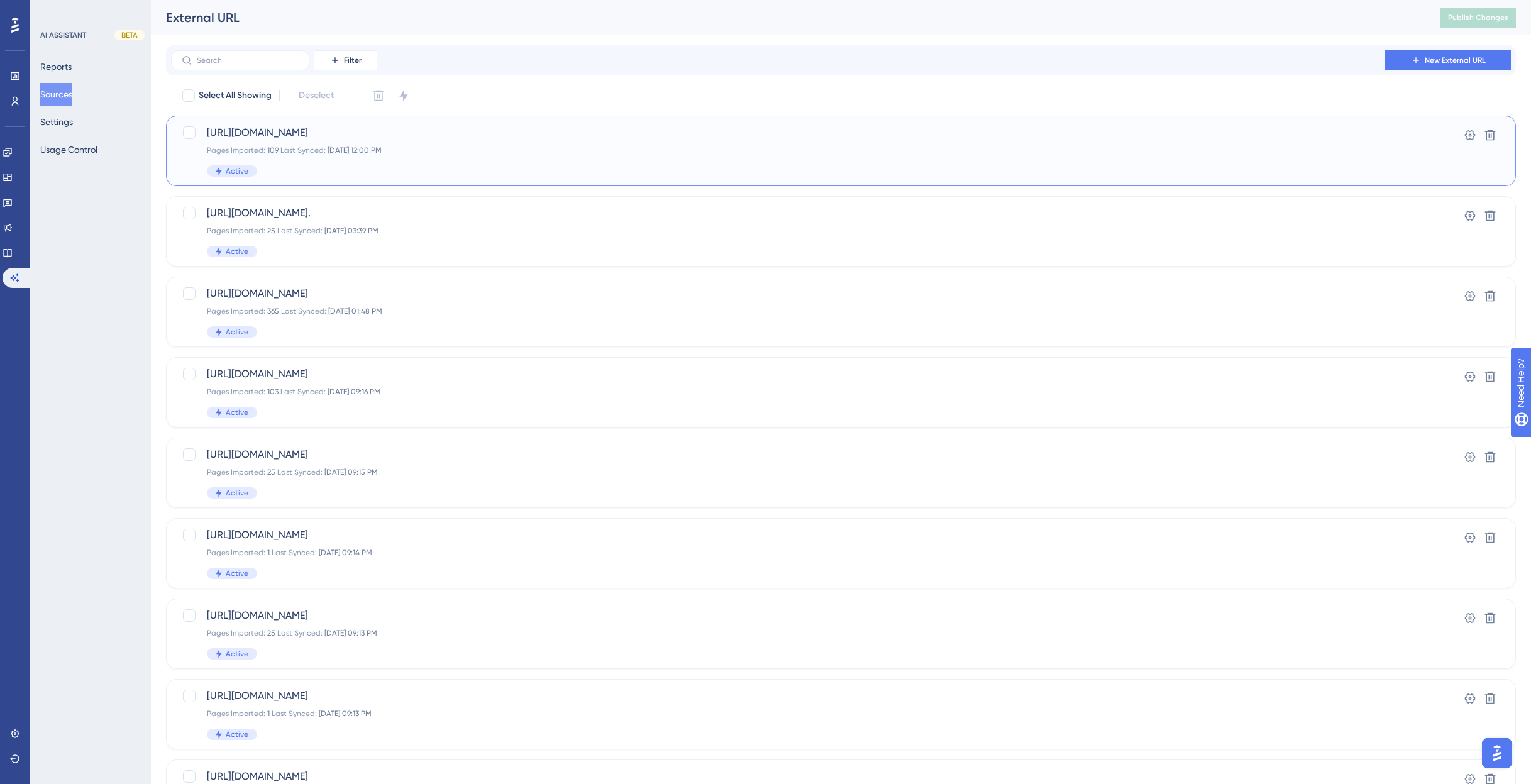
click at [369, 146] on span "[DATE] 12:00 PM" at bounding box center [354, 150] width 54 height 9
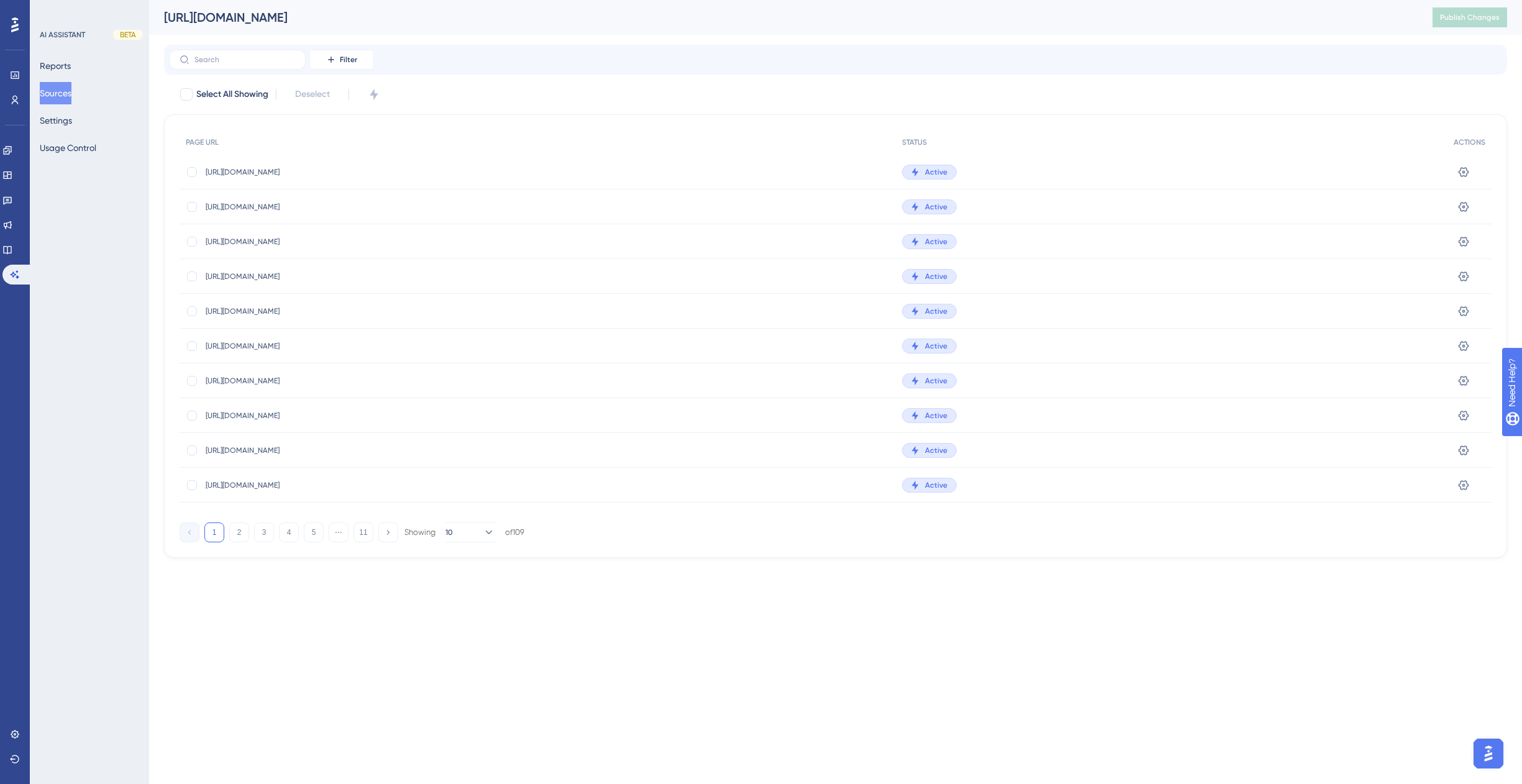
drag, startPoint x: 778, startPoint y: 22, endPoint x: 162, endPoint y: 27, distance: 616.0
click at [162, 27] on div "[URL][DOMAIN_NAME] Publish Changes" at bounding box center [836, 17] width 1374 height 35
copy div "[URL][DOMAIN_NAME]"
click at [1089, 30] on div "[URL][DOMAIN_NAME] Publish Changes" at bounding box center [836, 17] width 1374 height 35
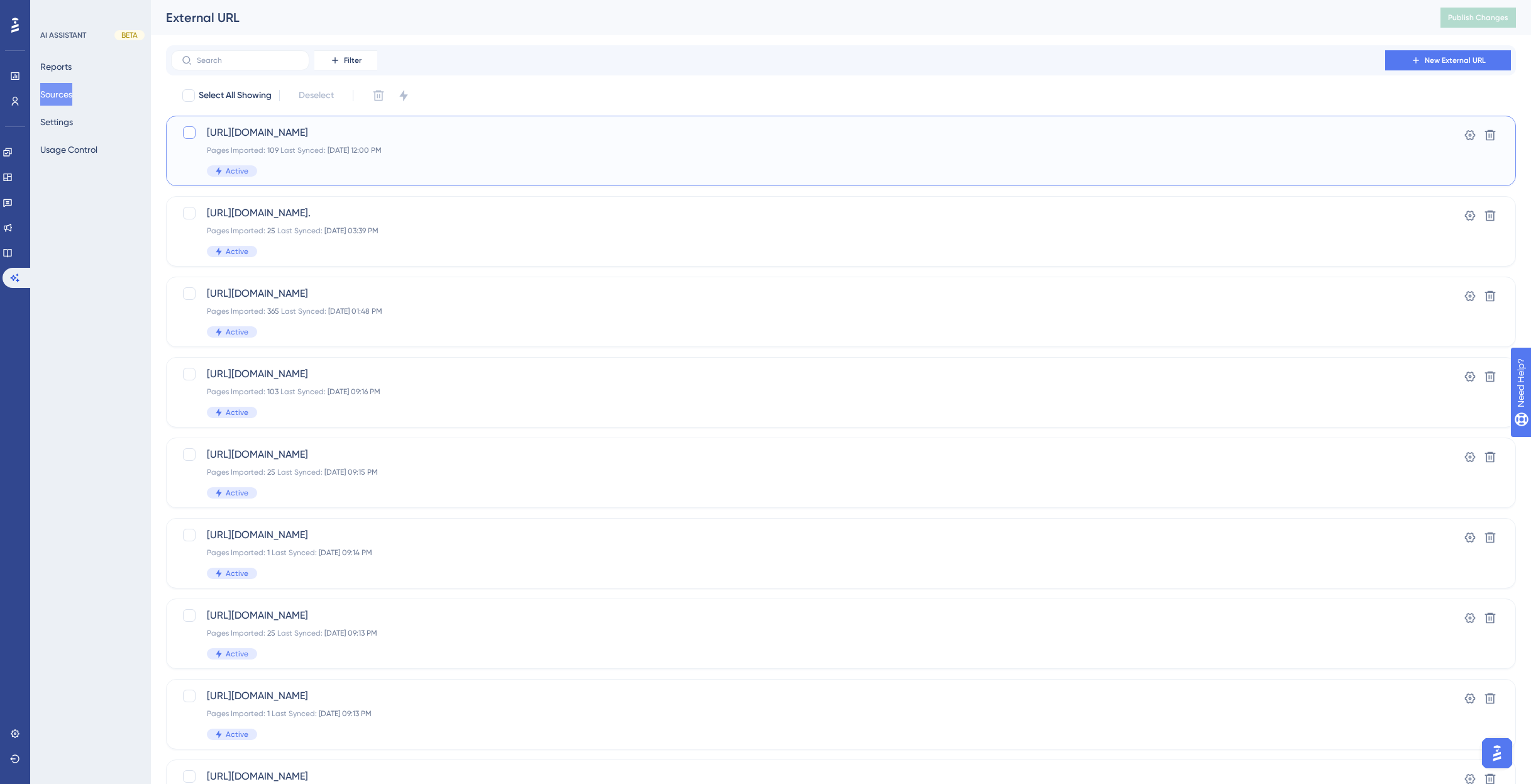
click at [189, 139] on div at bounding box center [189, 133] width 15 height 15
checkbox input "true"
click at [1490, 140] on icon at bounding box center [1490, 135] width 10 height 10
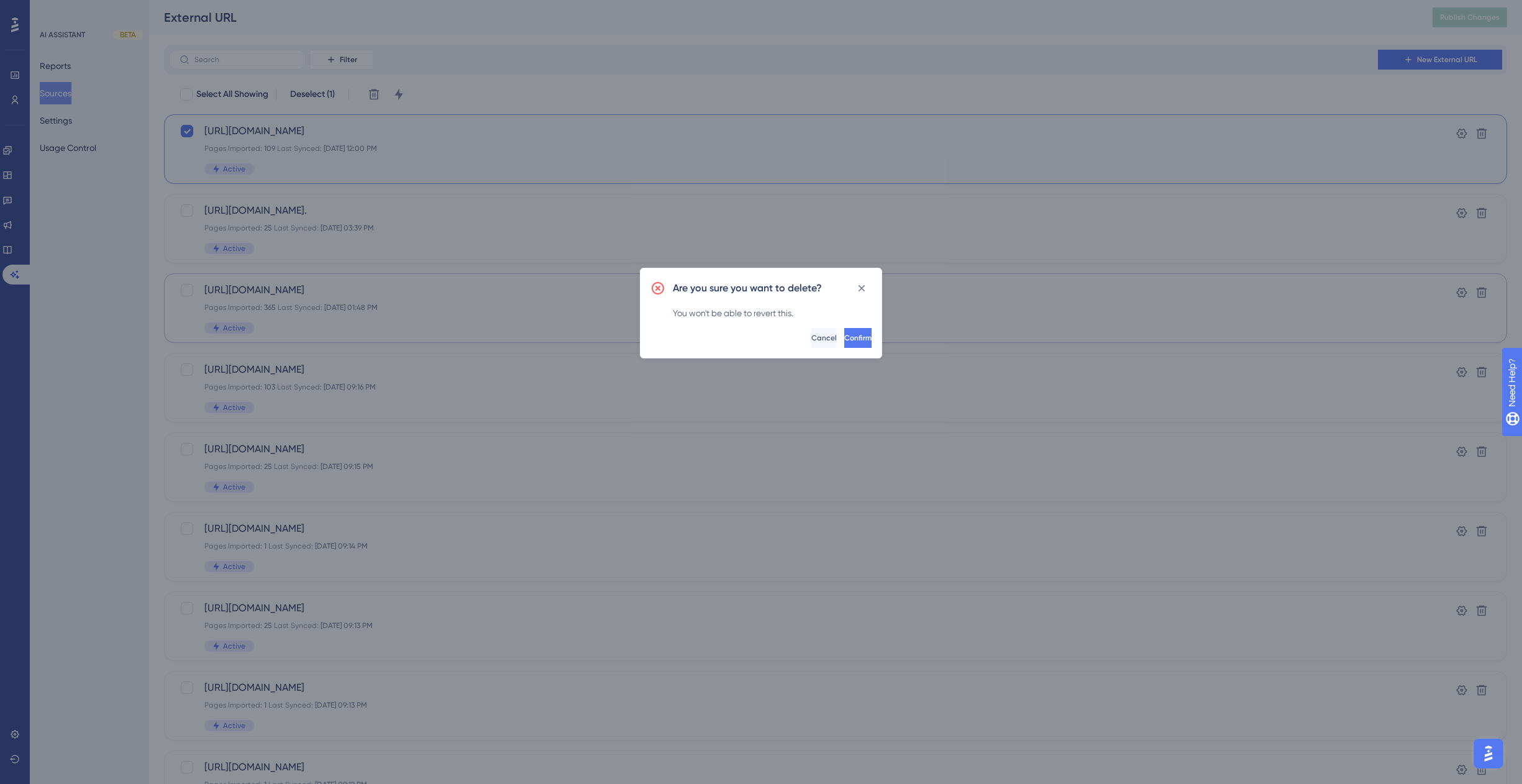
click at [844, 335] on span "Confirm" at bounding box center [857, 338] width 27 height 10
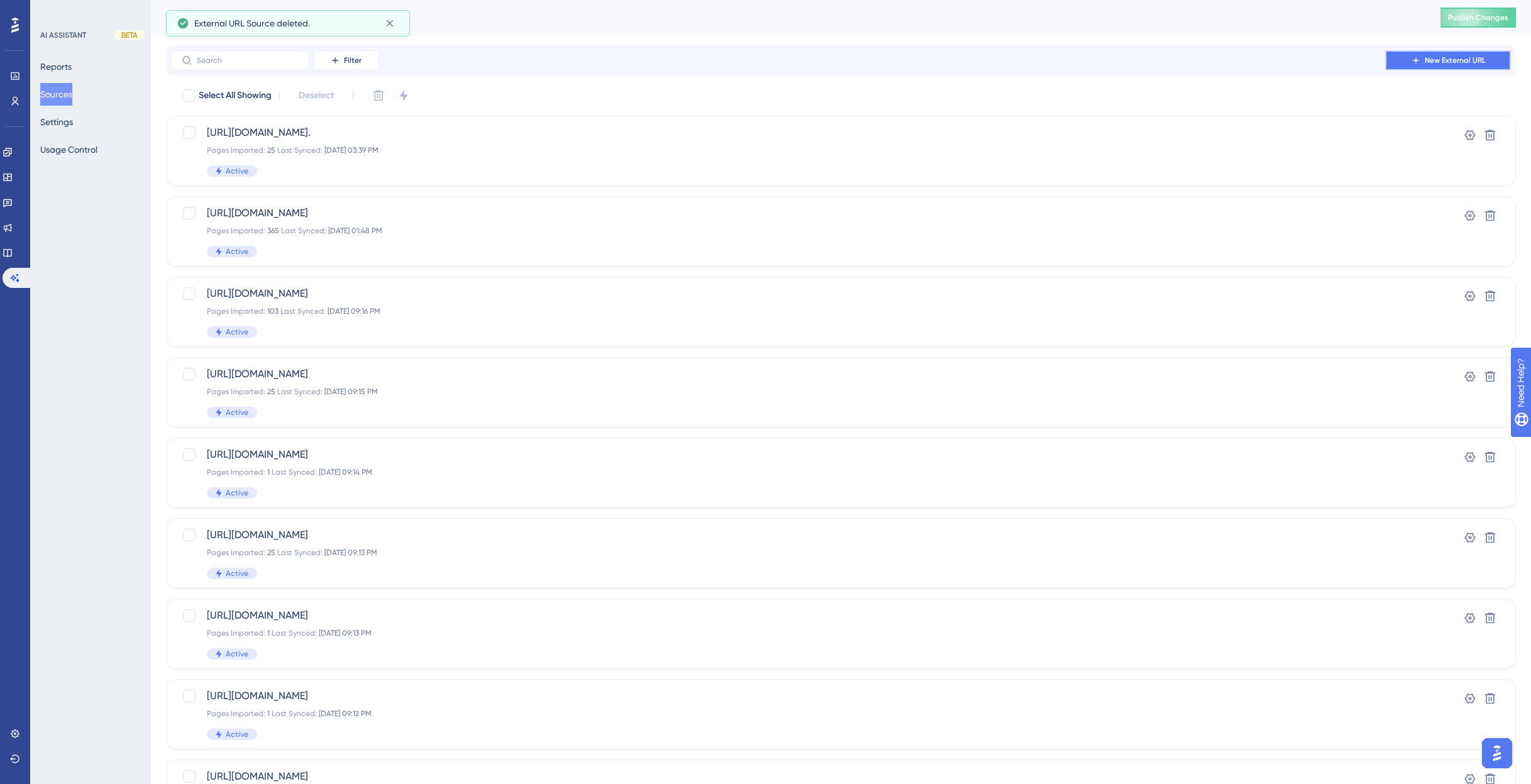
click at [1435, 59] on span "New External URL" at bounding box center [1456, 60] width 61 height 10
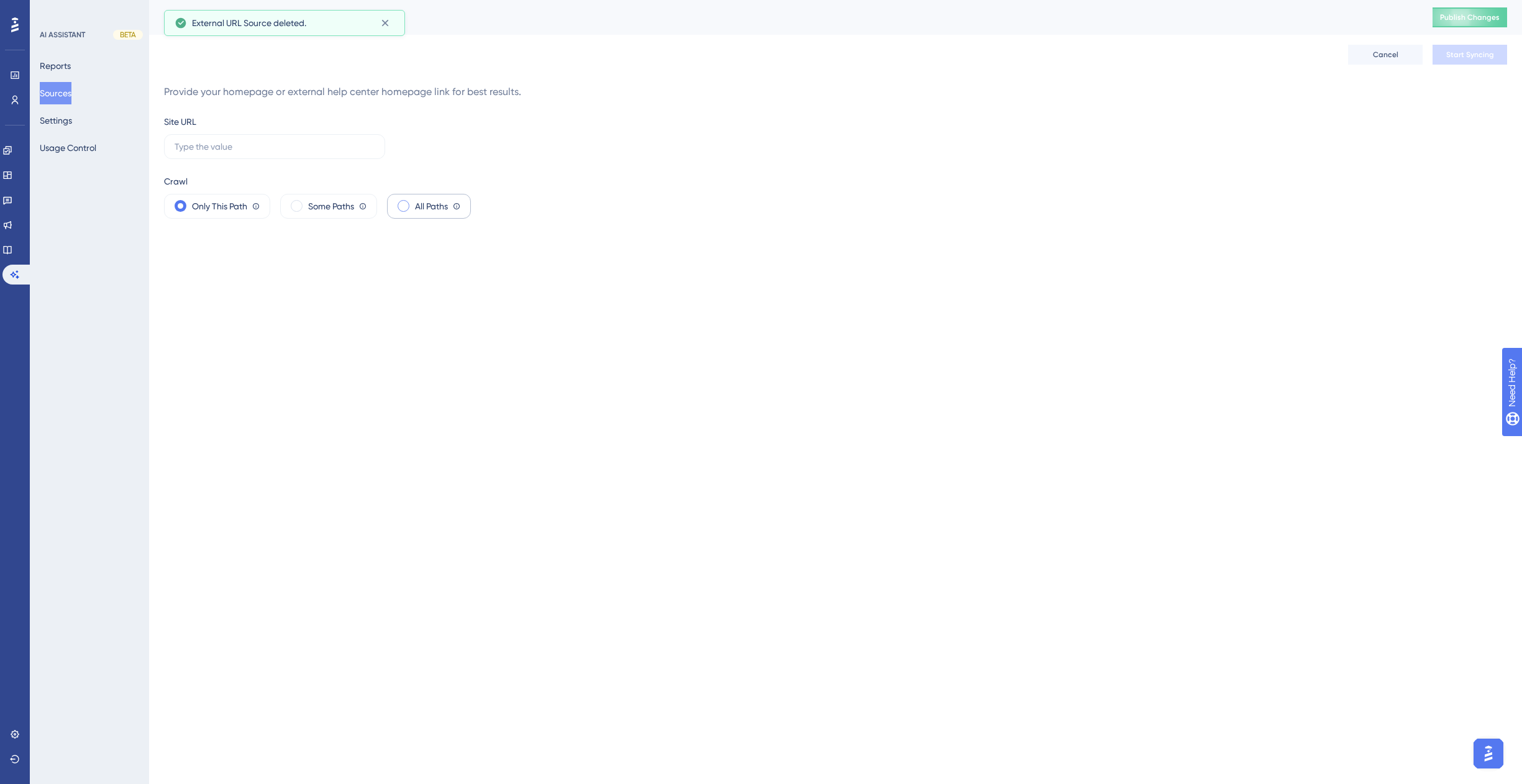
click at [425, 208] on span "All Paths" at bounding box center [431, 207] width 33 height 15
click at [301, 152] on input "text" at bounding box center [274, 146] width 200 height 14
paste input "[URL][DOMAIN_NAME]"
type input "[URL][DOMAIN_NAME]"
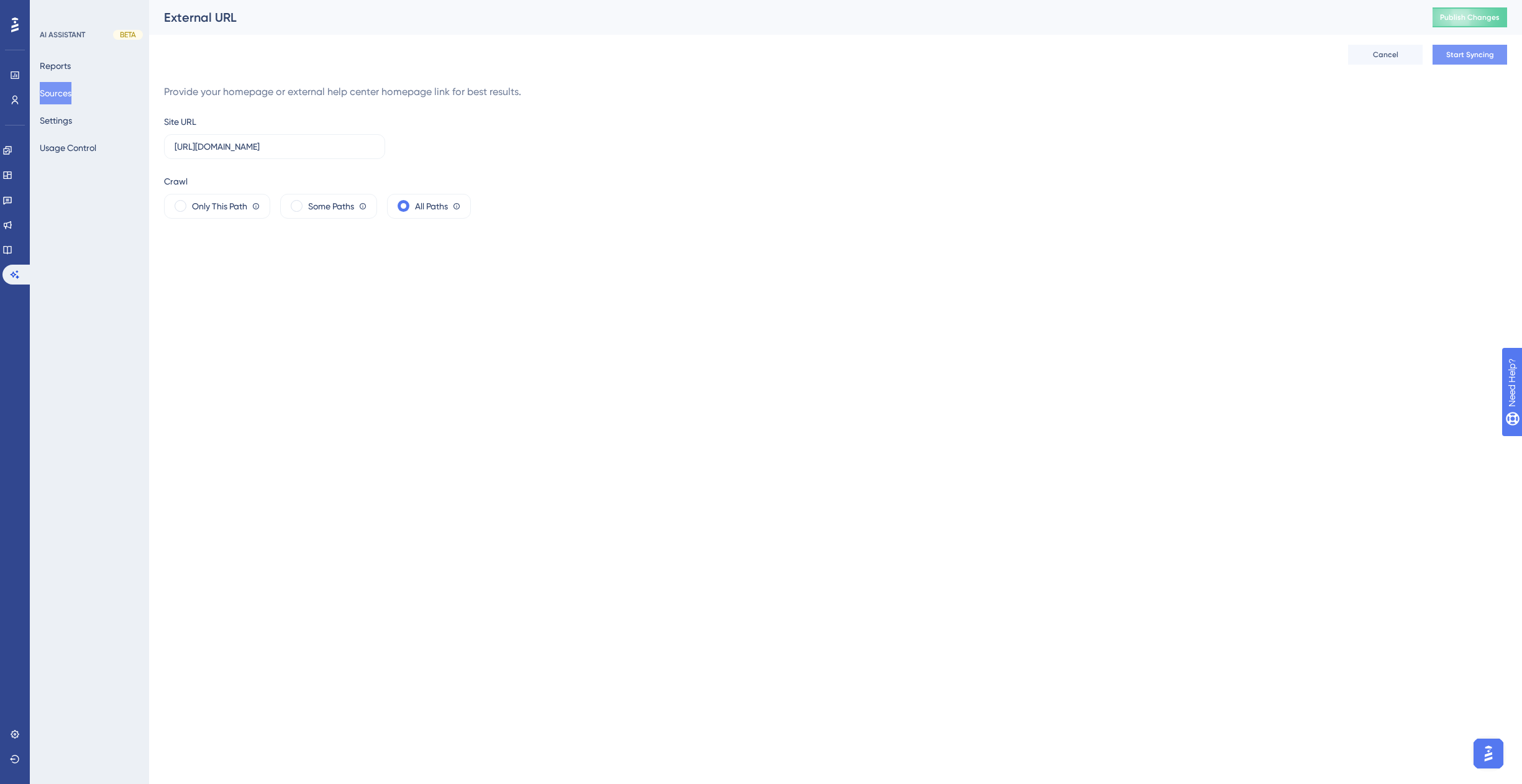
click at [1469, 53] on span "Start Syncing" at bounding box center [1470, 54] width 48 height 10
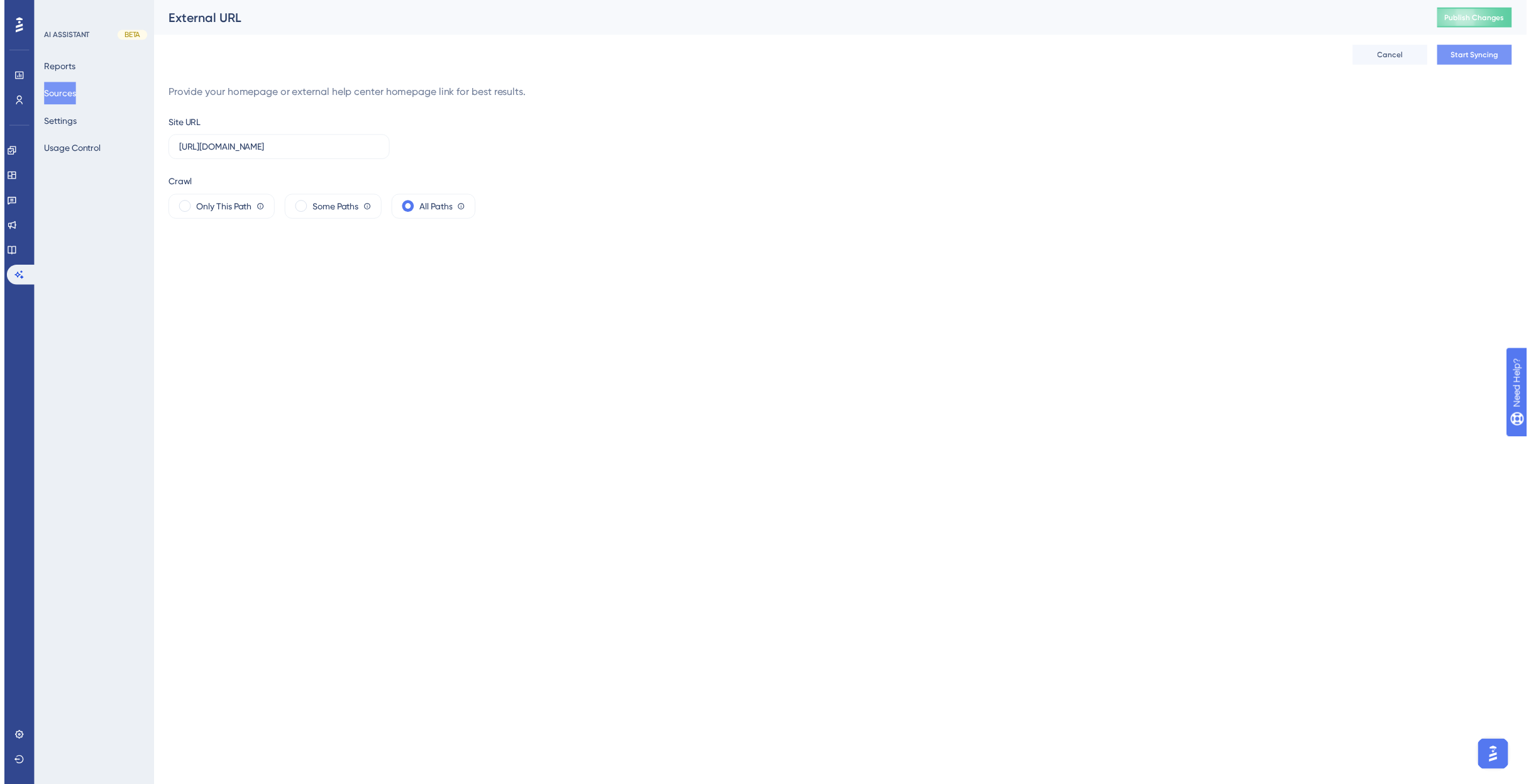
scroll to position [0, 0]
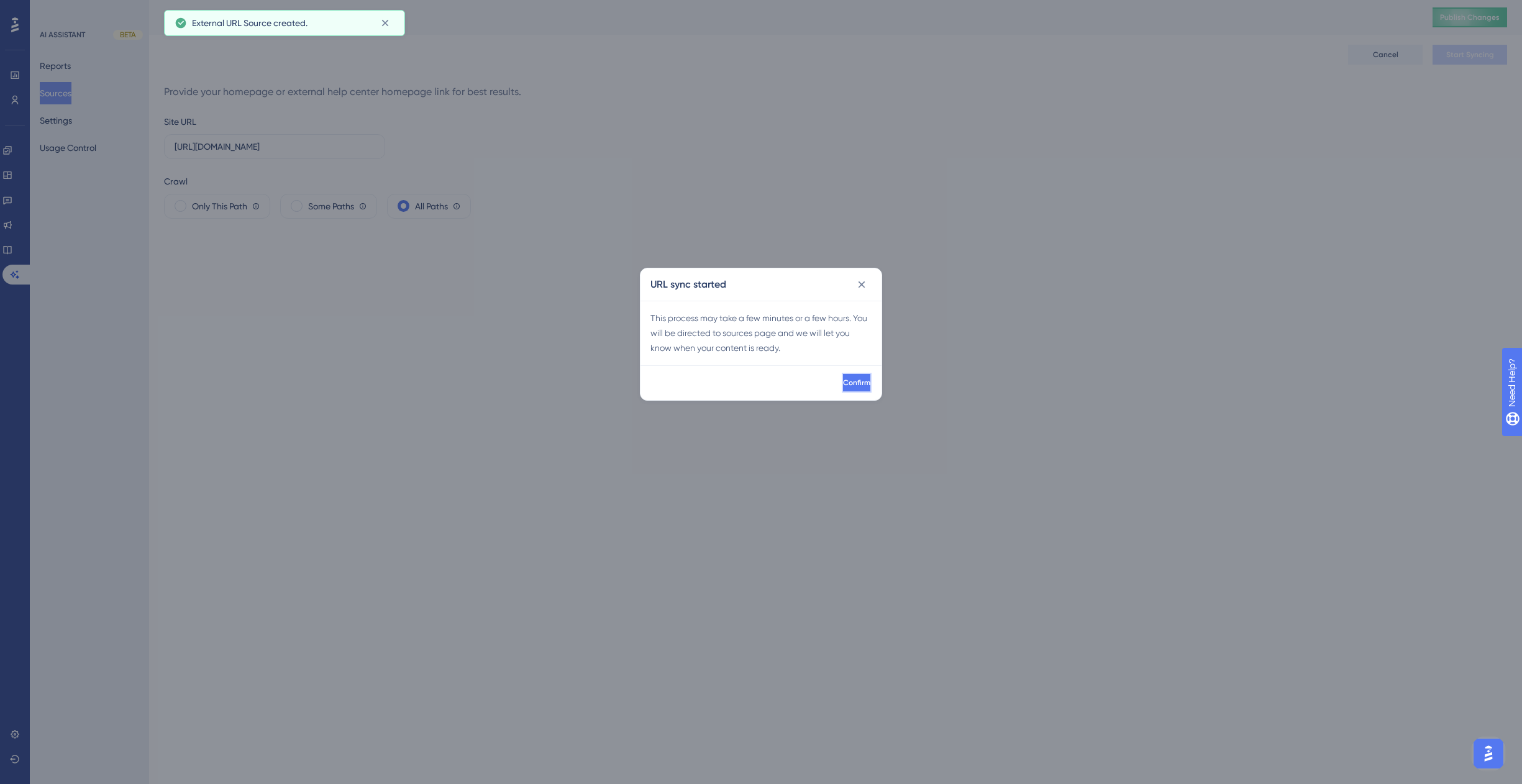
click at [847, 386] on span "Confirm" at bounding box center [856, 382] width 27 height 10
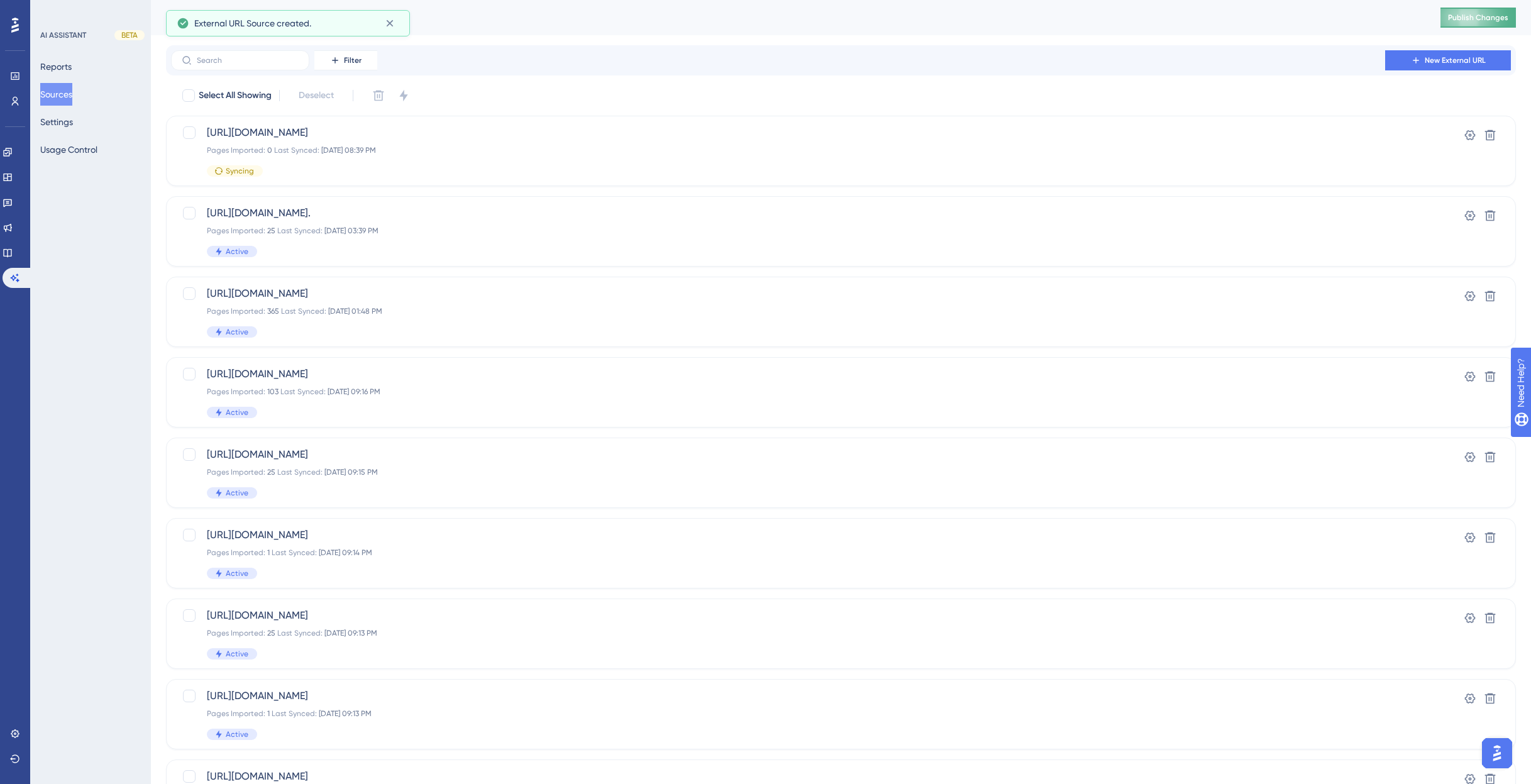
click at [1479, 15] on span "Publish Changes" at bounding box center [1479, 17] width 61 height 10
